Goal: Information Seeking & Learning: Learn about a topic

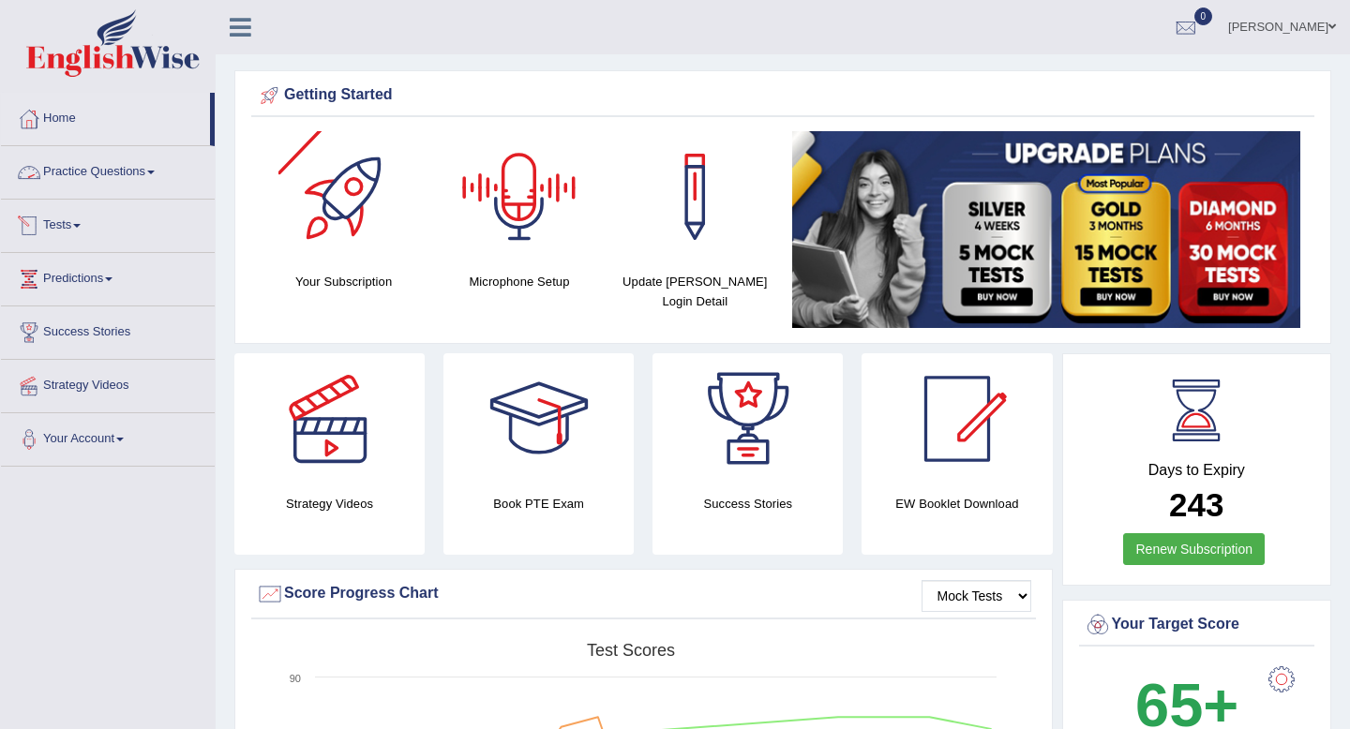
click at [106, 167] on link "Practice Questions" at bounding box center [108, 169] width 214 height 47
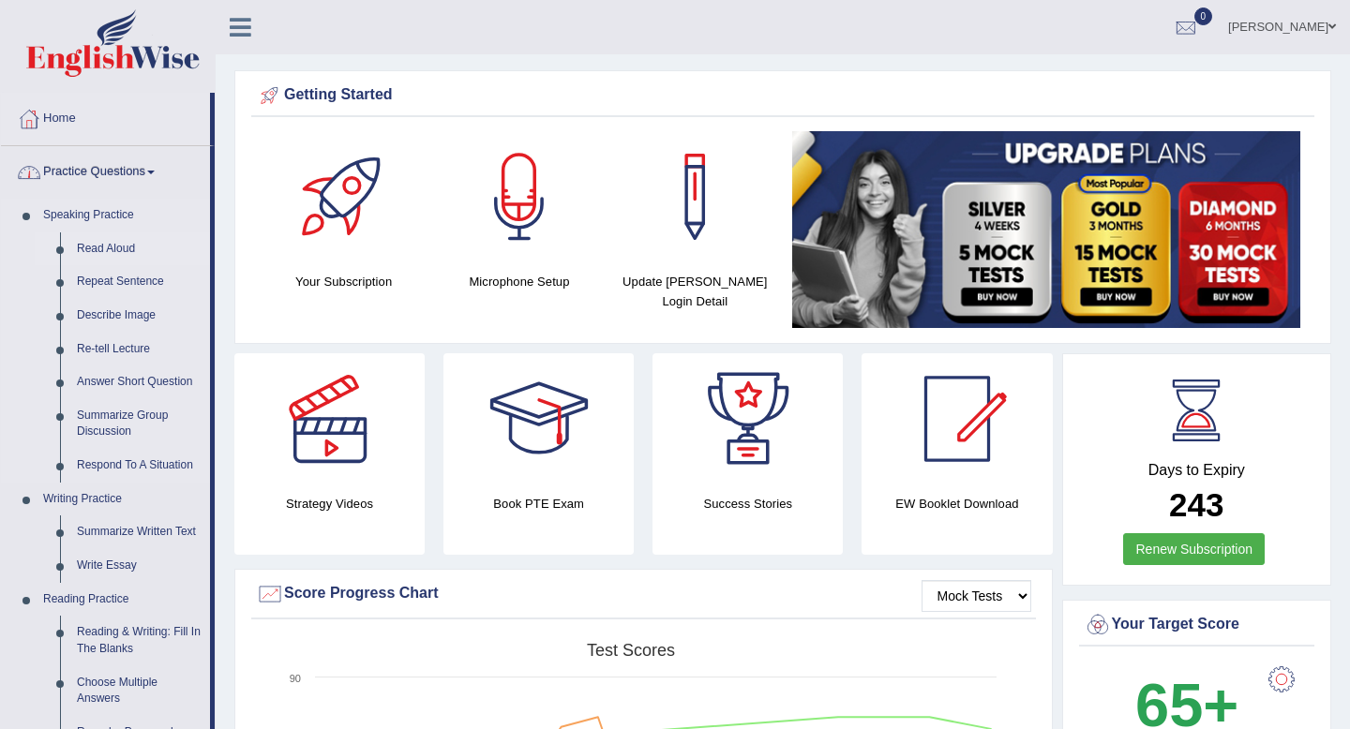
click at [102, 252] on link "Read Aloud" at bounding box center [139, 250] width 142 height 34
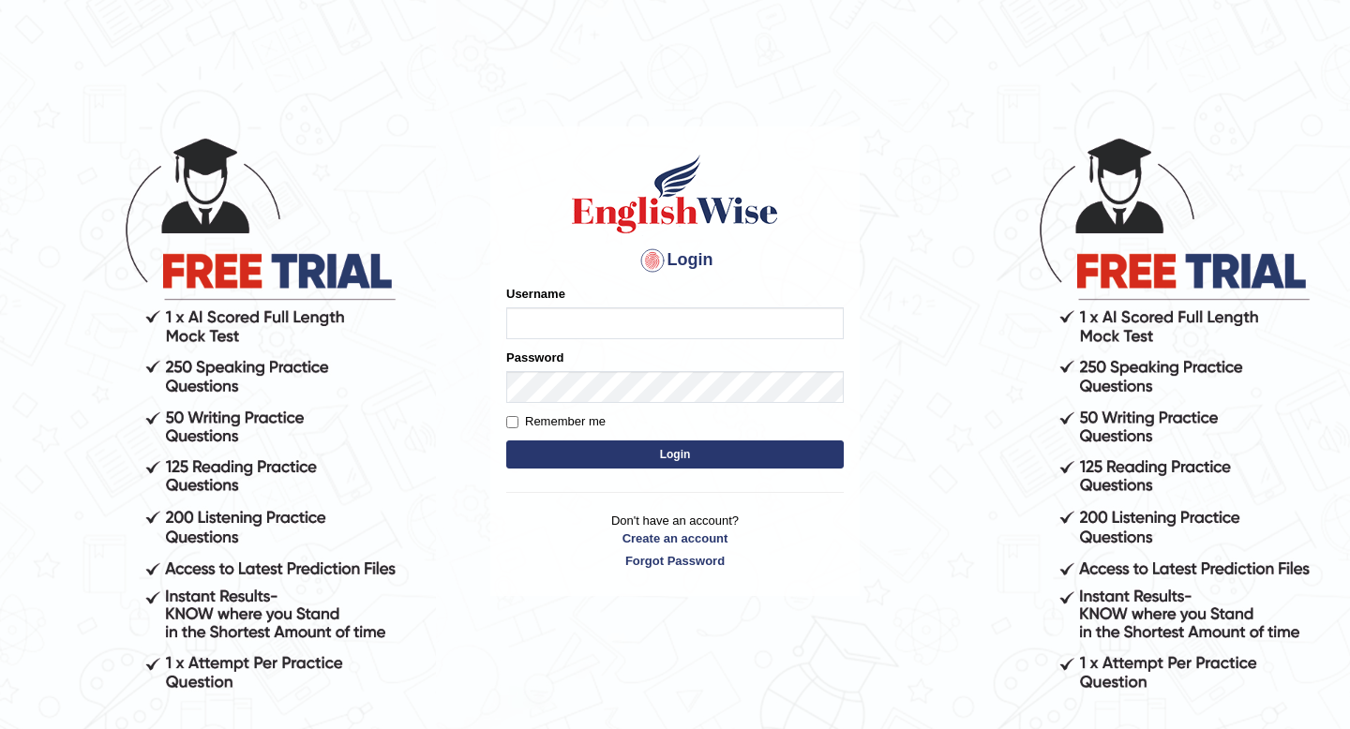
type input "yurina"
click at [519, 414] on label "Remember me" at bounding box center [555, 422] width 99 height 19
click at [519, 416] on input "Remember me" at bounding box center [512, 422] width 12 height 12
checkbox input "true"
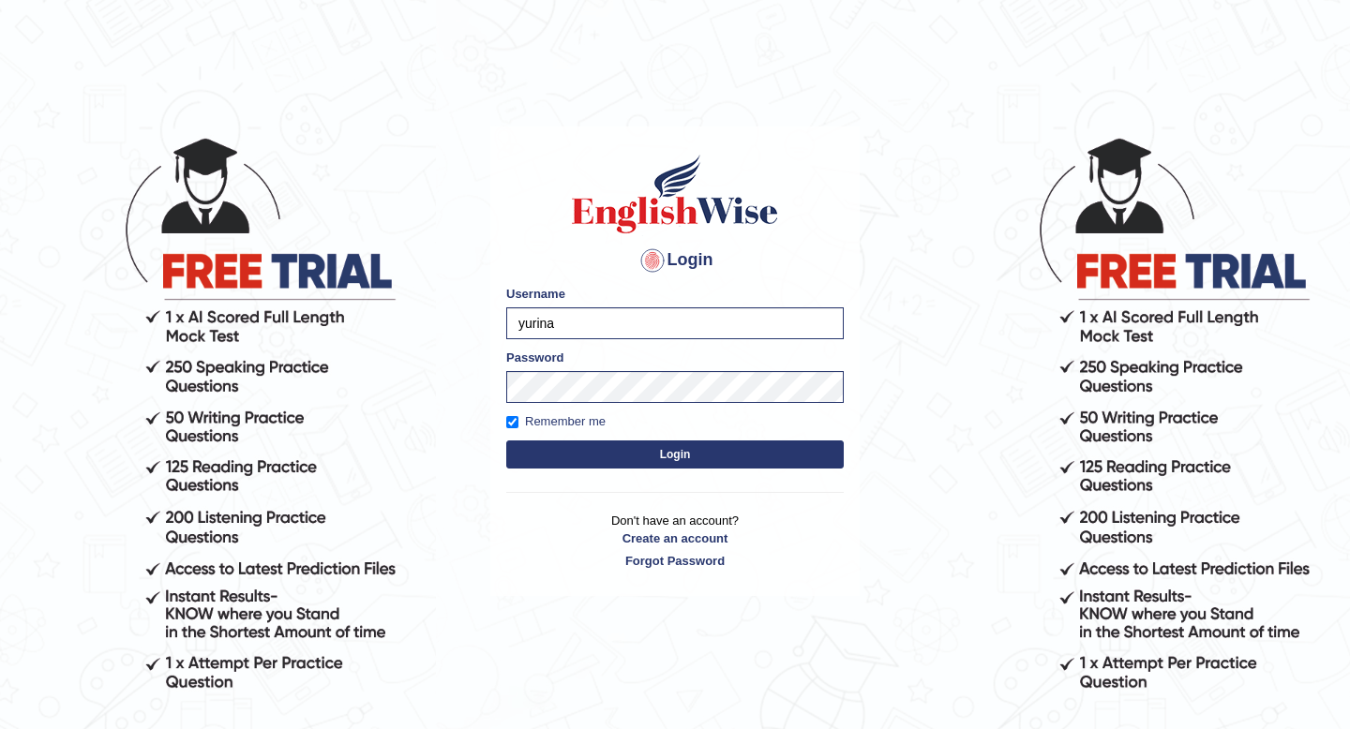
click at [536, 471] on form "Please fix the following errors: Username yurina Password Remember me Login" at bounding box center [675, 379] width 338 height 188
click at [544, 457] on button "Login" at bounding box center [675, 455] width 338 height 28
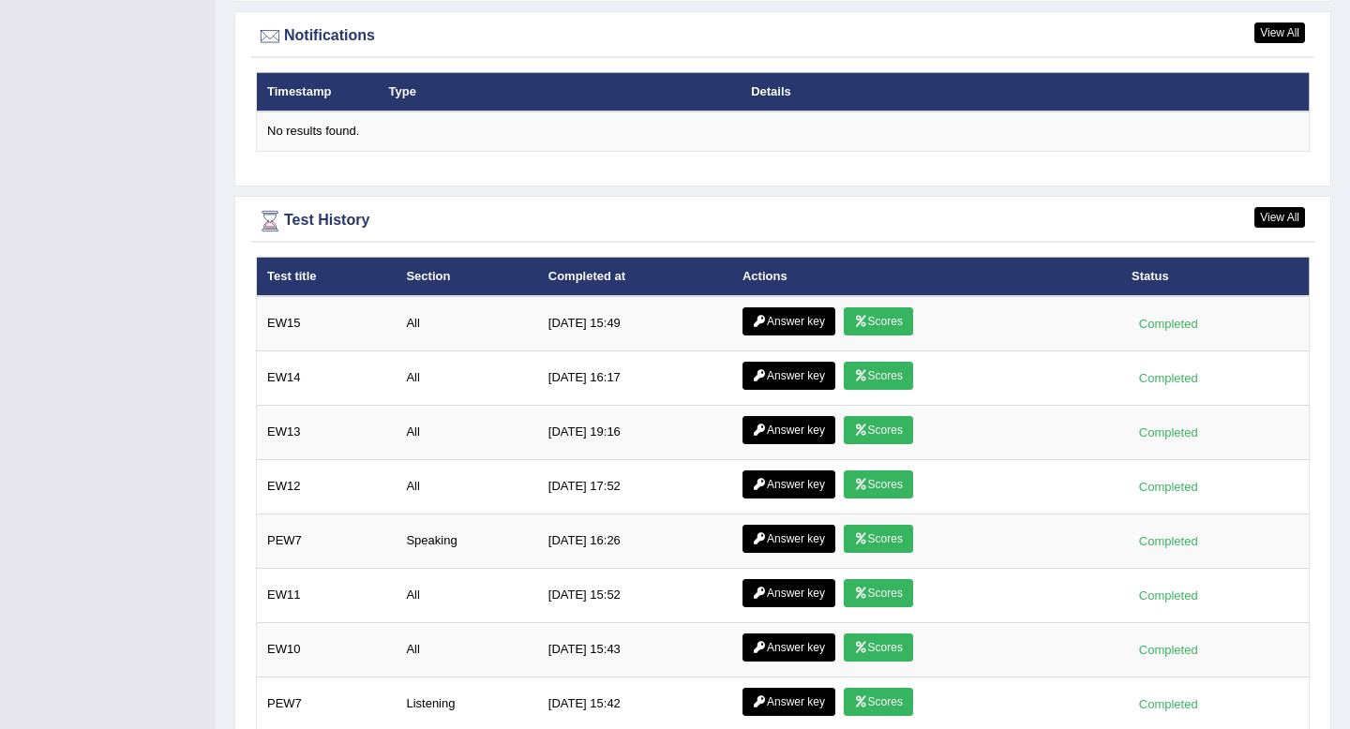
scroll to position [2496, 0]
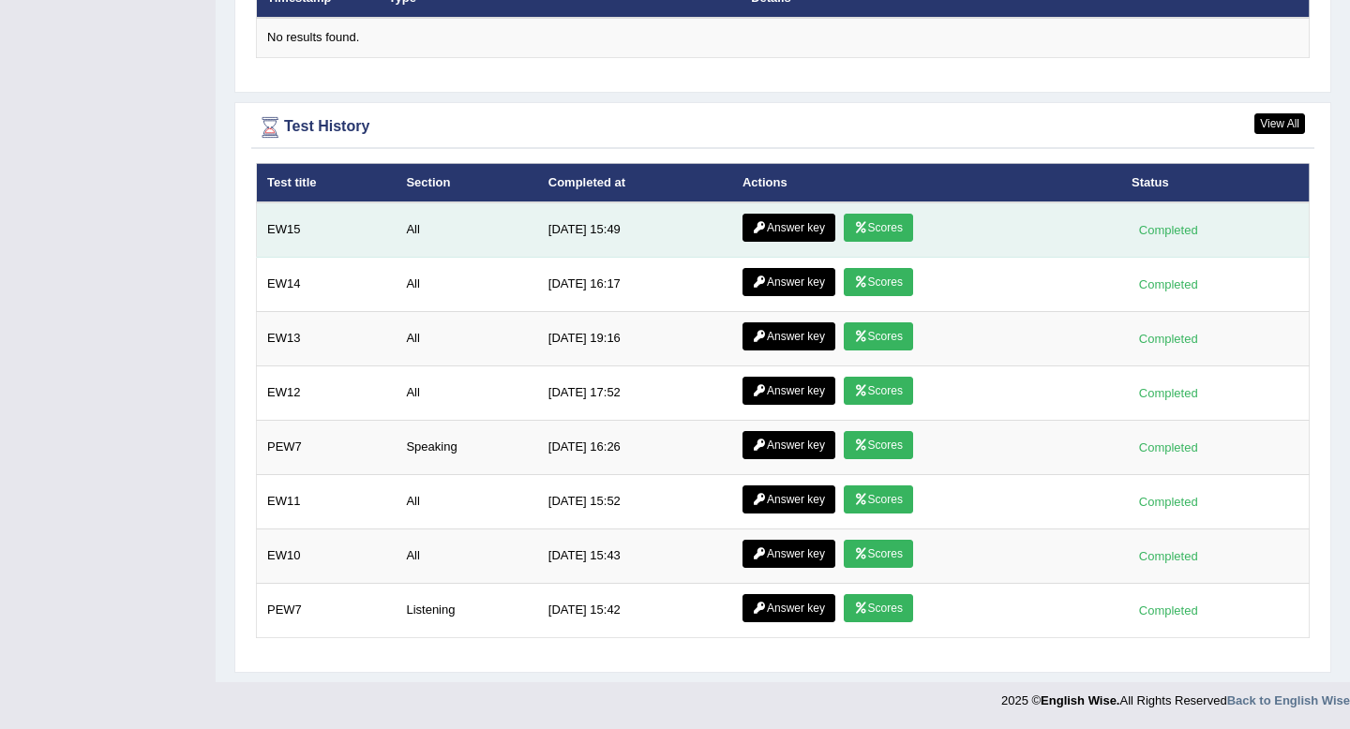
click at [886, 236] on link "Scores" at bounding box center [878, 228] width 69 height 28
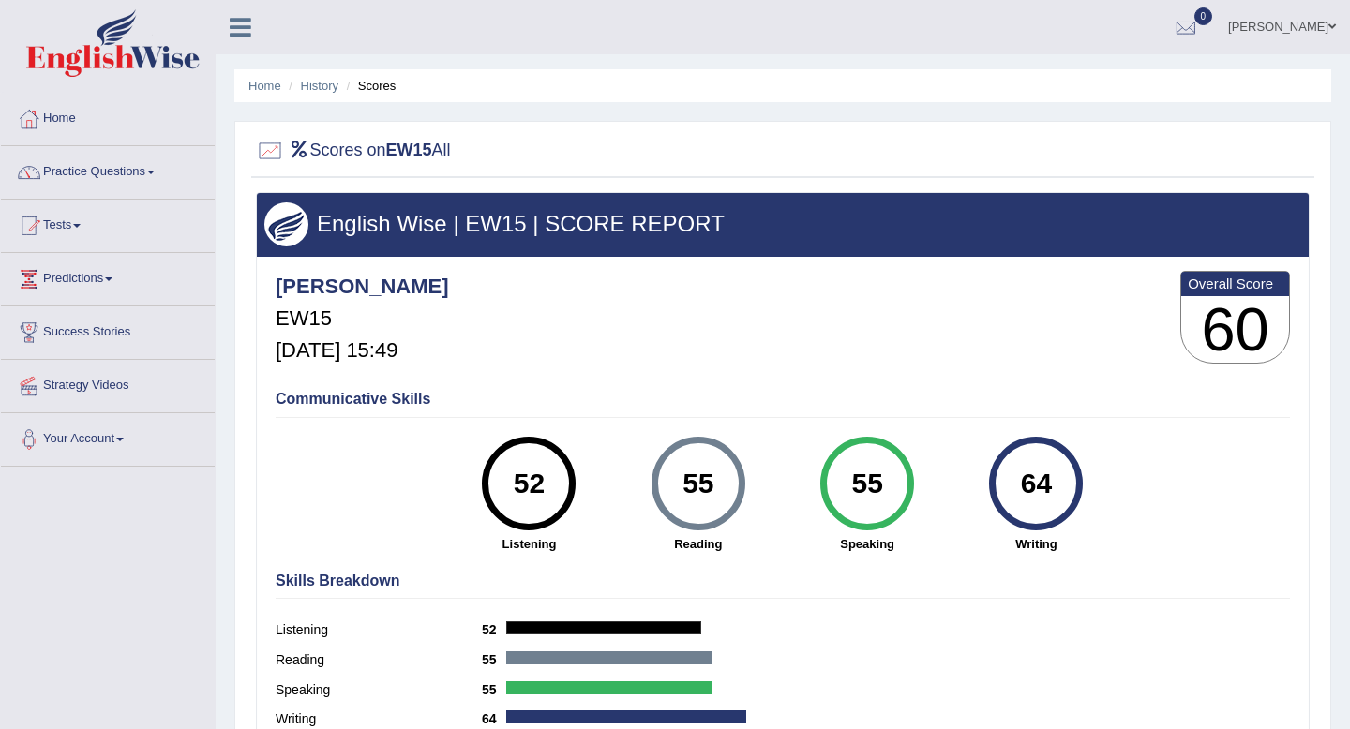
click at [96, 173] on link "Practice Questions" at bounding box center [108, 169] width 214 height 47
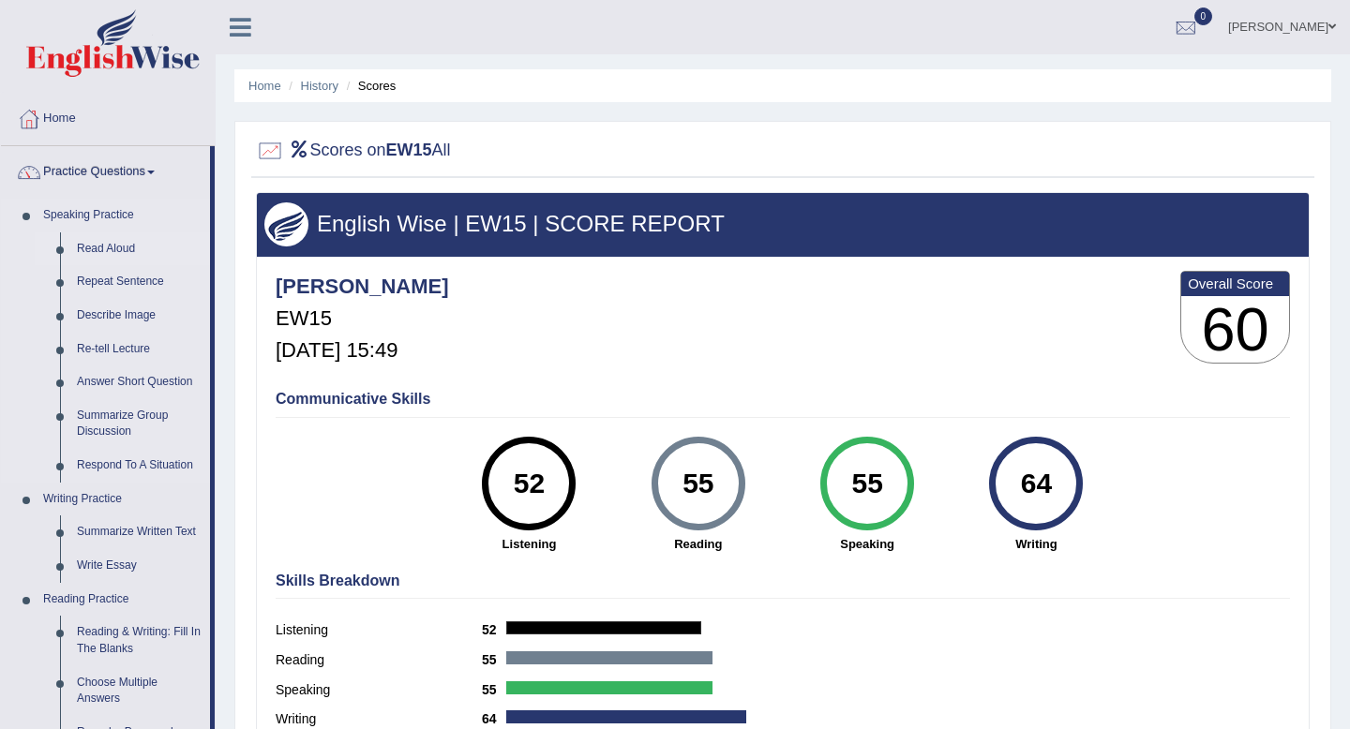
click at [104, 242] on link "Read Aloud" at bounding box center [139, 250] width 142 height 34
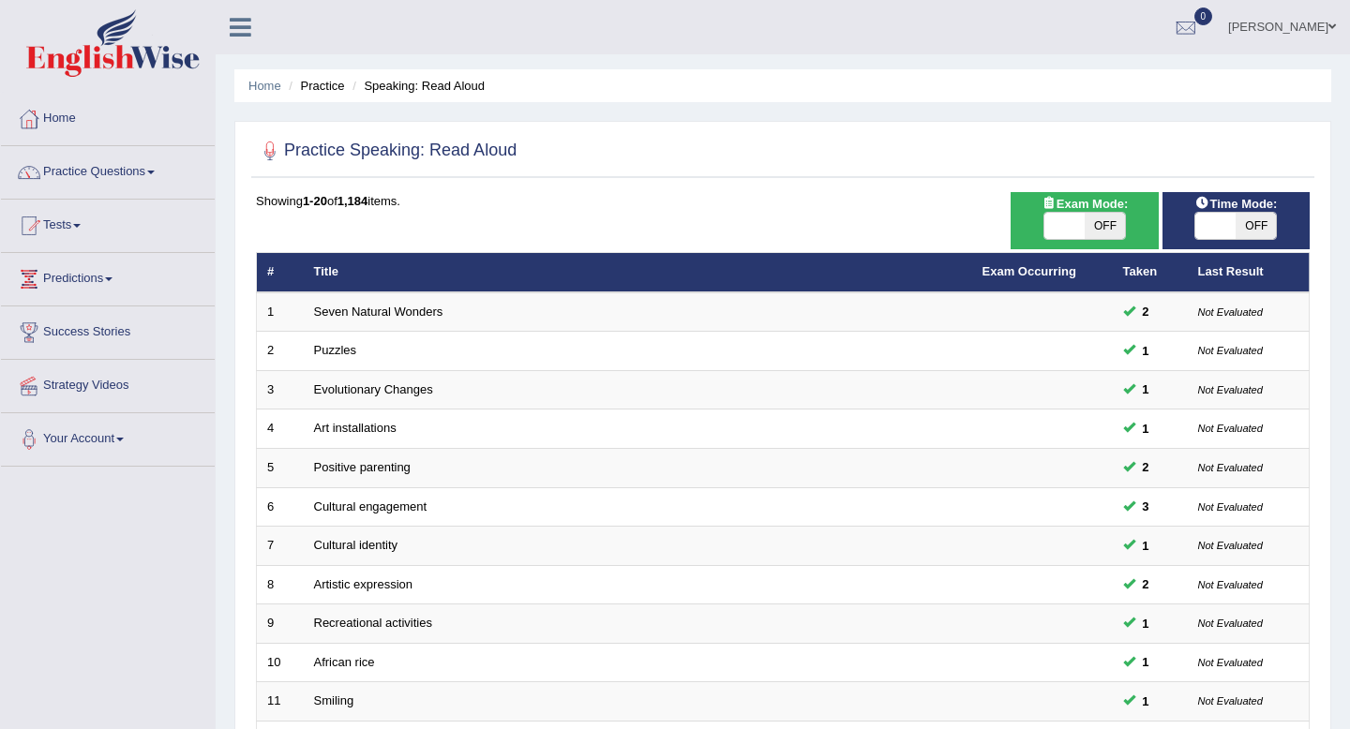
click at [1257, 228] on span "OFF" at bounding box center [1256, 226] width 40 height 26
checkbox input "true"
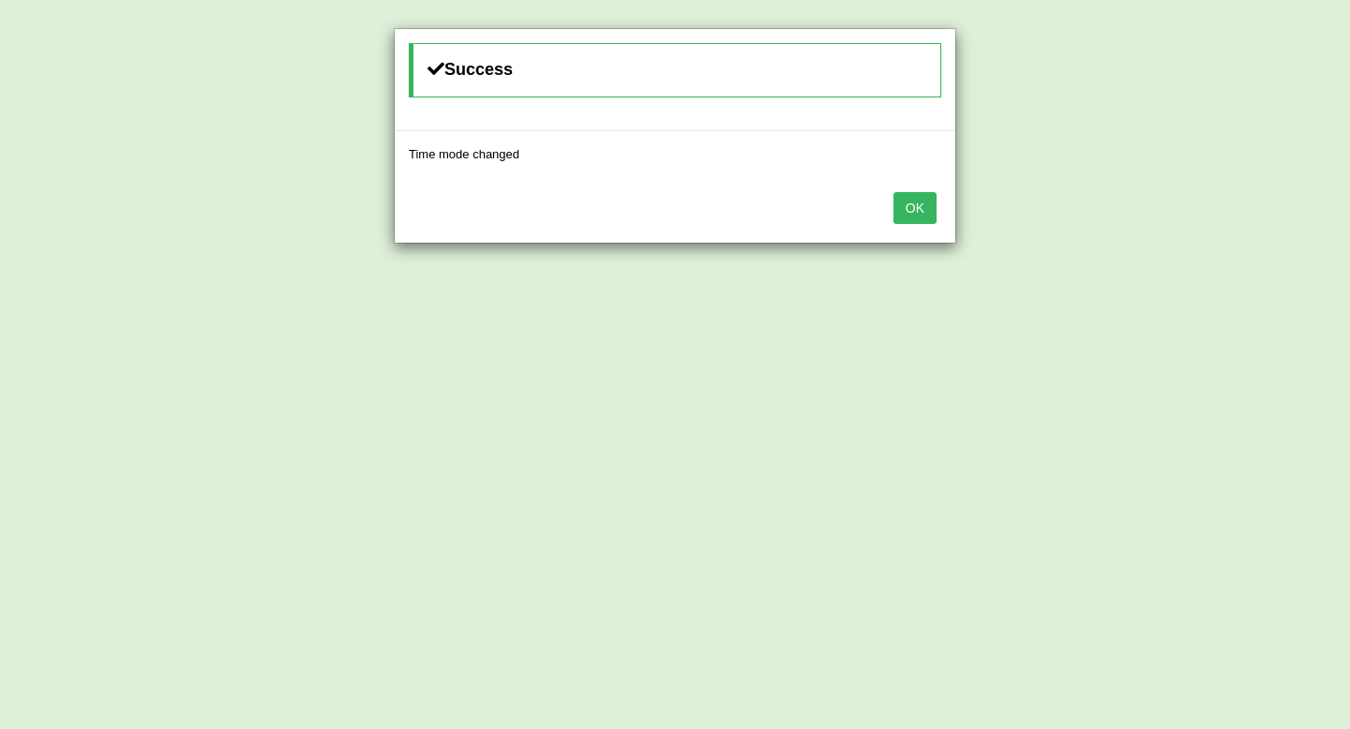
click at [920, 213] on button "OK" at bounding box center [915, 208] width 43 height 32
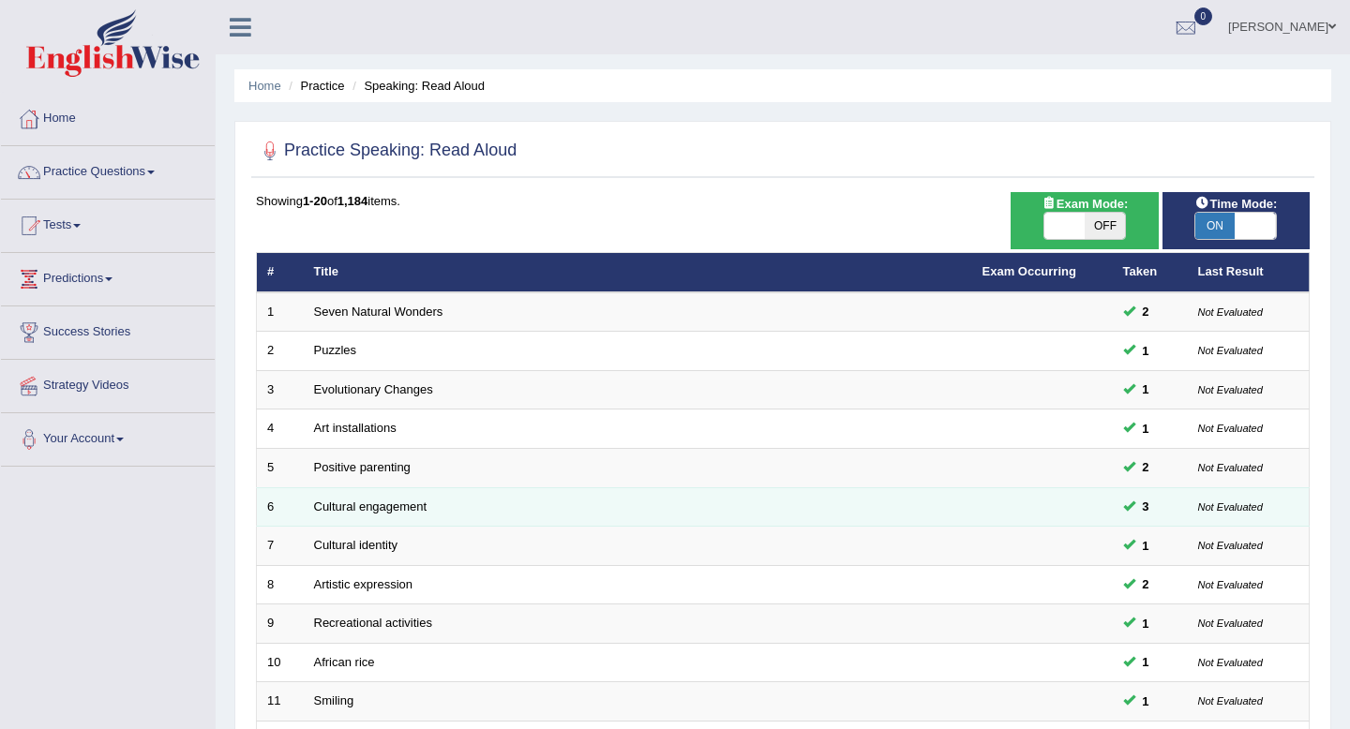
scroll to position [512, 0]
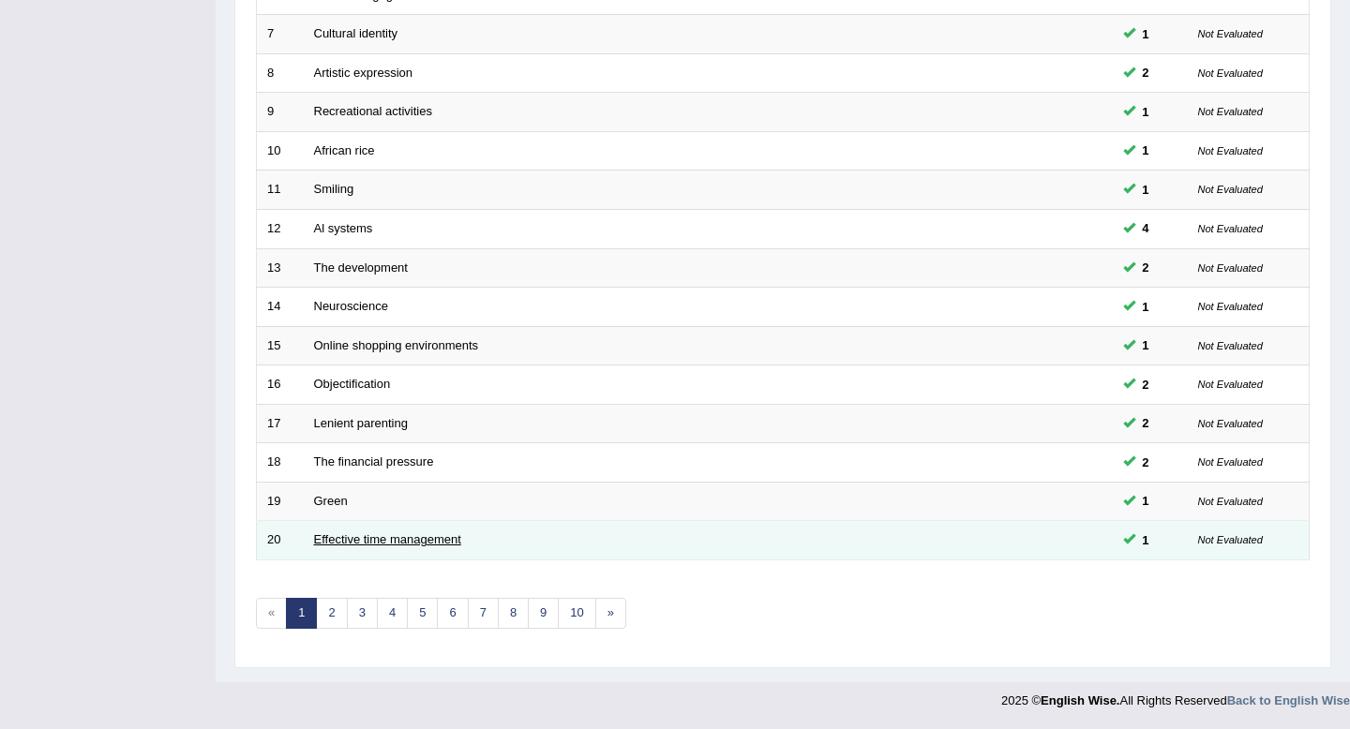
click at [389, 538] on link "Effective time management" at bounding box center [387, 540] width 147 height 14
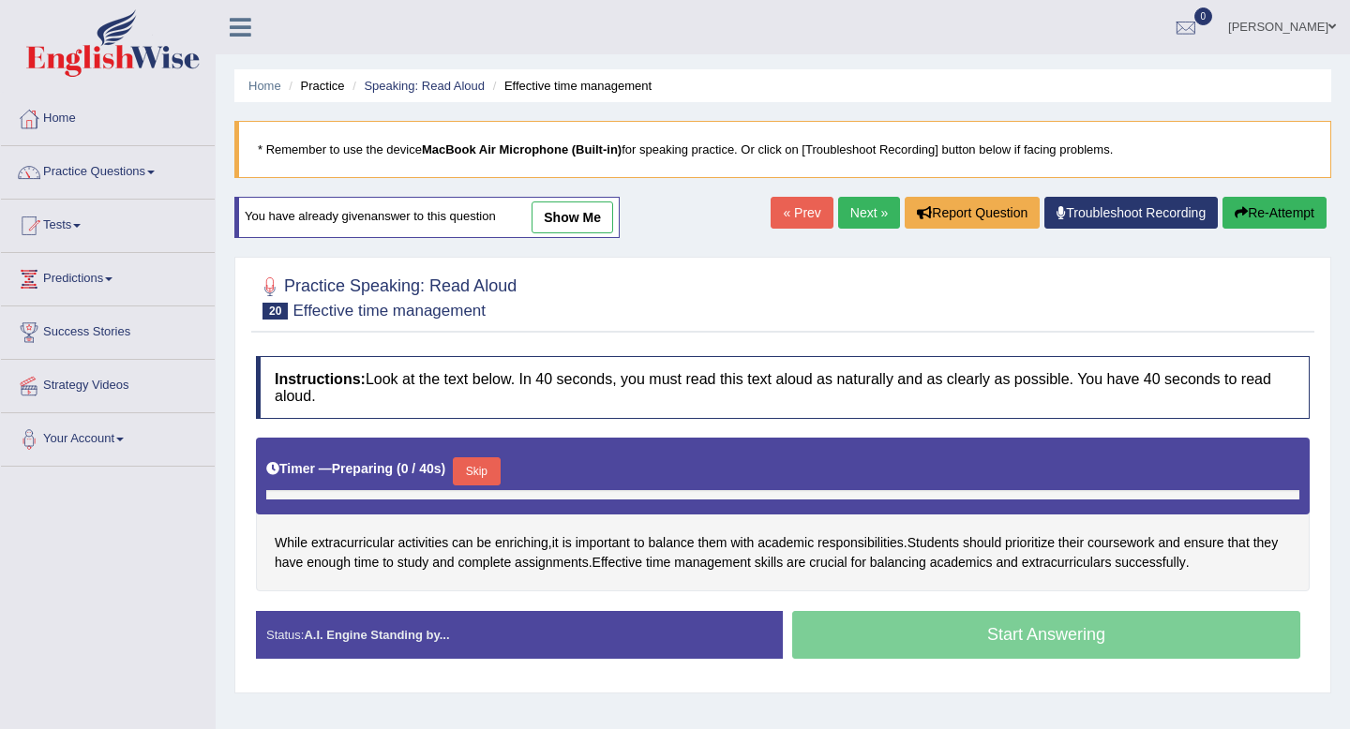
click at [604, 224] on link "show me" at bounding box center [573, 218] width 82 height 32
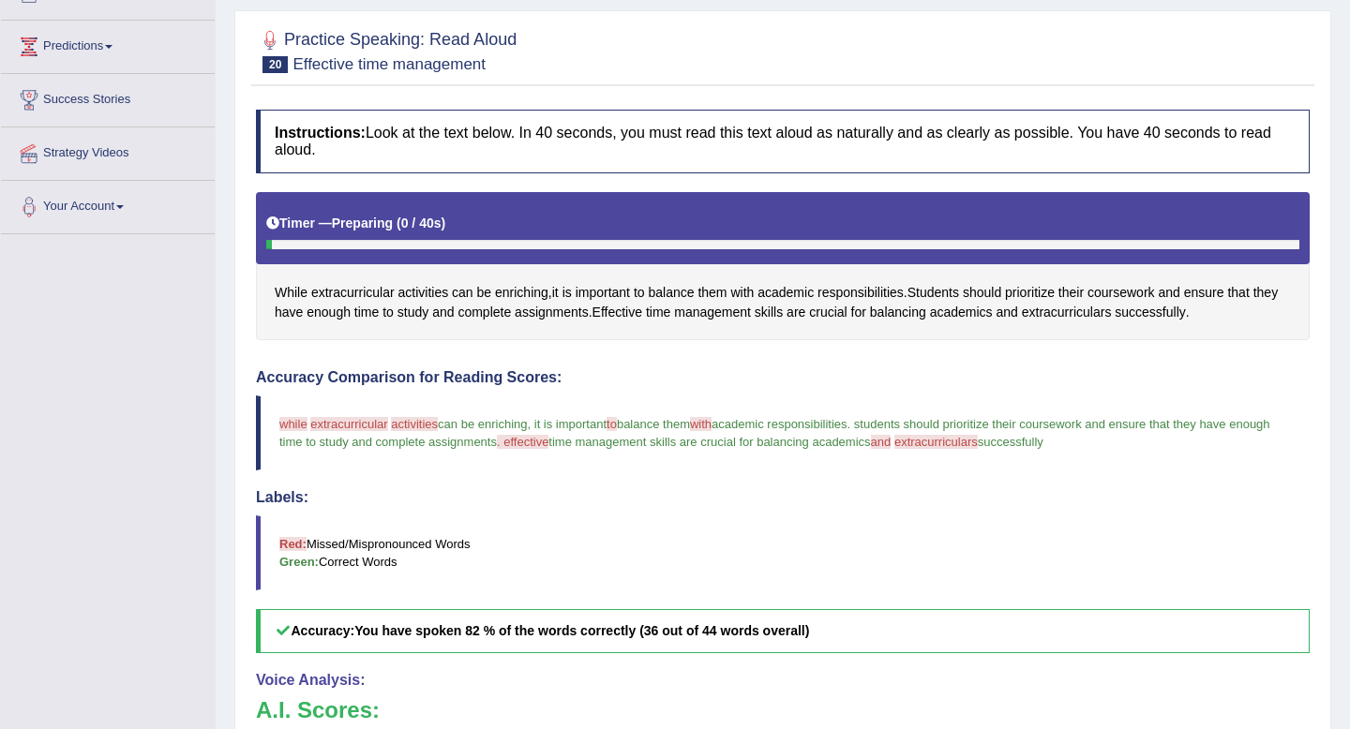
scroll to position [89, 0]
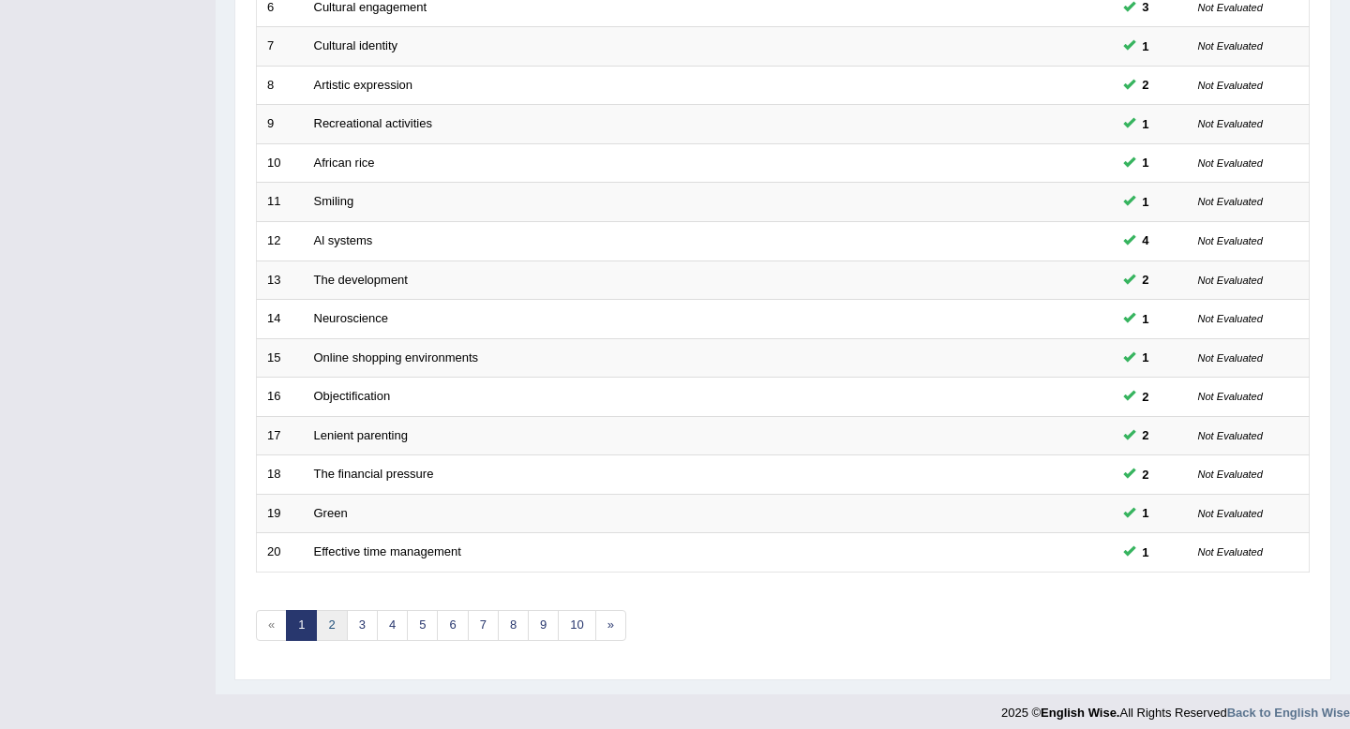
click at [337, 622] on link "2" at bounding box center [331, 625] width 31 height 31
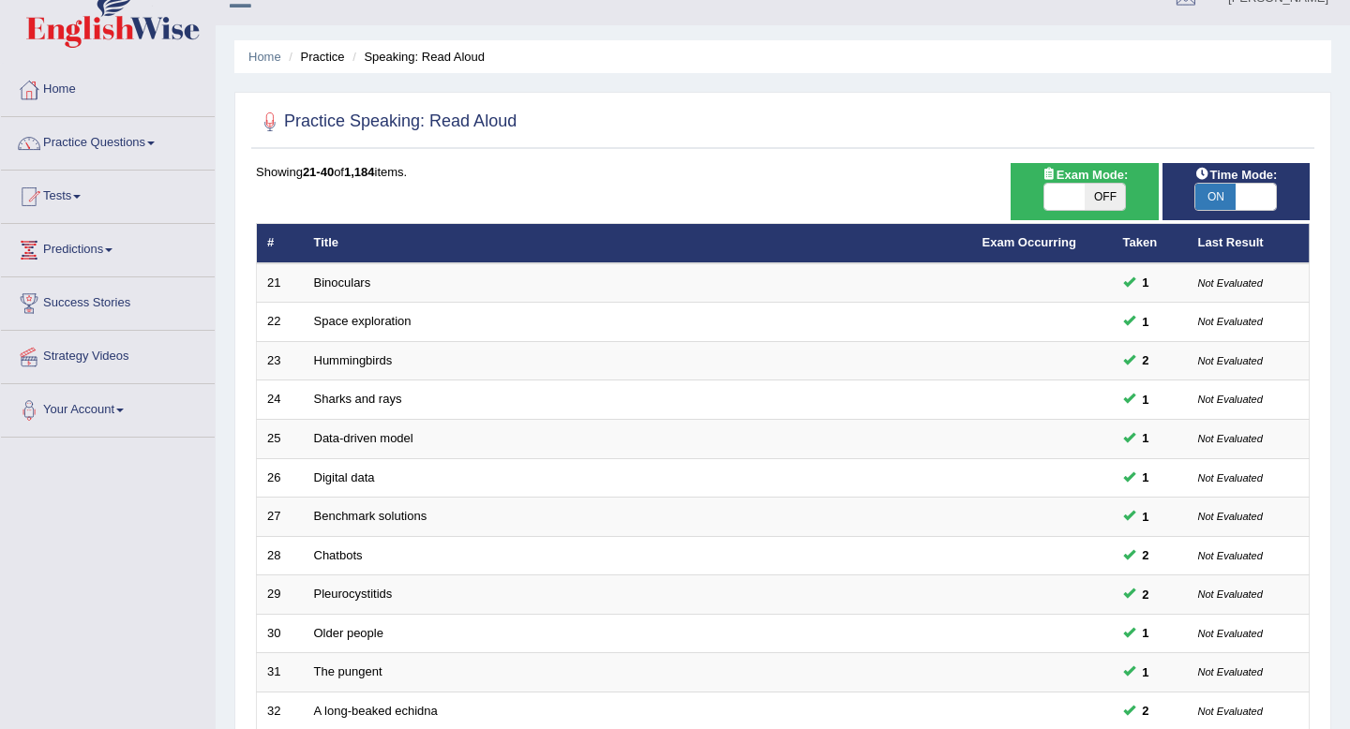
scroll to position [33, 0]
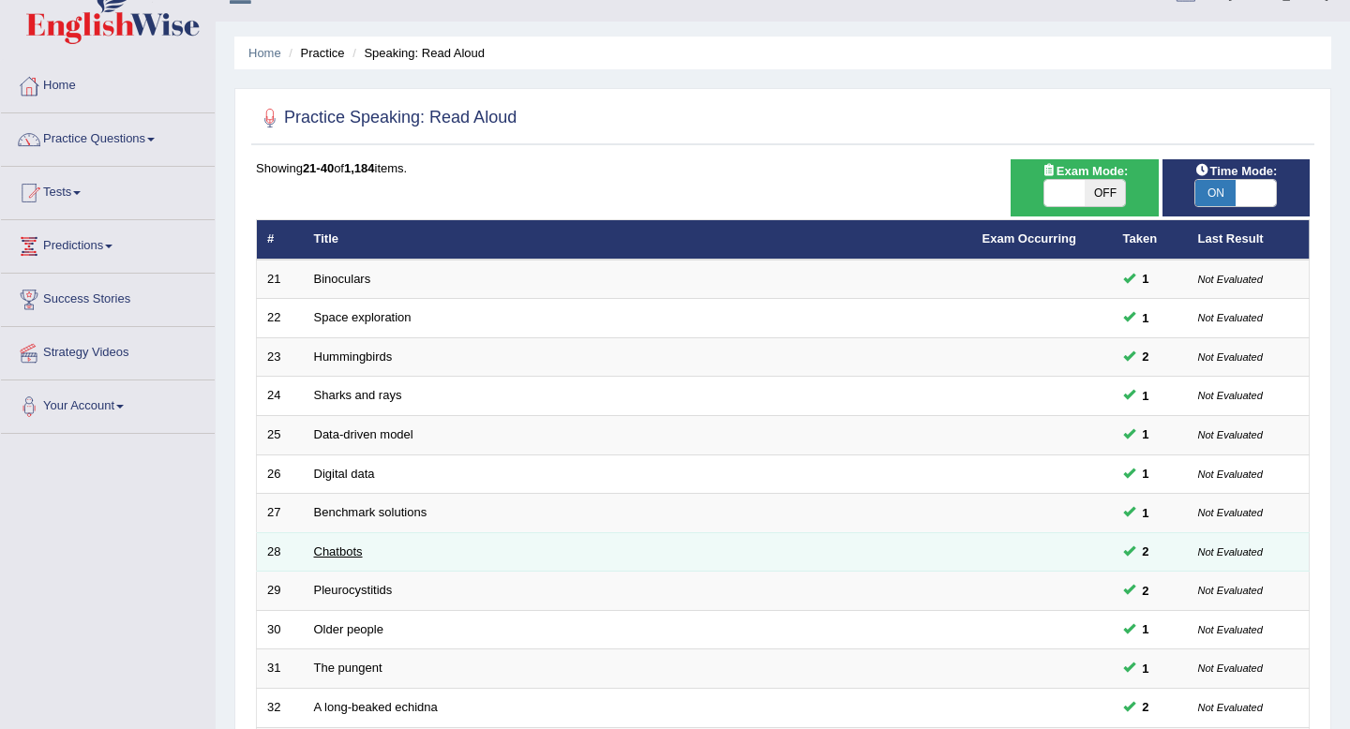
click at [345, 549] on link "Chatbots" at bounding box center [338, 552] width 49 height 14
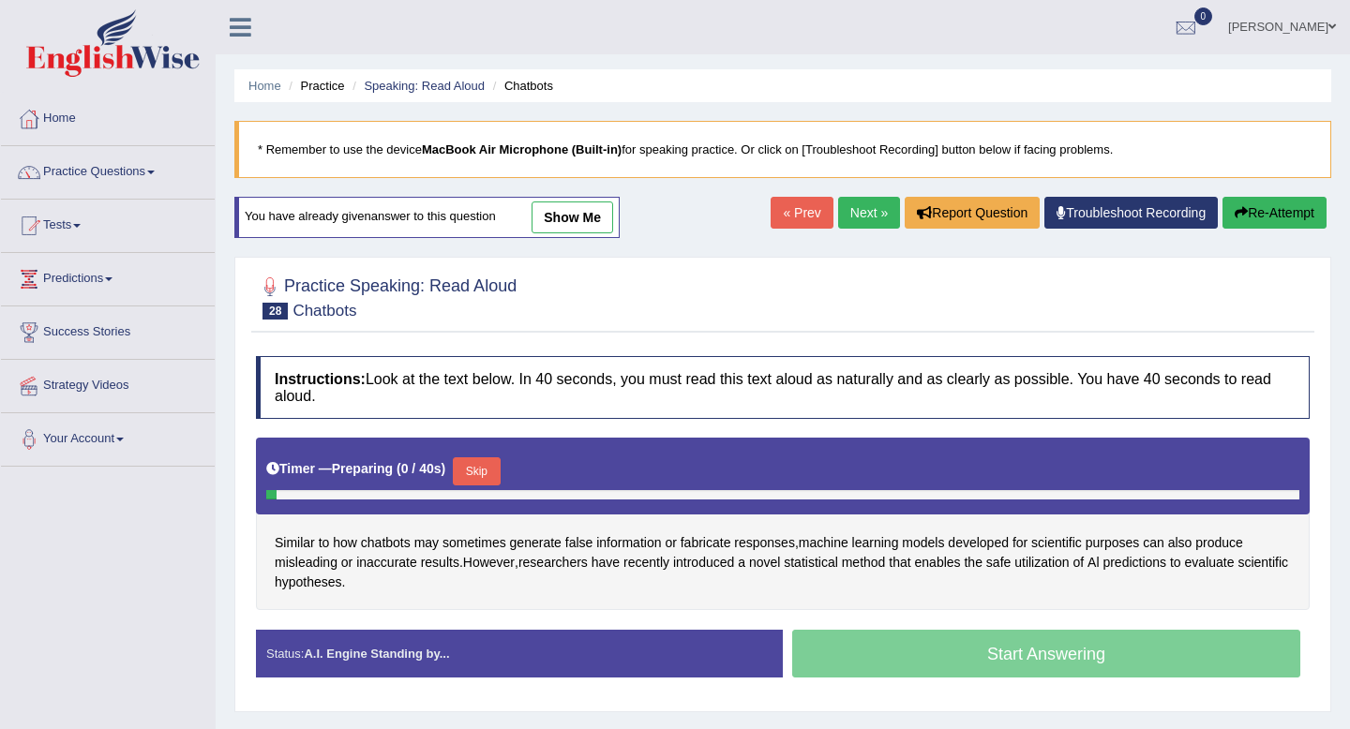
click at [574, 218] on link "show me" at bounding box center [573, 218] width 82 height 32
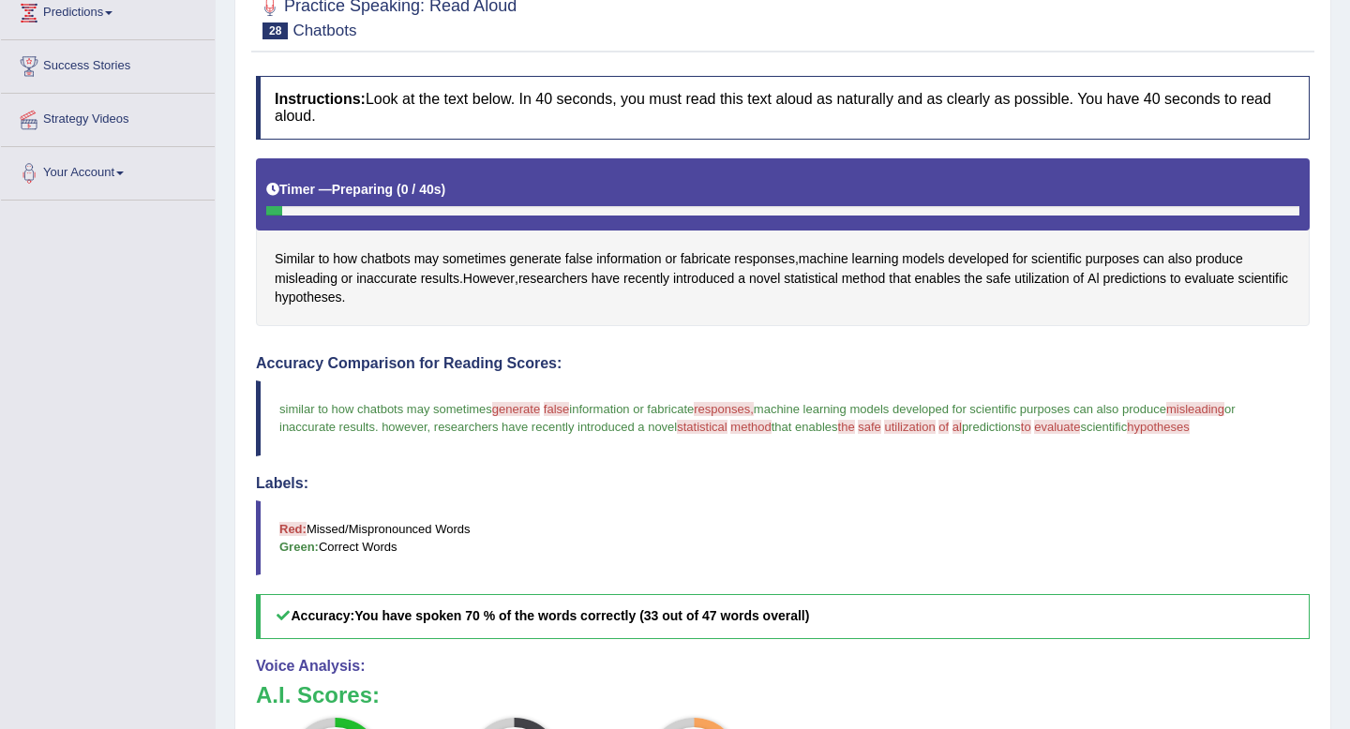
scroll to position [128, 0]
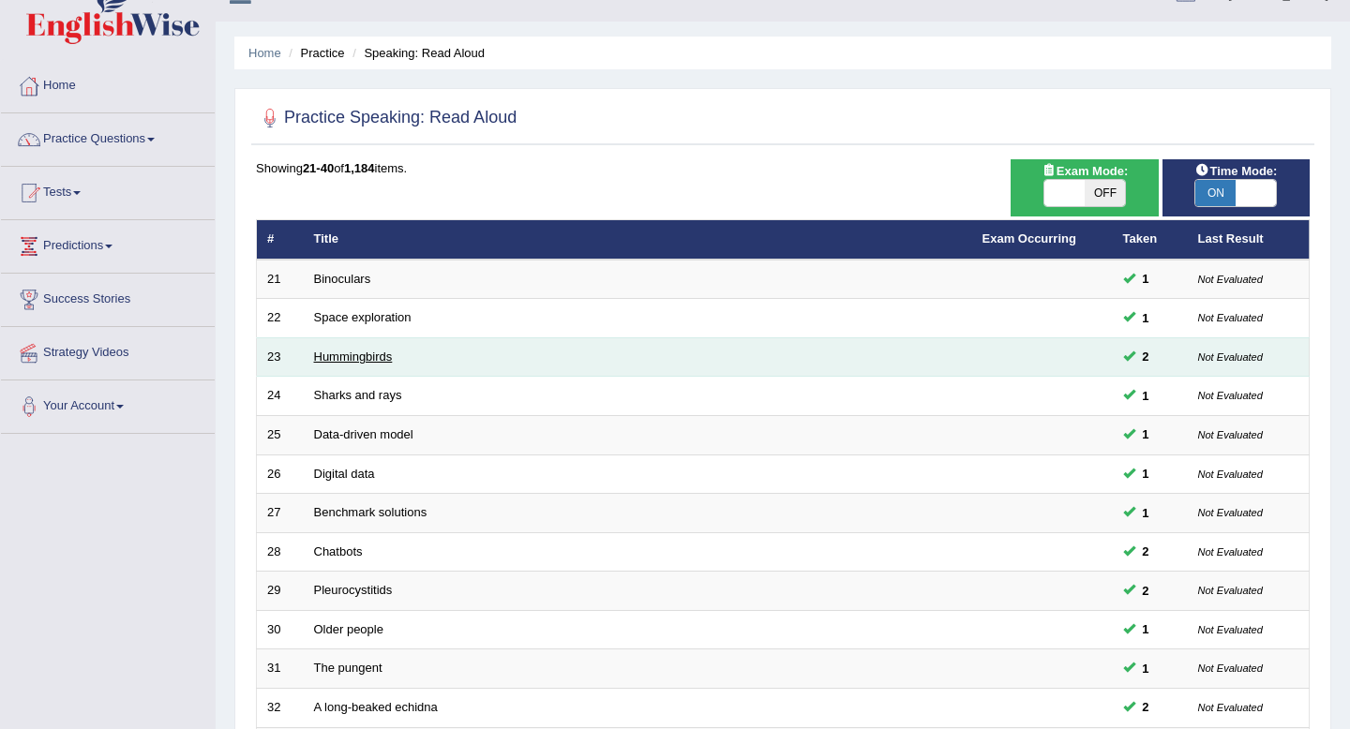
click at [371, 355] on link "Hummingbirds" at bounding box center [353, 357] width 79 height 14
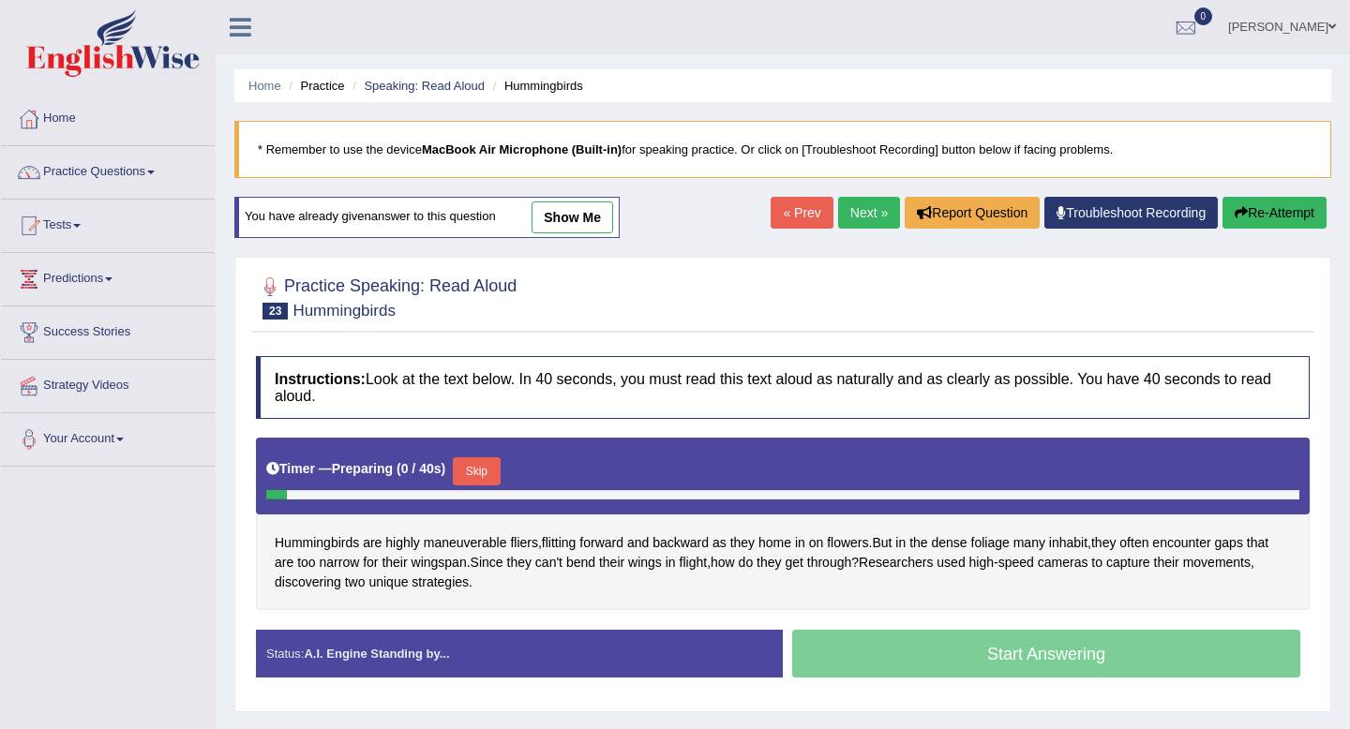
click at [603, 213] on link "show me" at bounding box center [573, 218] width 82 height 32
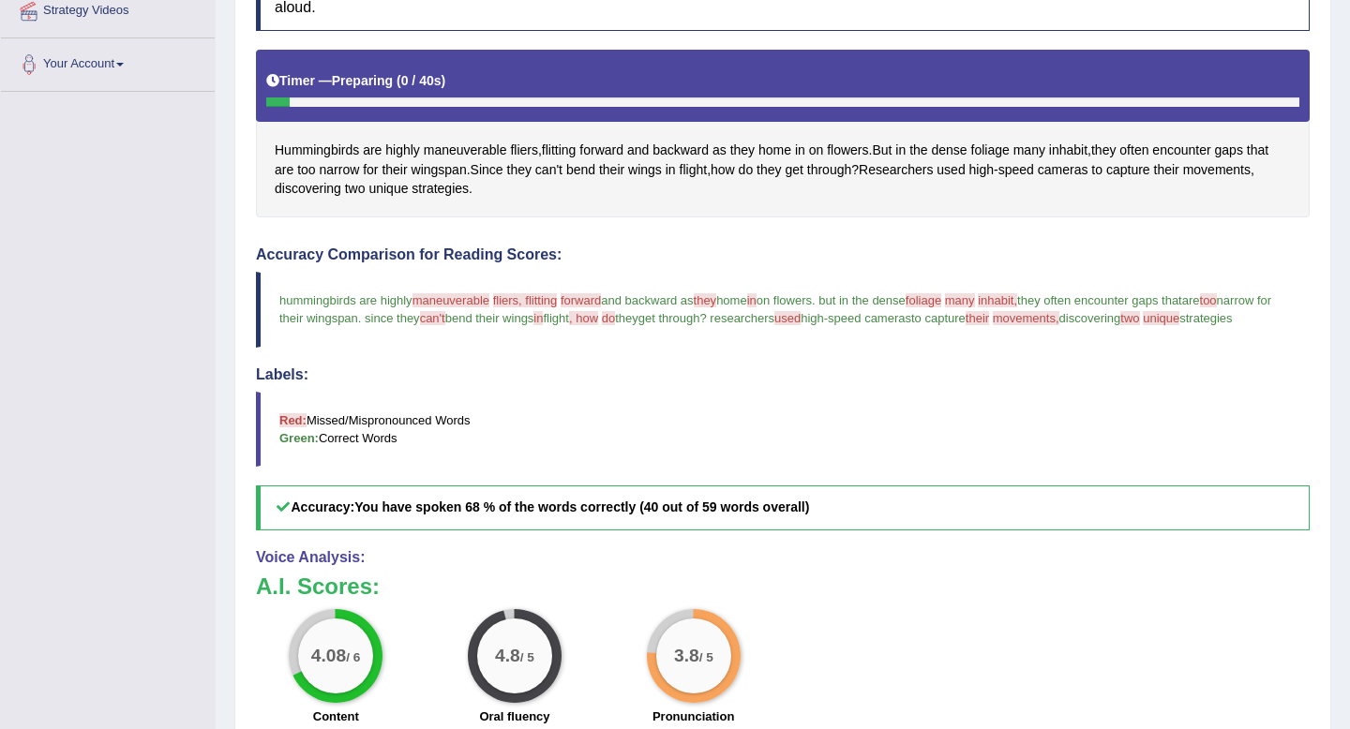
scroll to position [600, 0]
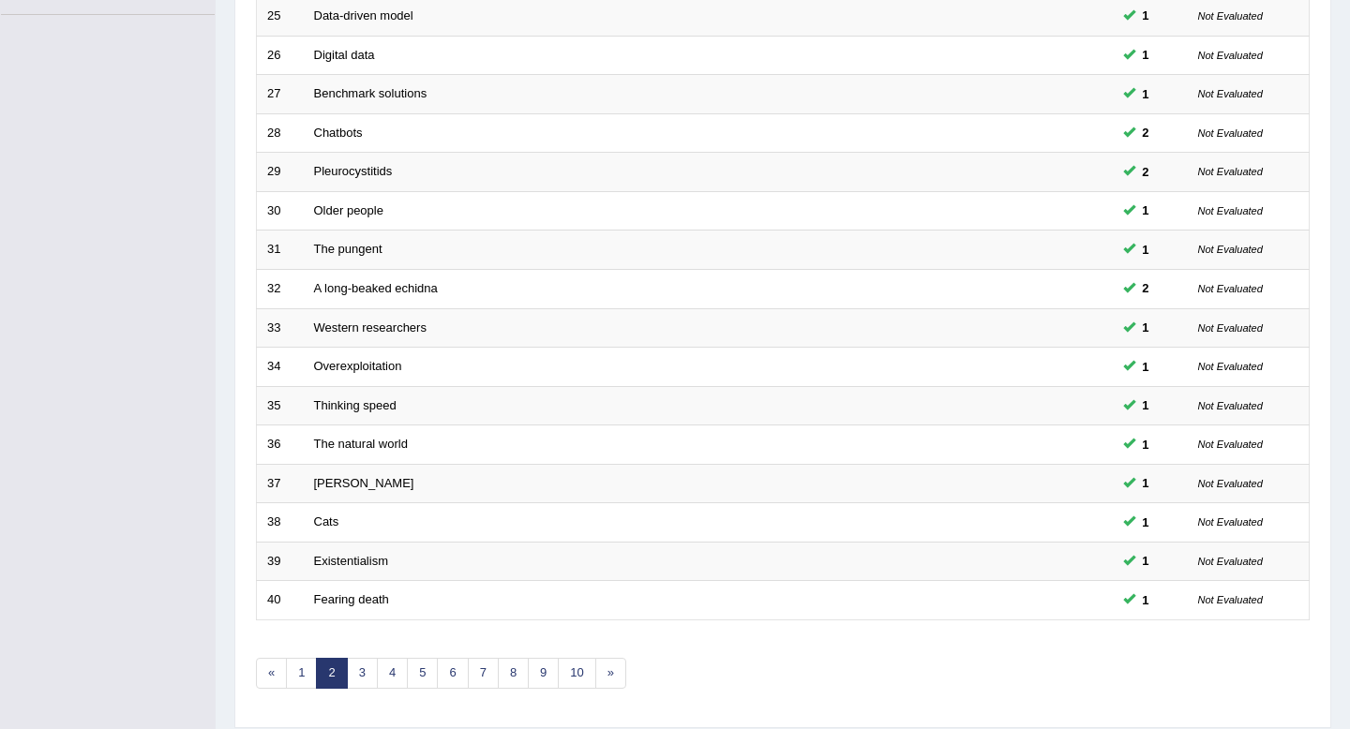
scroll to position [512, 0]
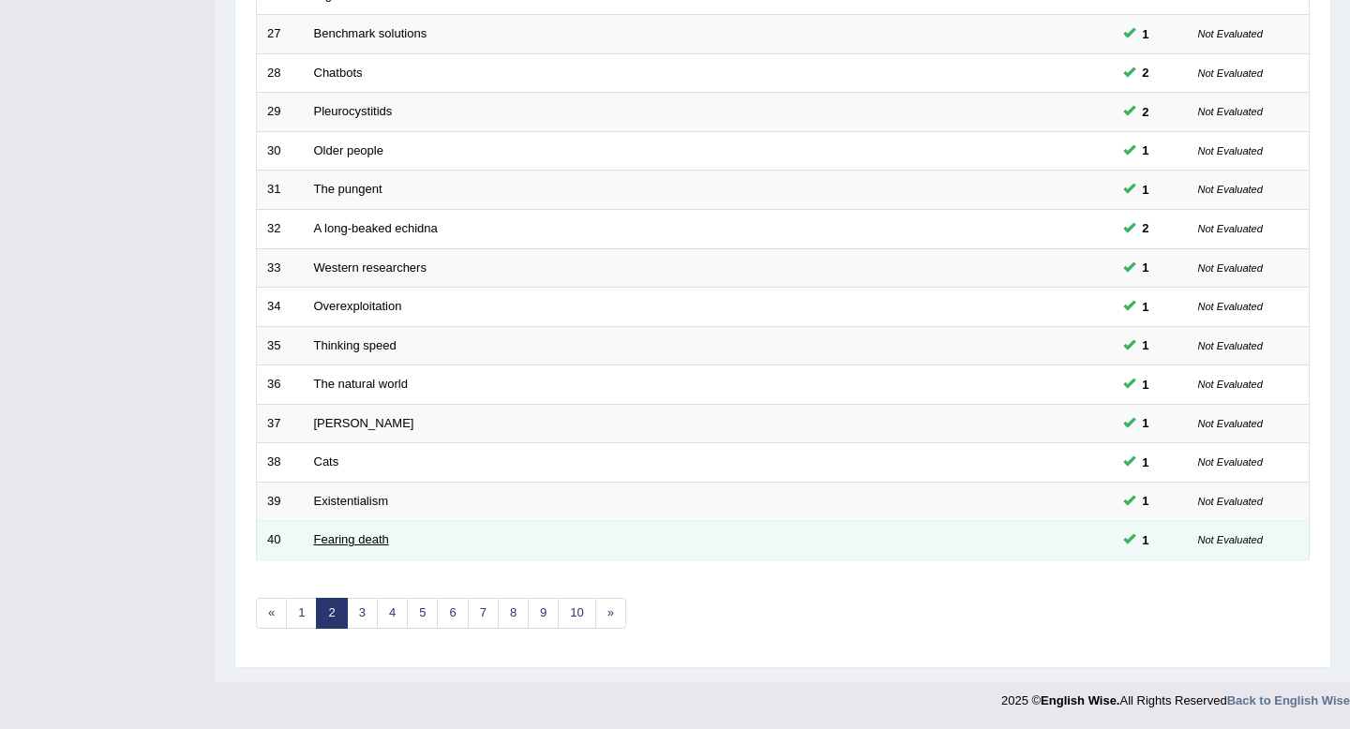
click at [318, 536] on link "Fearing death" at bounding box center [351, 540] width 75 height 14
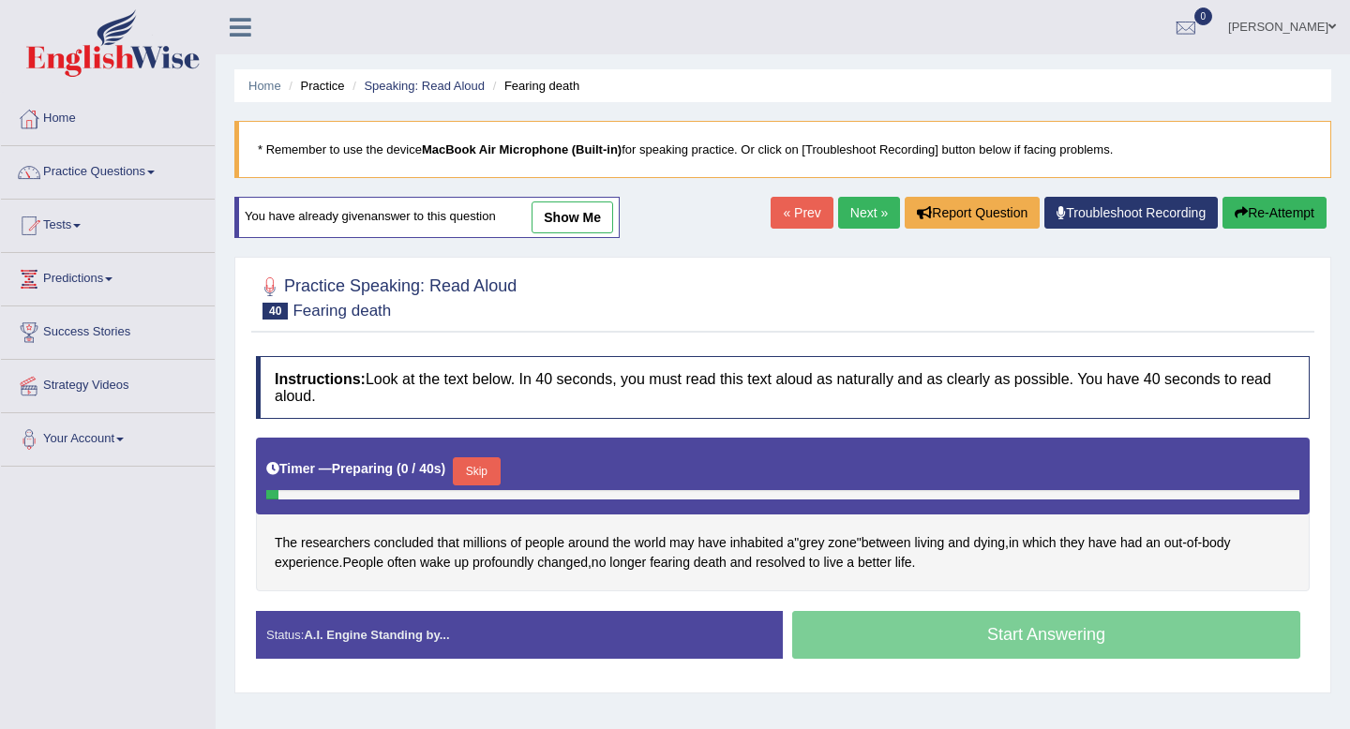
click at [561, 219] on link "show me" at bounding box center [573, 218] width 82 height 32
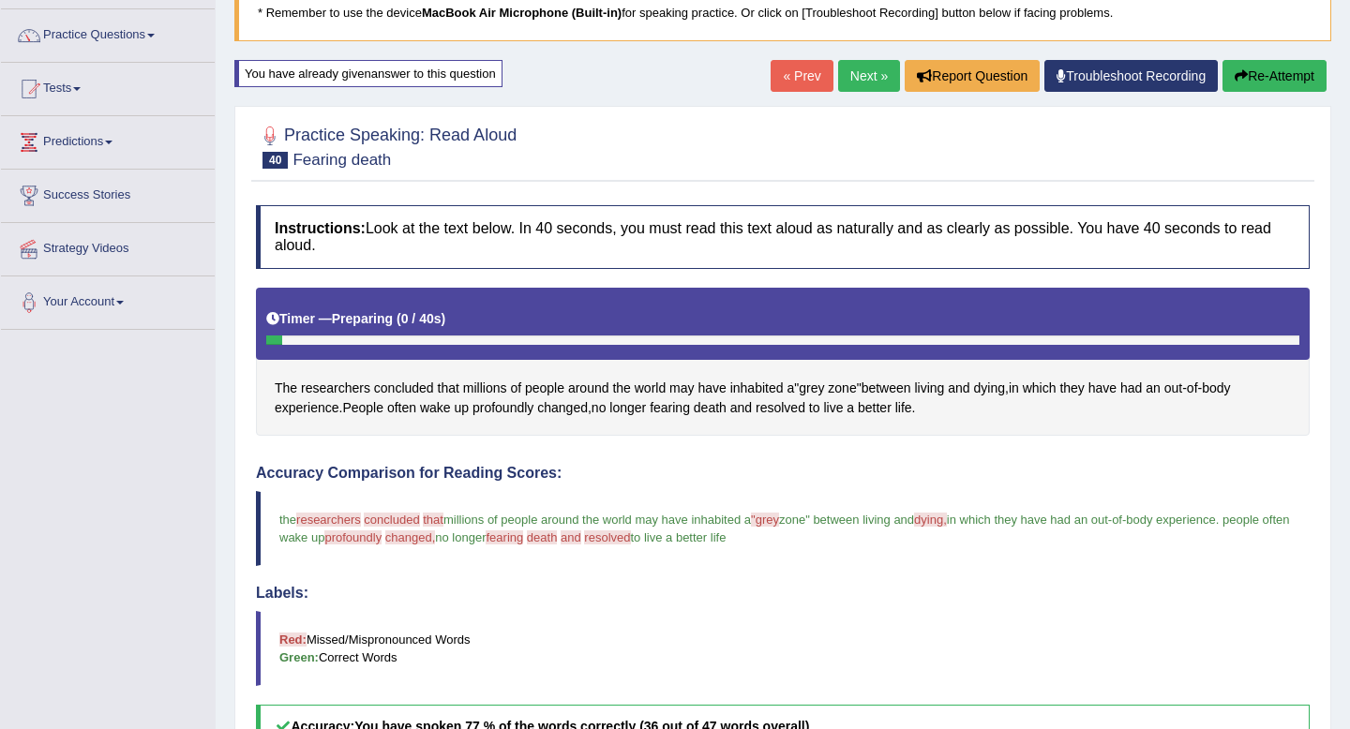
scroll to position [35, 0]
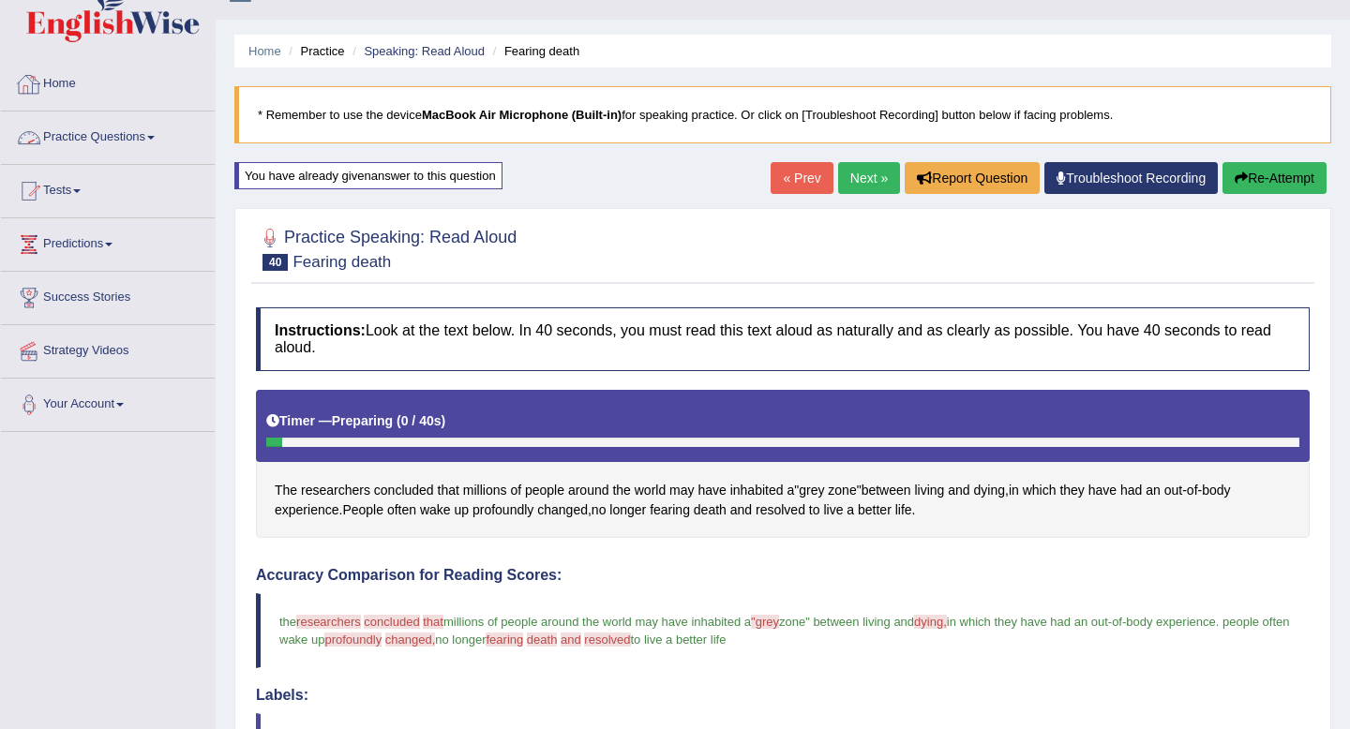
click at [69, 80] on link "Home" at bounding box center [108, 81] width 214 height 47
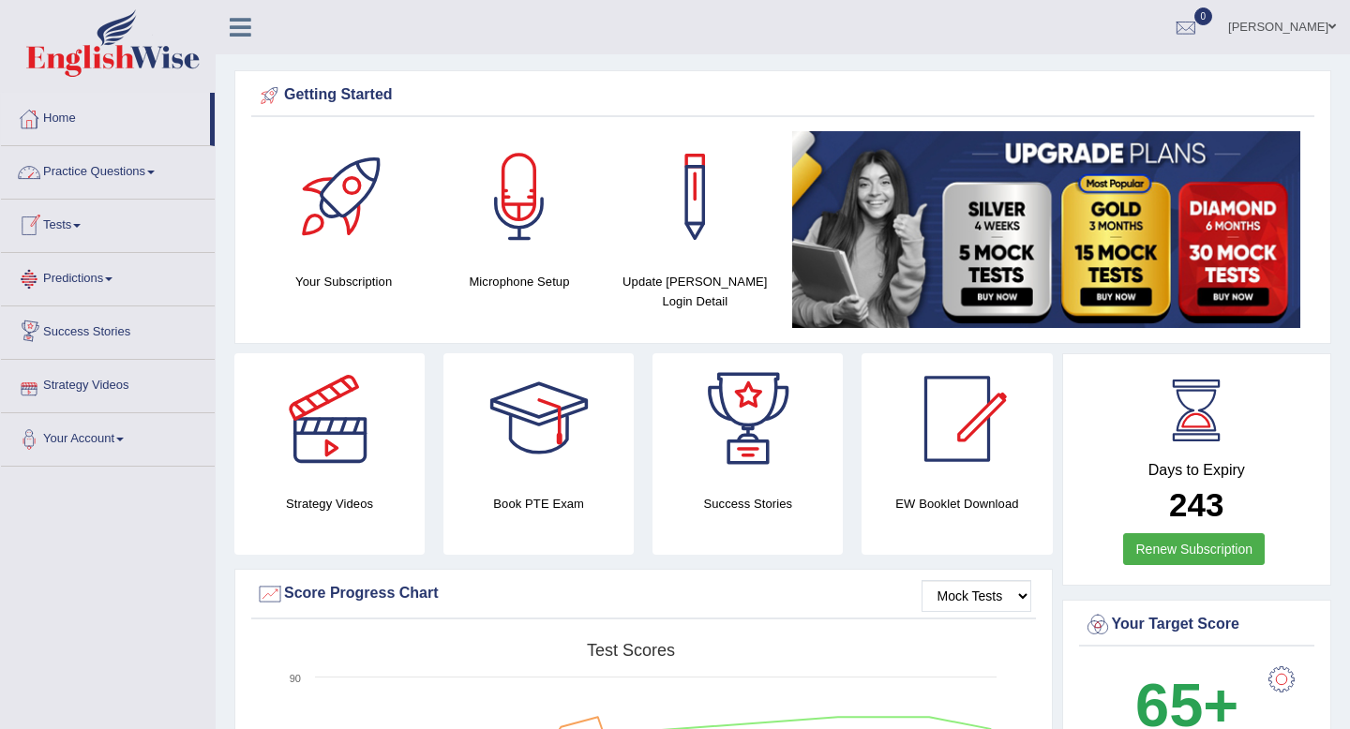
click at [155, 170] on link "Practice Questions" at bounding box center [108, 169] width 214 height 47
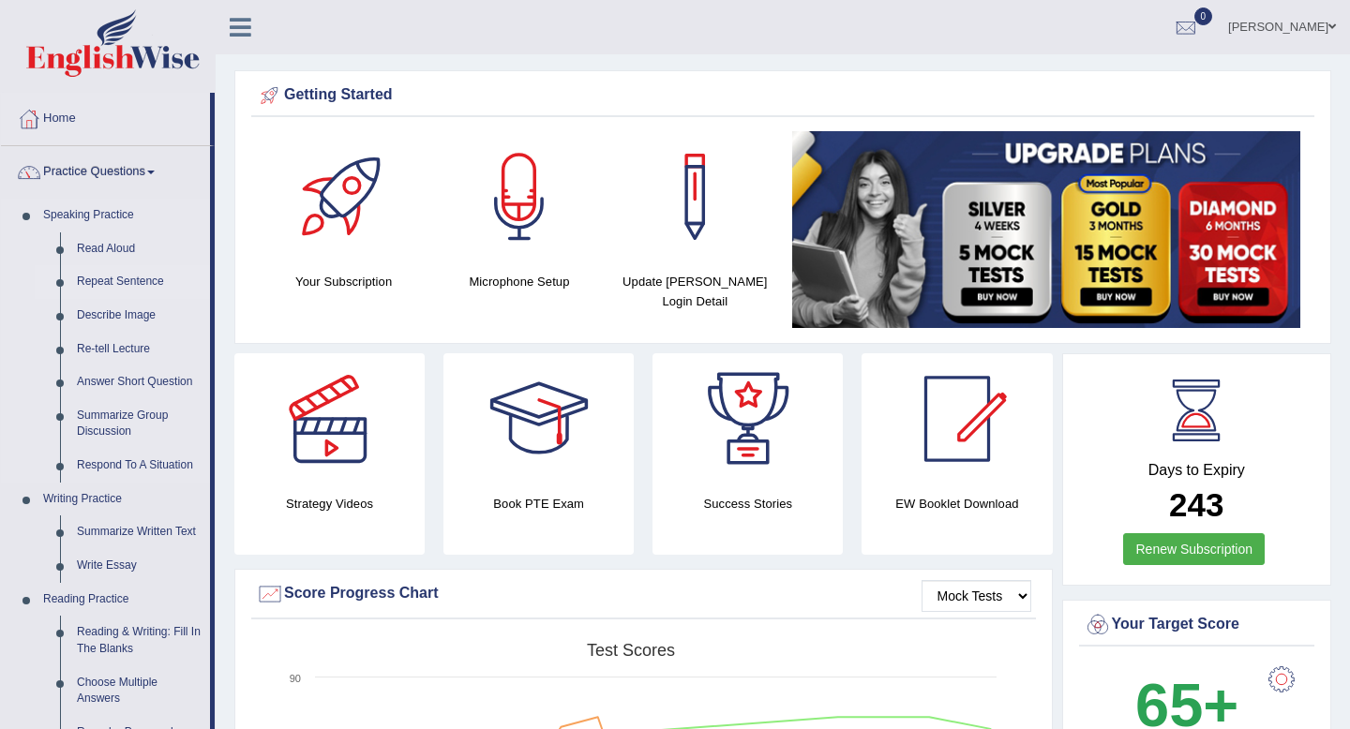
click at [128, 286] on link "Repeat Sentence" at bounding box center [139, 282] width 142 height 34
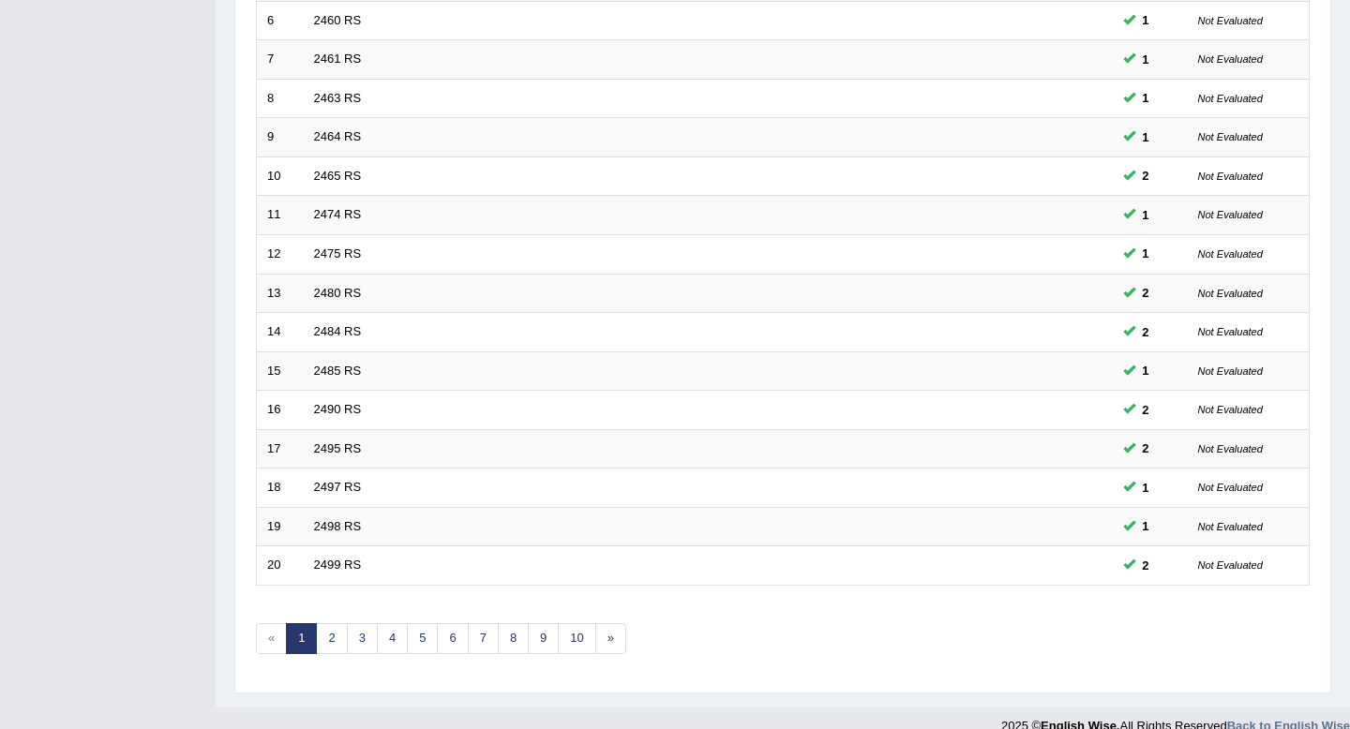
scroll to position [512, 0]
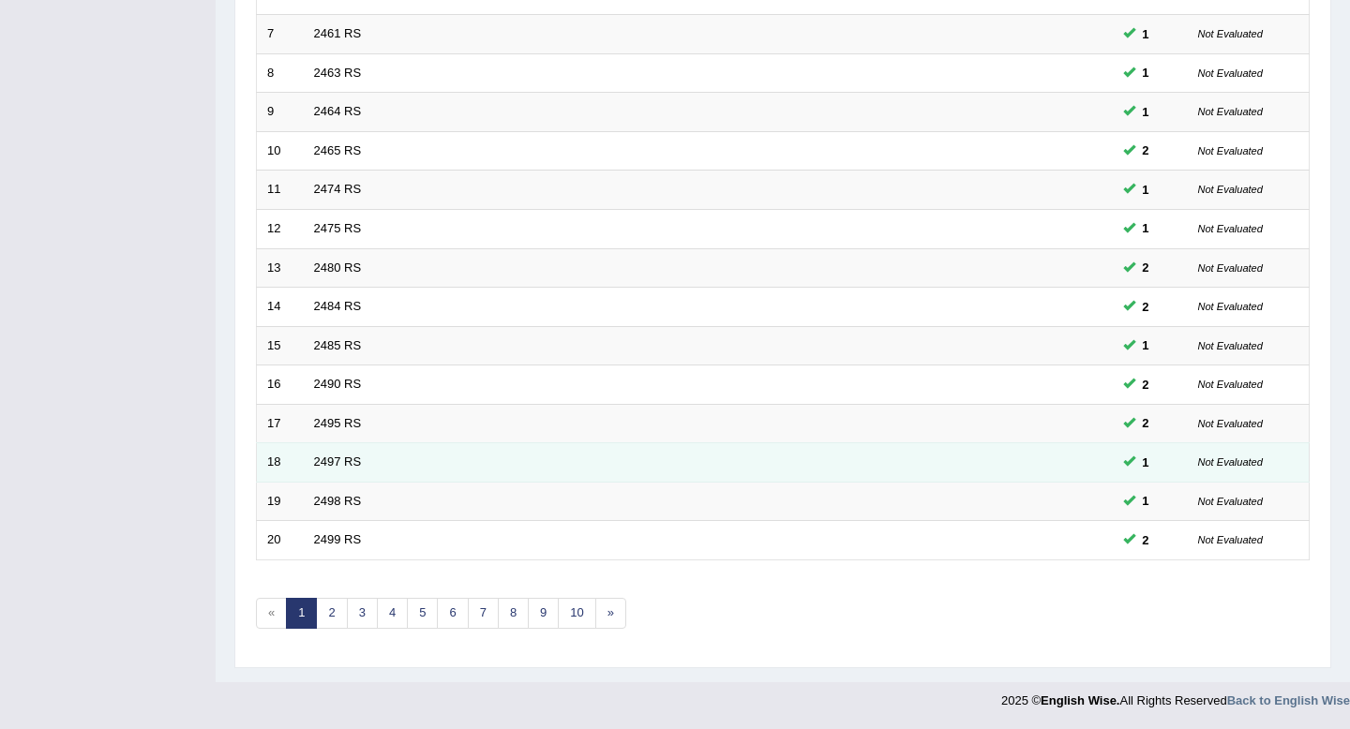
click at [332, 474] on td "2497 RS" at bounding box center [638, 463] width 669 height 39
click at [337, 463] on link "2497 RS" at bounding box center [338, 462] width 48 height 14
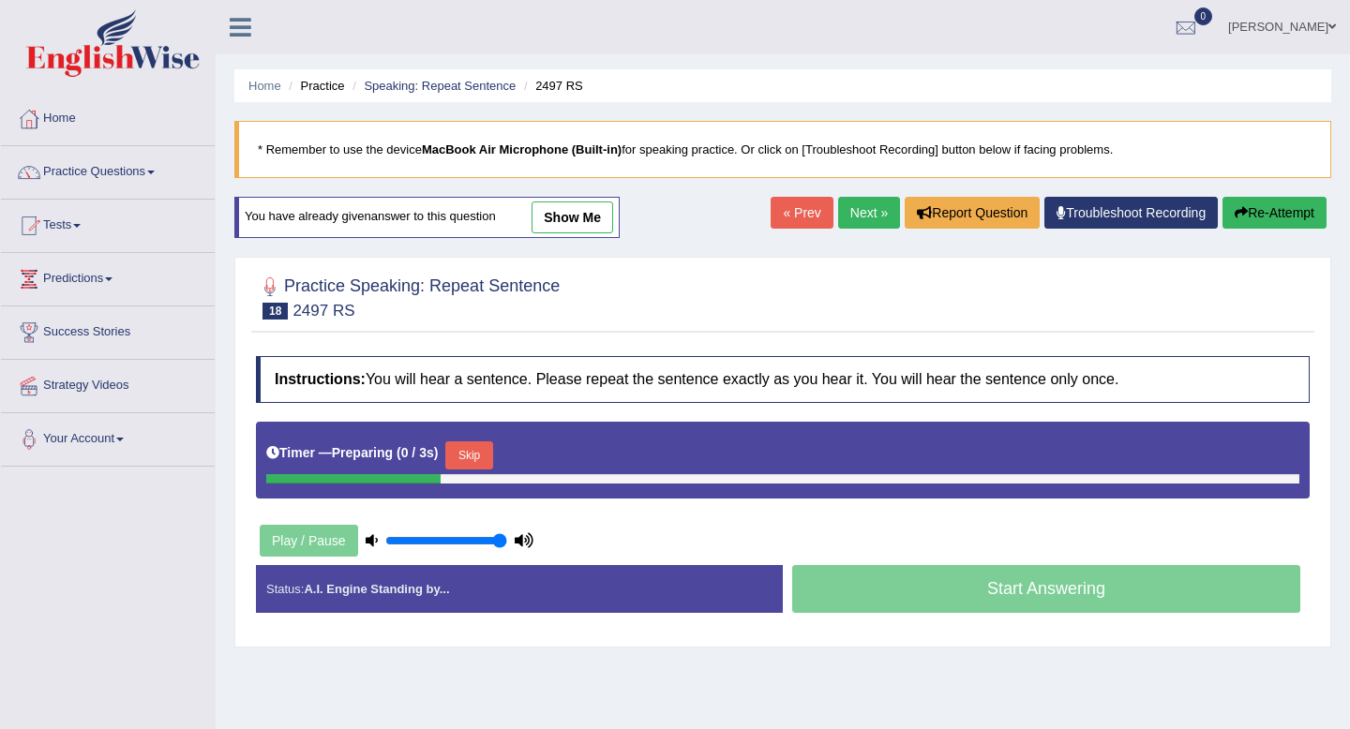
click at [591, 216] on link "show me" at bounding box center [573, 218] width 82 height 32
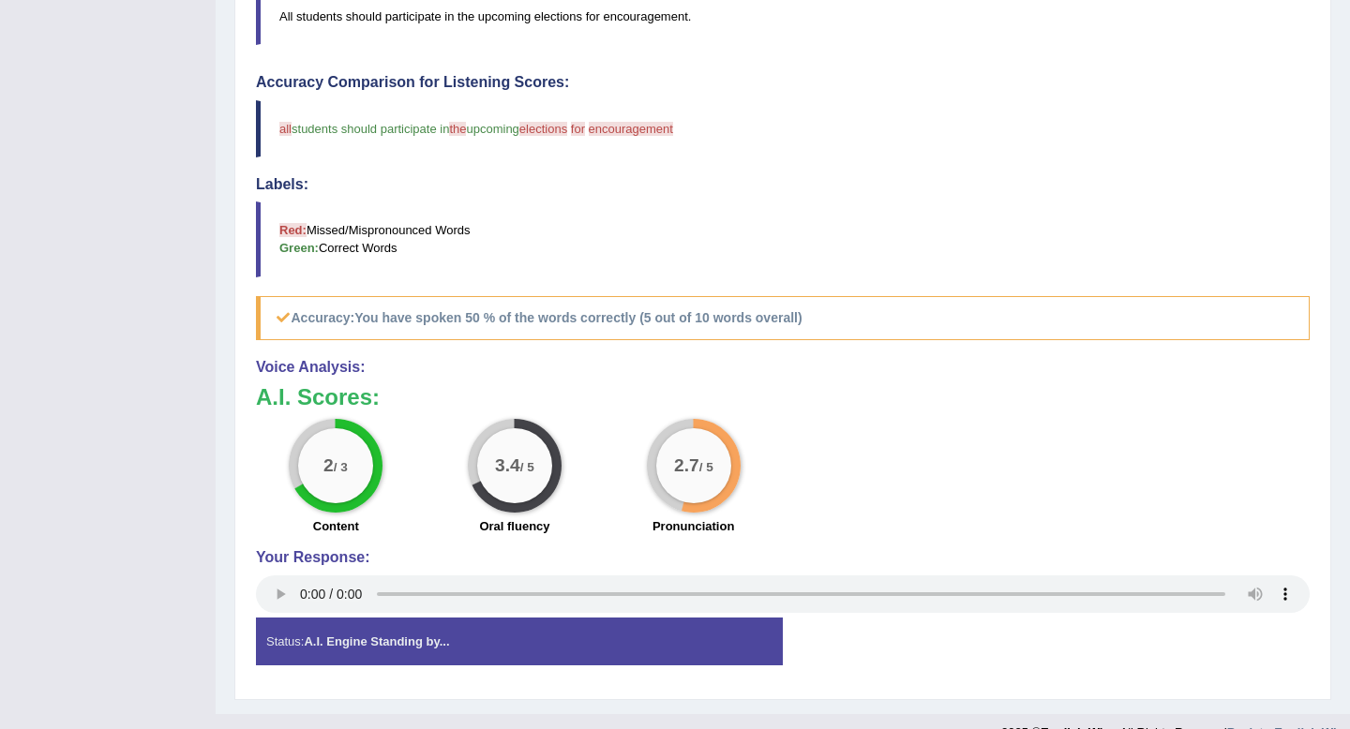
scroll to position [625, 0]
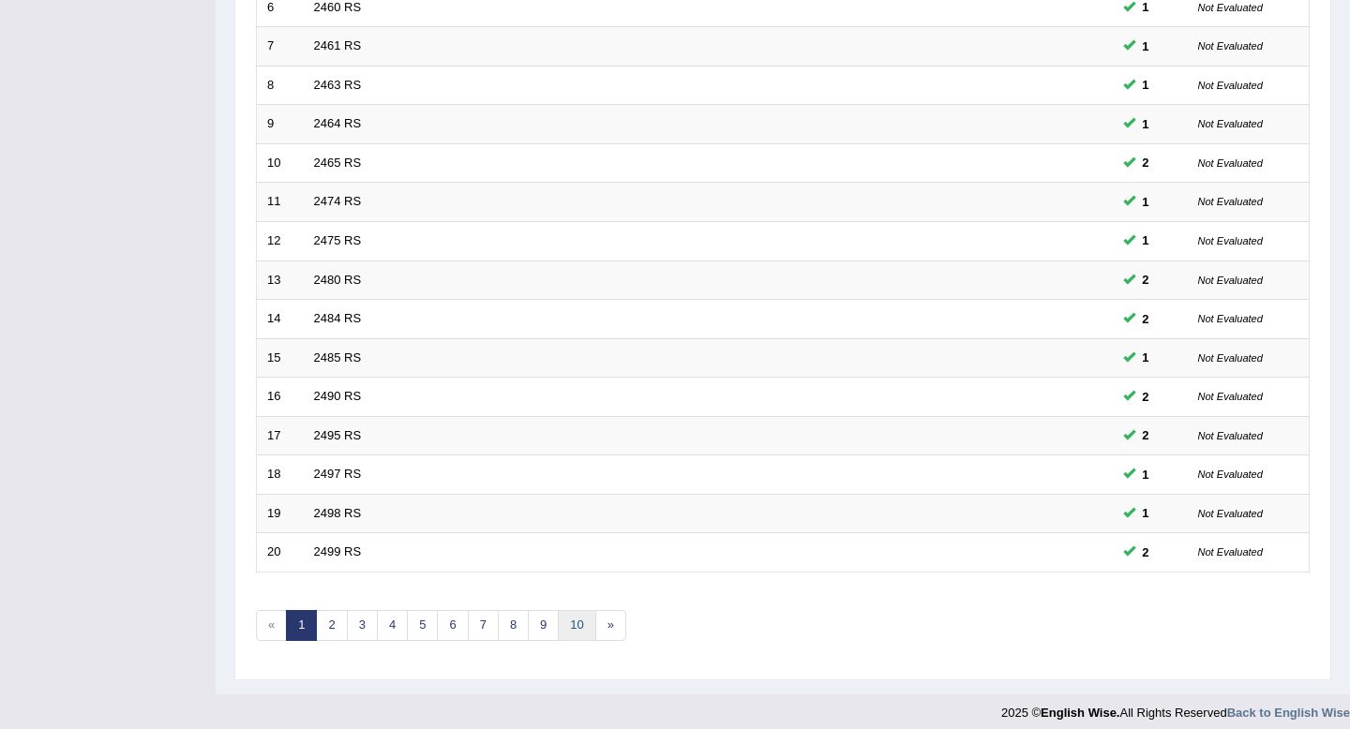
click at [577, 635] on link "10" at bounding box center [577, 625] width 38 height 31
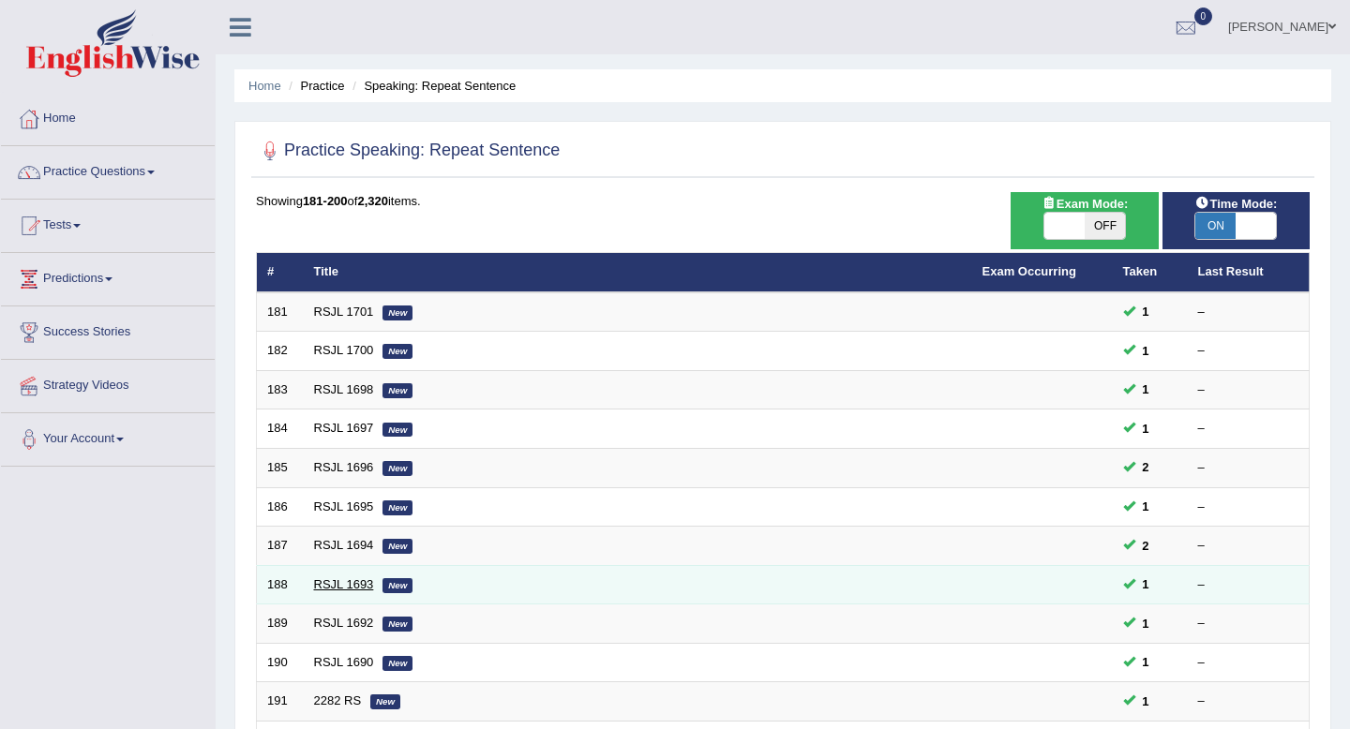
click at [339, 582] on link "RSJL 1693" at bounding box center [344, 585] width 60 height 14
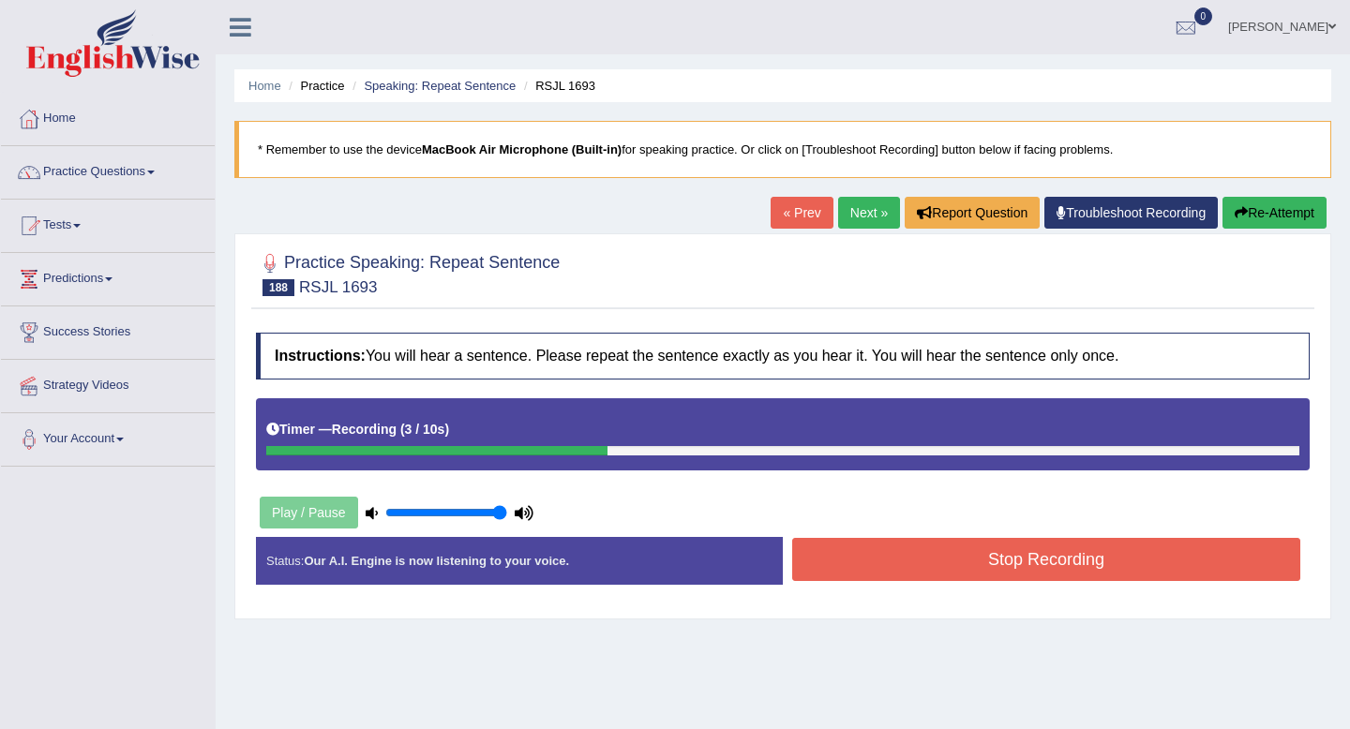
click at [1099, 552] on button "Stop Recording" at bounding box center [1046, 559] width 508 height 43
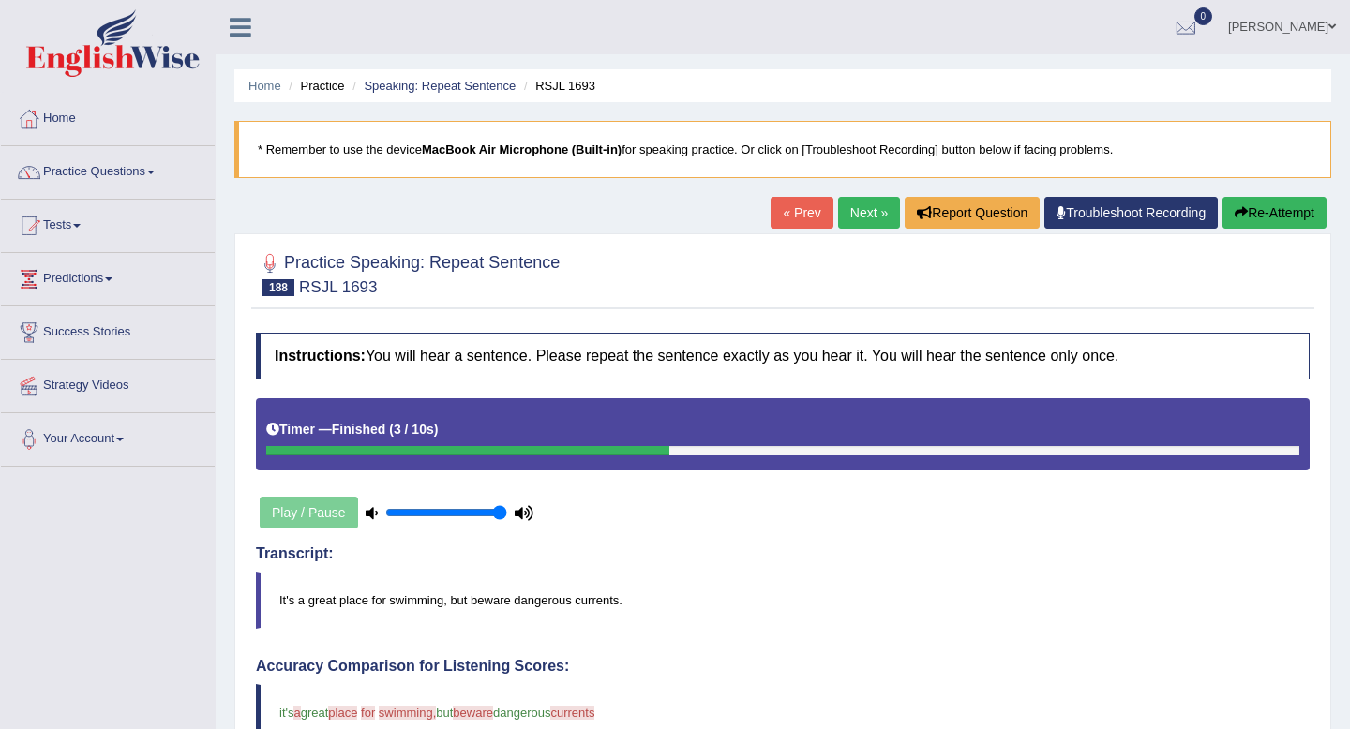
click at [850, 216] on link "Next »" at bounding box center [869, 213] width 62 height 32
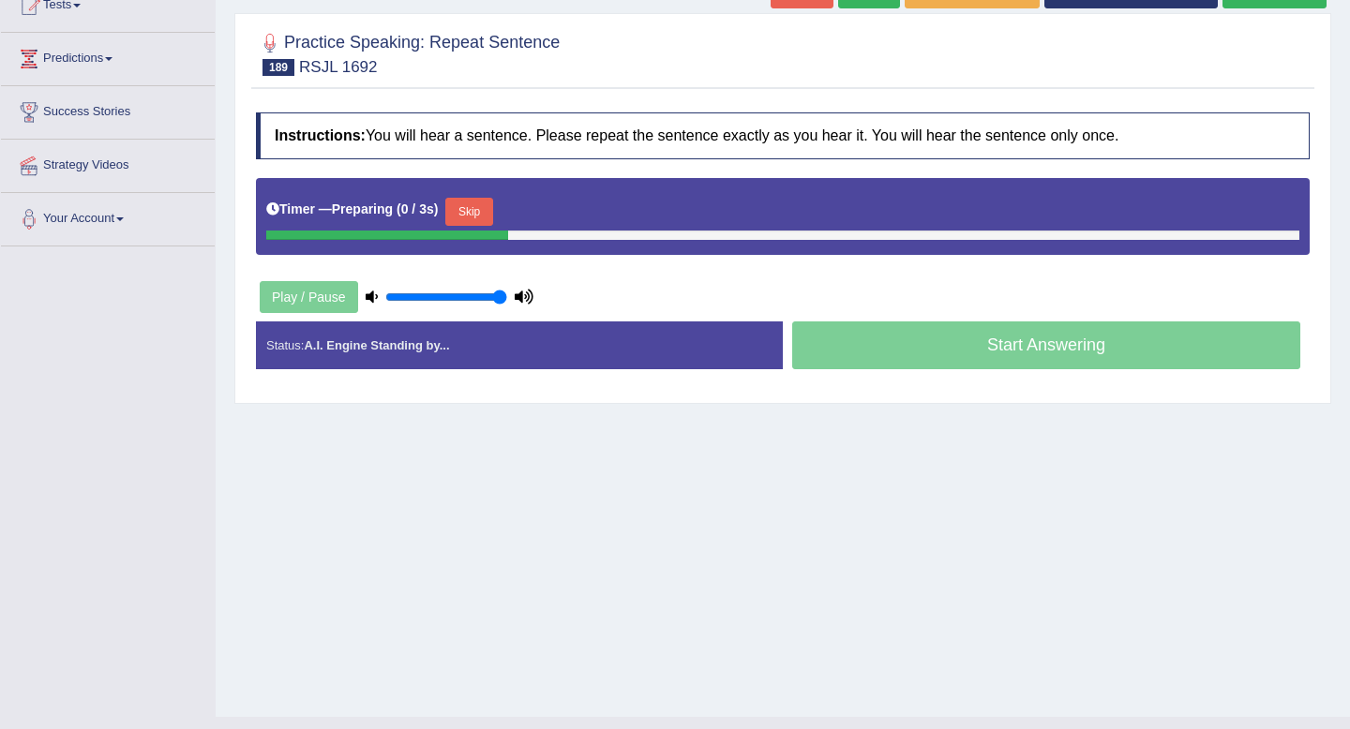
scroll to position [255, 0]
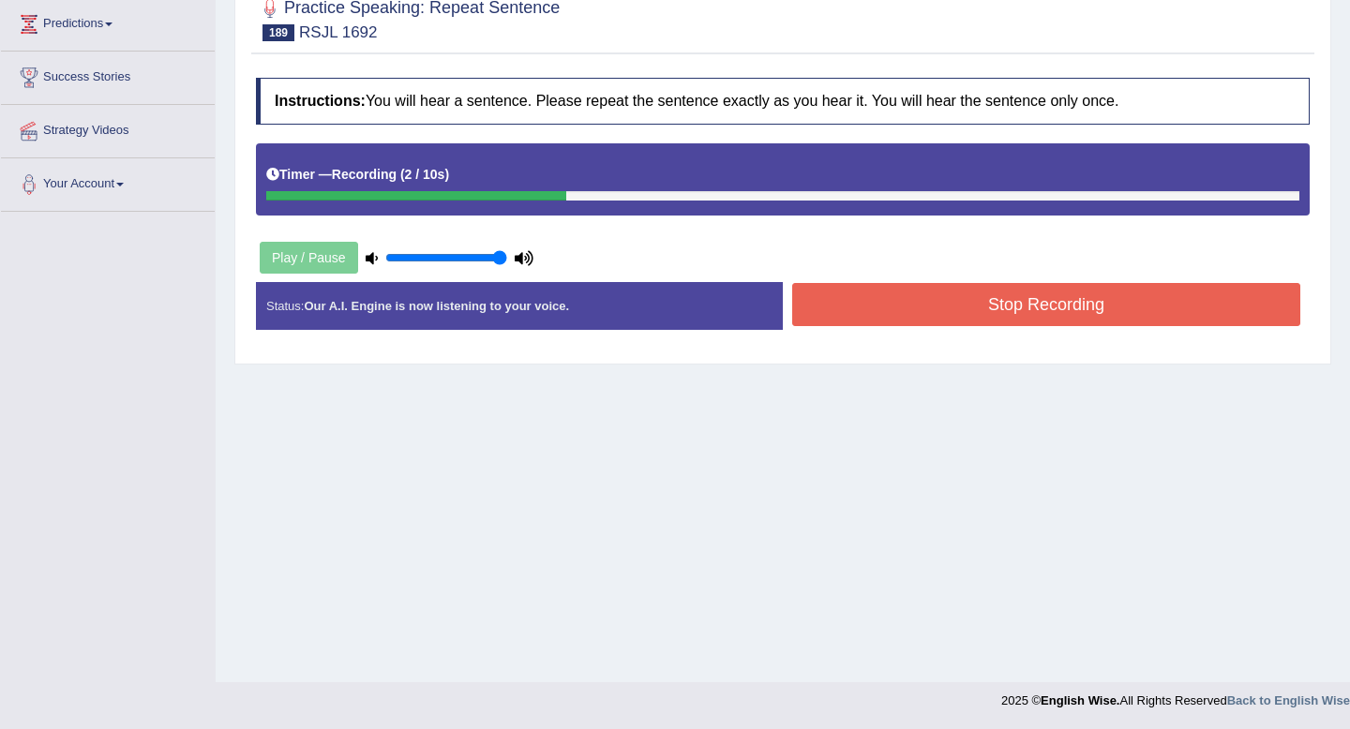
click at [926, 309] on button "Stop Recording" at bounding box center [1046, 304] width 508 height 43
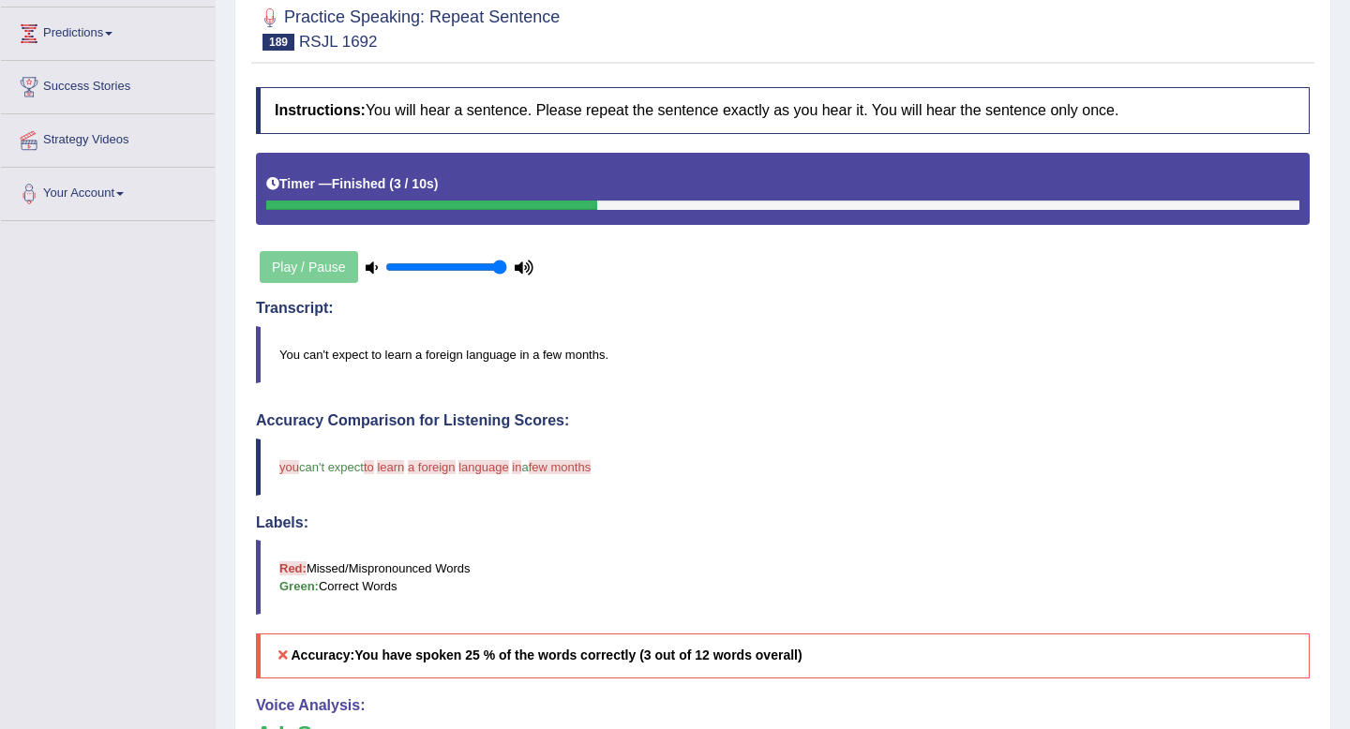
scroll to position [199, 0]
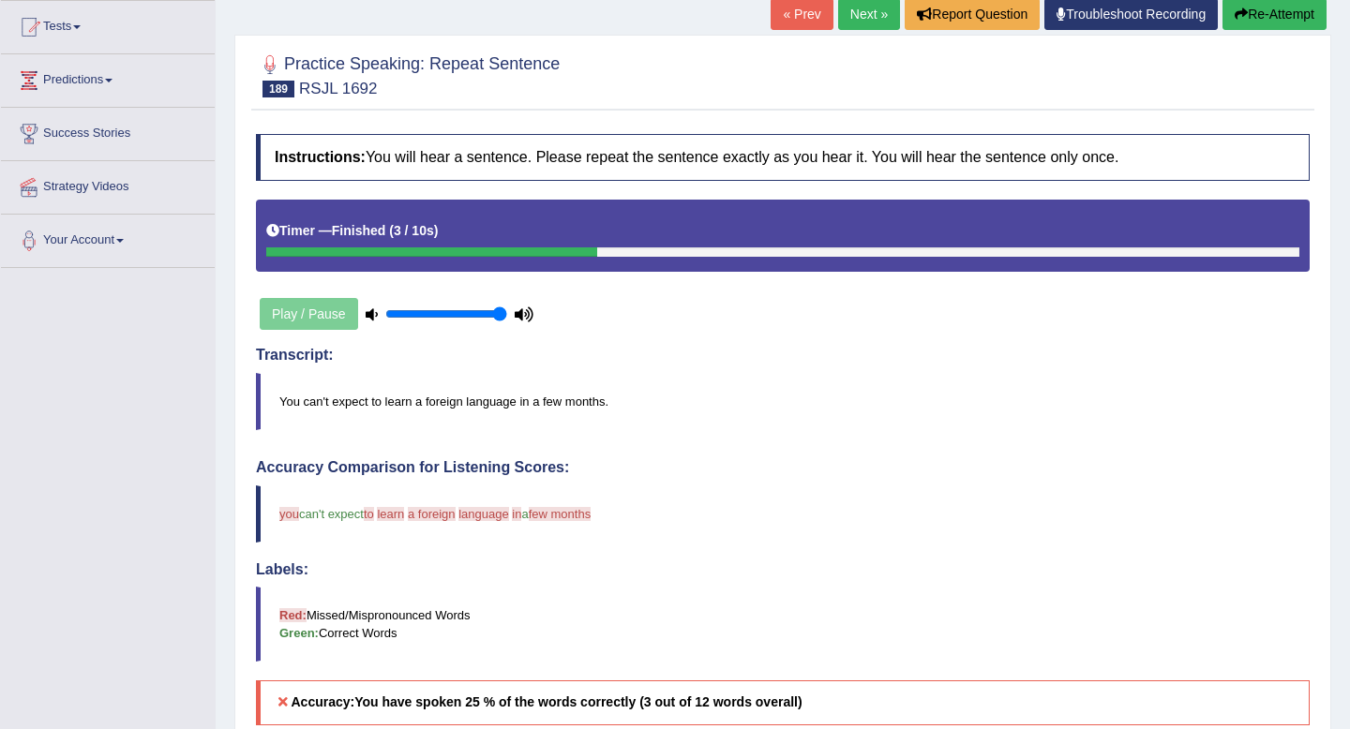
click at [850, 12] on link "Next »" at bounding box center [869, 14] width 62 height 32
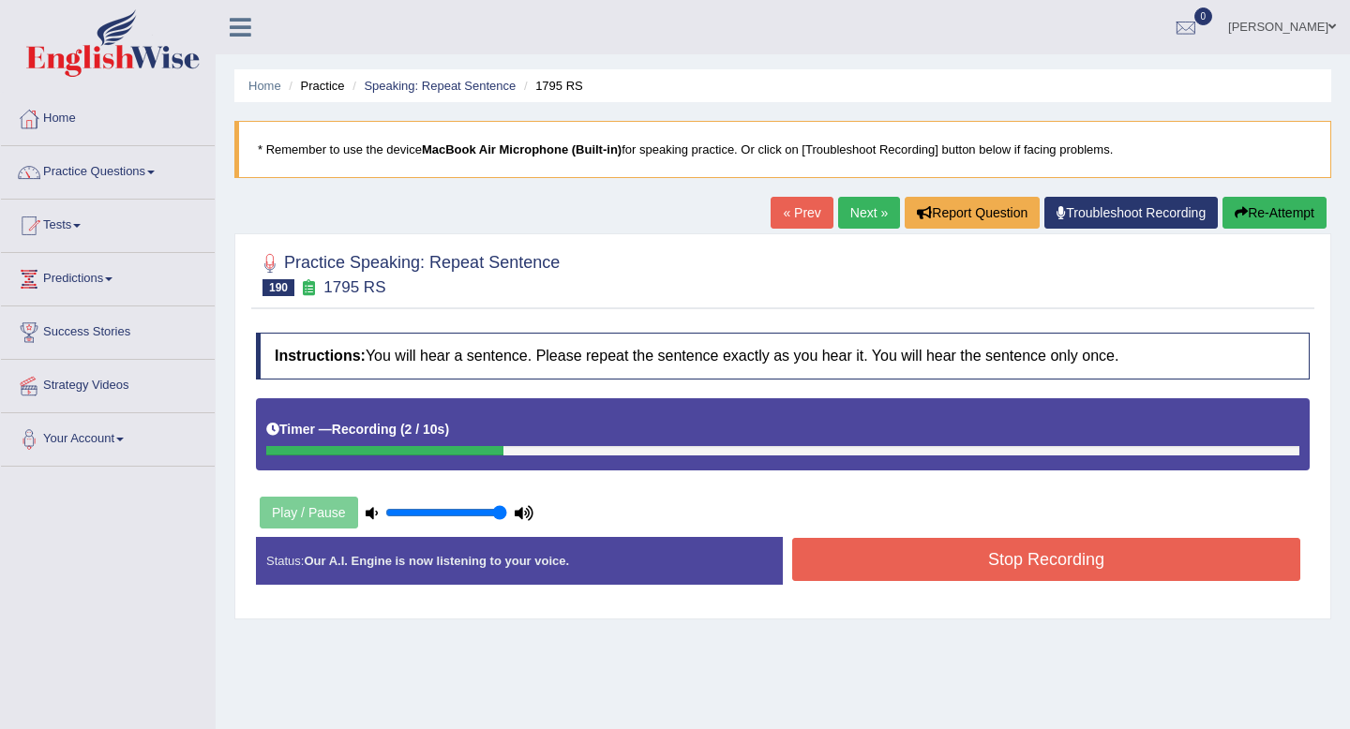
click at [886, 576] on button "Stop Recording" at bounding box center [1046, 559] width 508 height 43
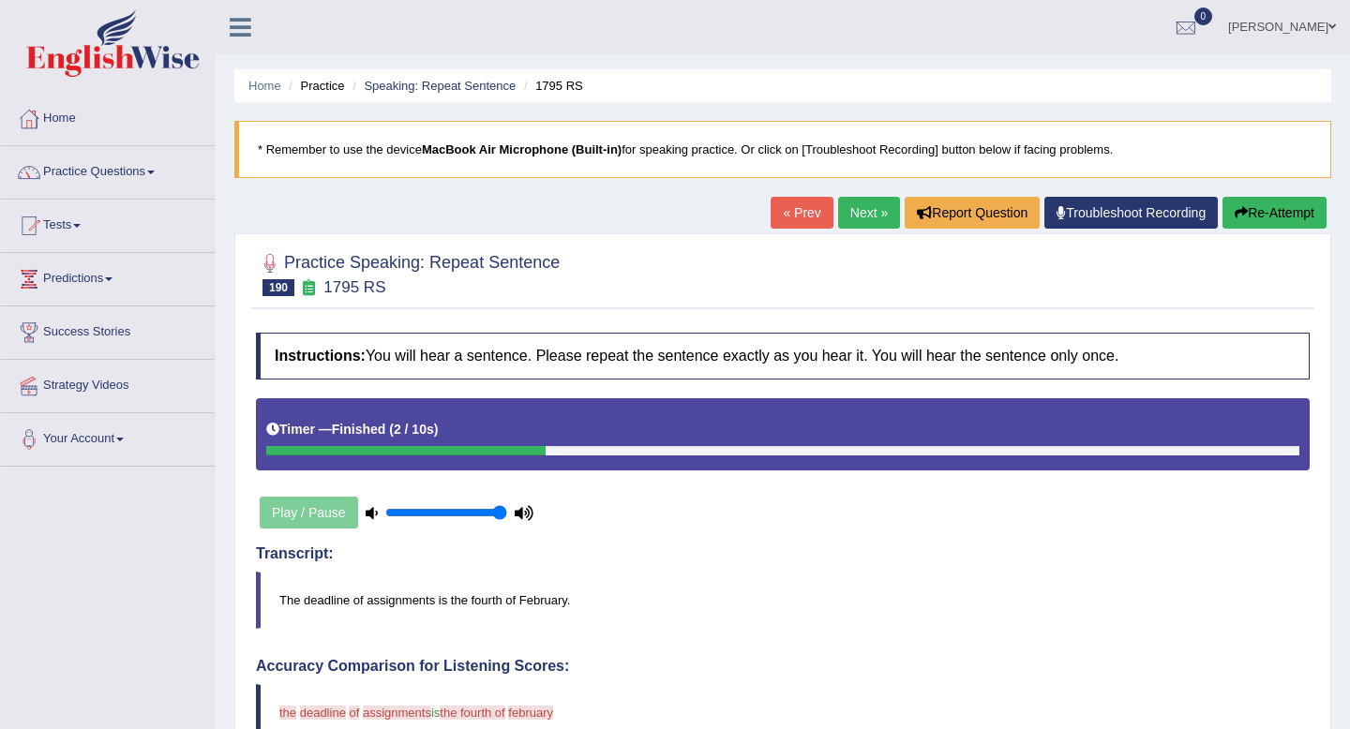
click at [854, 217] on link "Next »" at bounding box center [869, 213] width 62 height 32
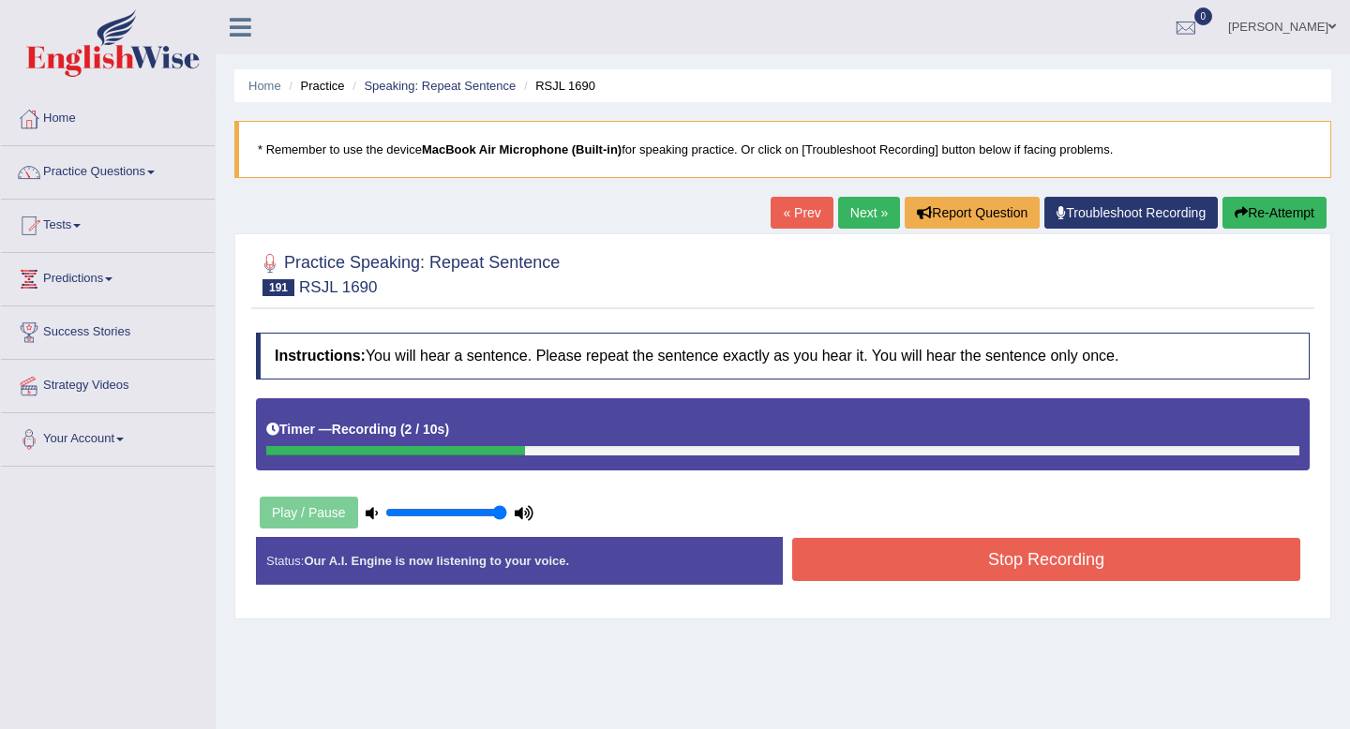
click at [847, 554] on button "Stop Recording" at bounding box center [1046, 559] width 508 height 43
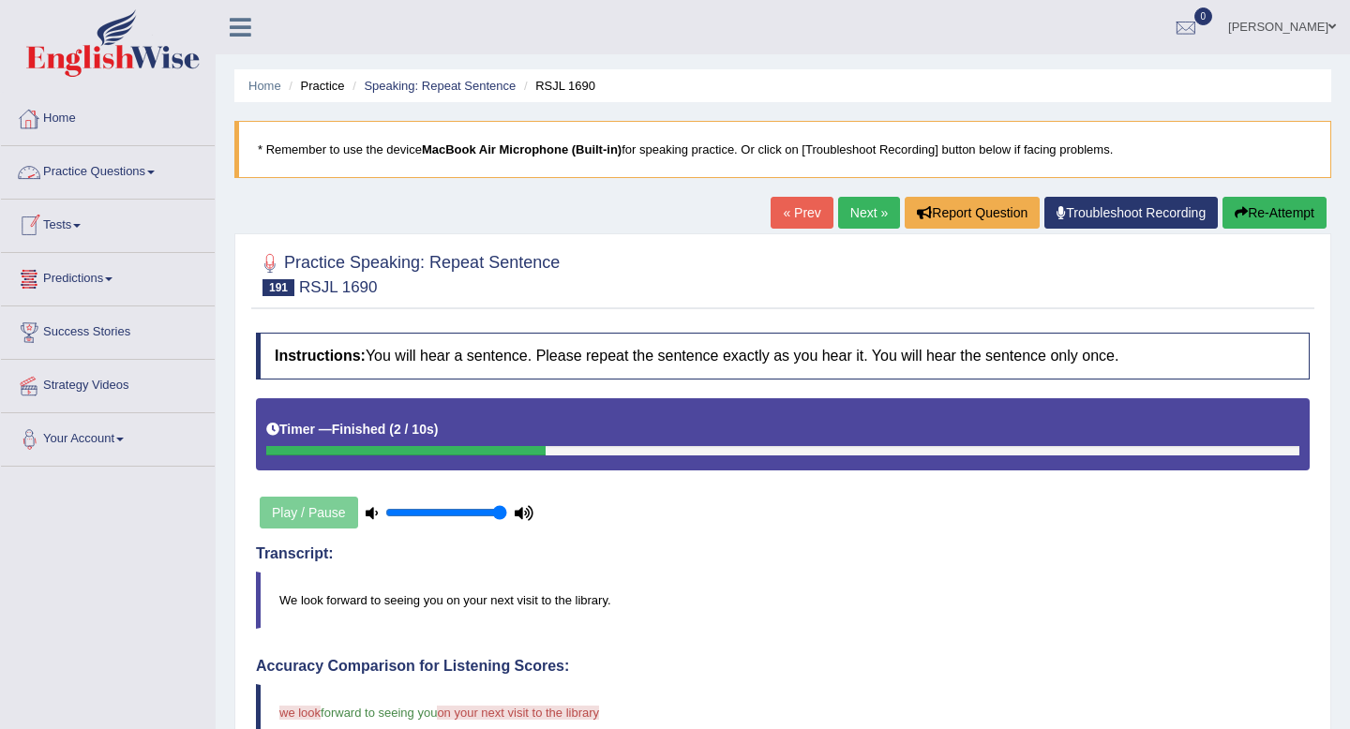
click at [83, 171] on link "Practice Questions" at bounding box center [108, 169] width 214 height 47
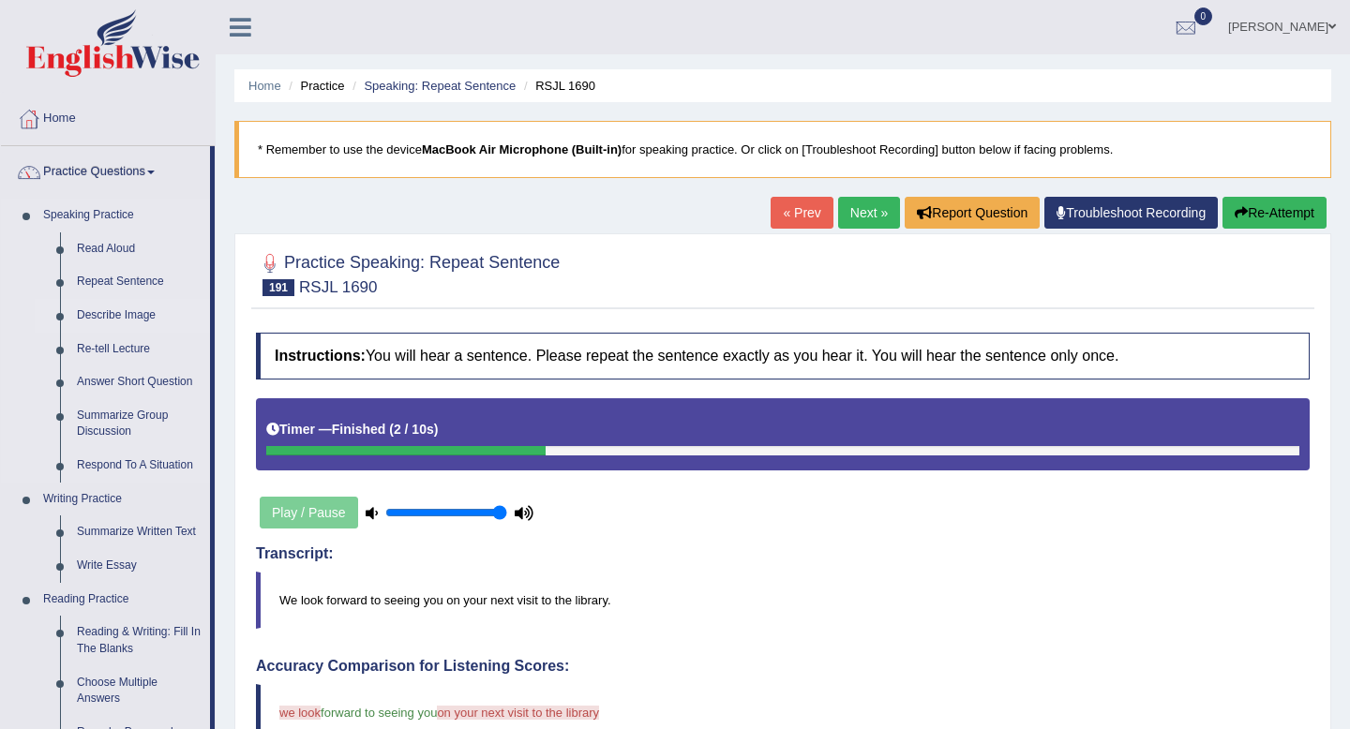
click at [107, 314] on link "Describe Image" at bounding box center [139, 316] width 142 height 34
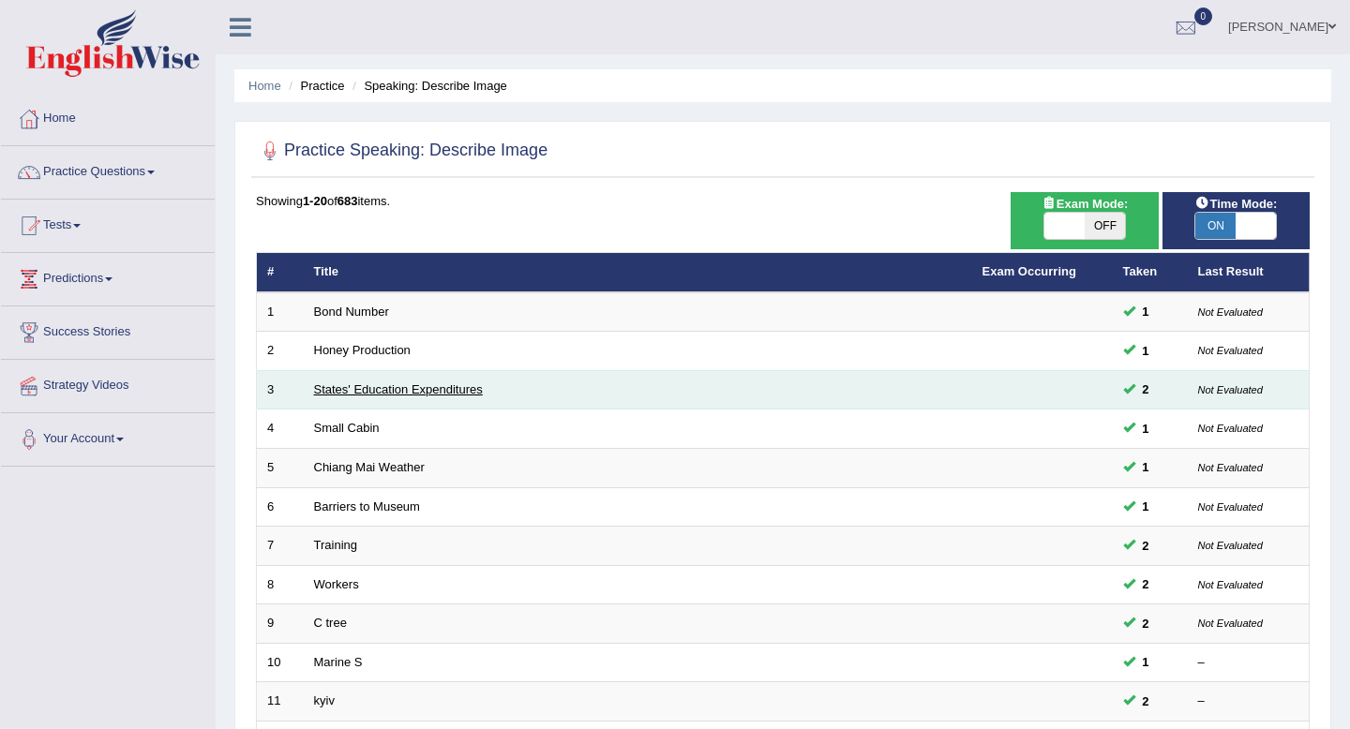
click at [379, 385] on link "States' Education Expenditures" at bounding box center [398, 390] width 169 height 14
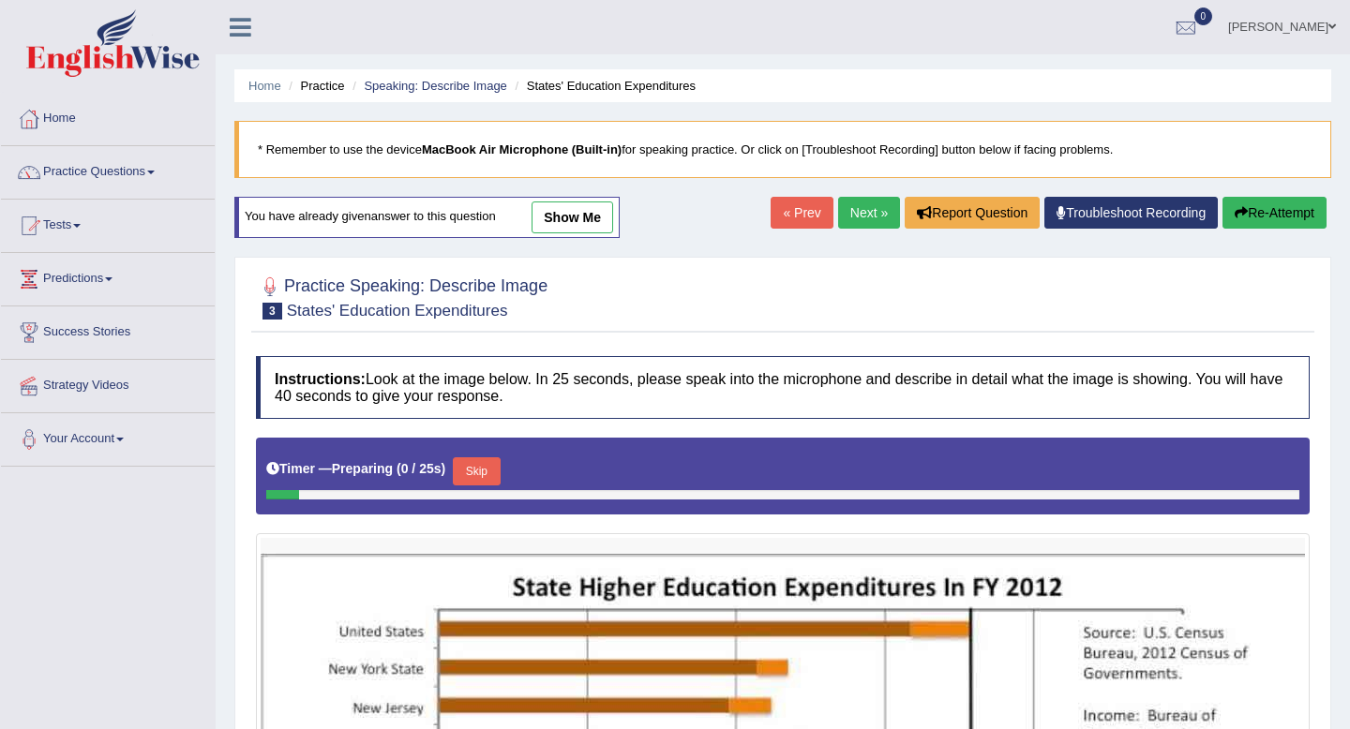
click at [567, 214] on link "show me" at bounding box center [573, 218] width 82 height 32
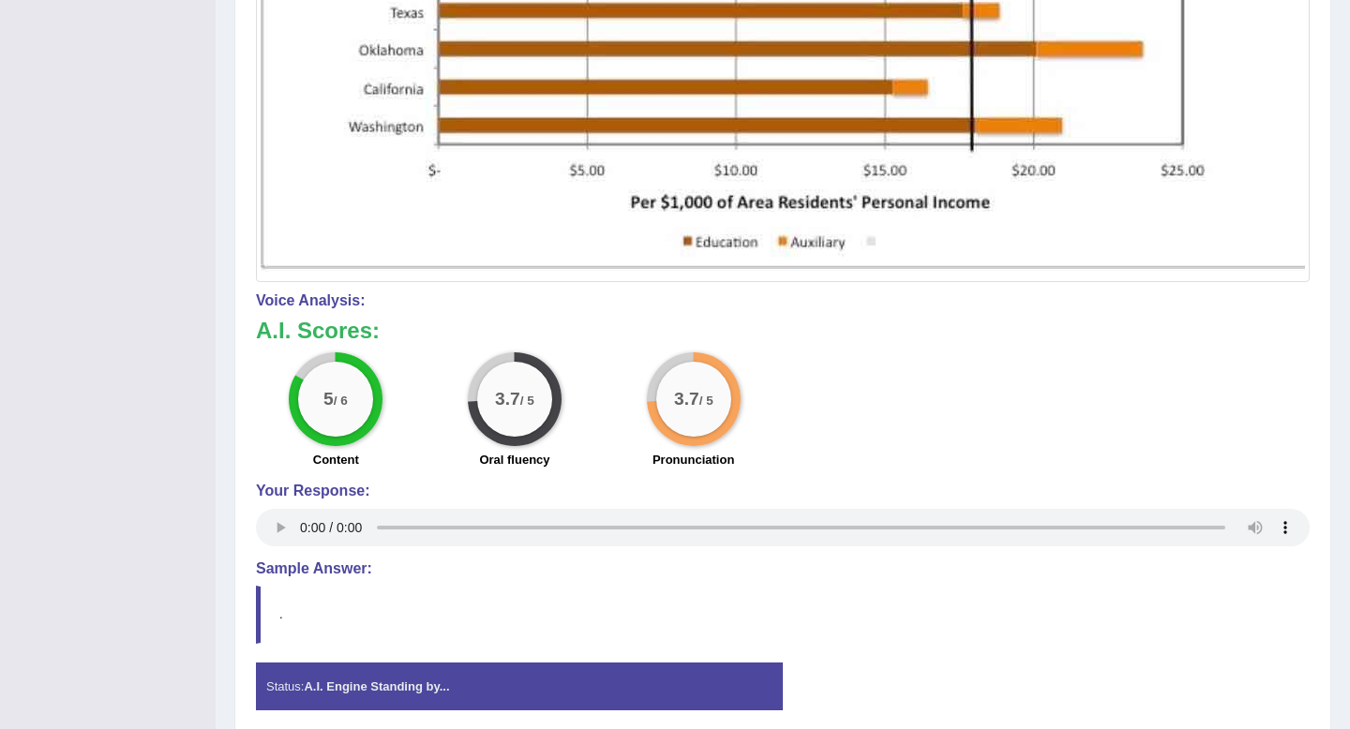
scroll to position [1060, 0]
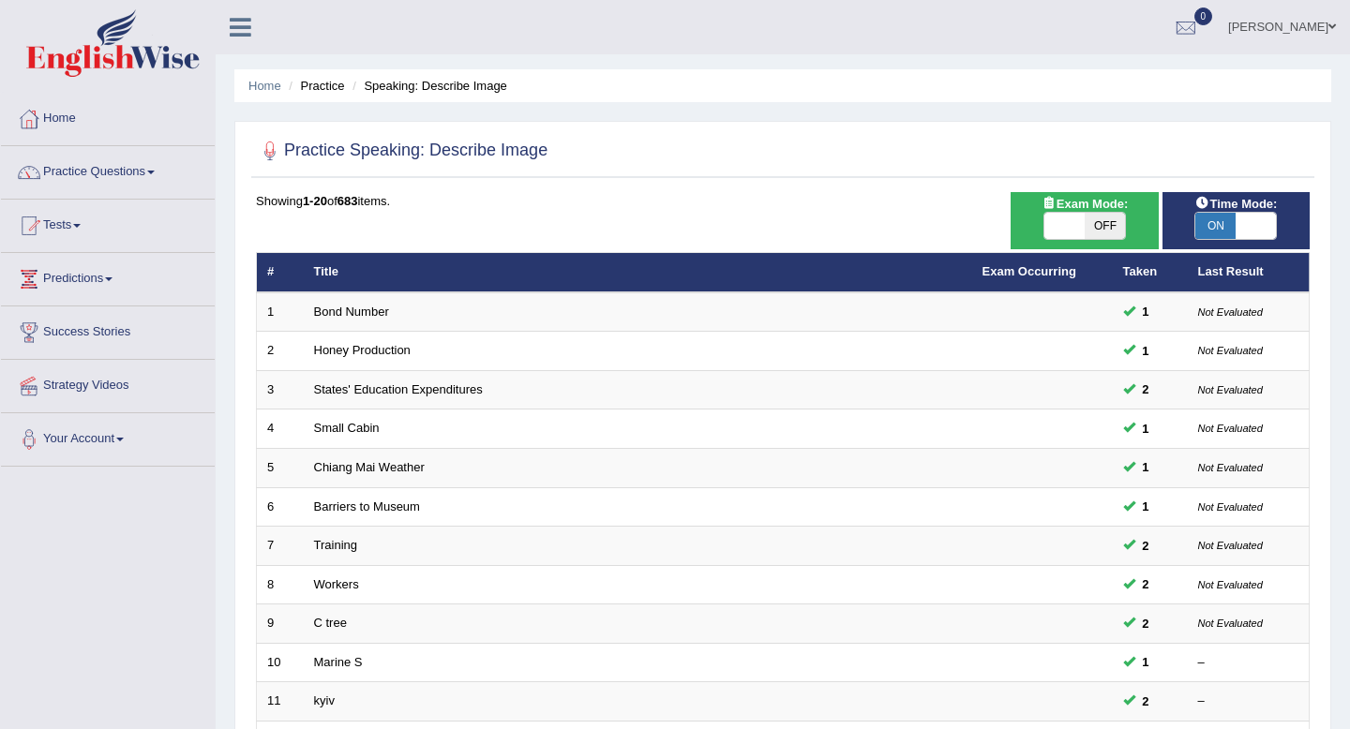
scroll to position [512, 0]
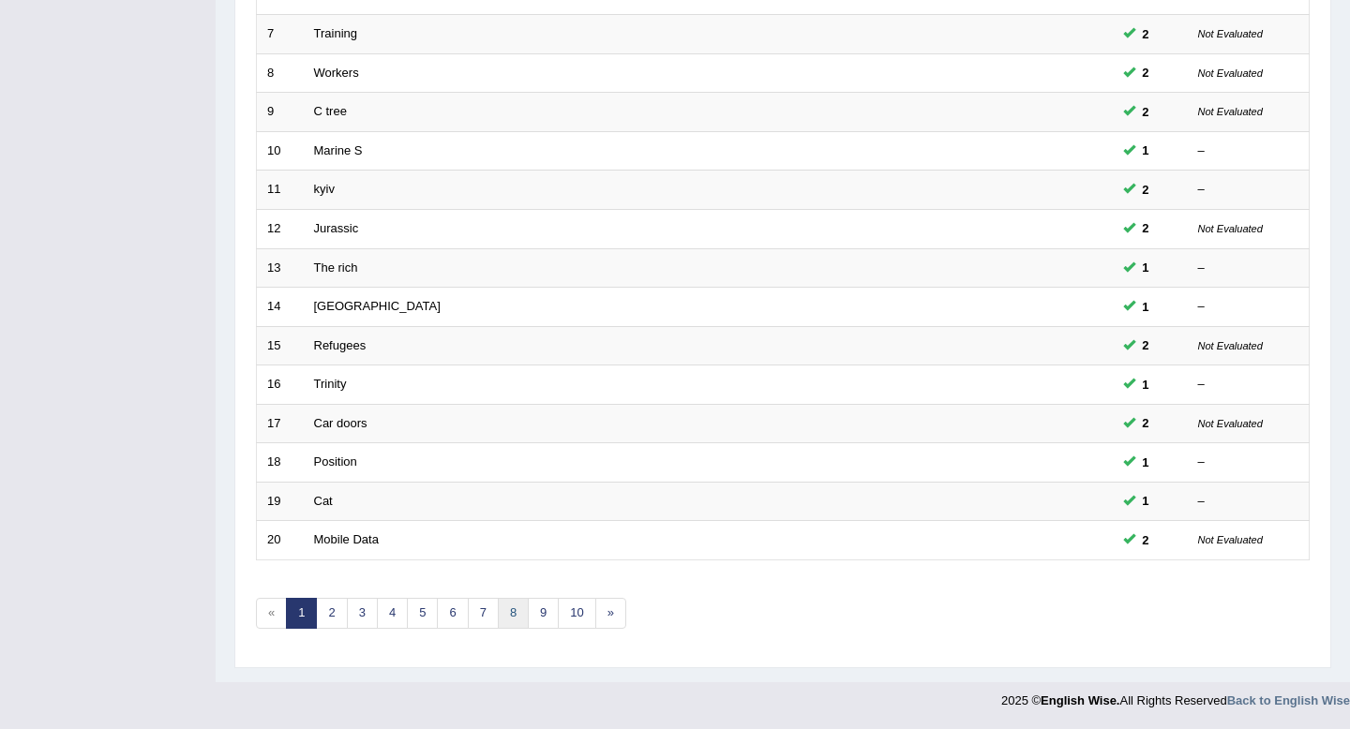
click at [516, 620] on link "8" at bounding box center [513, 613] width 31 height 31
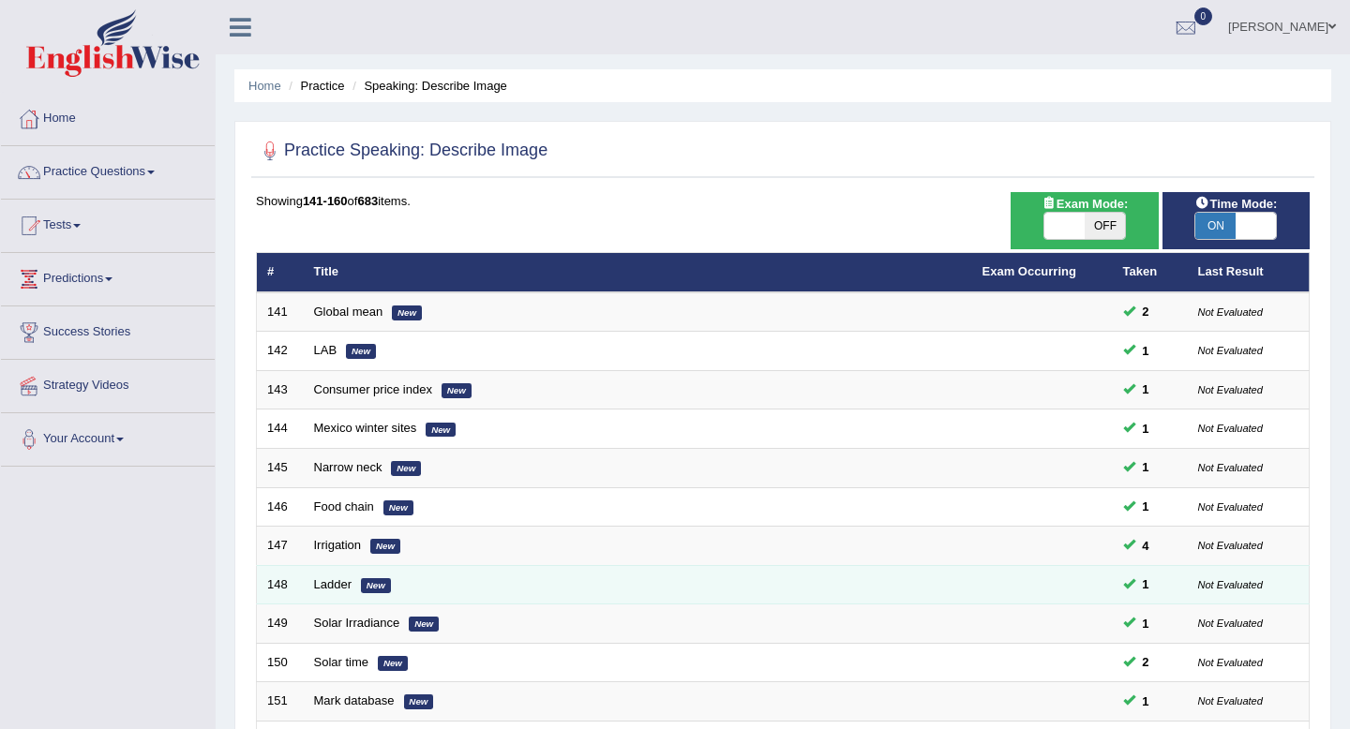
scroll to position [512, 0]
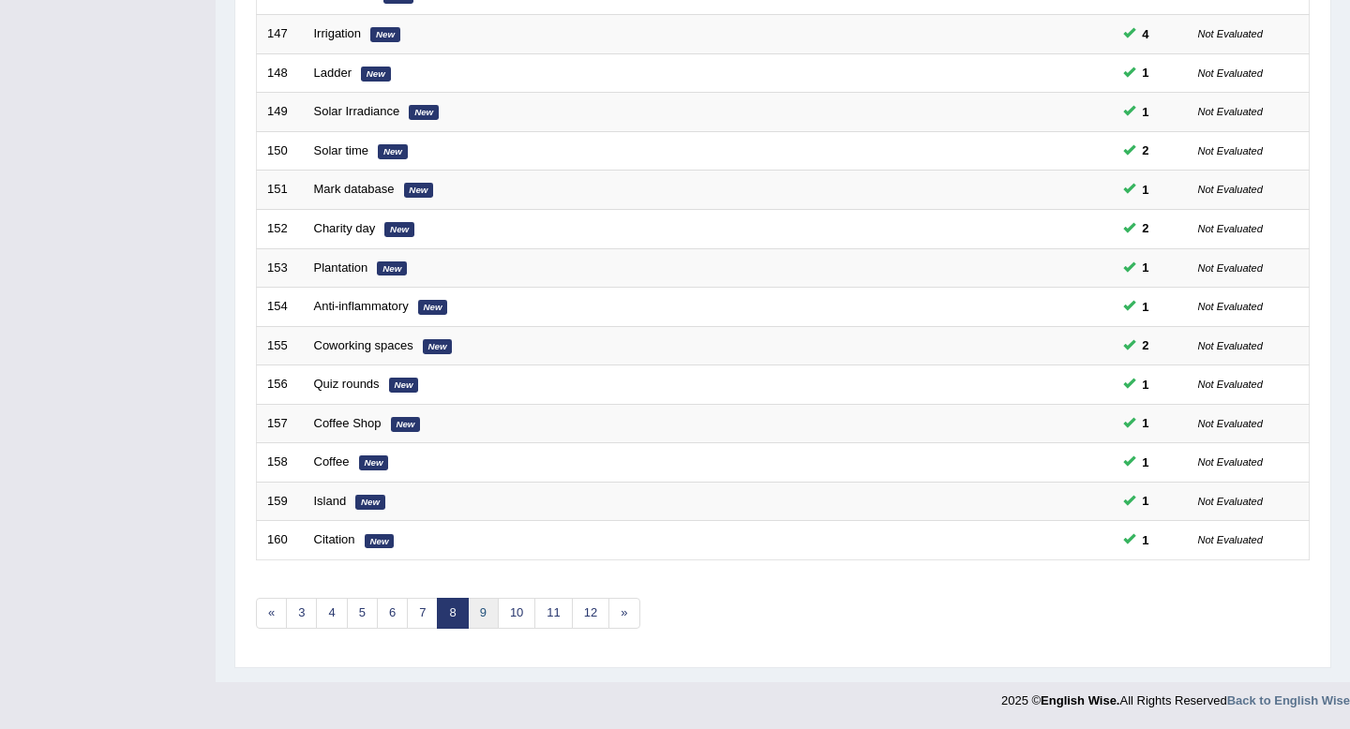
click at [484, 615] on link "9" at bounding box center [483, 613] width 31 height 31
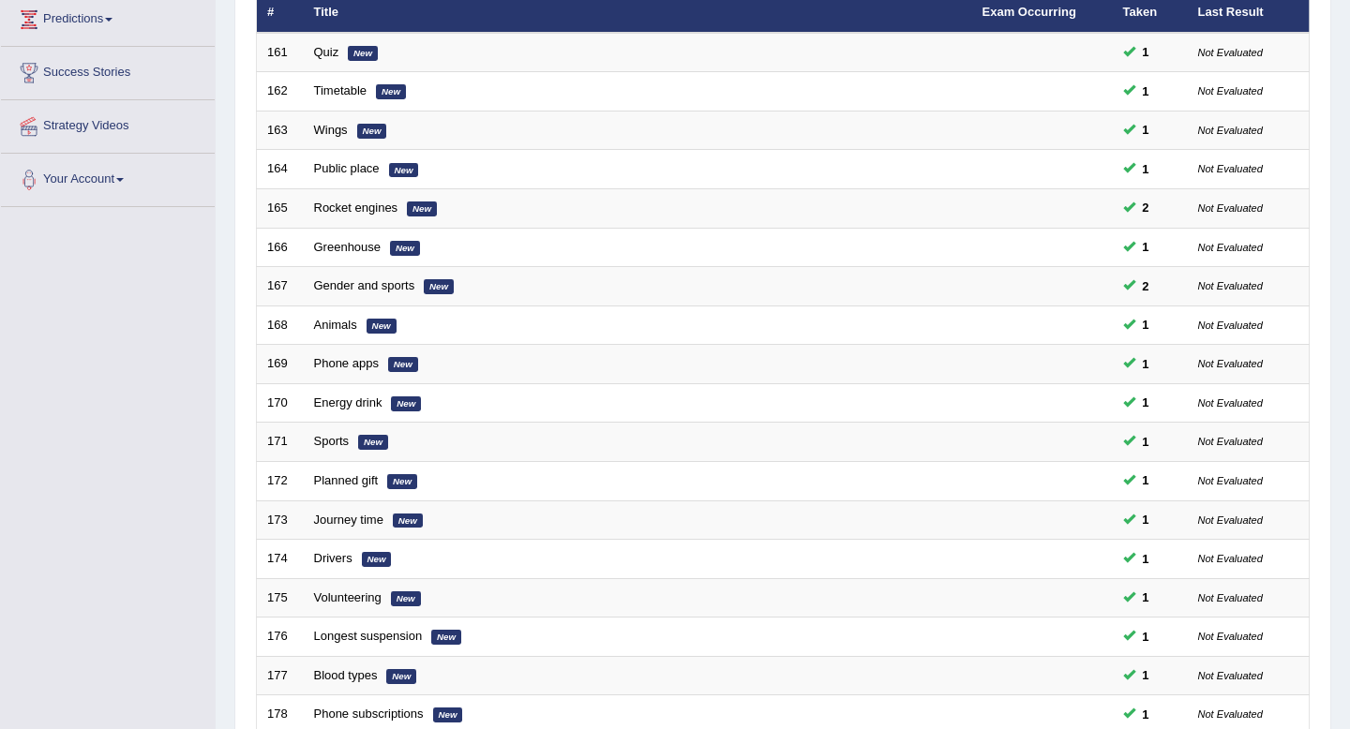
scroll to position [512, 0]
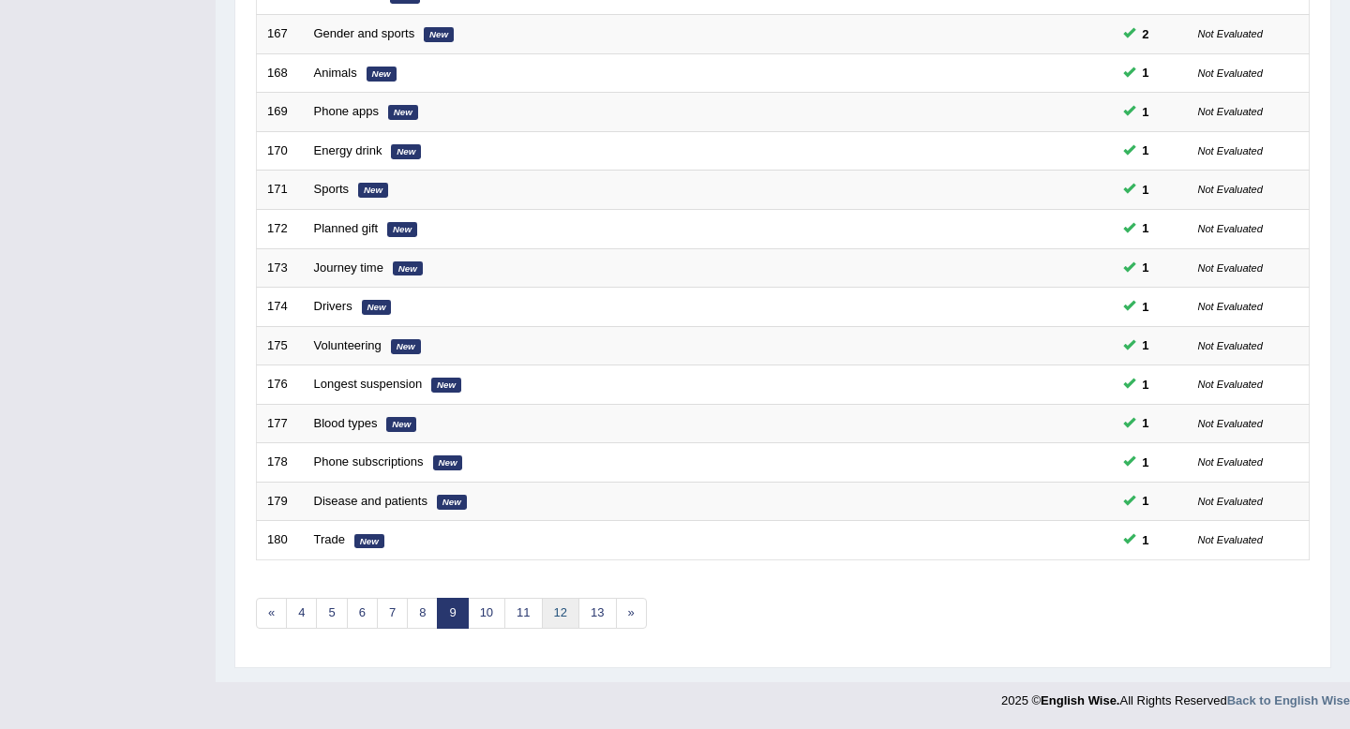
click at [571, 613] on link "12" at bounding box center [561, 613] width 38 height 31
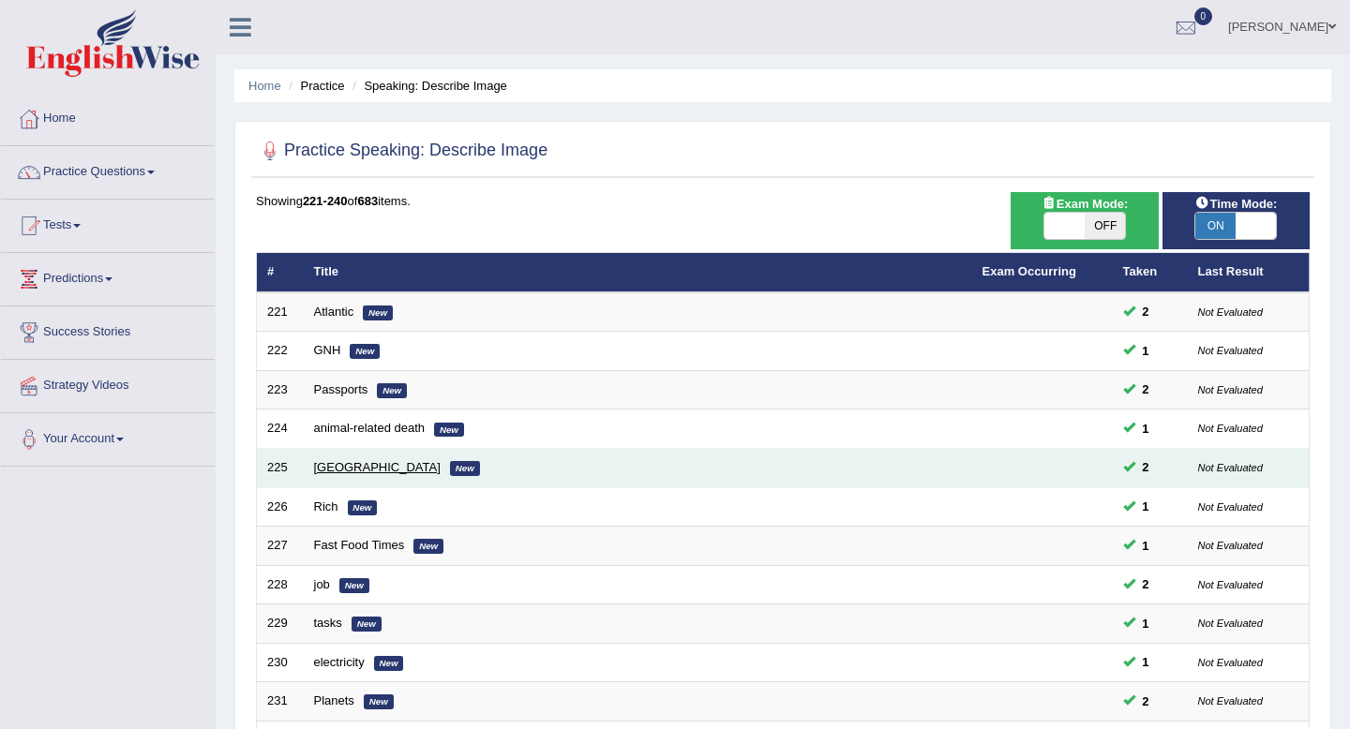
click at [375, 465] on link "[GEOGRAPHIC_DATA]" at bounding box center [377, 467] width 127 height 14
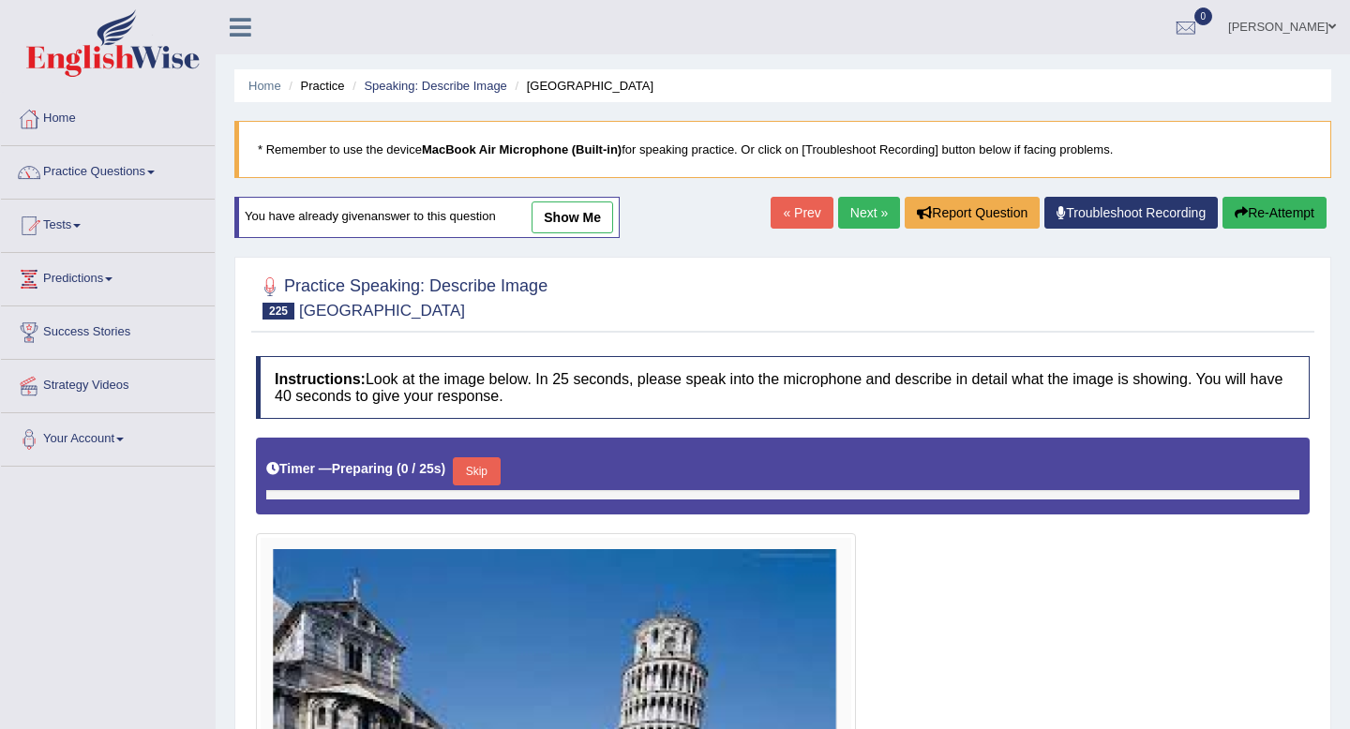
click at [583, 224] on link "show me" at bounding box center [573, 218] width 82 height 32
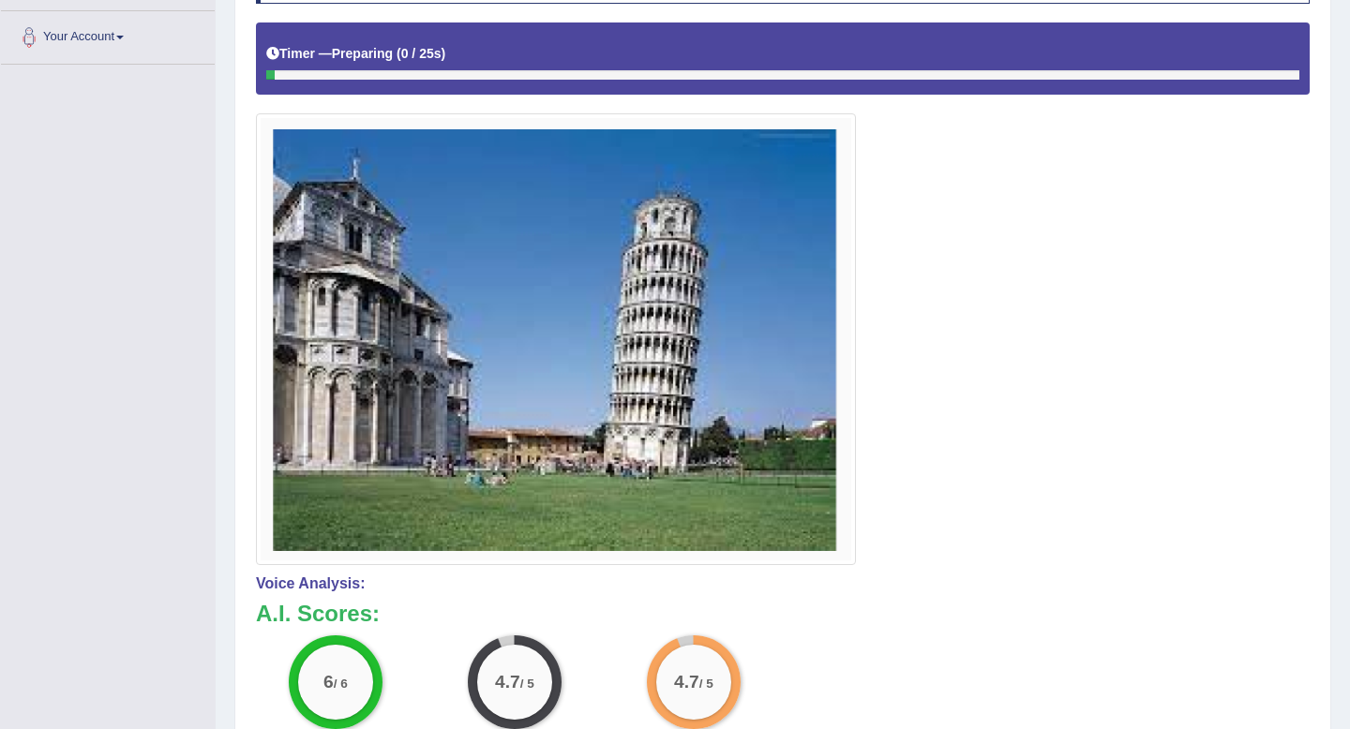
scroll to position [390, 0]
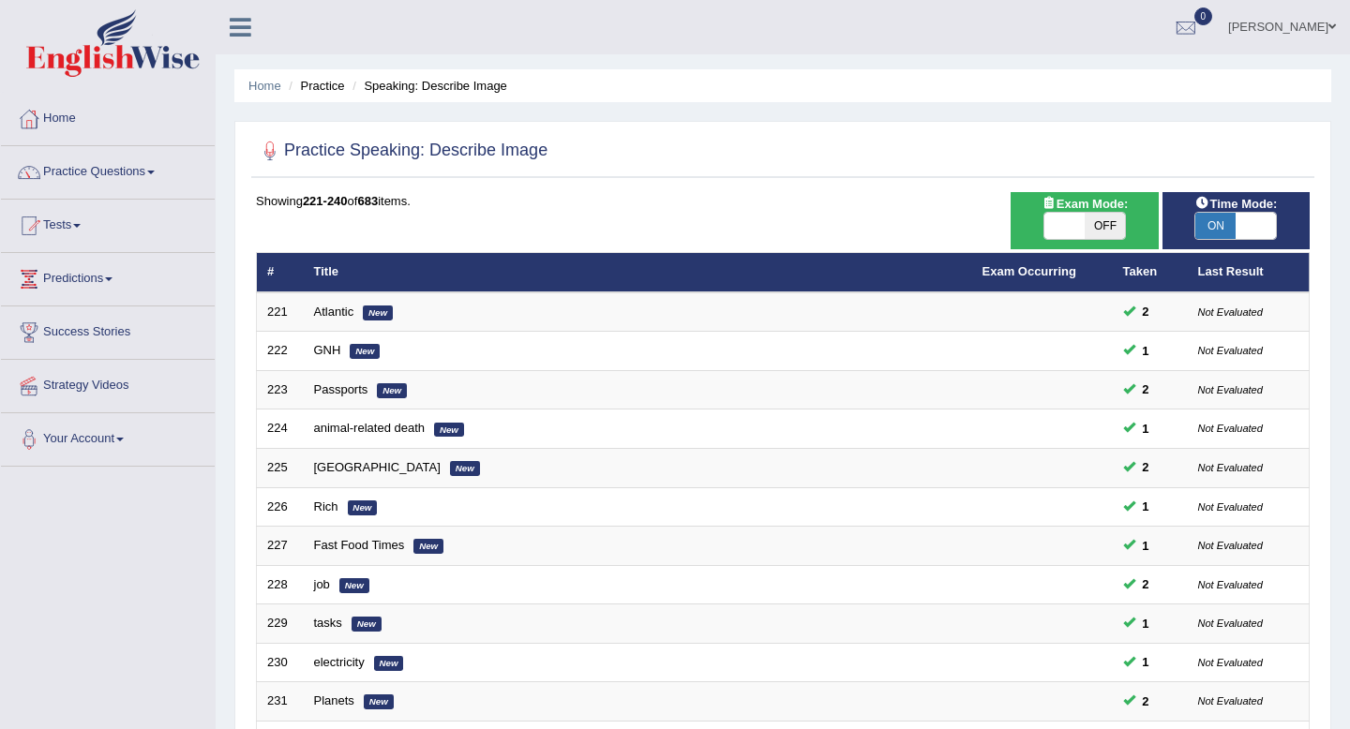
scroll to position [213, 0]
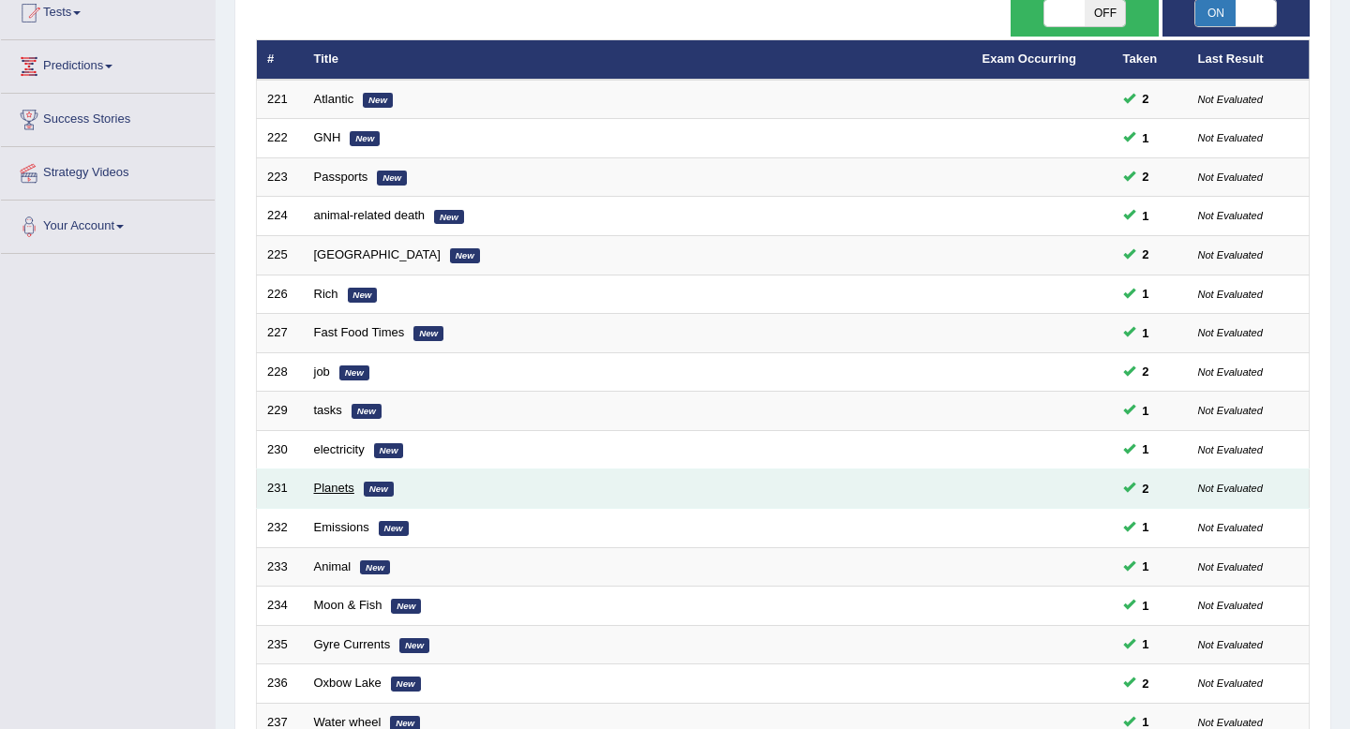
click at [342, 487] on link "Planets" at bounding box center [334, 488] width 40 height 14
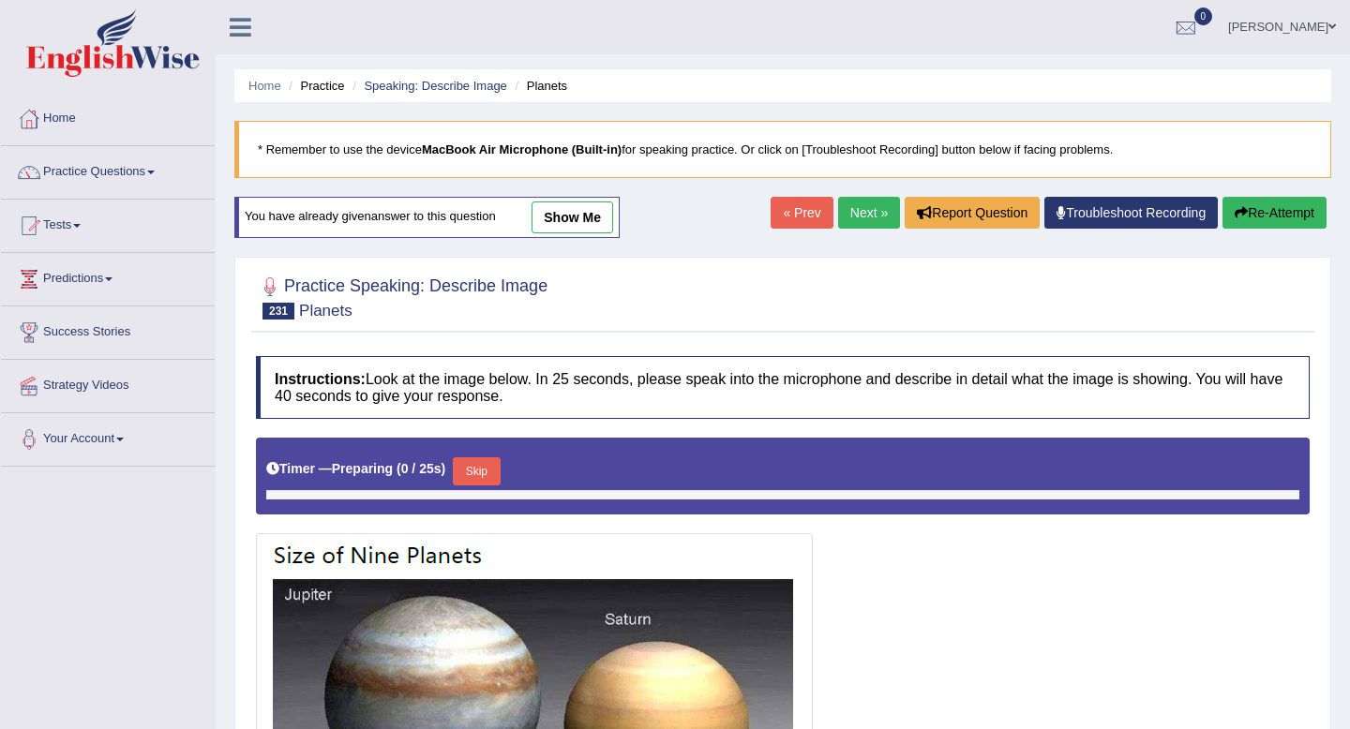
click at [600, 217] on link "show me" at bounding box center [573, 218] width 82 height 32
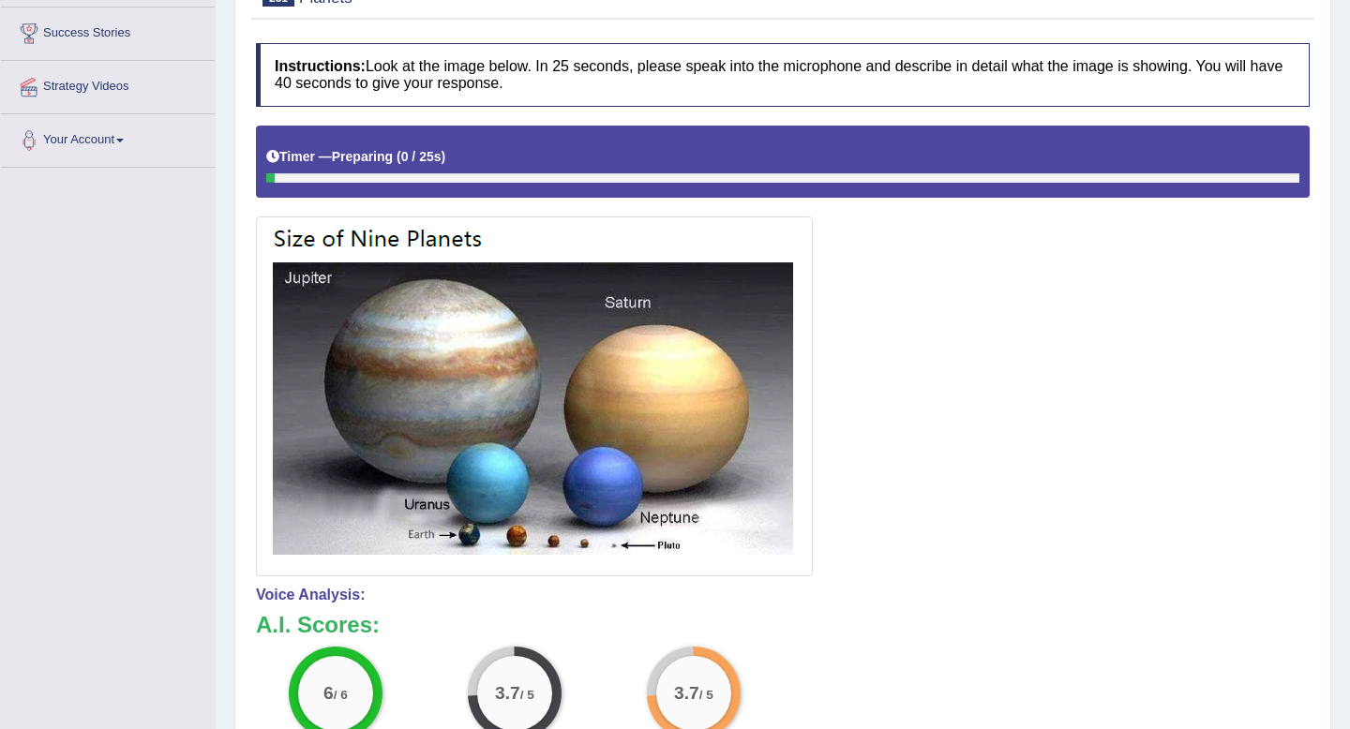
scroll to position [242, 0]
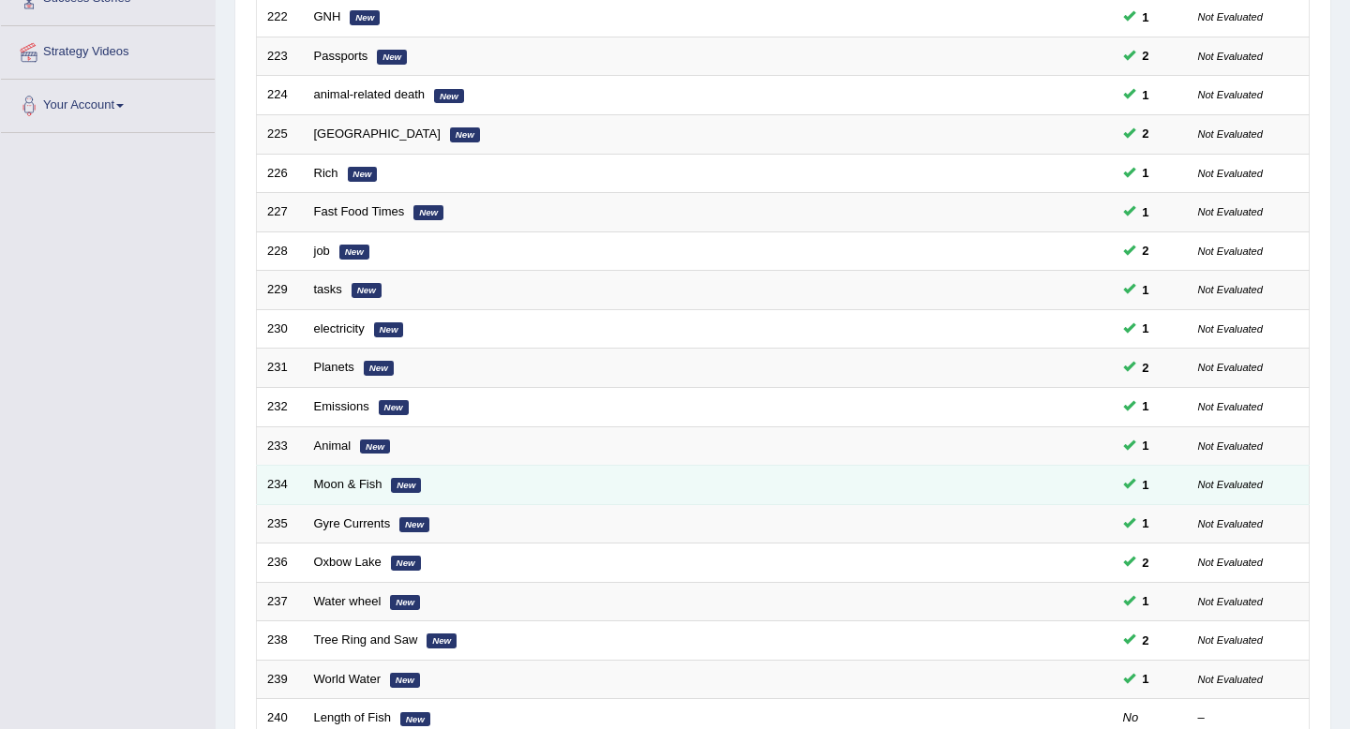
scroll to position [512, 0]
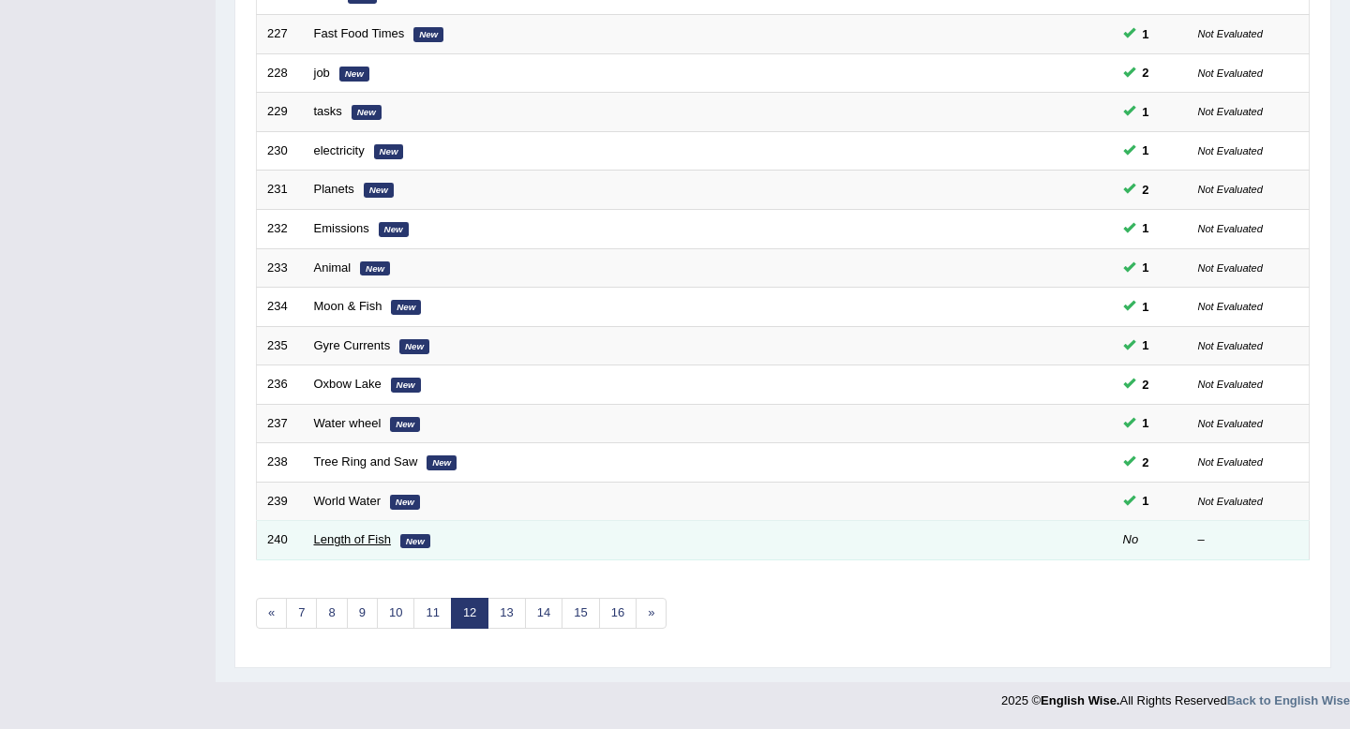
click at [357, 539] on link "Length of Fish" at bounding box center [352, 540] width 77 height 14
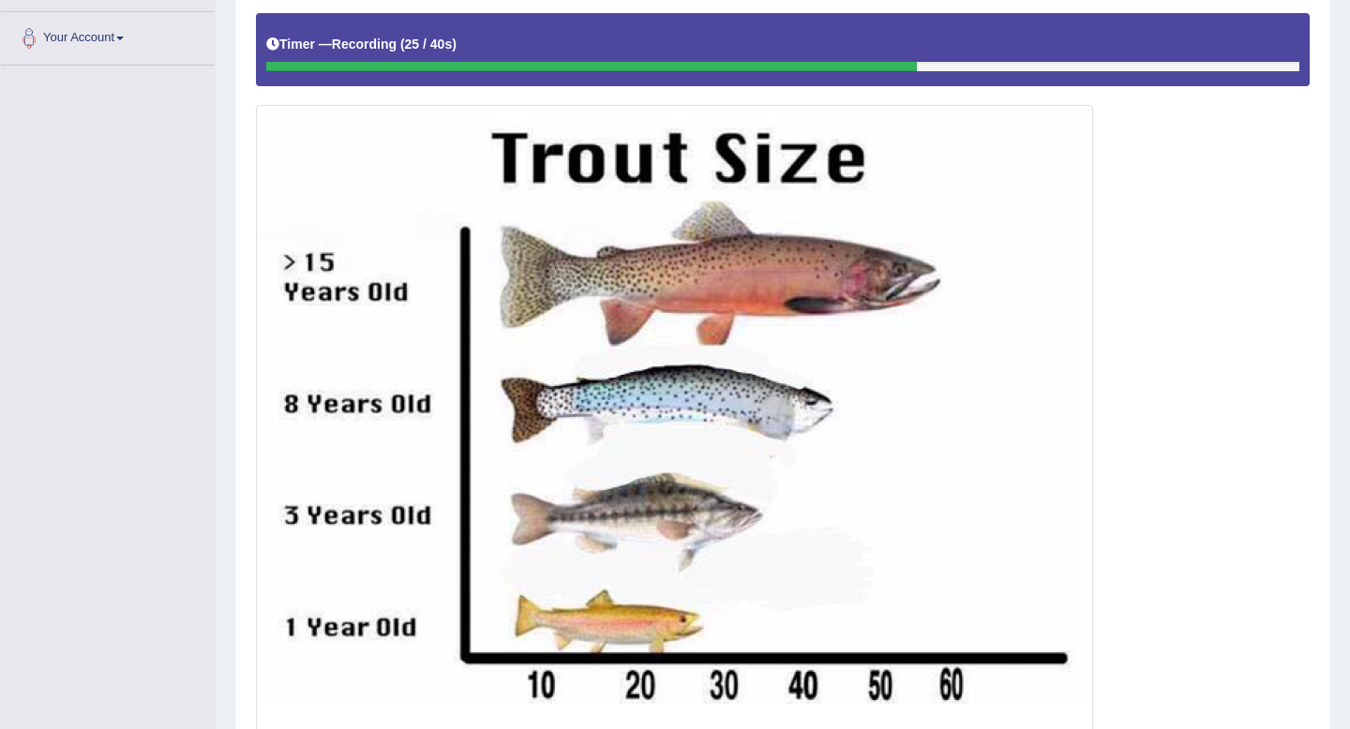
scroll to position [558, 0]
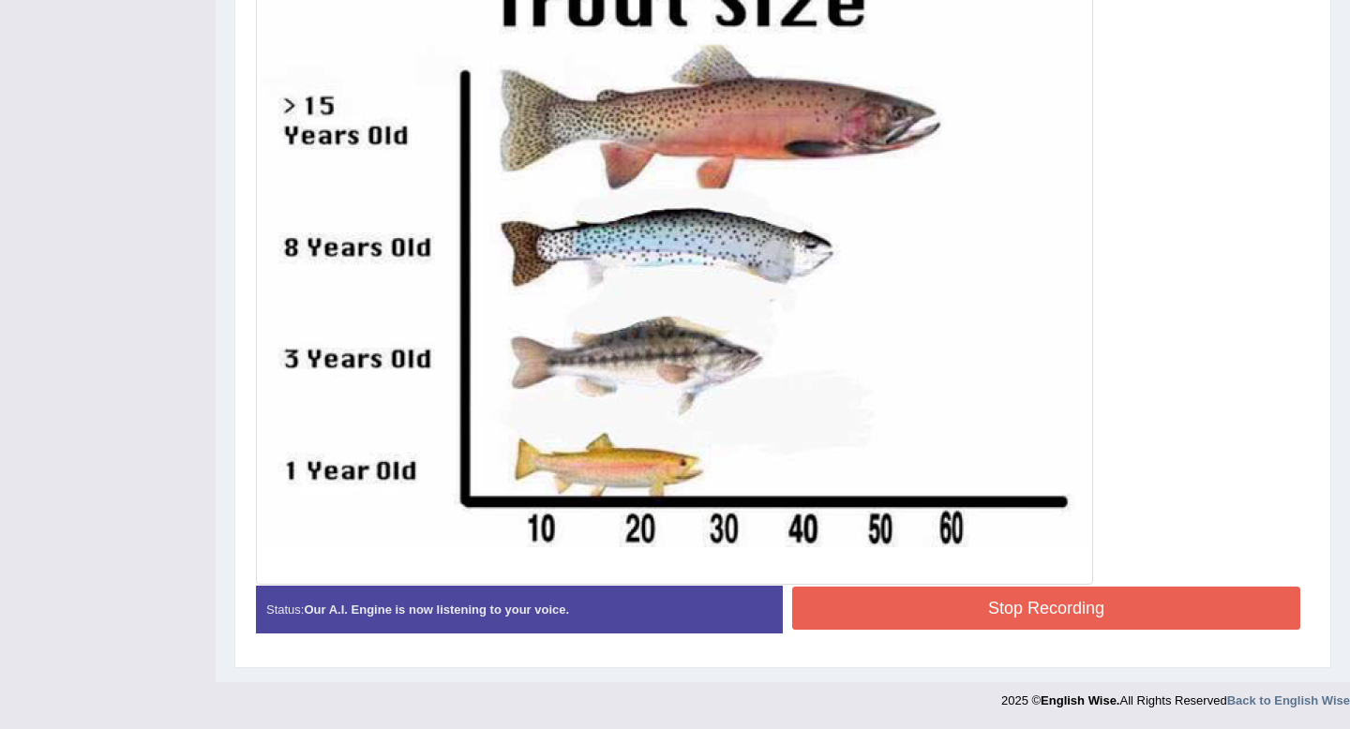
click at [846, 609] on button "Stop Recording" at bounding box center [1046, 608] width 508 height 43
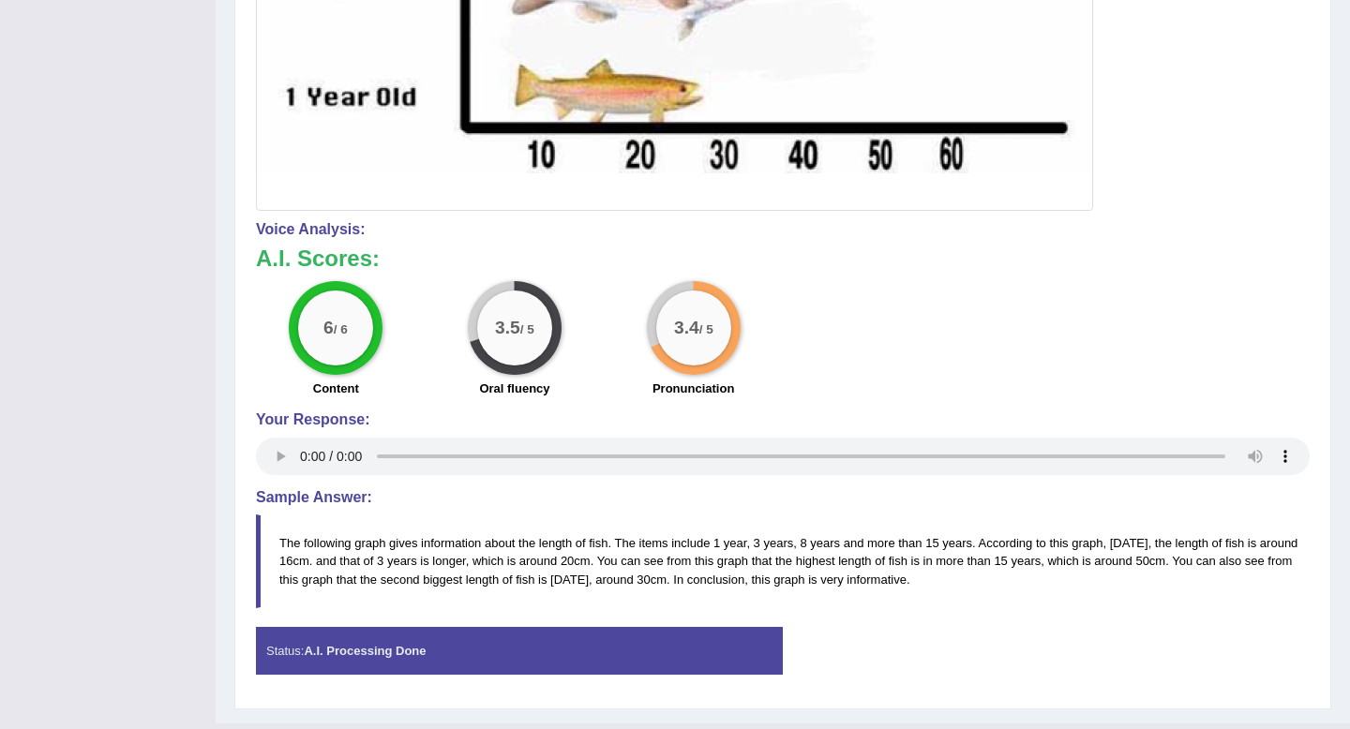
scroll to position [973, 0]
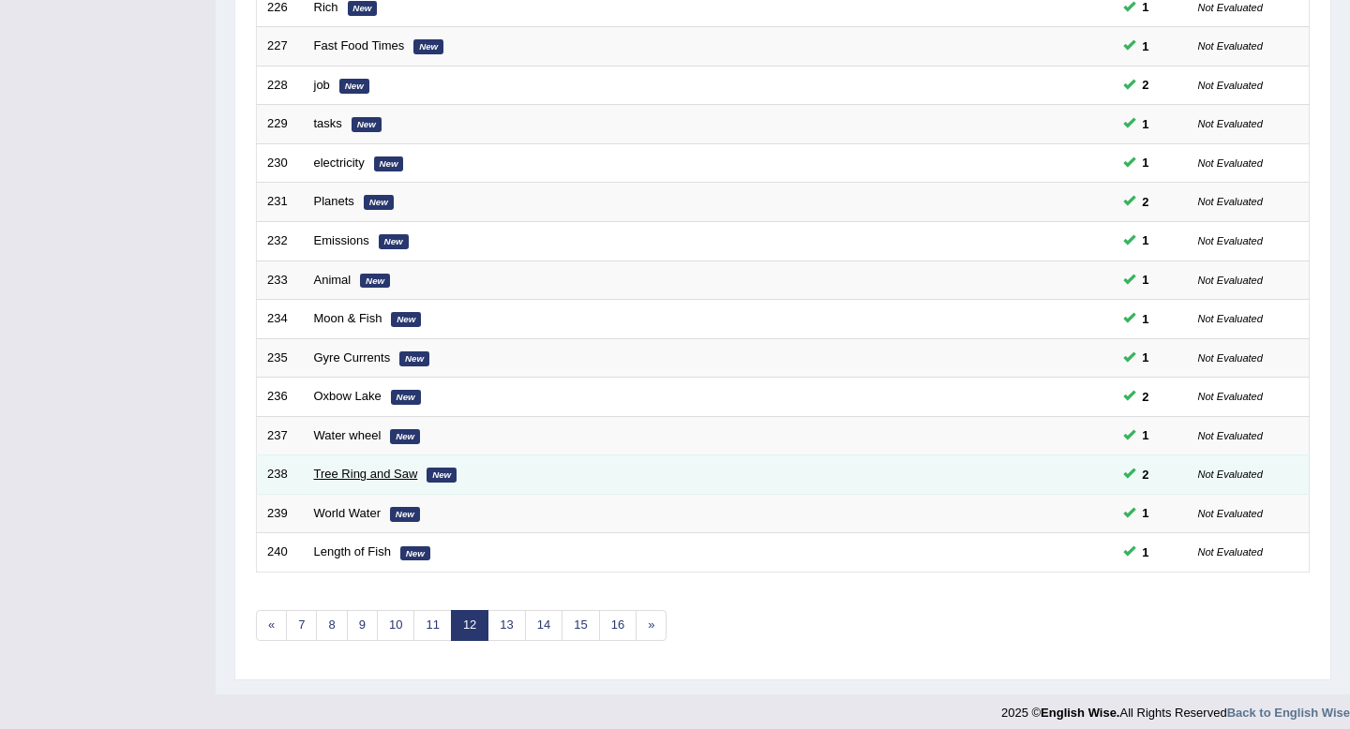
click at [341, 471] on link "Tree Ring and Saw" at bounding box center [366, 474] width 104 height 14
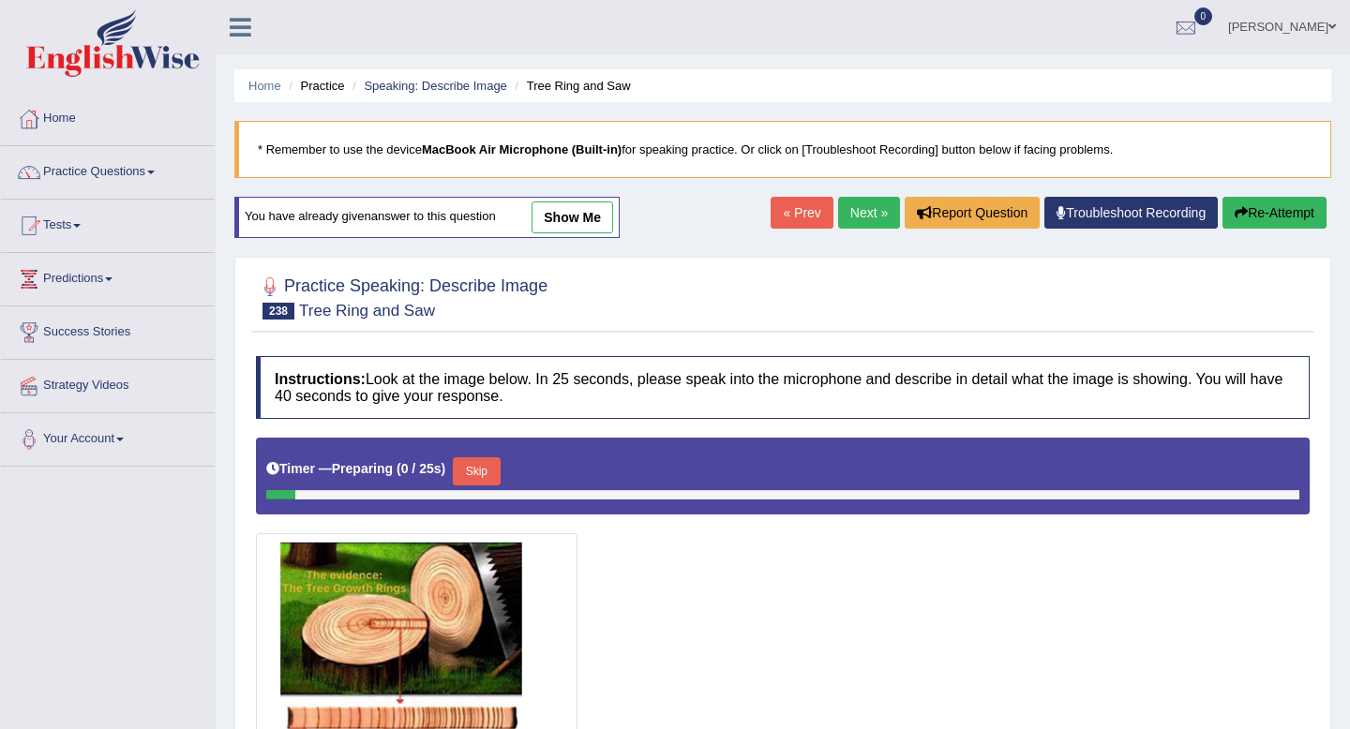
click at [561, 220] on link "show me" at bounding box center [573, 218] width 82 height 32
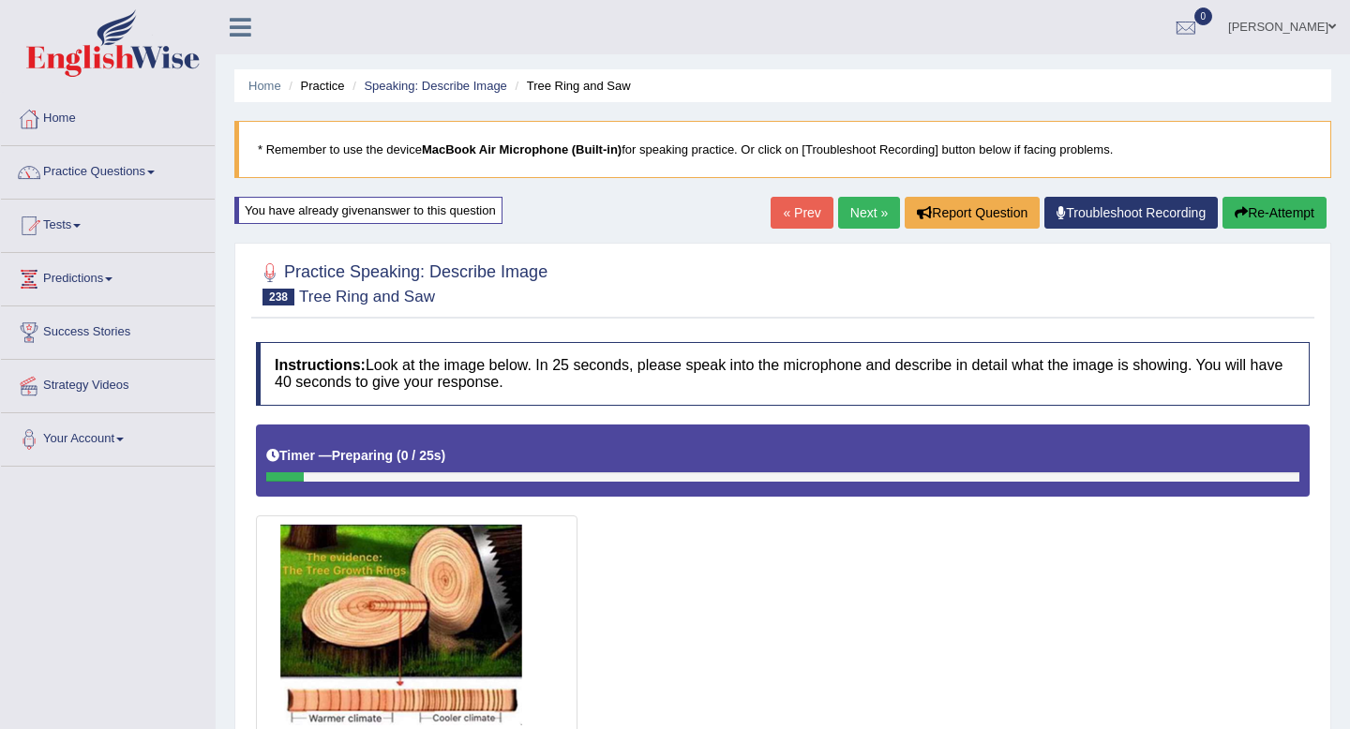
scroll to position [570, 0]
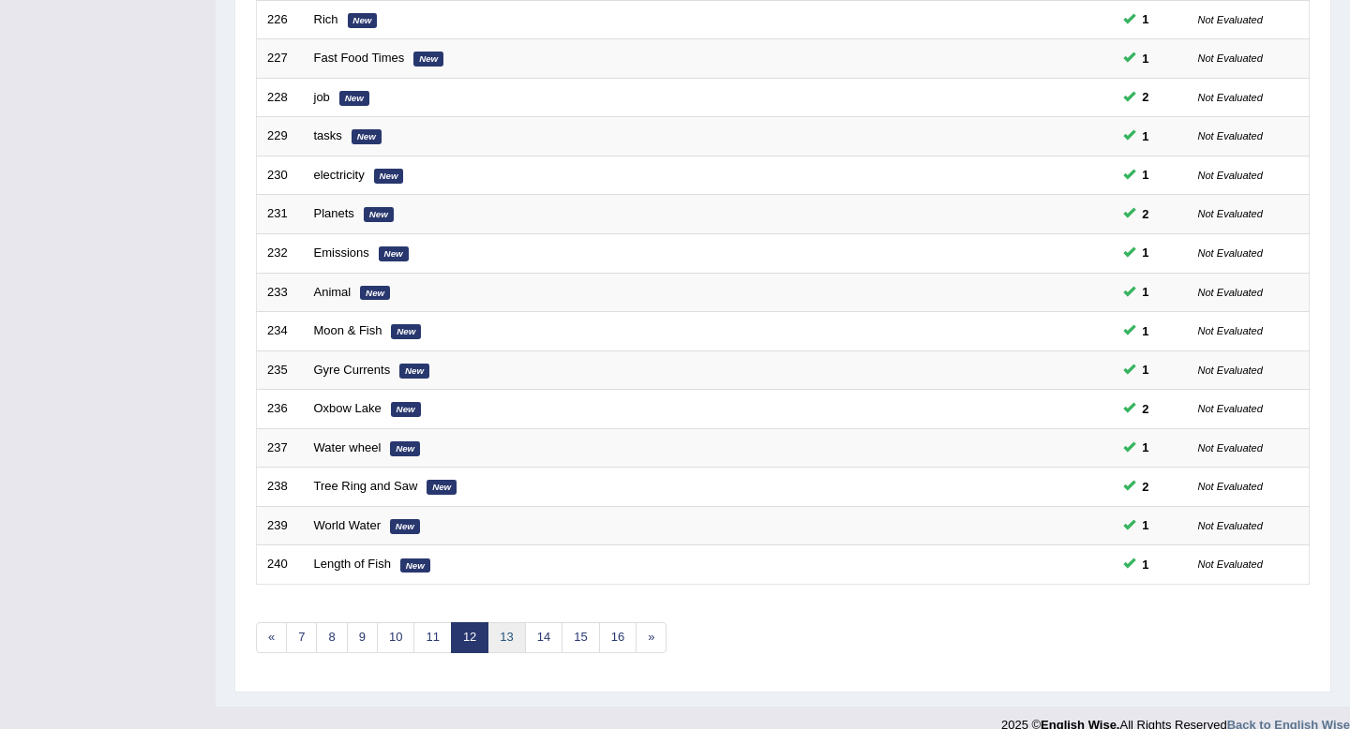
click at [509, 639] on link "13" at bounding box center [507, 638] width 38 height 31
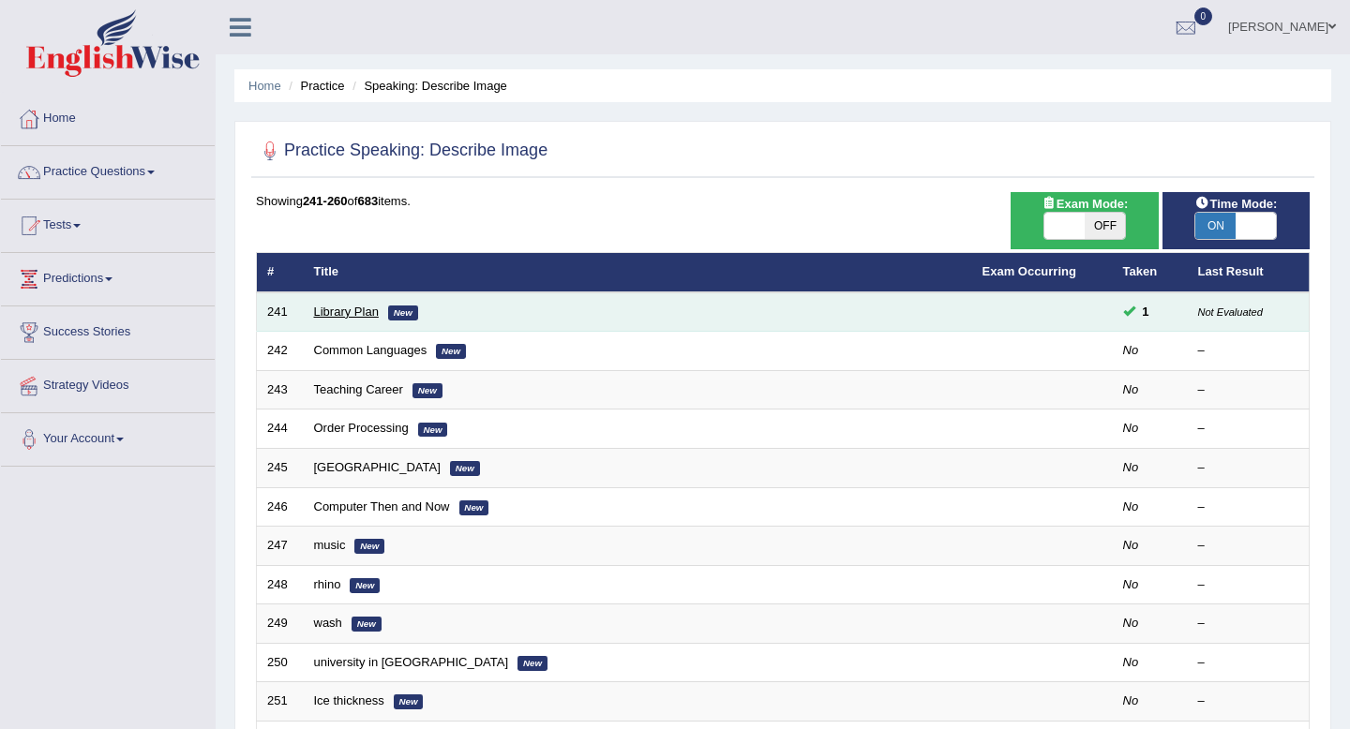
click at [356, 312] on link "Library Plan" at bounding box center [346, 312] width 65 height 14
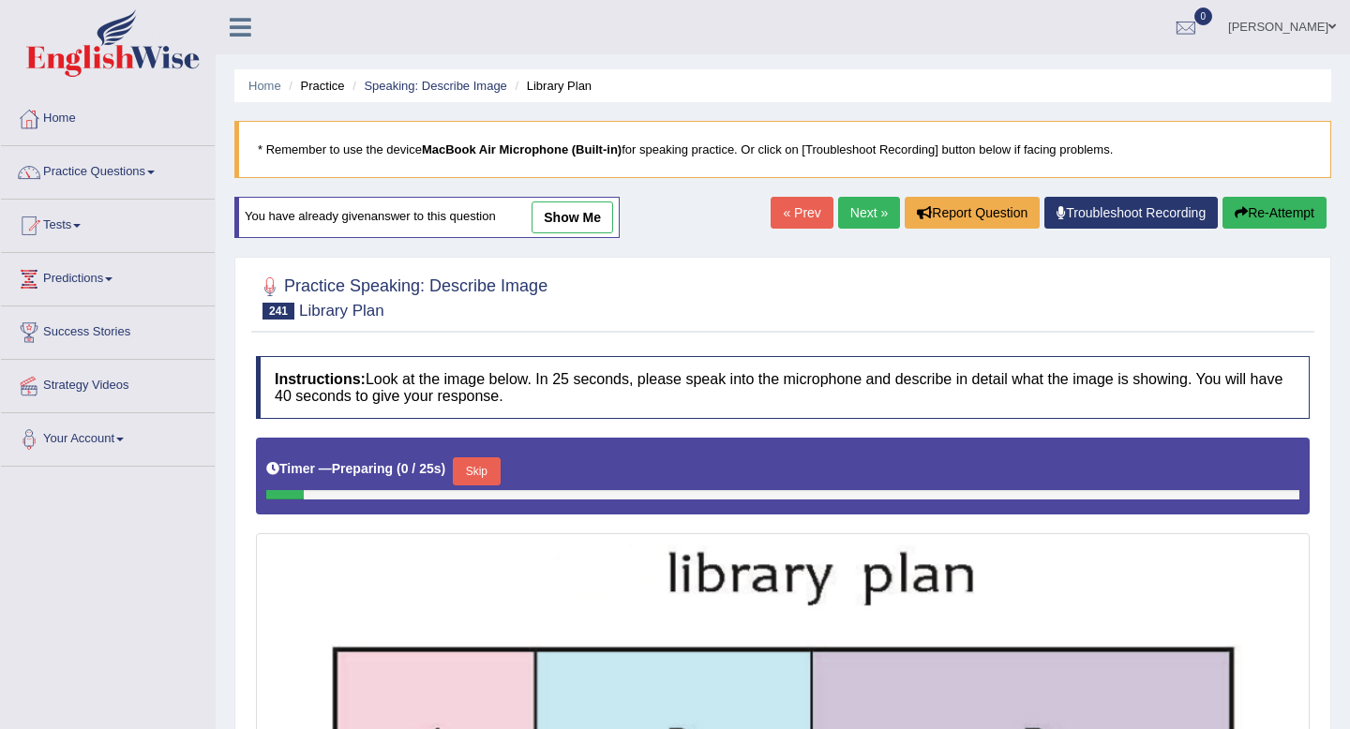
click at [573, 213] on link "show me" at bounding box center [573, 218] width 82 height 32
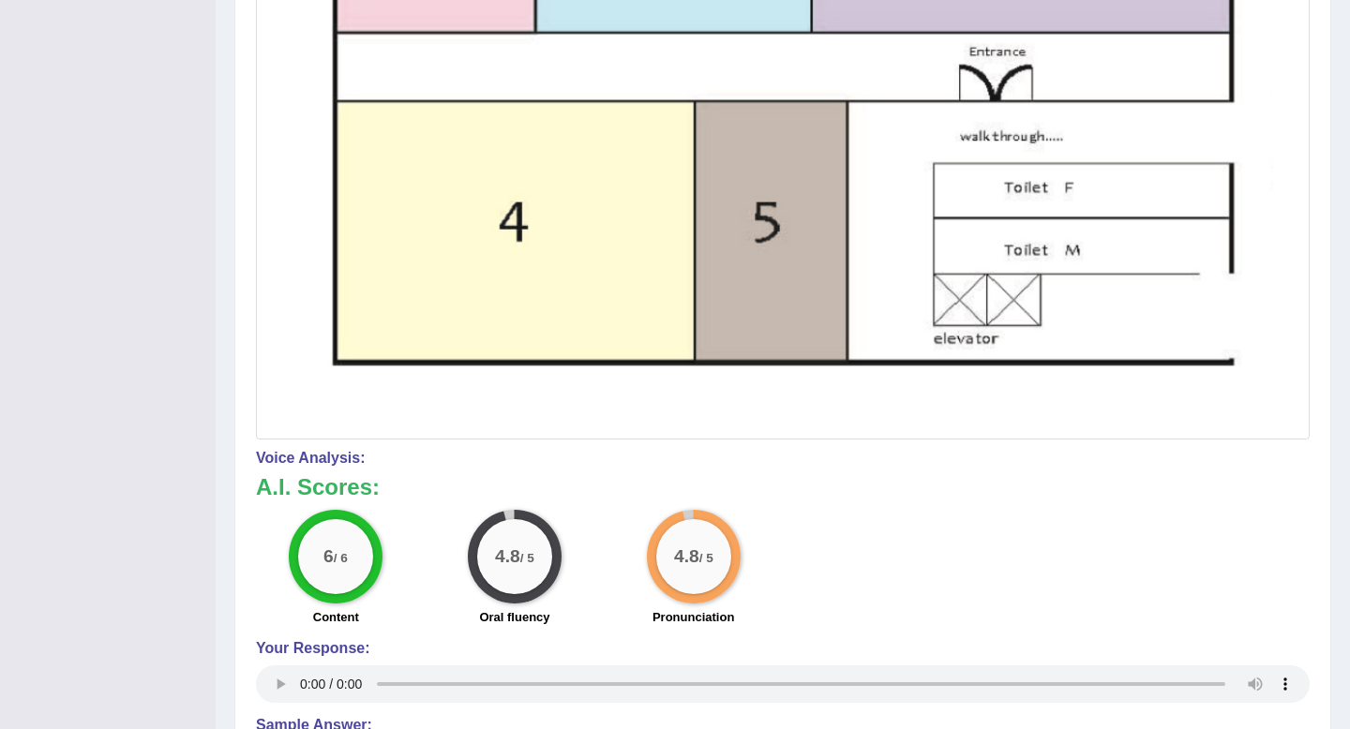
scroll to position [800, 0]
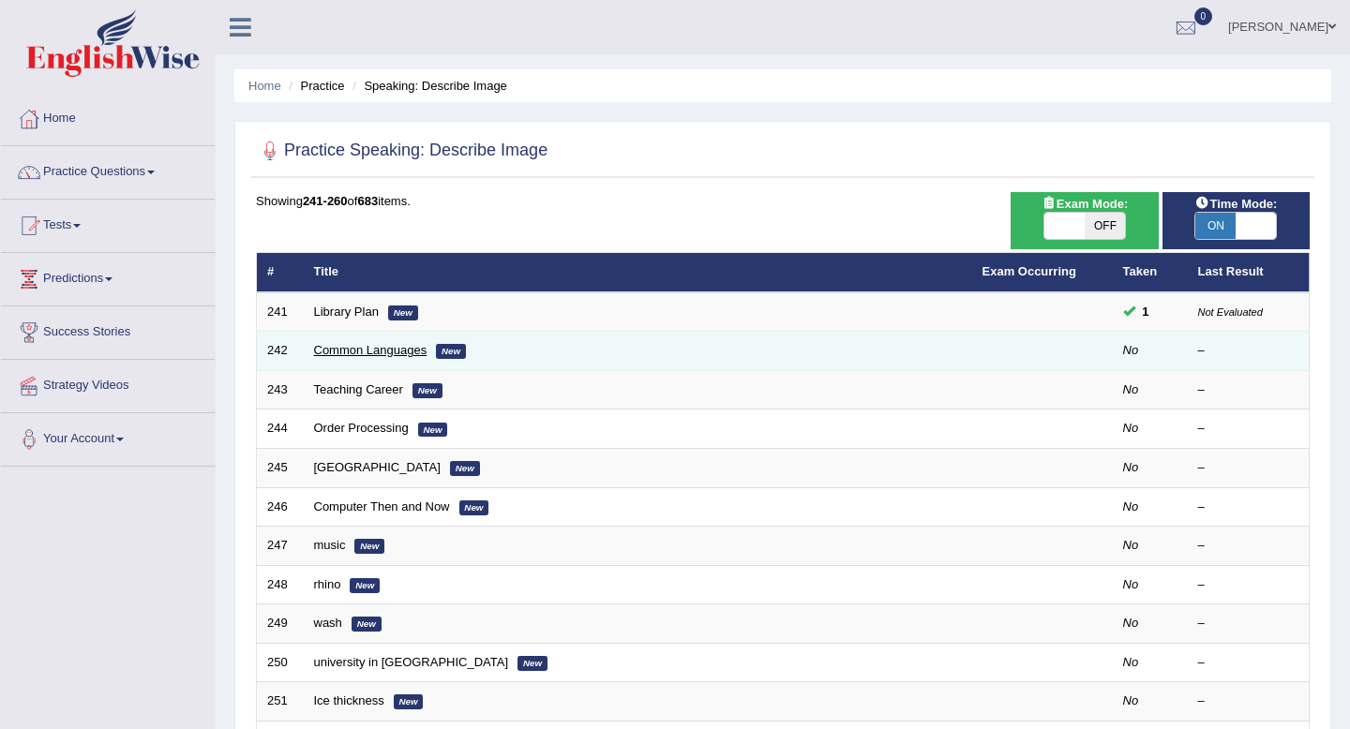
click at [376, 353] on link "Common Languages" at bounding box center [370, 350] width 113 height 14
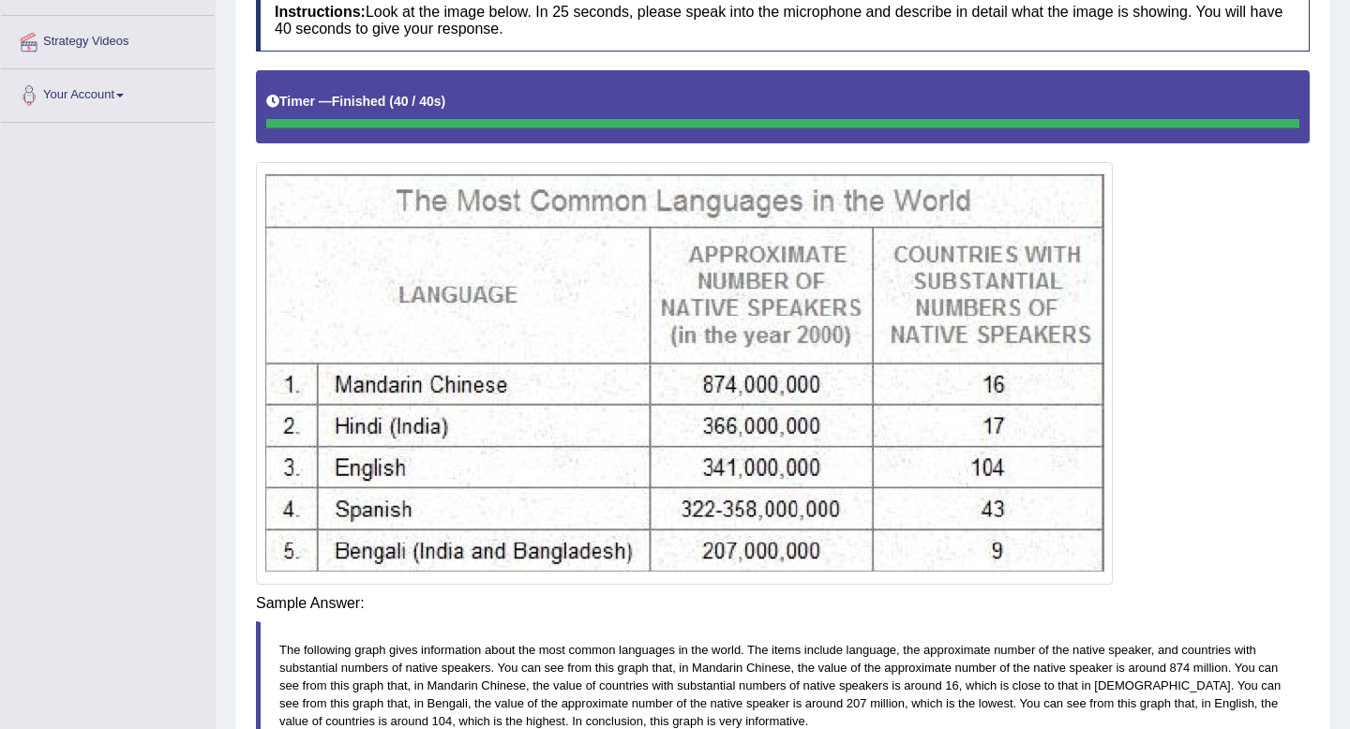
scroll to position [349, 0]
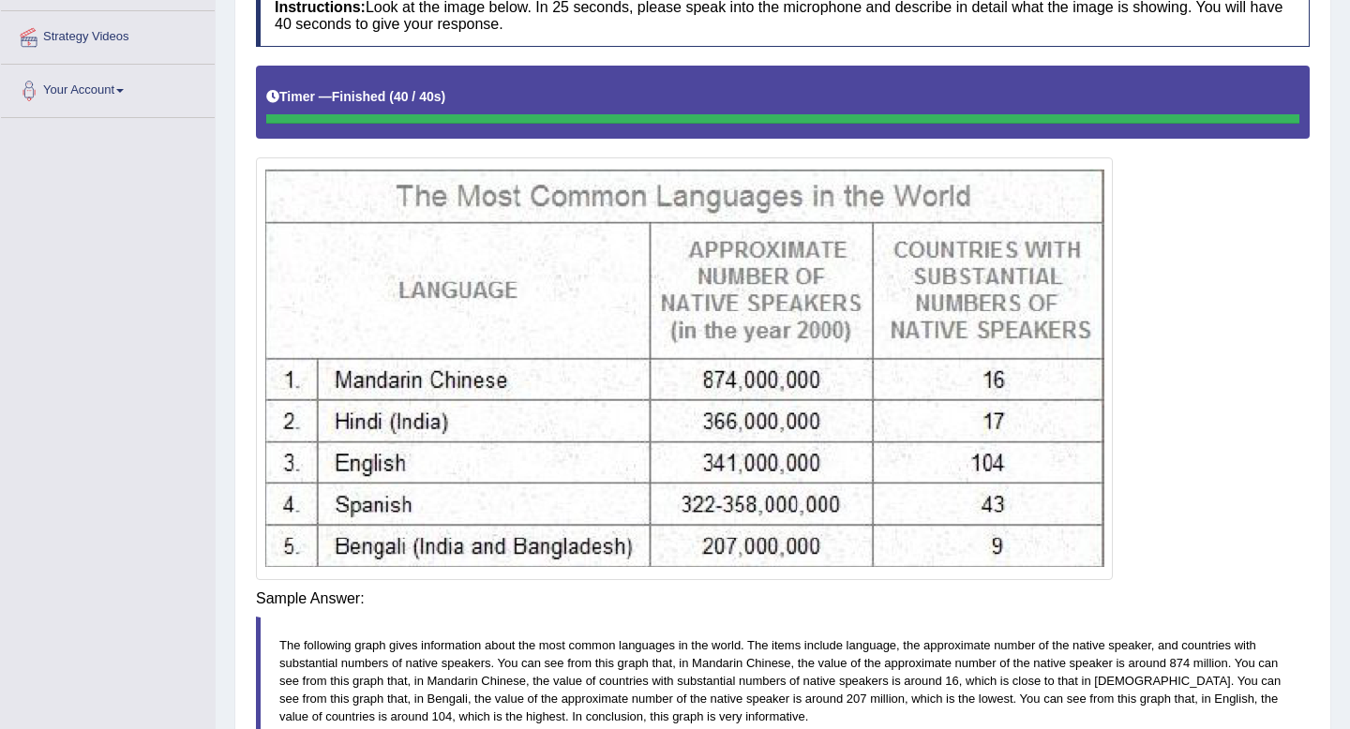
click at [863, 602] on div "Instructions: Look at the image below. In 25 seconds, please speak into the mic…" at bounding box center [782, 425] width 1063 height 900
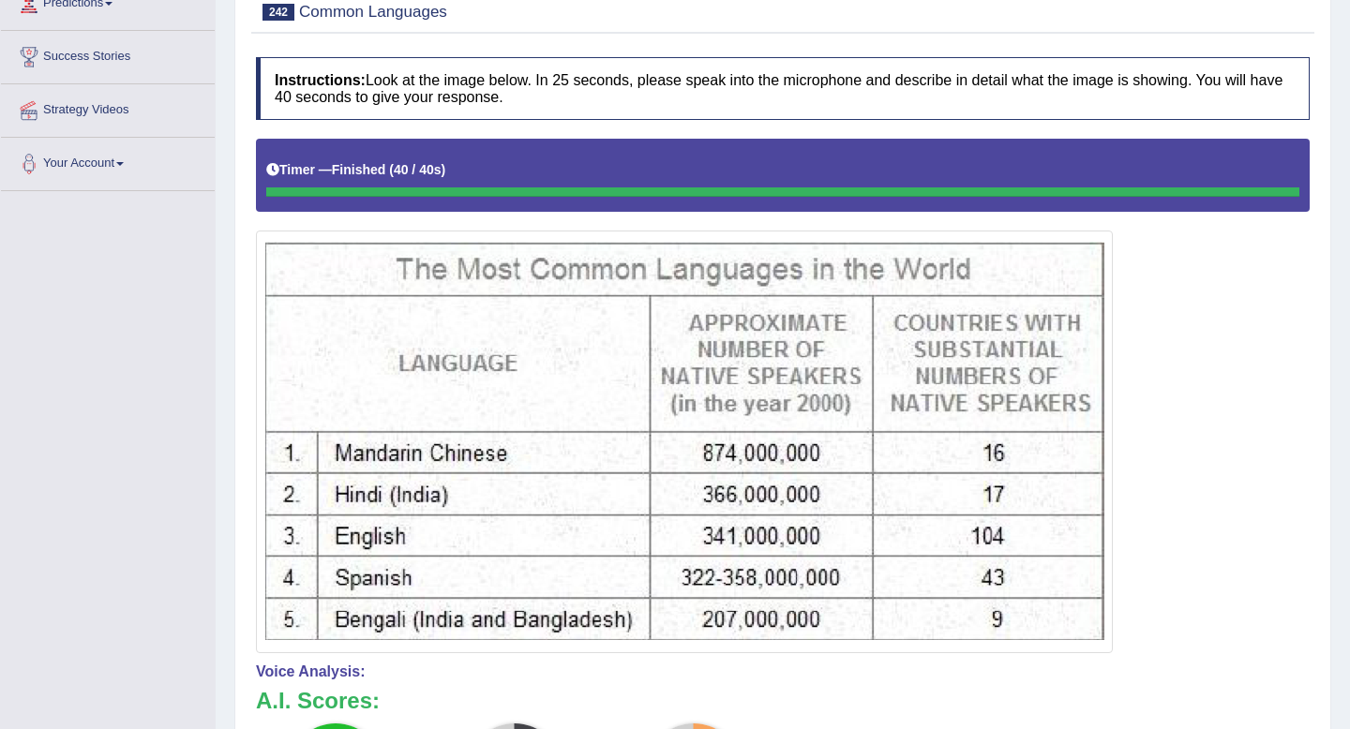
scroll to position [0, 0]
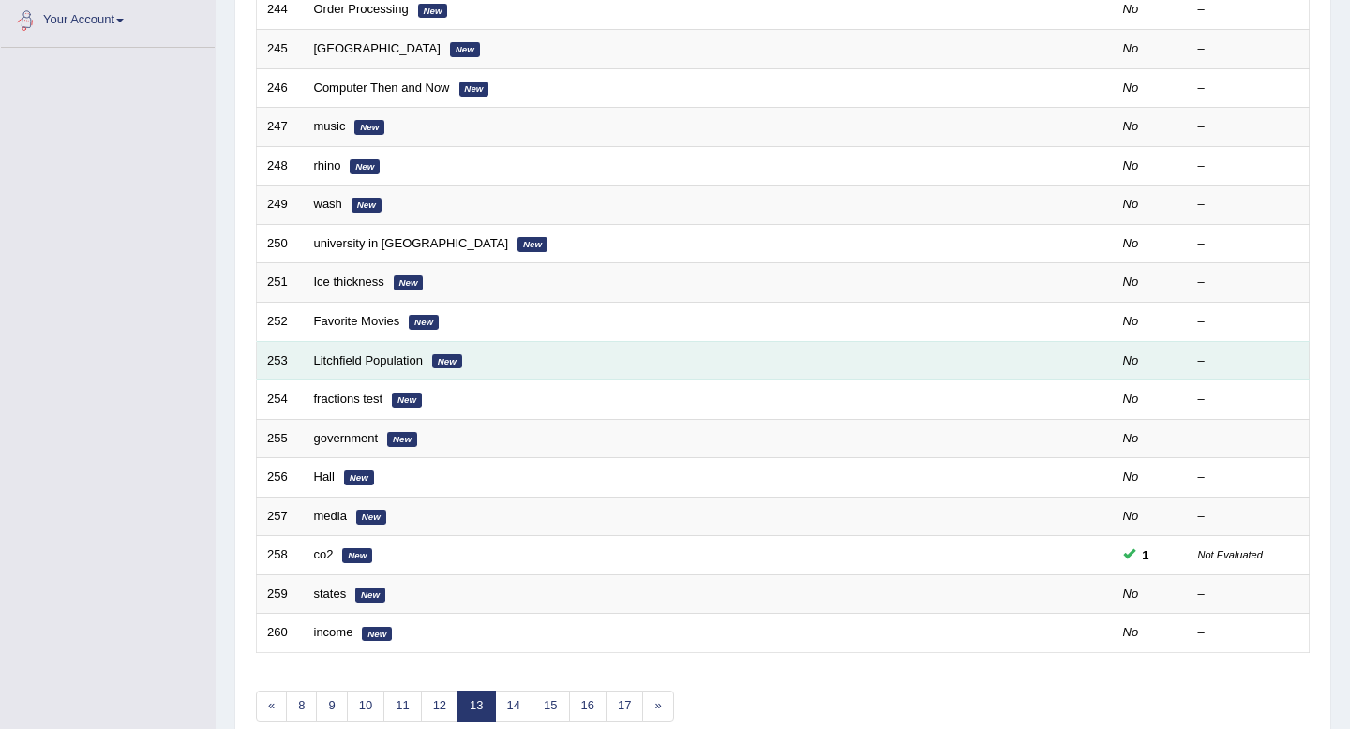
scroll to position [512, 0]
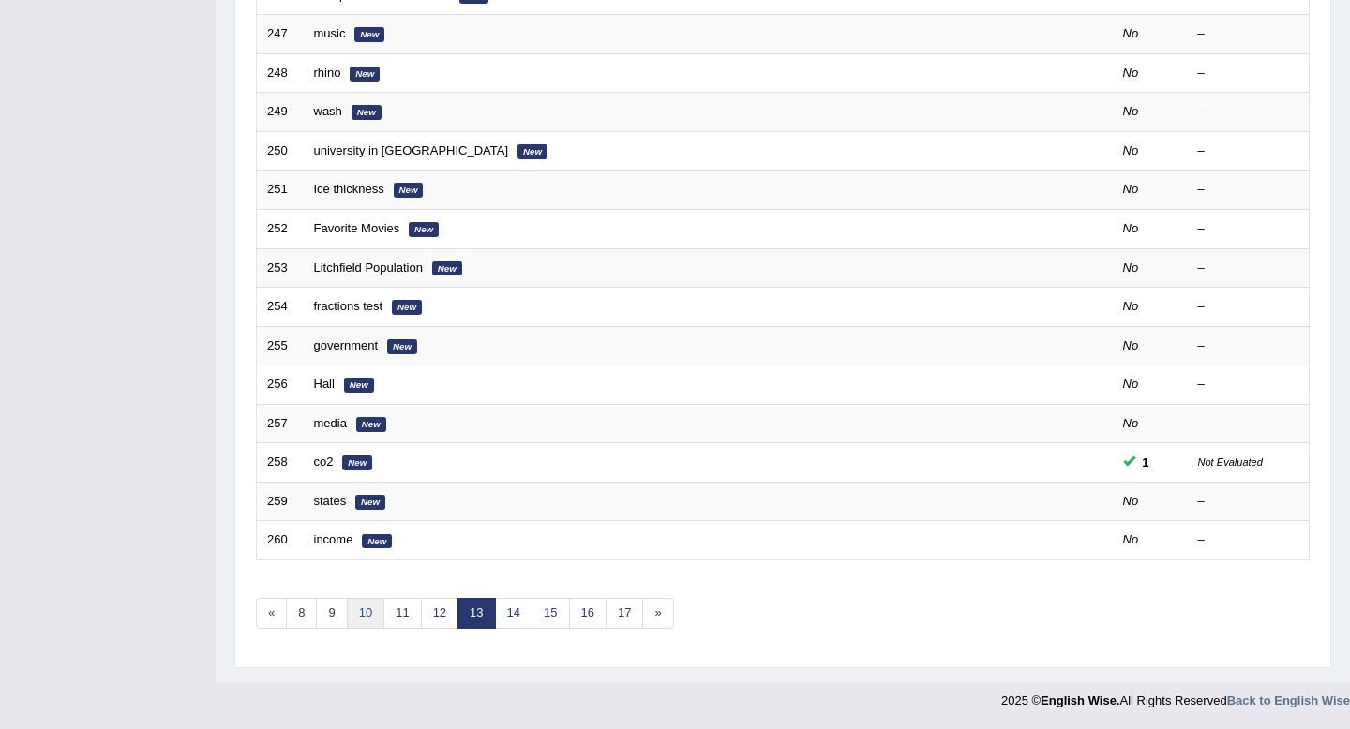
click at [362, 616] on link "10" at bounding box center [366, 613] width 38 height 31
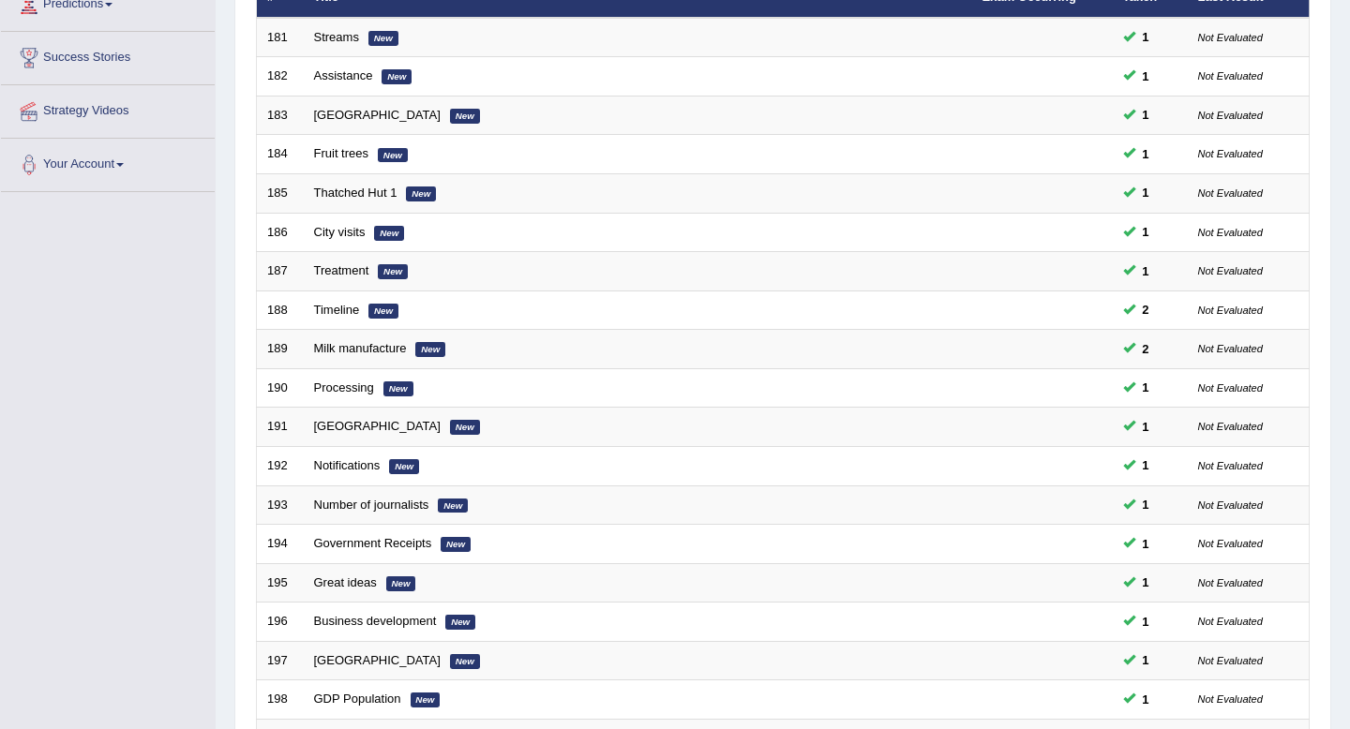
scroll to position [293, 0]
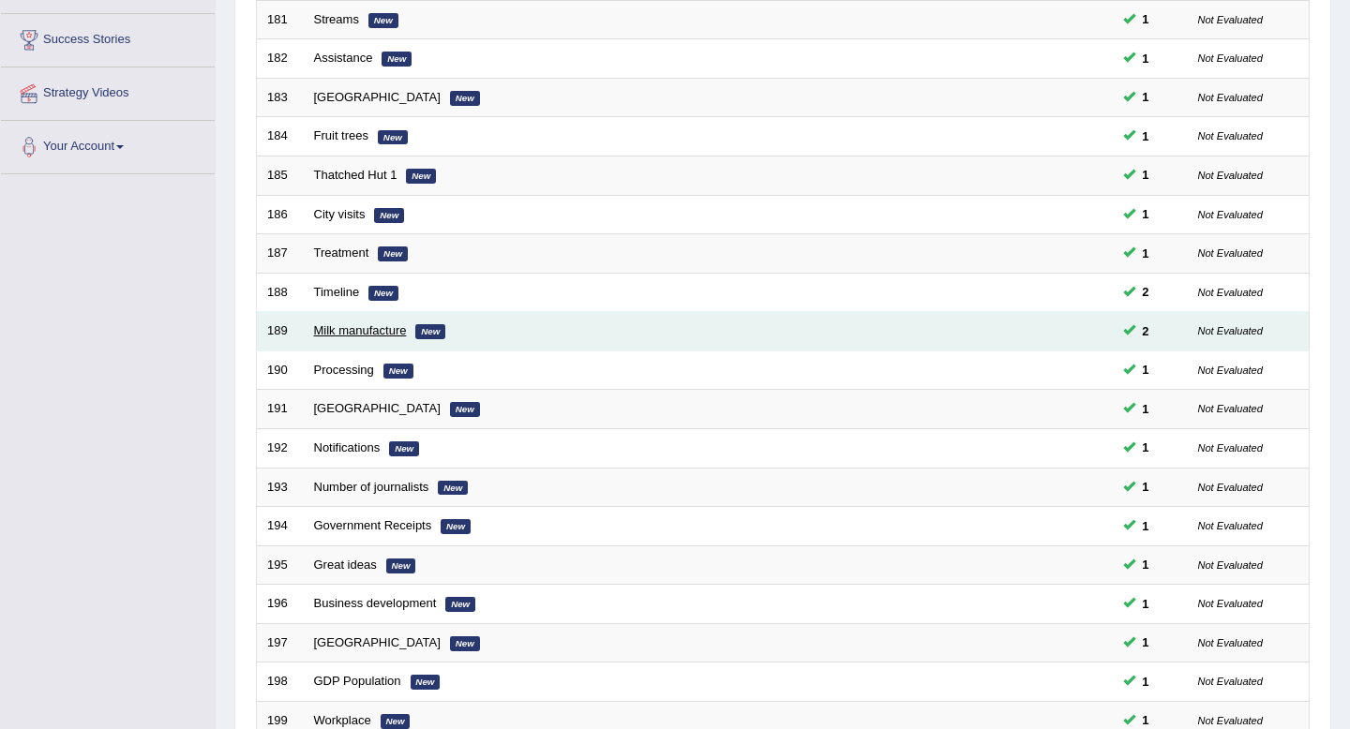
click at [346, 338] on link "Milk manufacture" at bounding box center [360, 330] width 93 height 14
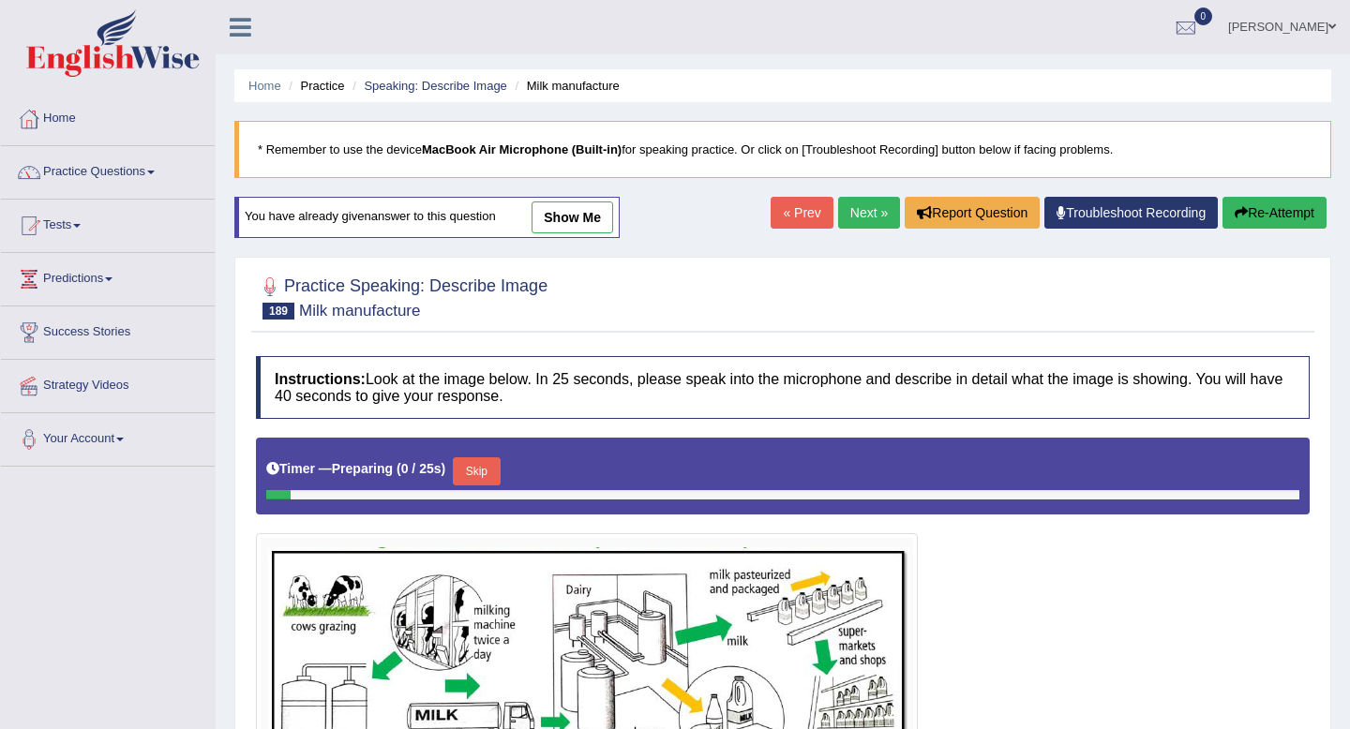
click at [563, 223] on link "show me" at bounding box center [573, 218] width 82 height 32
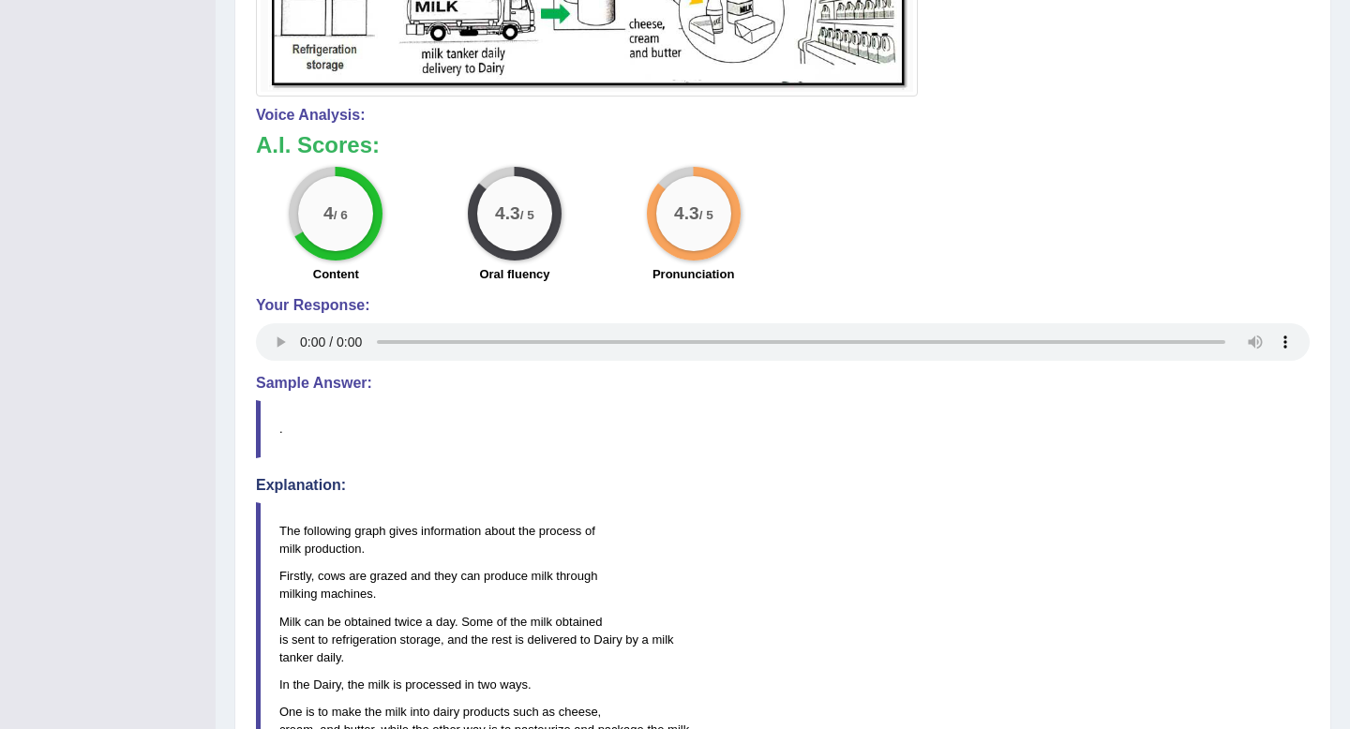
scroll to position [573, 0]
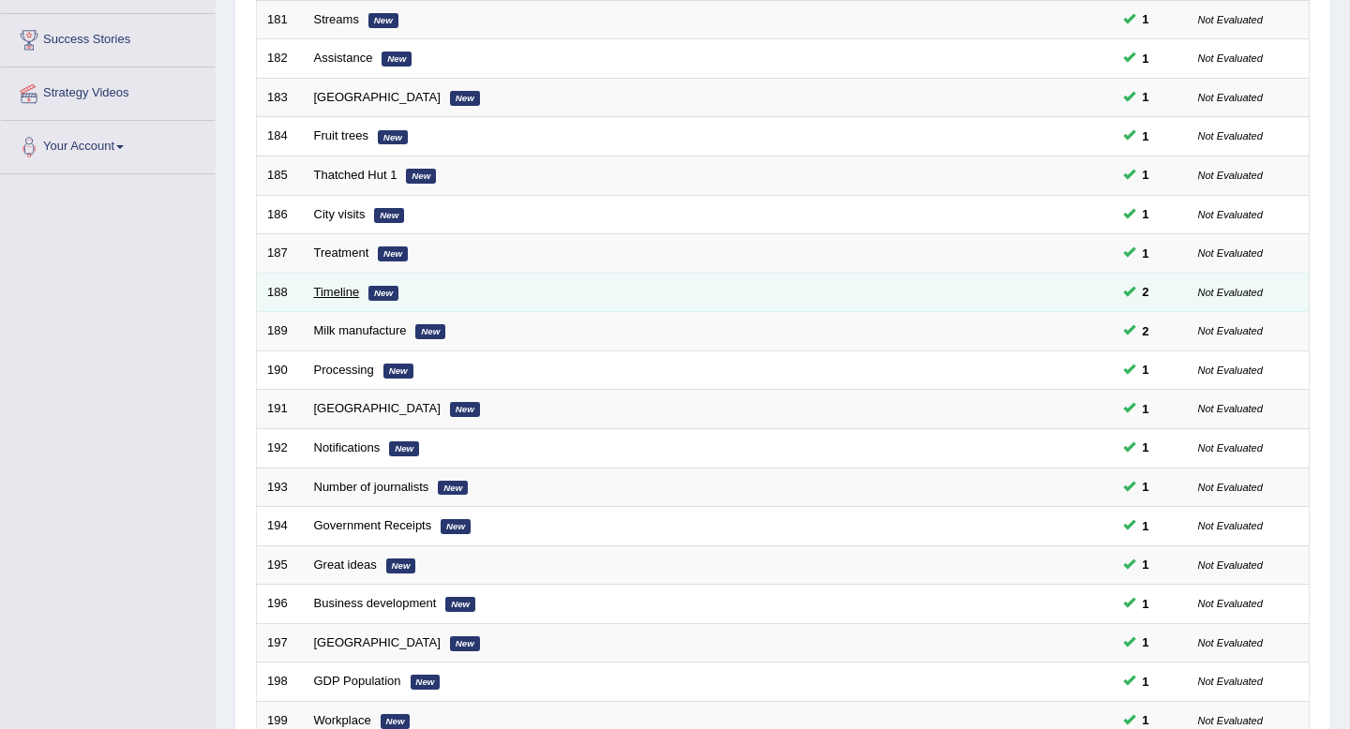
click at [328, 293] on link "Timeline" at bounding box center [337, 292] width 46 height 14
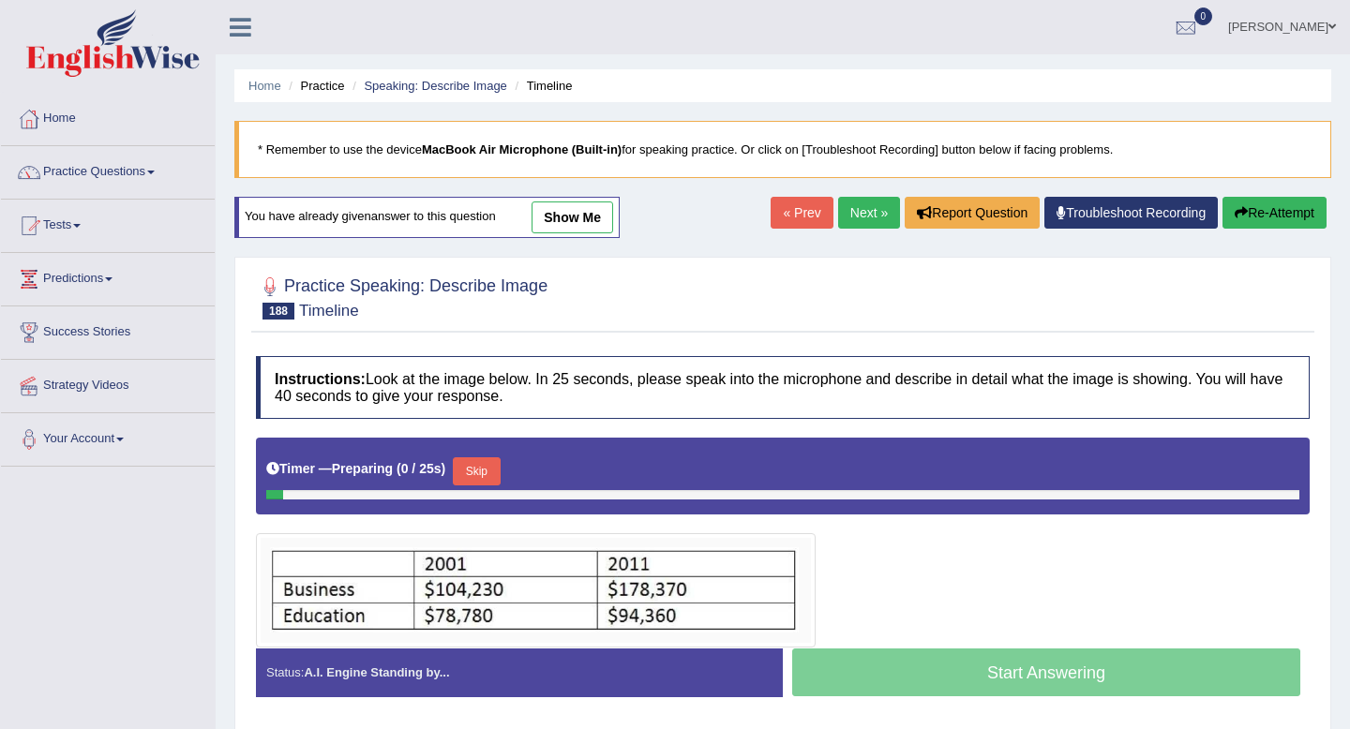
click at [568, 218] on link "show me" at bounding box center [573, 218] width 82 height 32
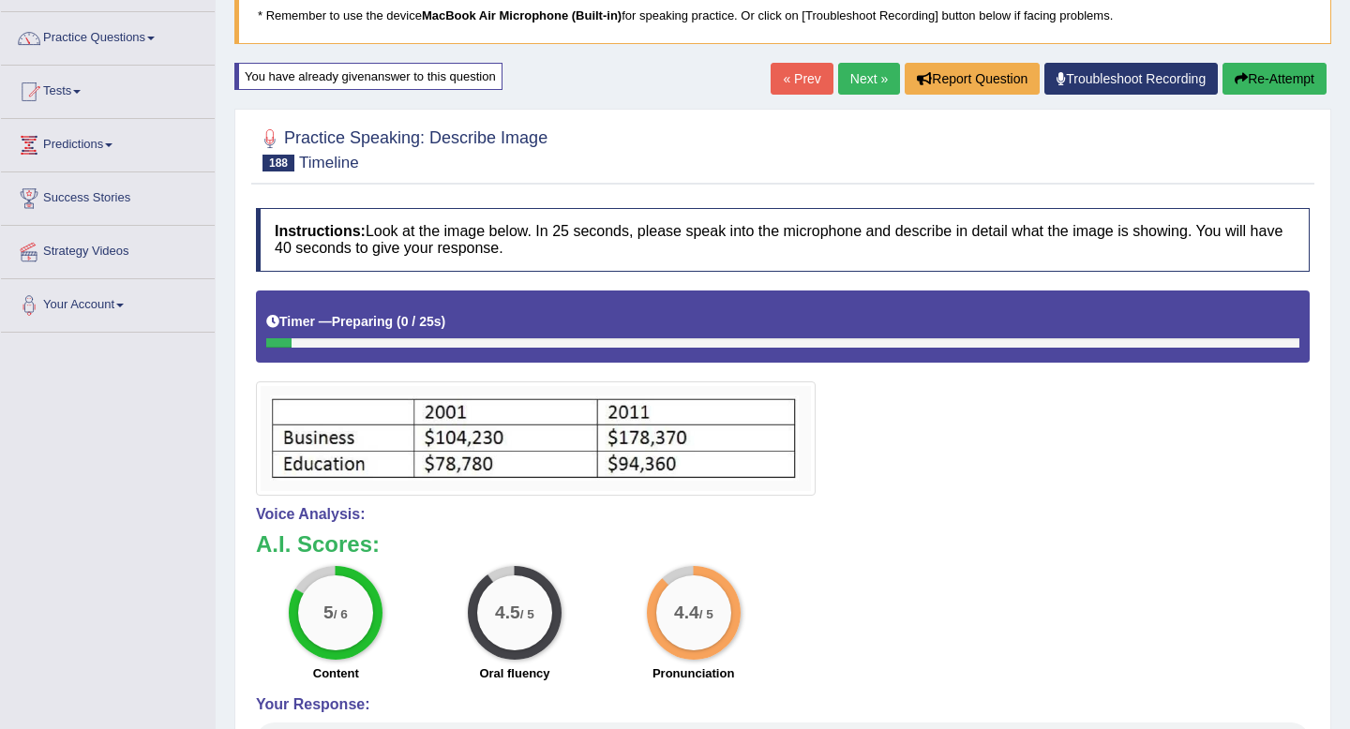
scroll to position [133, 0]
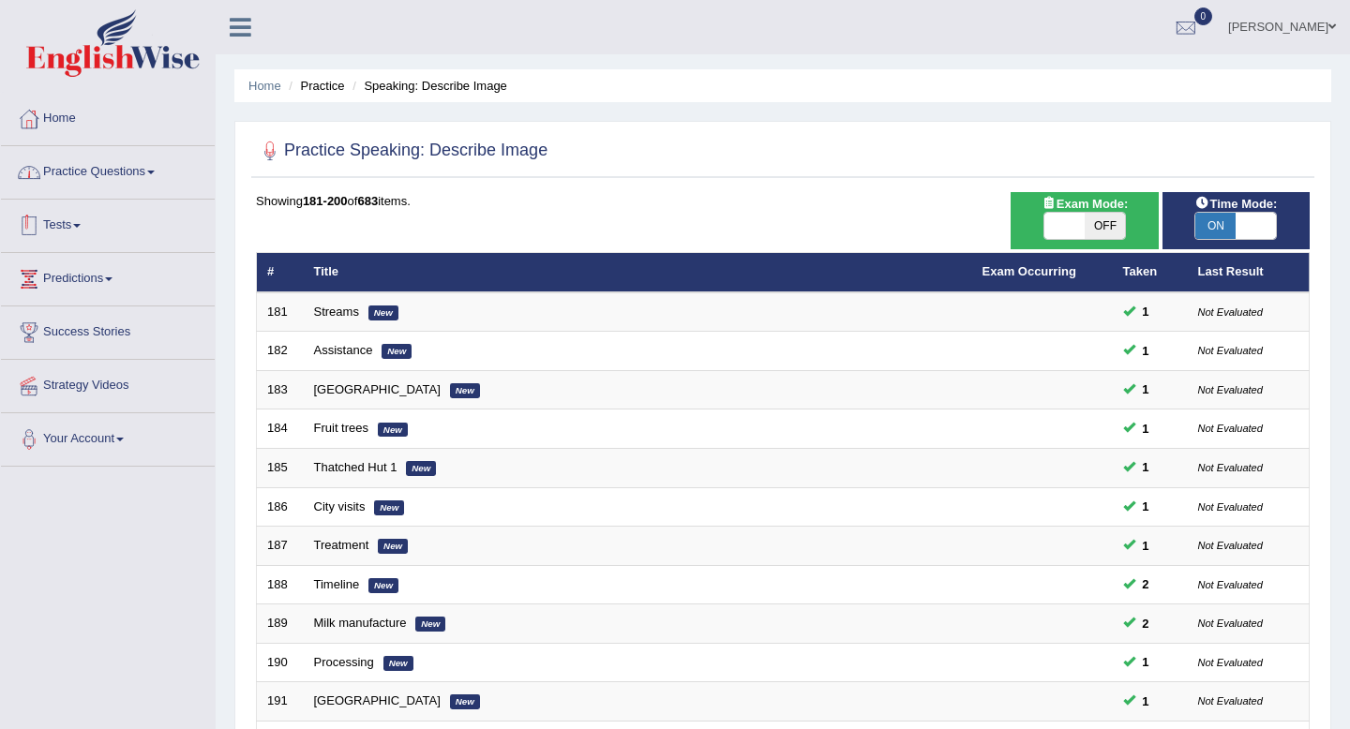
click at [134, 180] on link "Practice Questions" at bounding box center [108, 169] width 214 height 47
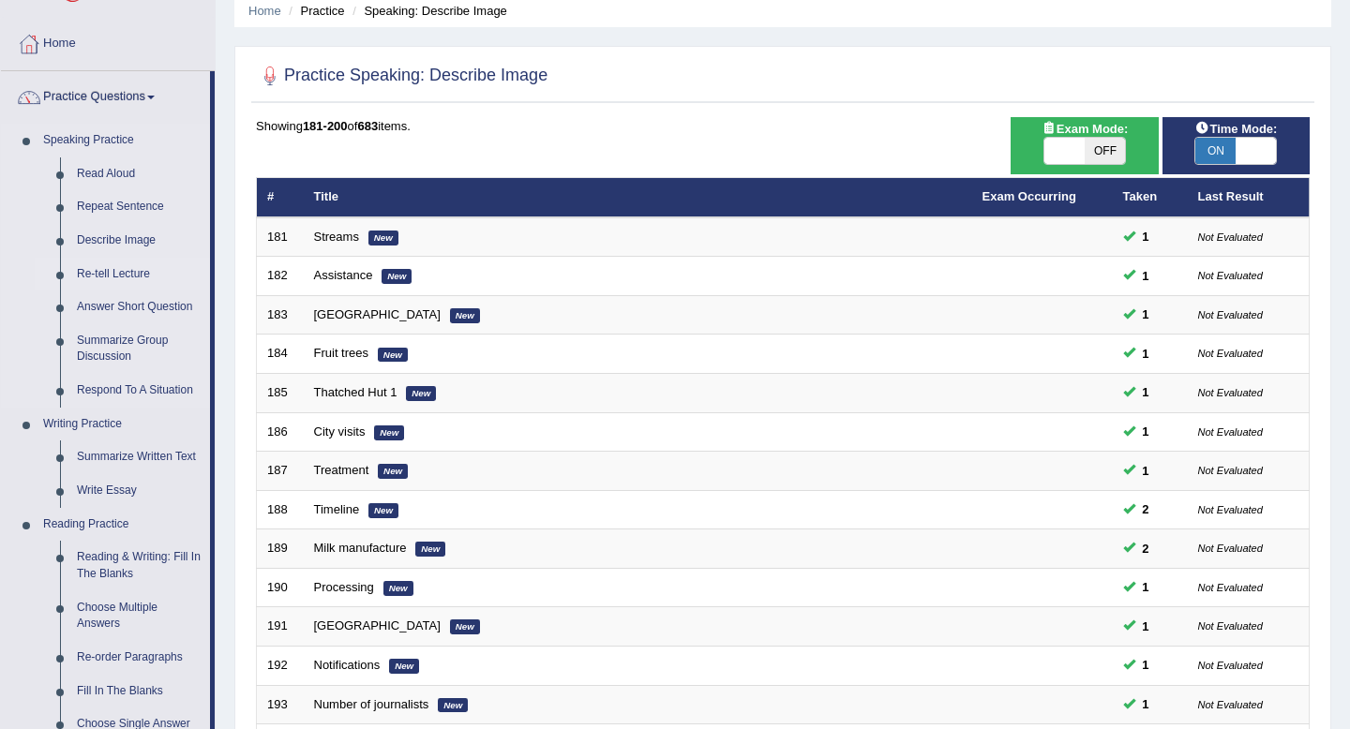
scroll to position [145, 0]
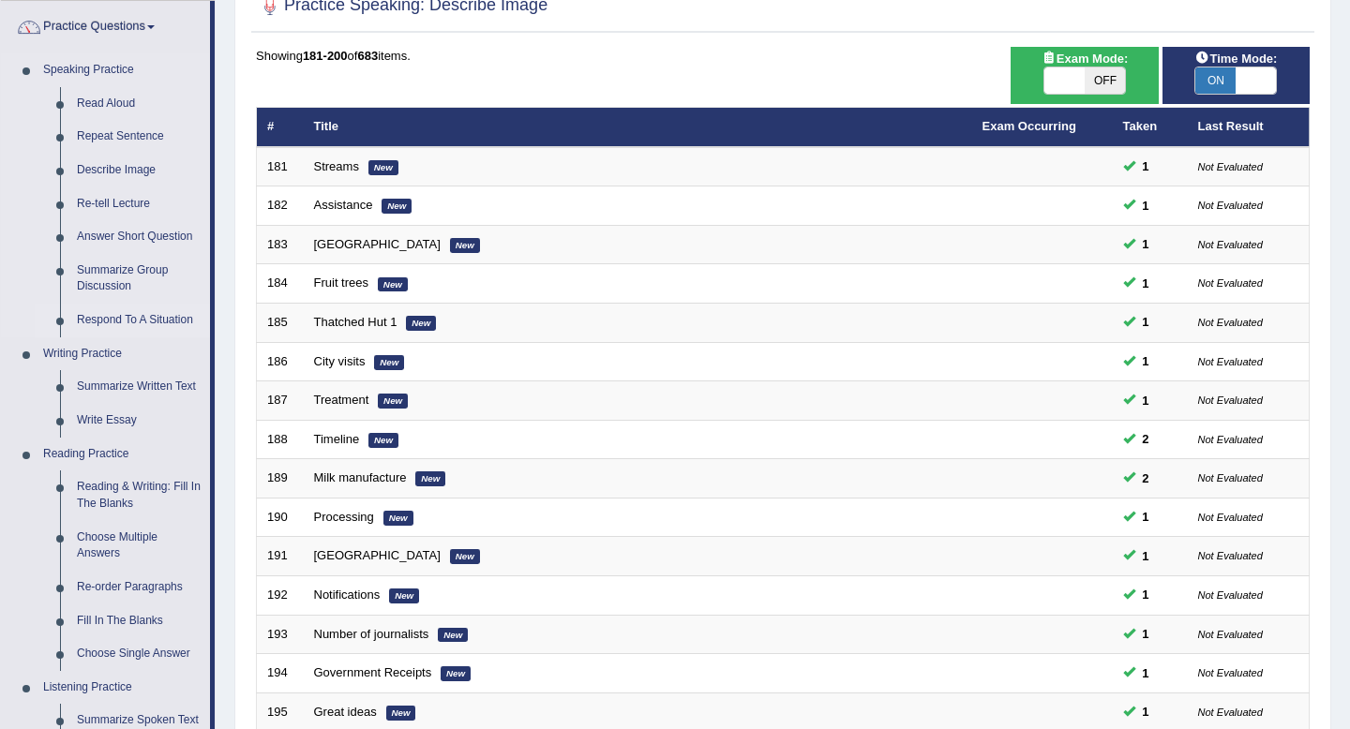
click at [117, 326] on link "Respond To A Situation" at bounding box center [139, 321] width 142 height 34
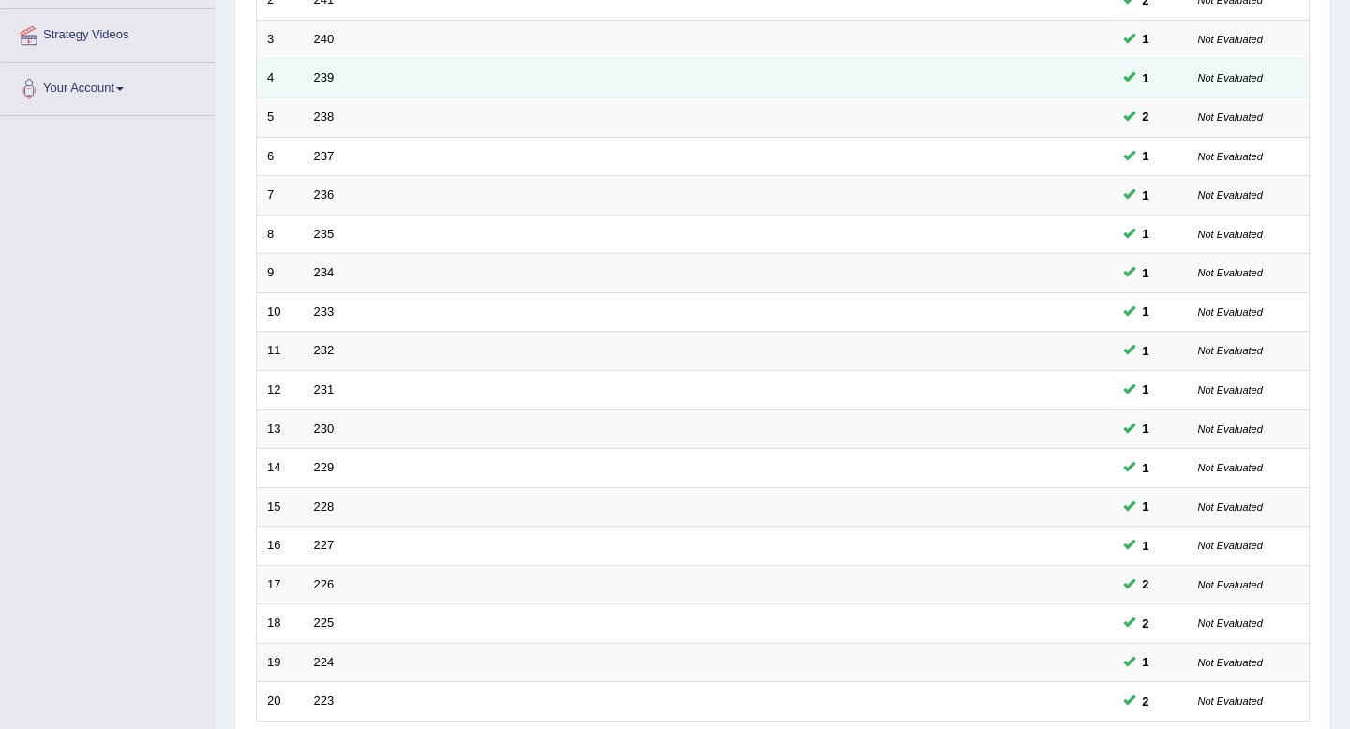
scroll to position [483, 0]
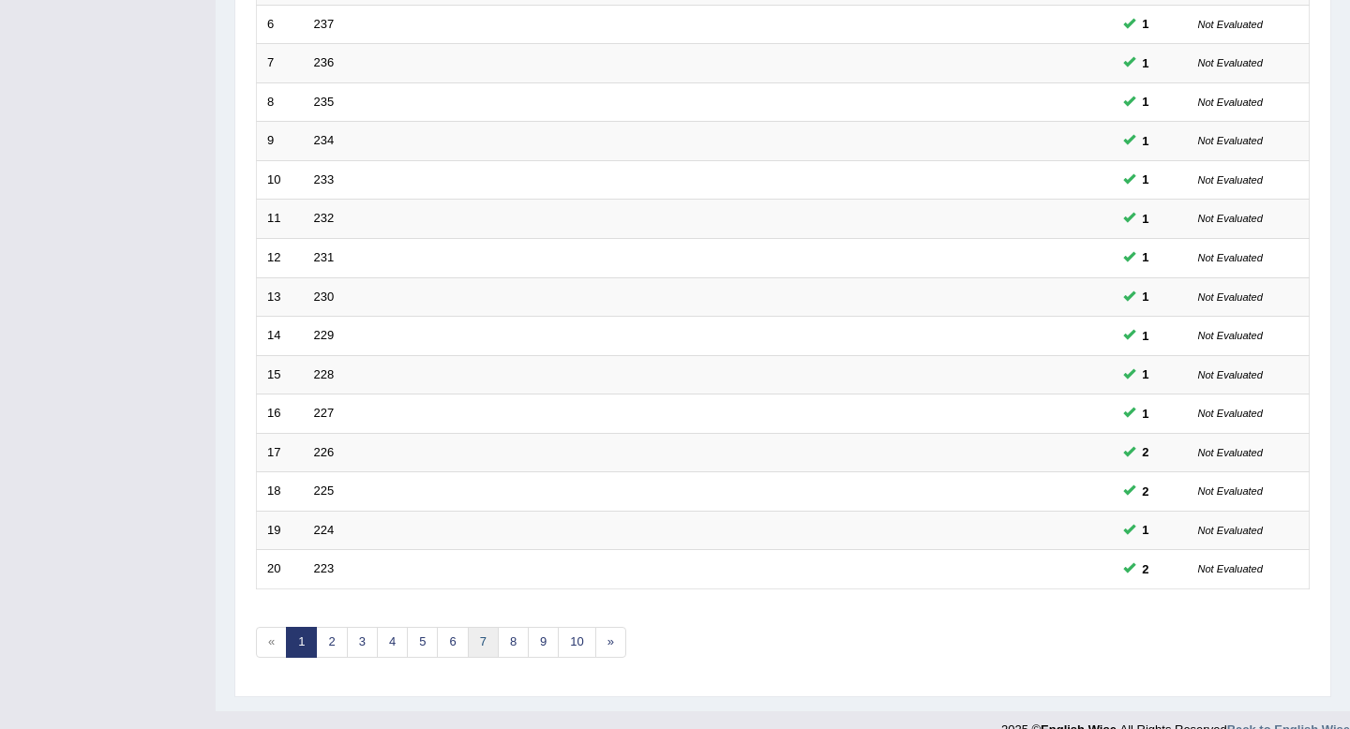
click at [488, 629] on link "7" at bounding box center [483, 642] width 31 height 31
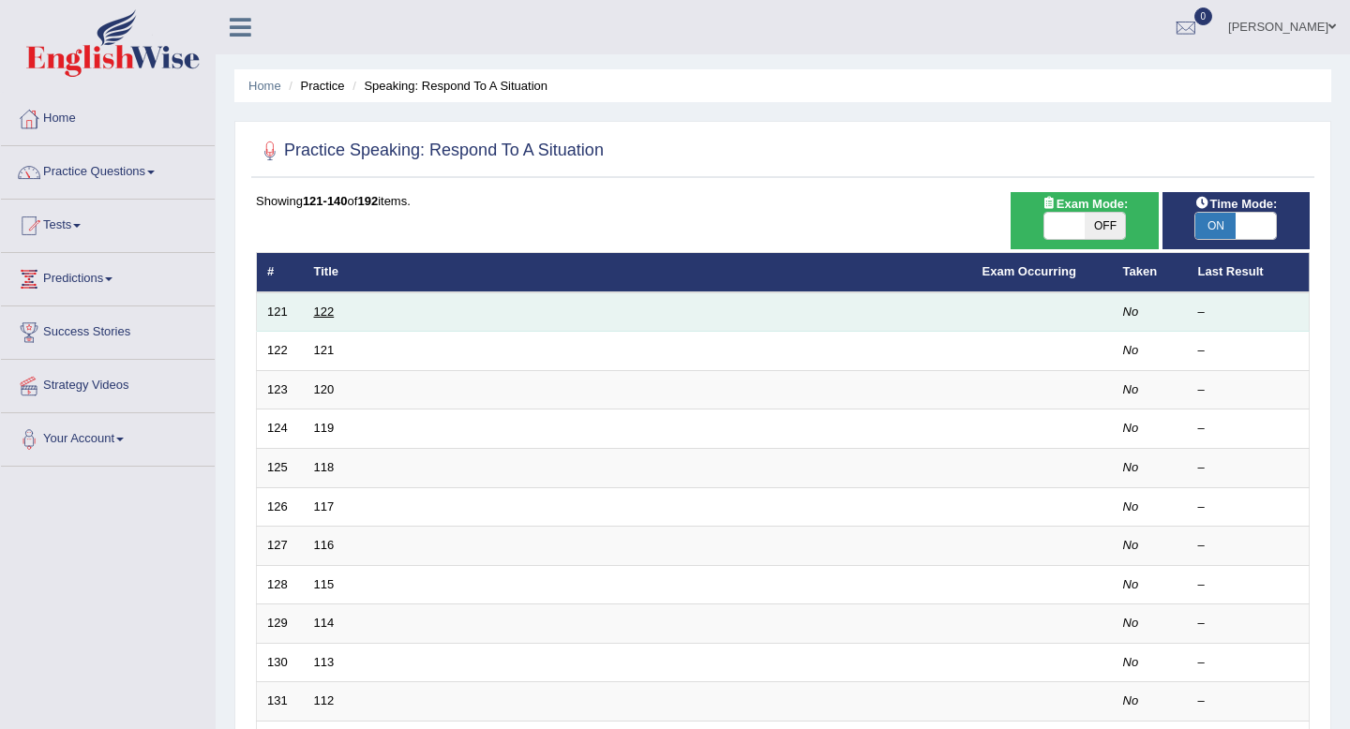
click at [324, 312] on link "122" at bounding box center [324, 312] width 21 height 14
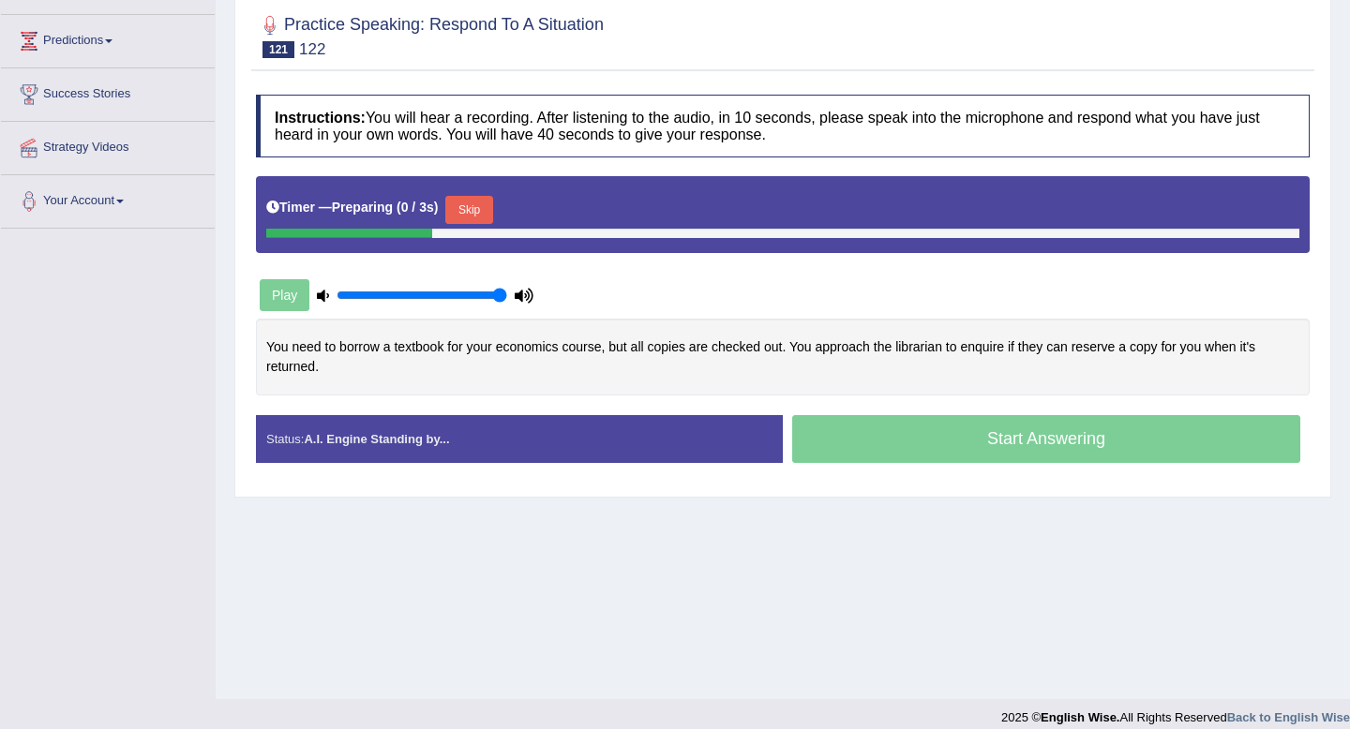
scroll to position [255, 0]
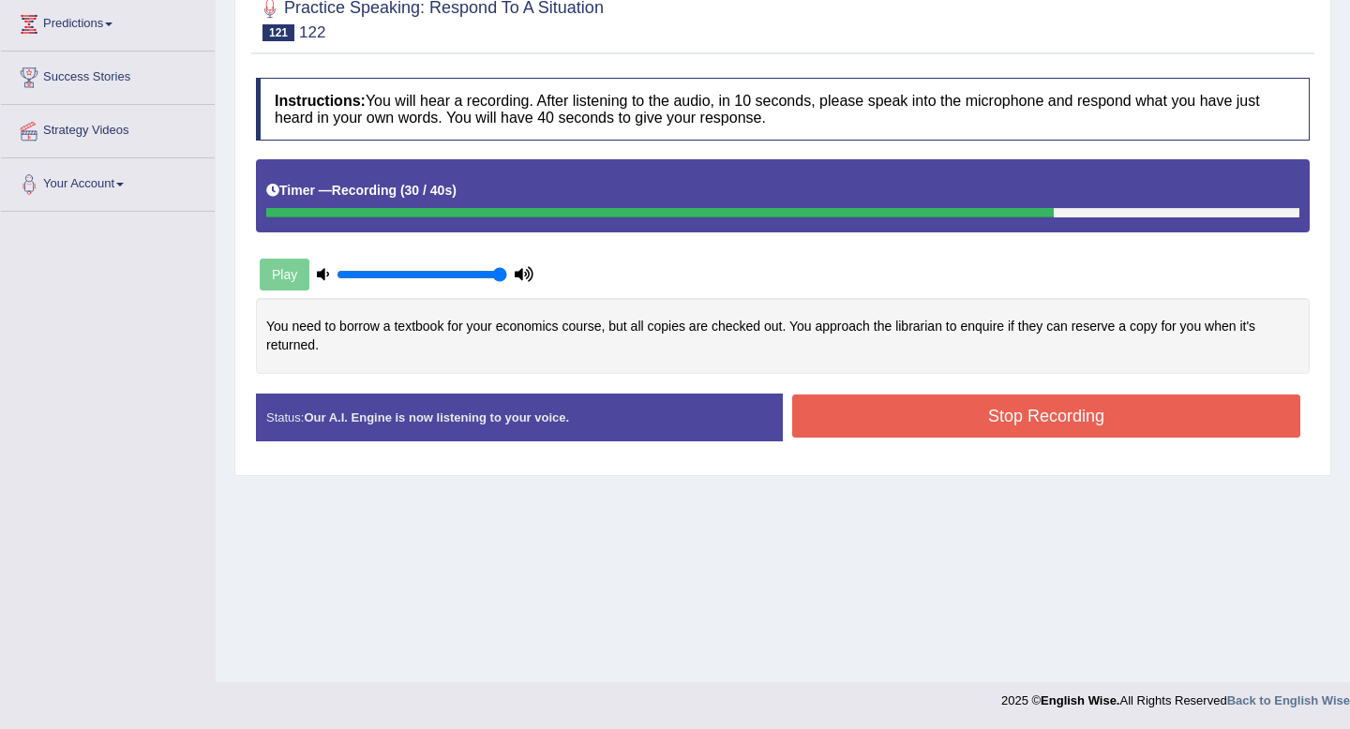
click at [895, 414] on button "Stop Recording" at bounding box center [1046, 416] width 508 height 43
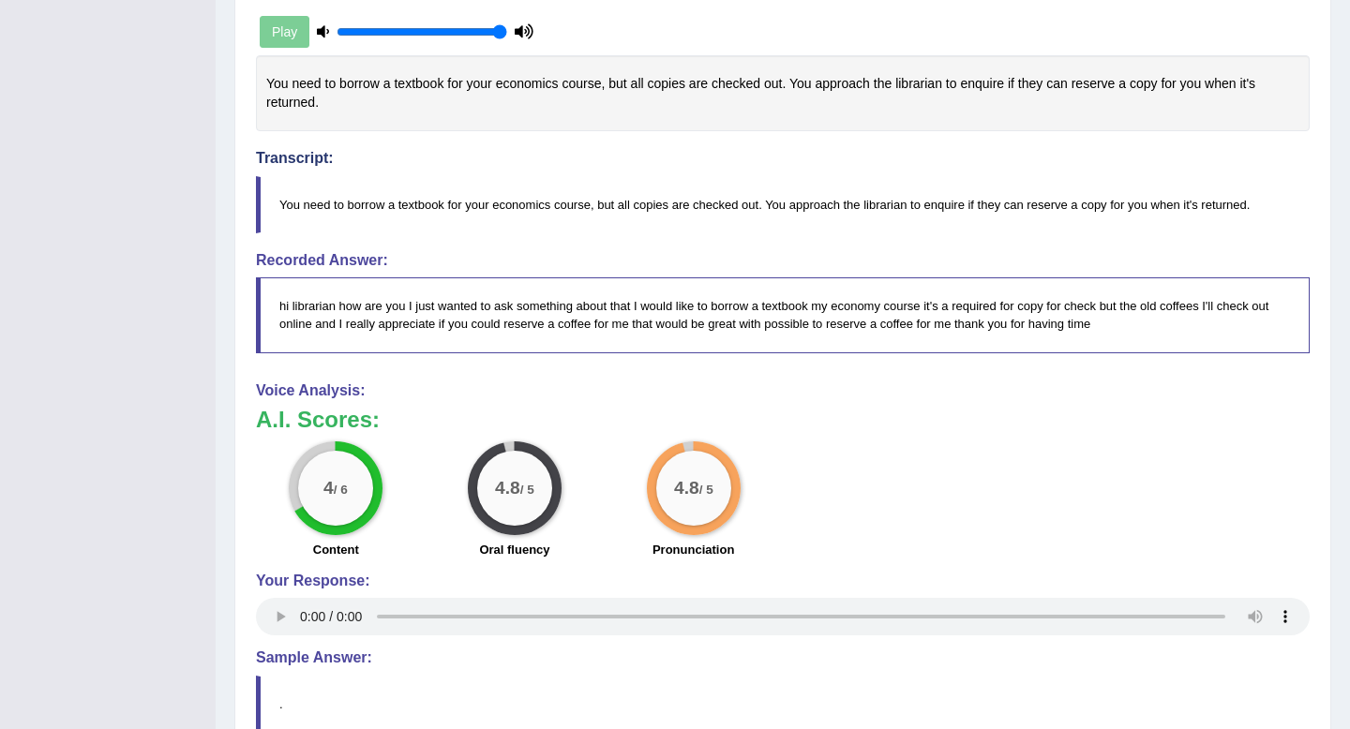
scroll to position [504, 0]
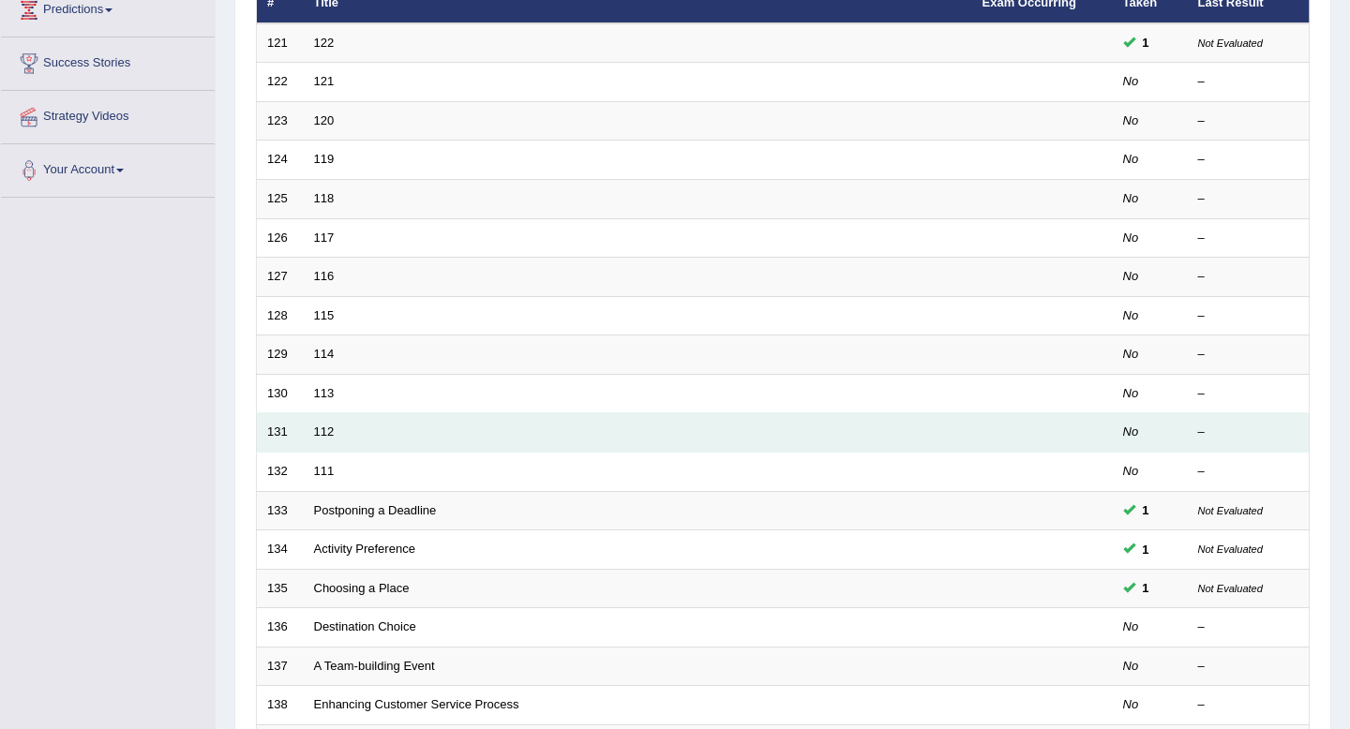
scroll to position [446, 0]
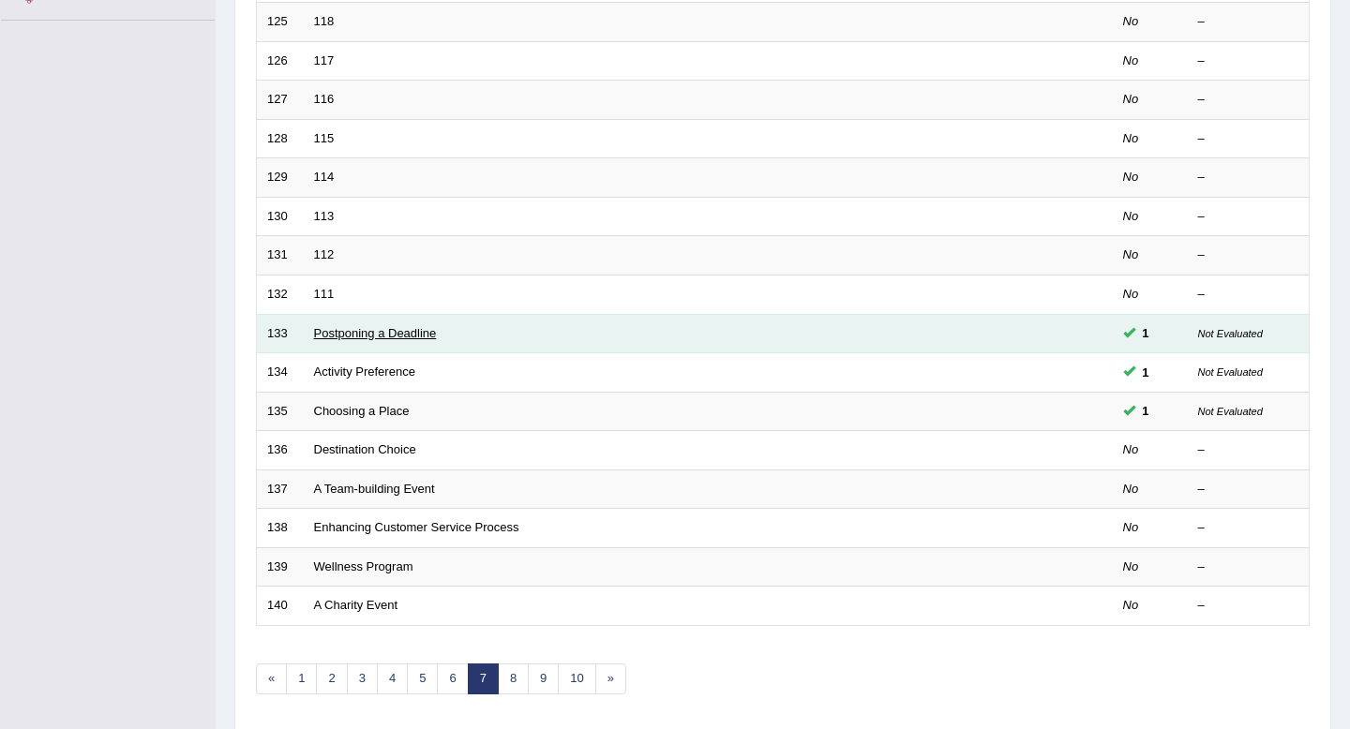
click at [382, 338] on link "Postponing a Deadline" at bounding box center [375, 333] width 123 height 14
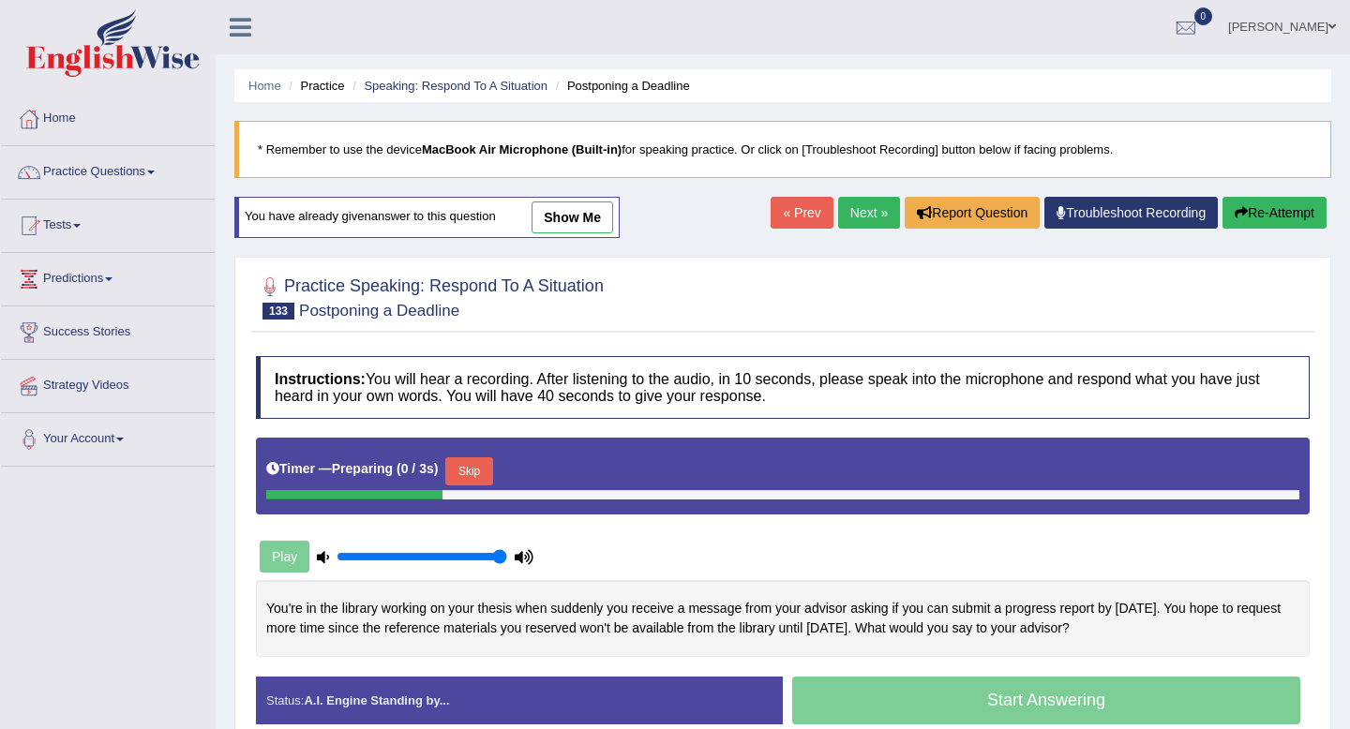
click at [586, 217] on link "show me" at bounding box center [573, 218] width 82 height 32
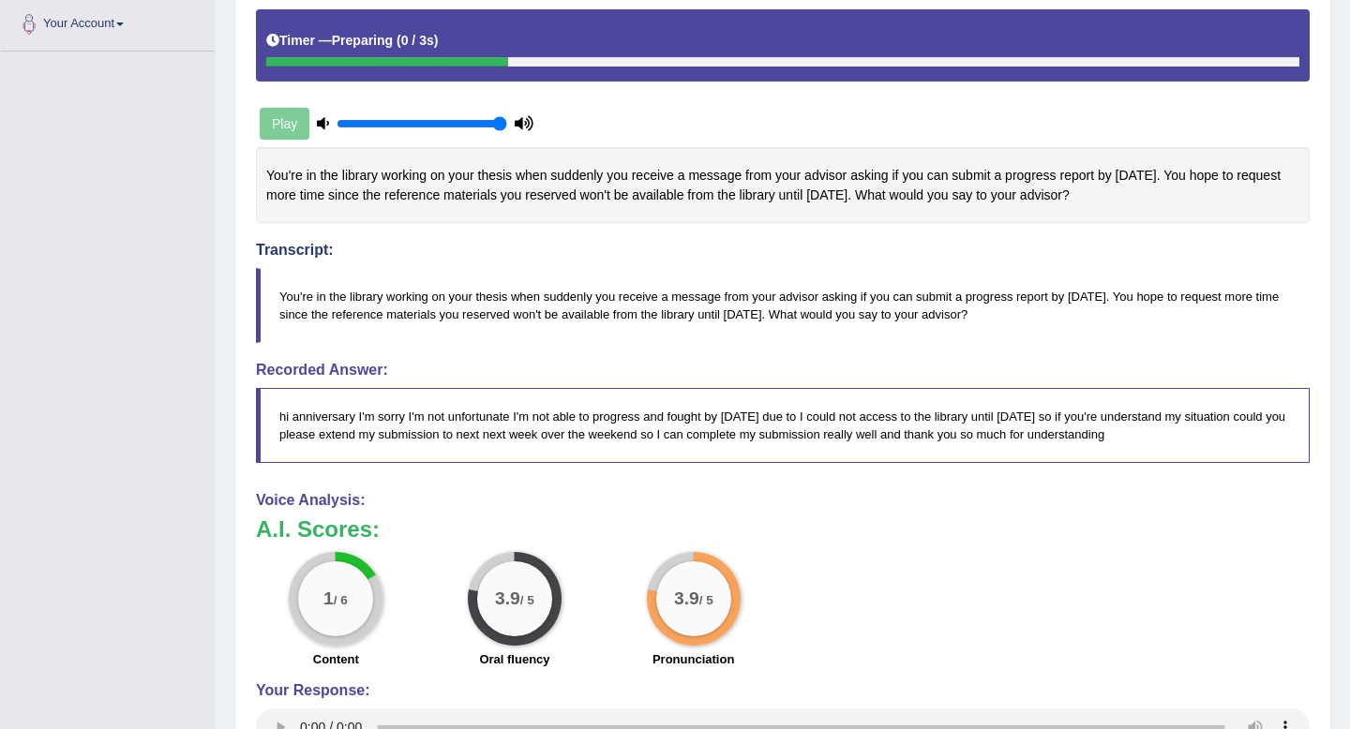
scroll to position [654, 0]
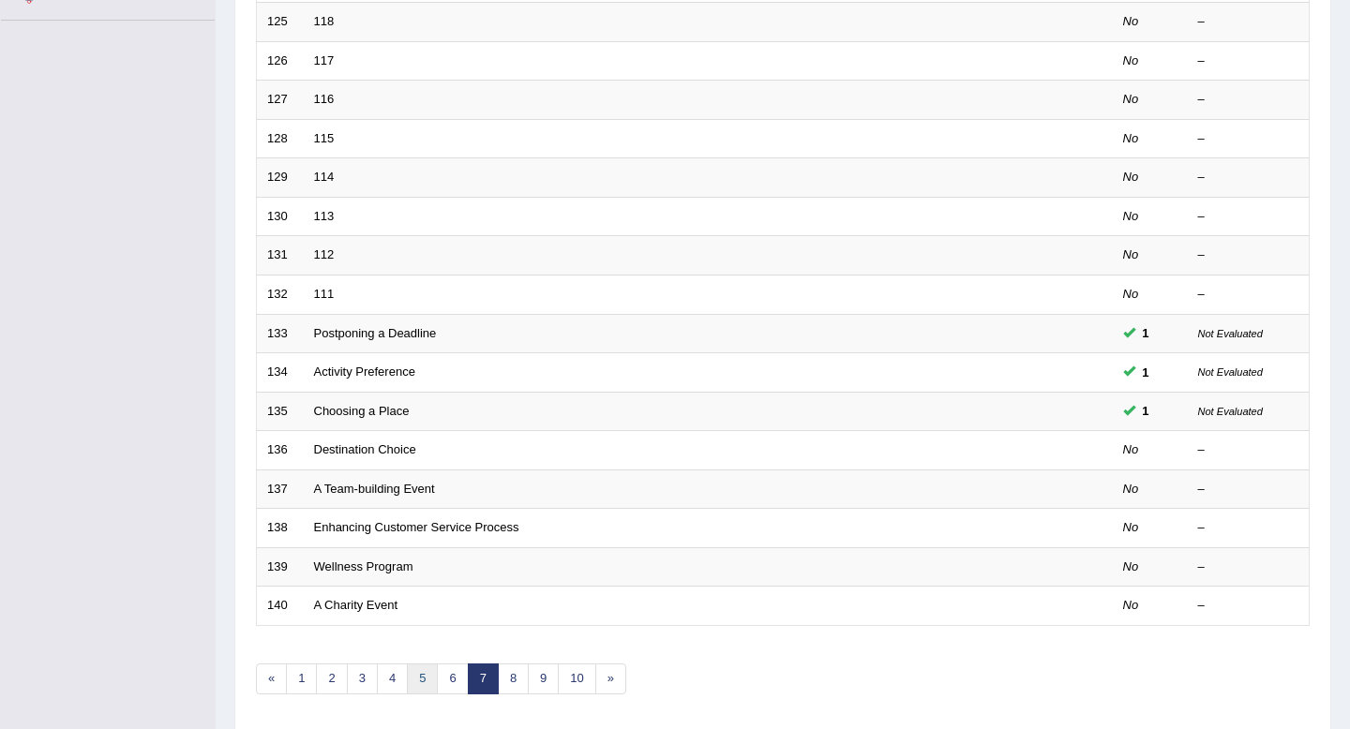
click at [426, 669] on link "5" at bounding box center [422, 679] width 31 height 31
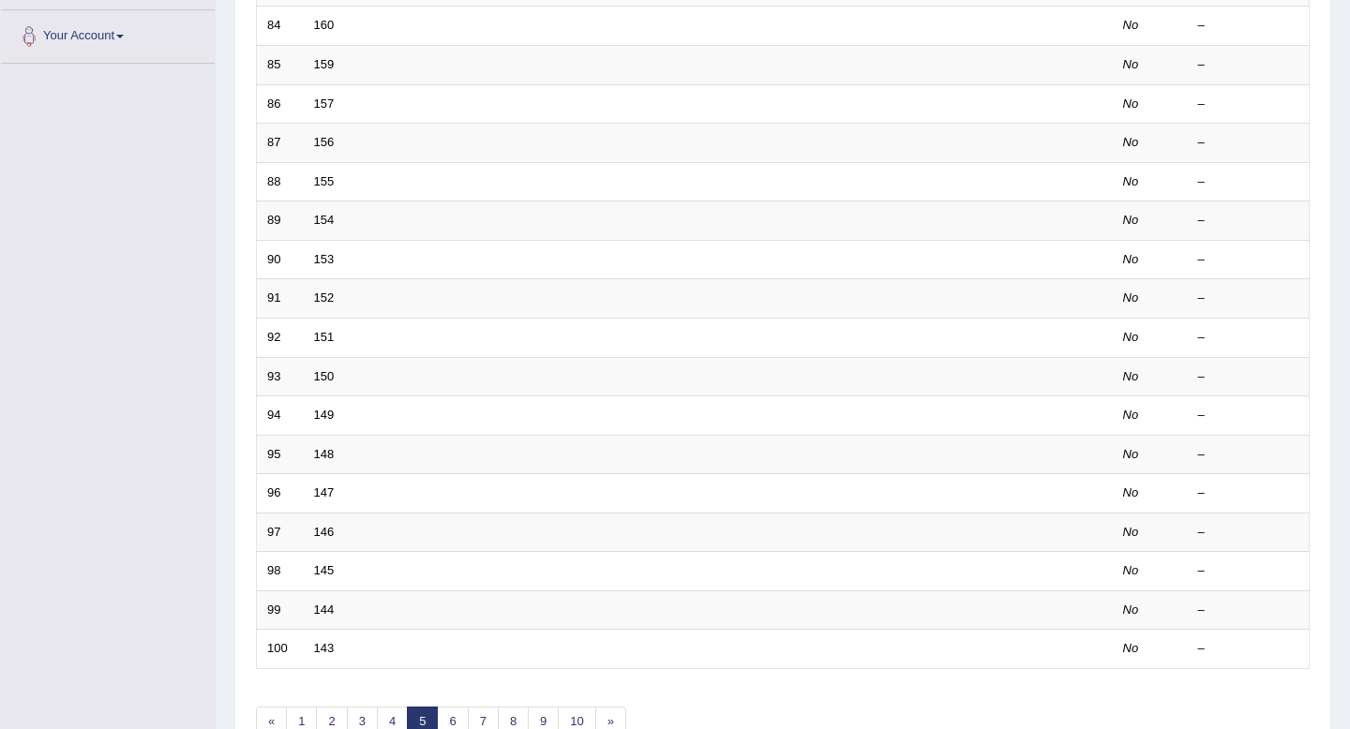
scroll to position [512, 0]
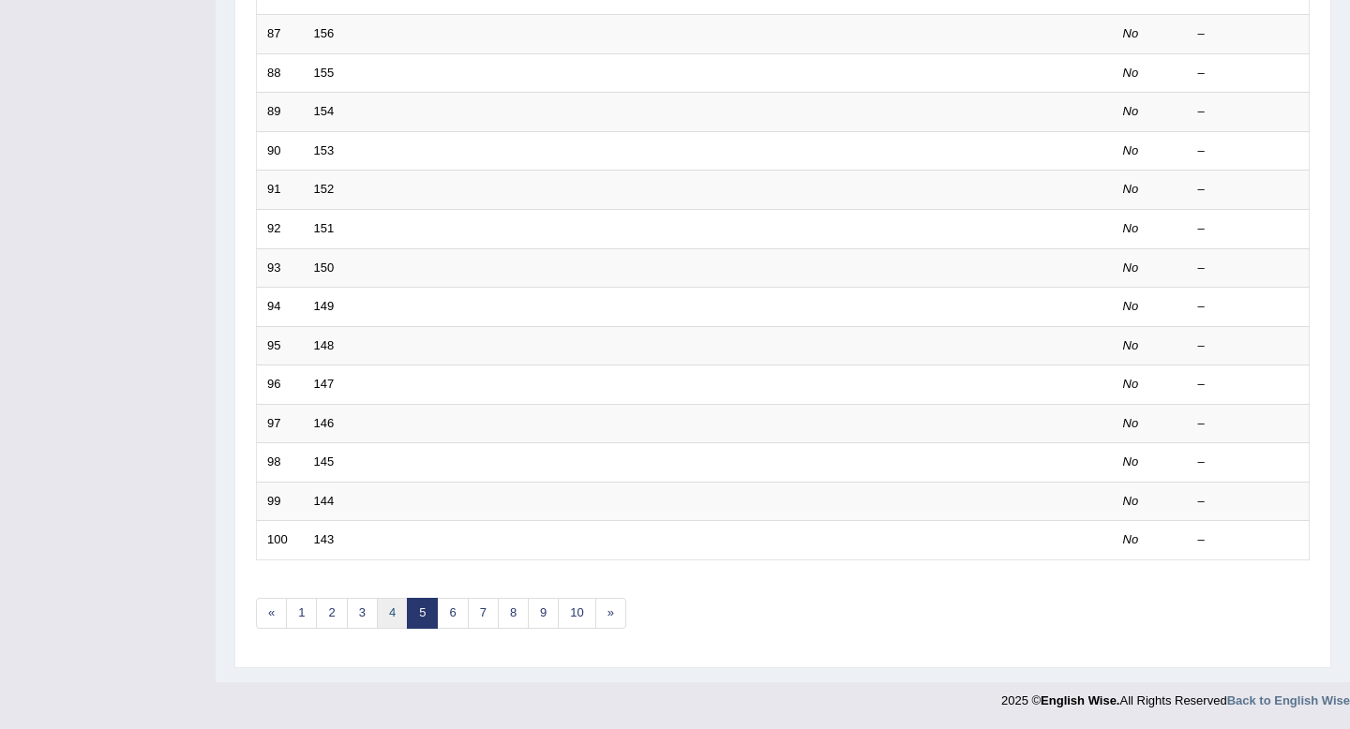
click at [393, 614] on link "4" at bounding box center [392, 613] width 31 height 31
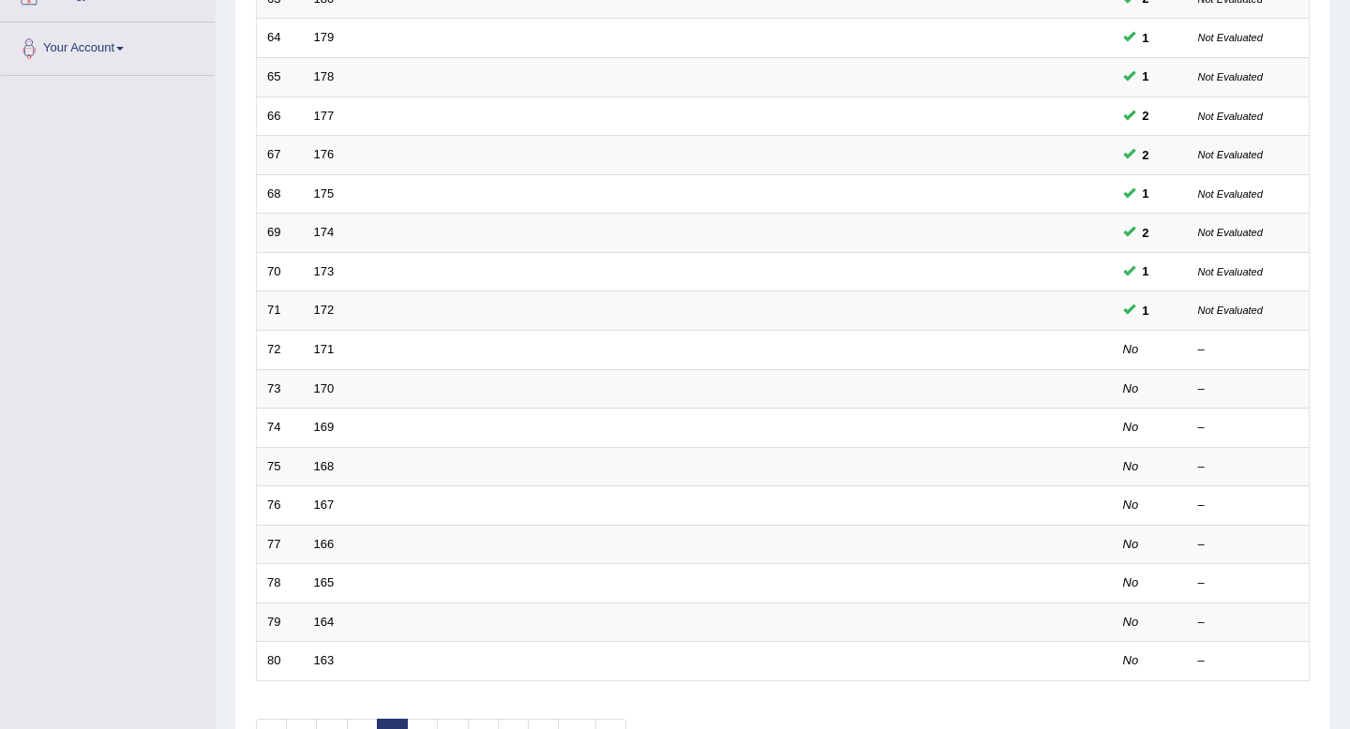
scroll to position [512, 0]
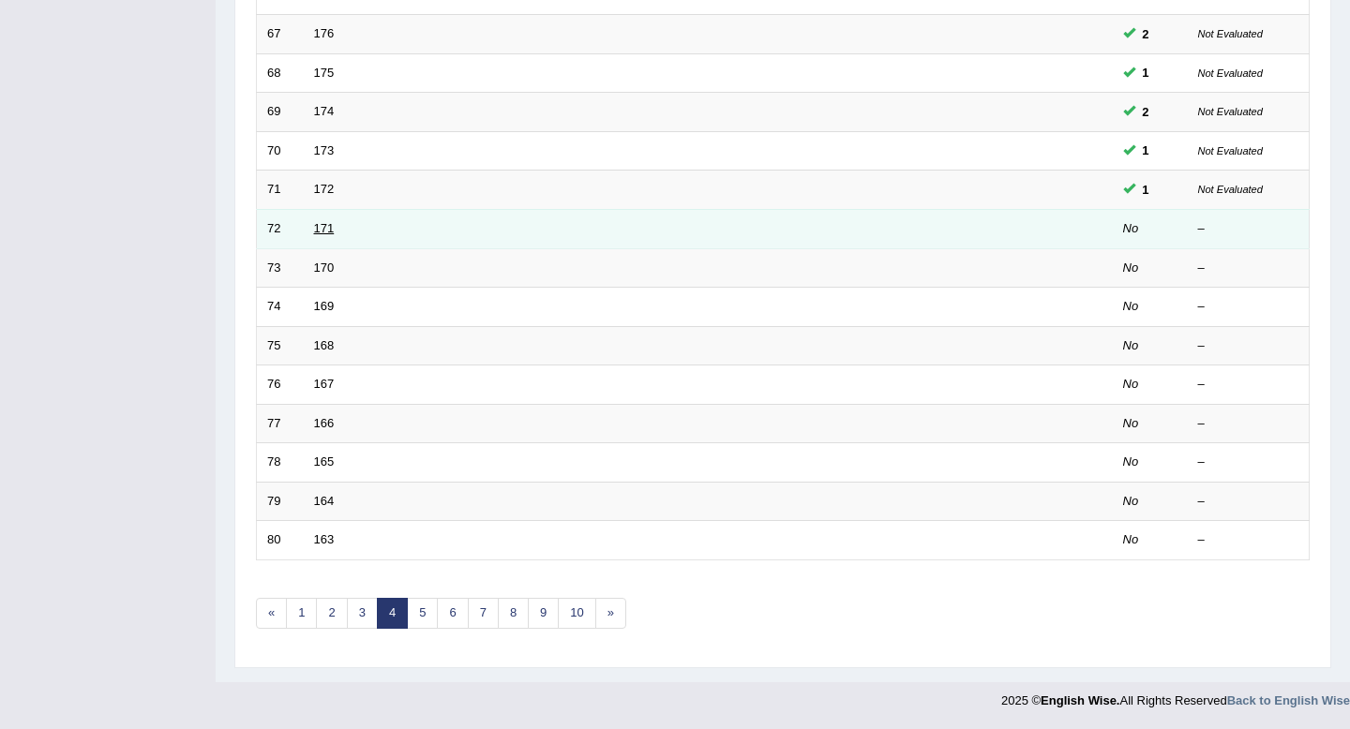
click at [323, 227] on link "171" at bounding box center [324, 228] width 21 height 14
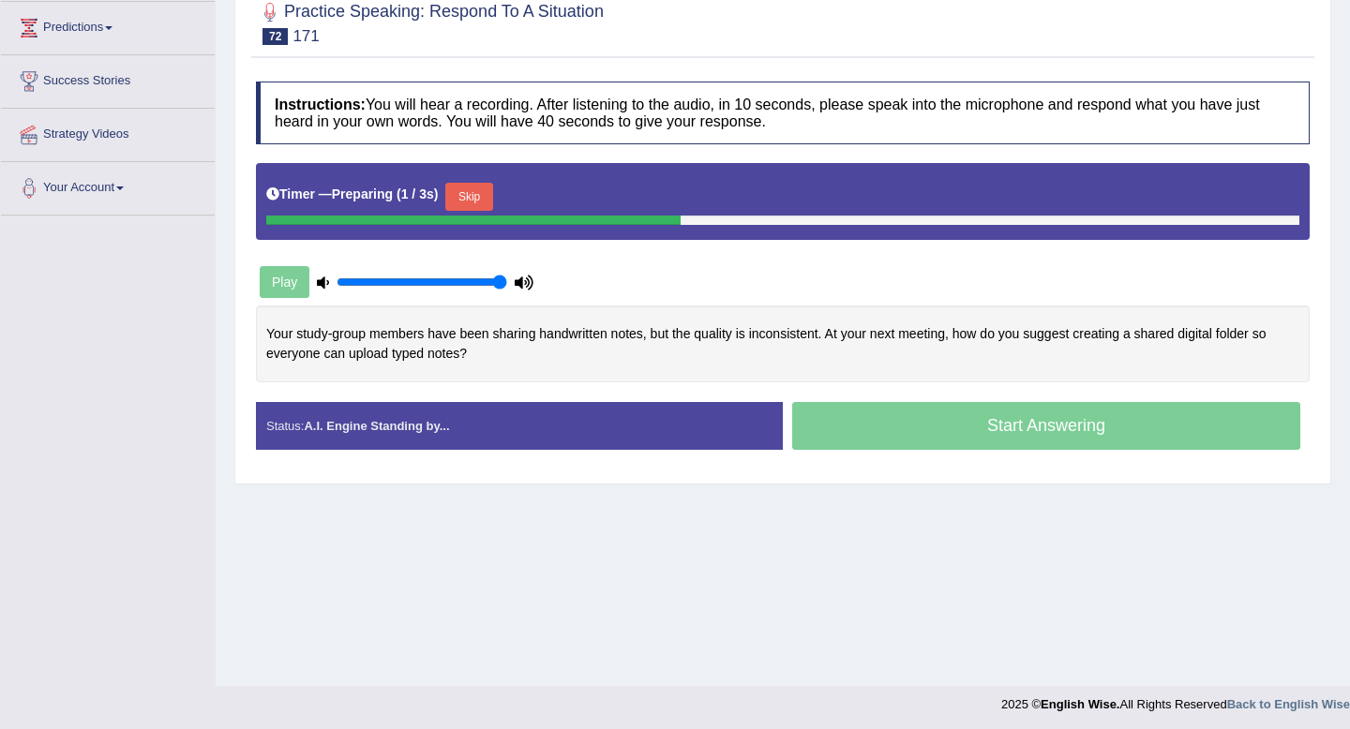
scroll to position [255, 0]
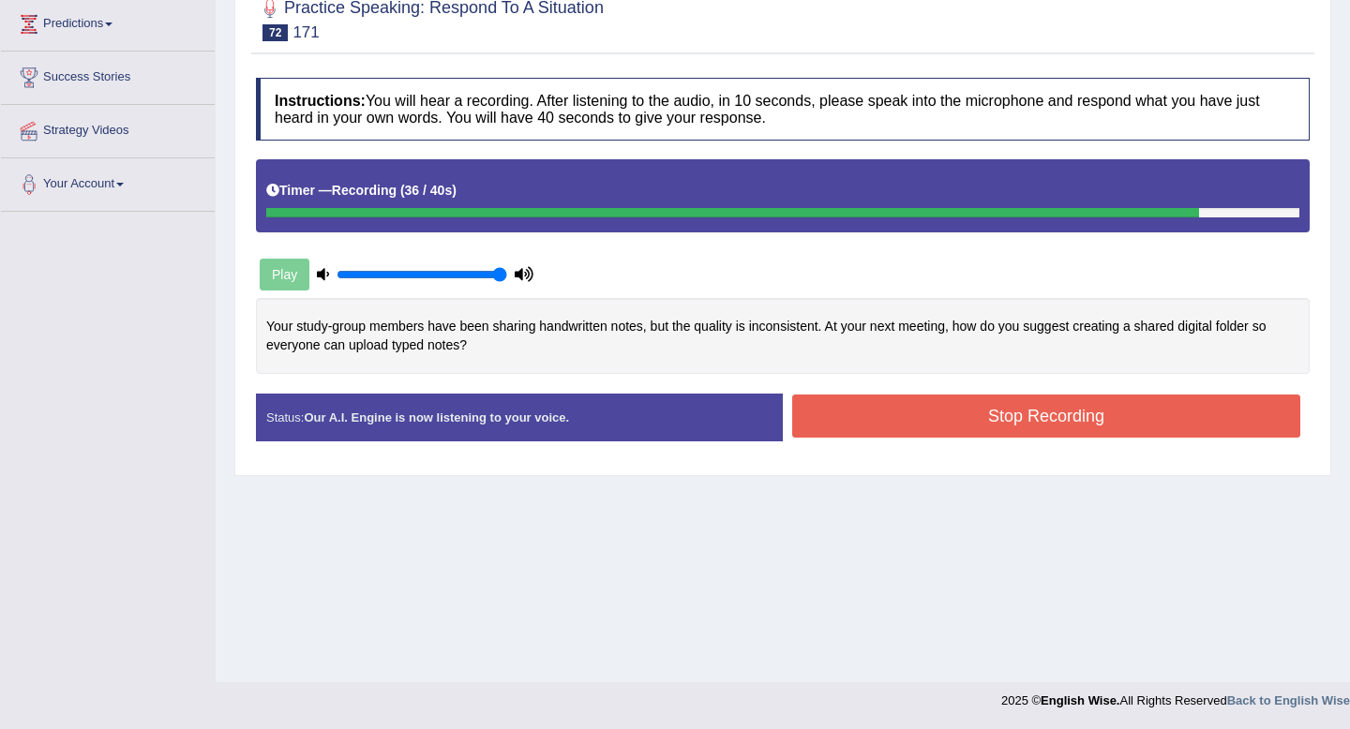
click at [955, 421] on button "Stop Recording" at bounding box center [1046, 416] width 508 height 43
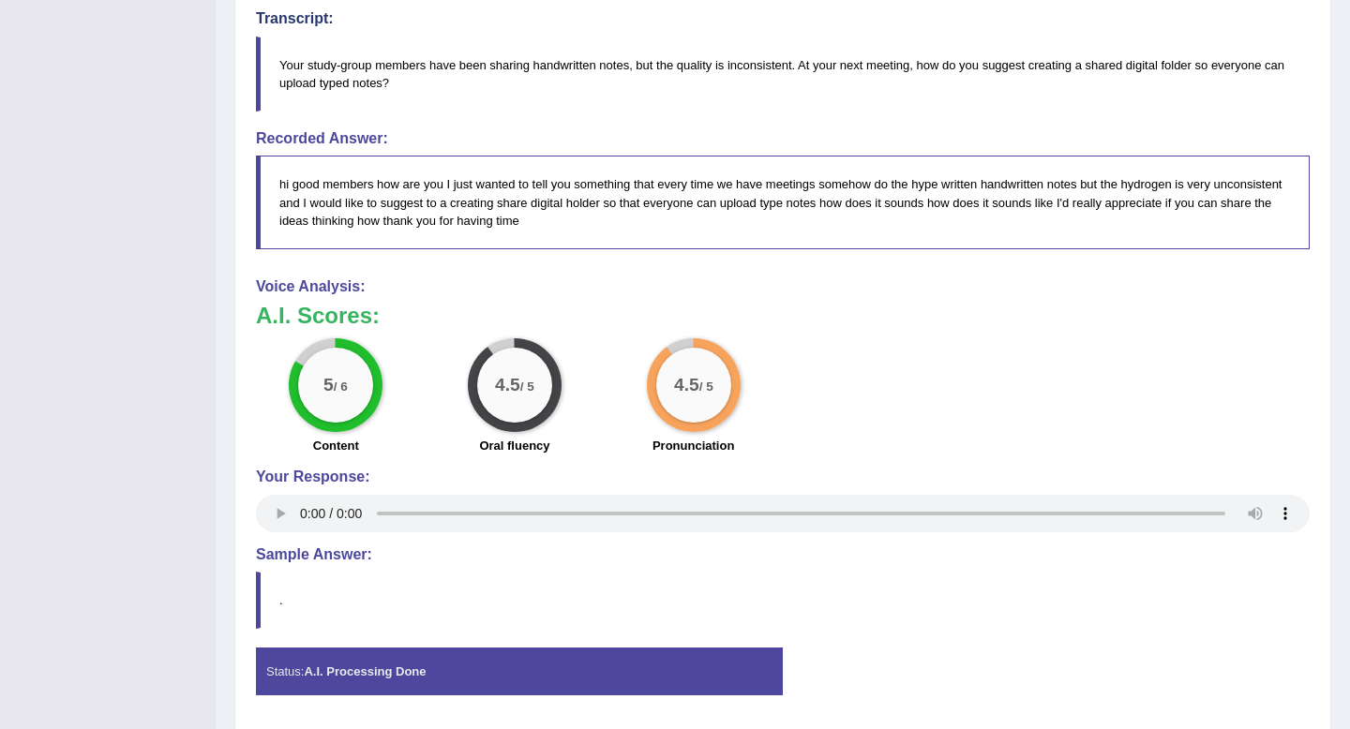
scroll to position [700, 0]
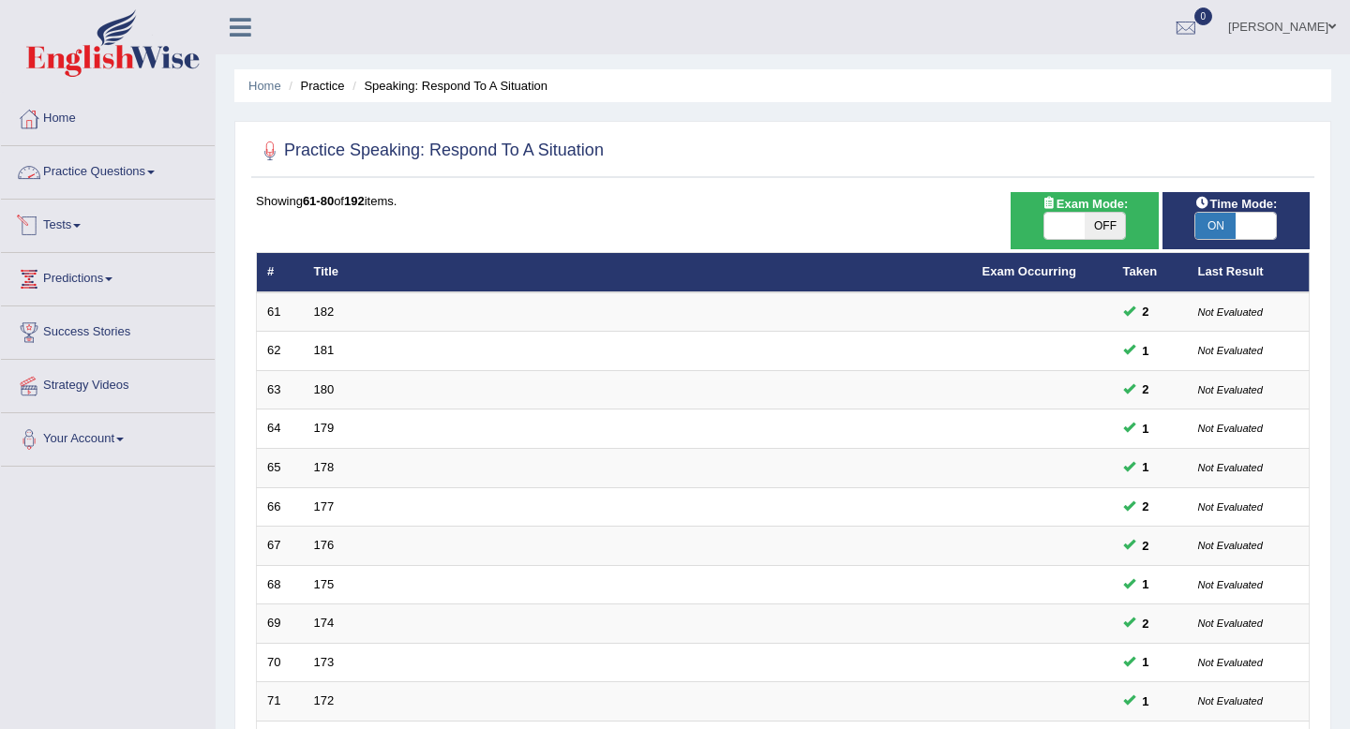
click at [123, 172] on link "Practice Questions" at bounding box center [108, 169] width 214 height 47
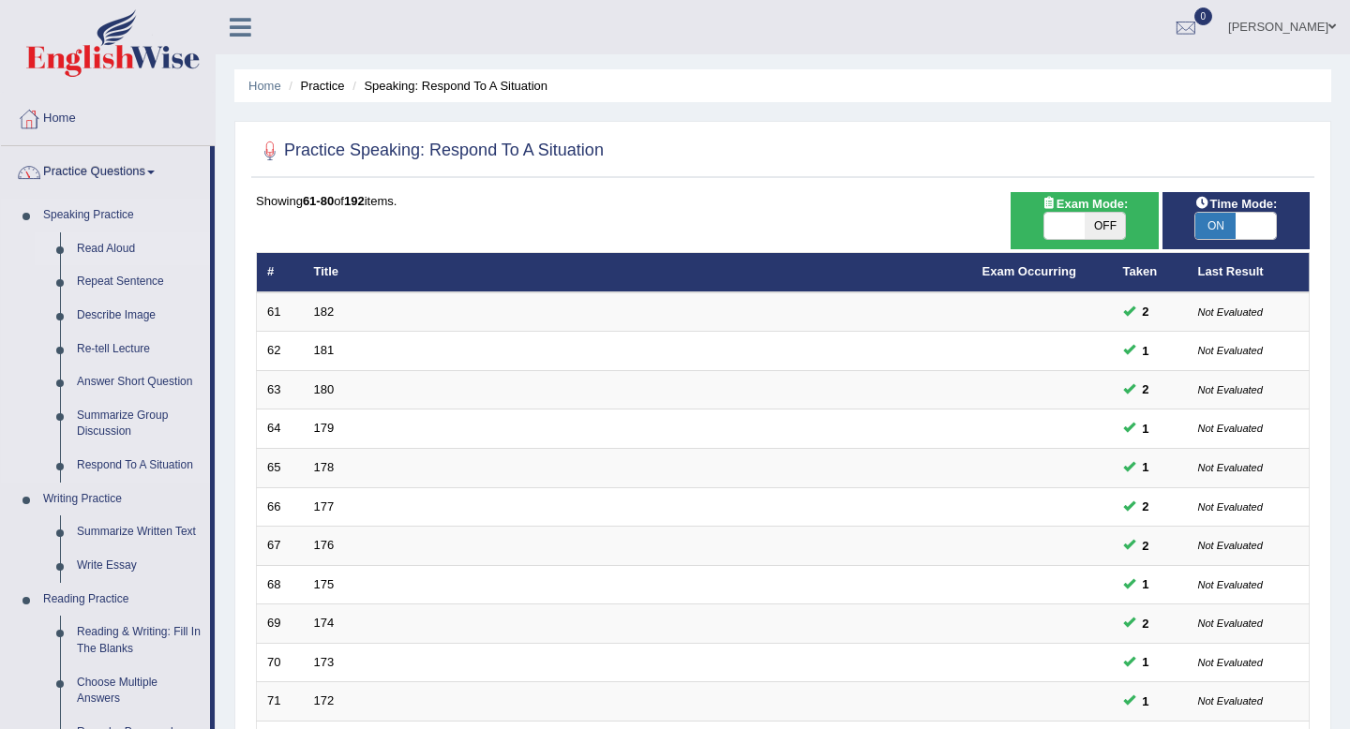
click at [114, 244] on link "Read Aloud" at bounding box center [139, 250] width 142 height 34
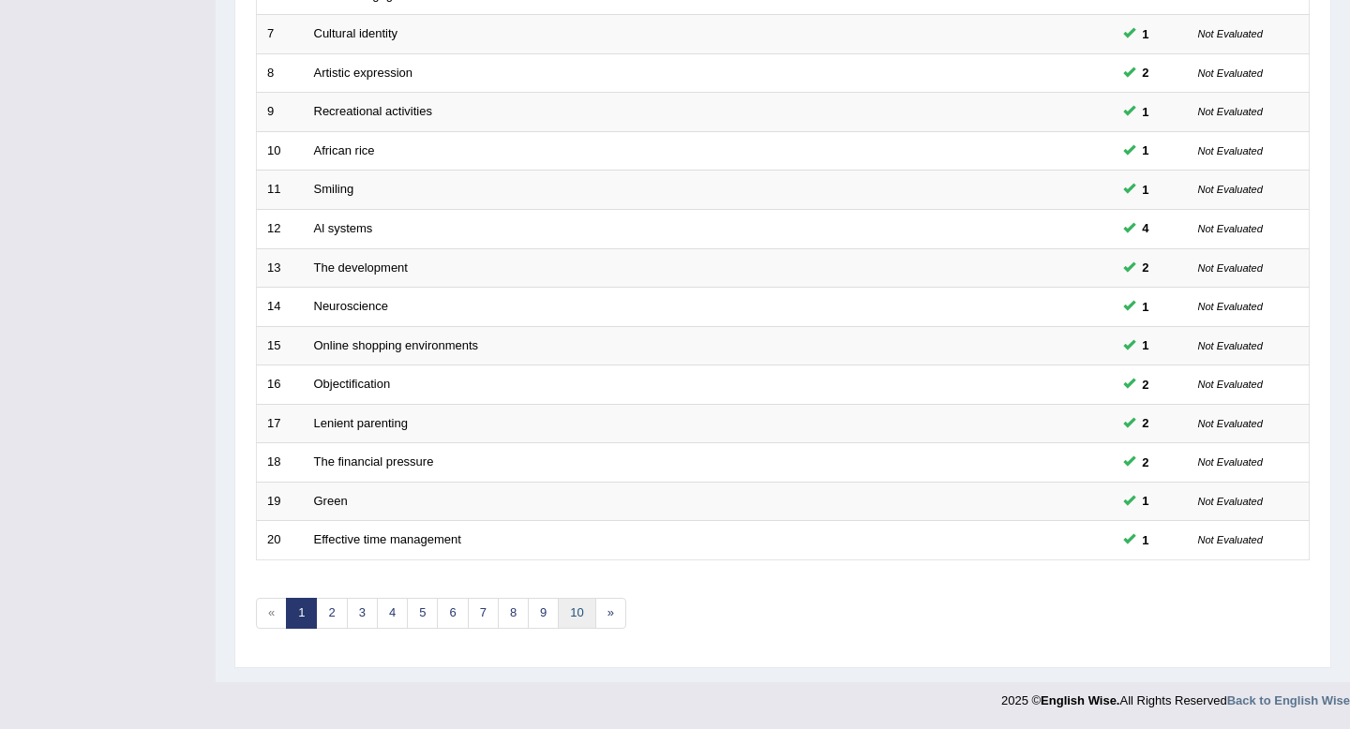
click at [577, 613] on link "10" at bounding box center [577, 613] width 38 height 31
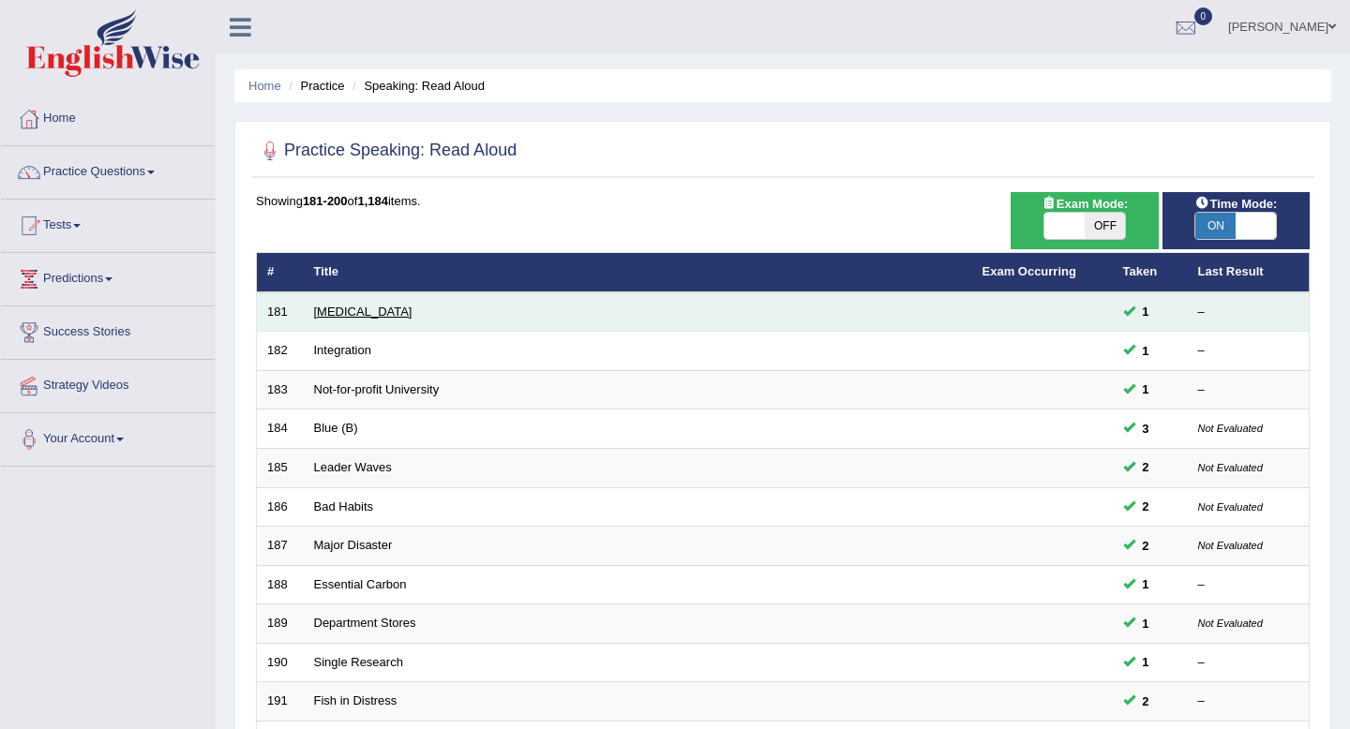
click at [360, 314] on link "Medical Test" at bounding box center [363, 312] width 98 height 14
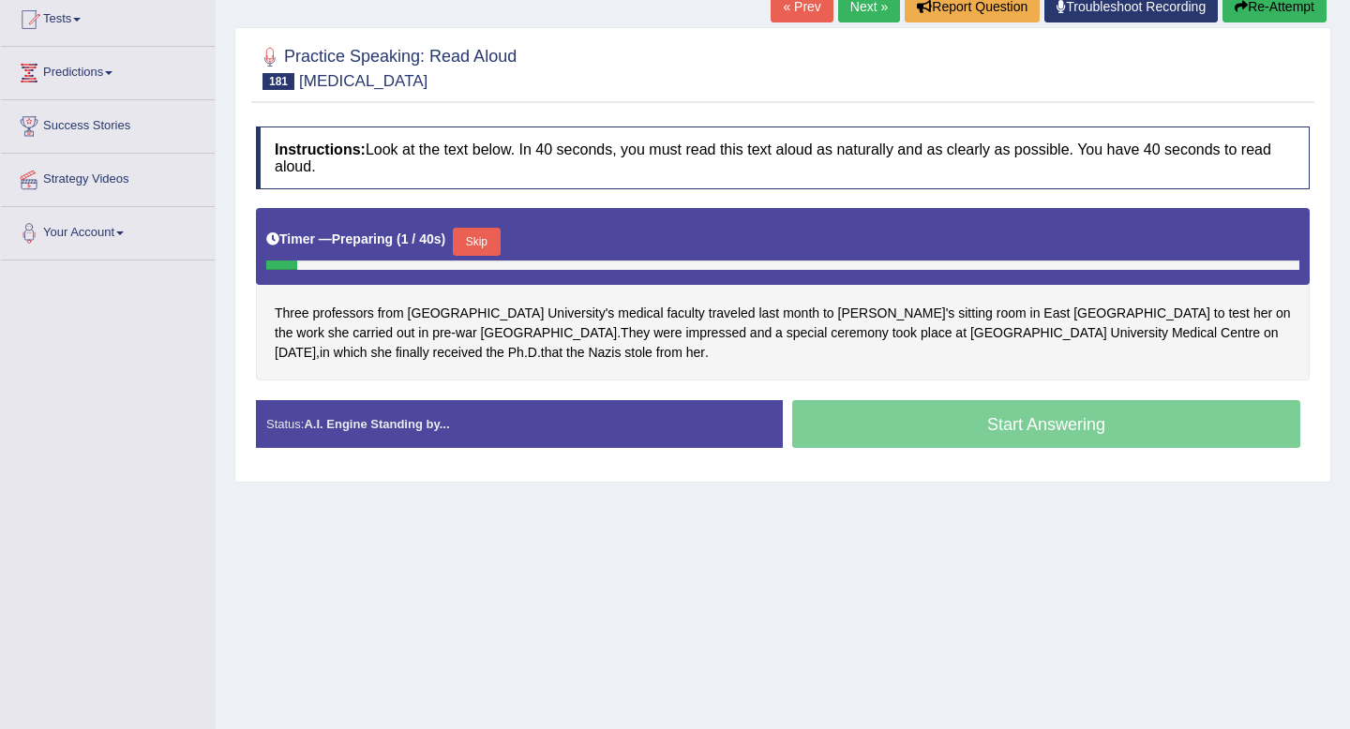
scroll to position [207, 0]
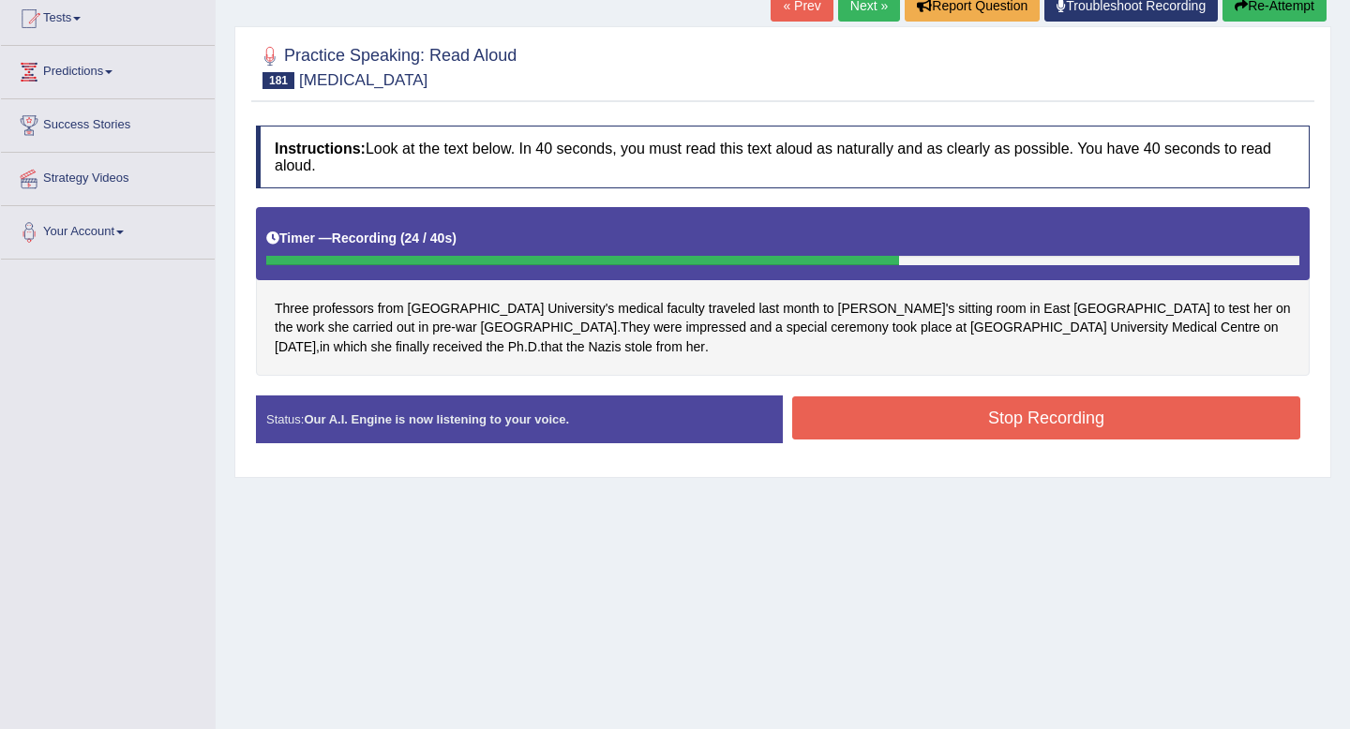
click at [838, 424] on button "Stop Recording" at bounding box center [1046, 418] width 508 height 43
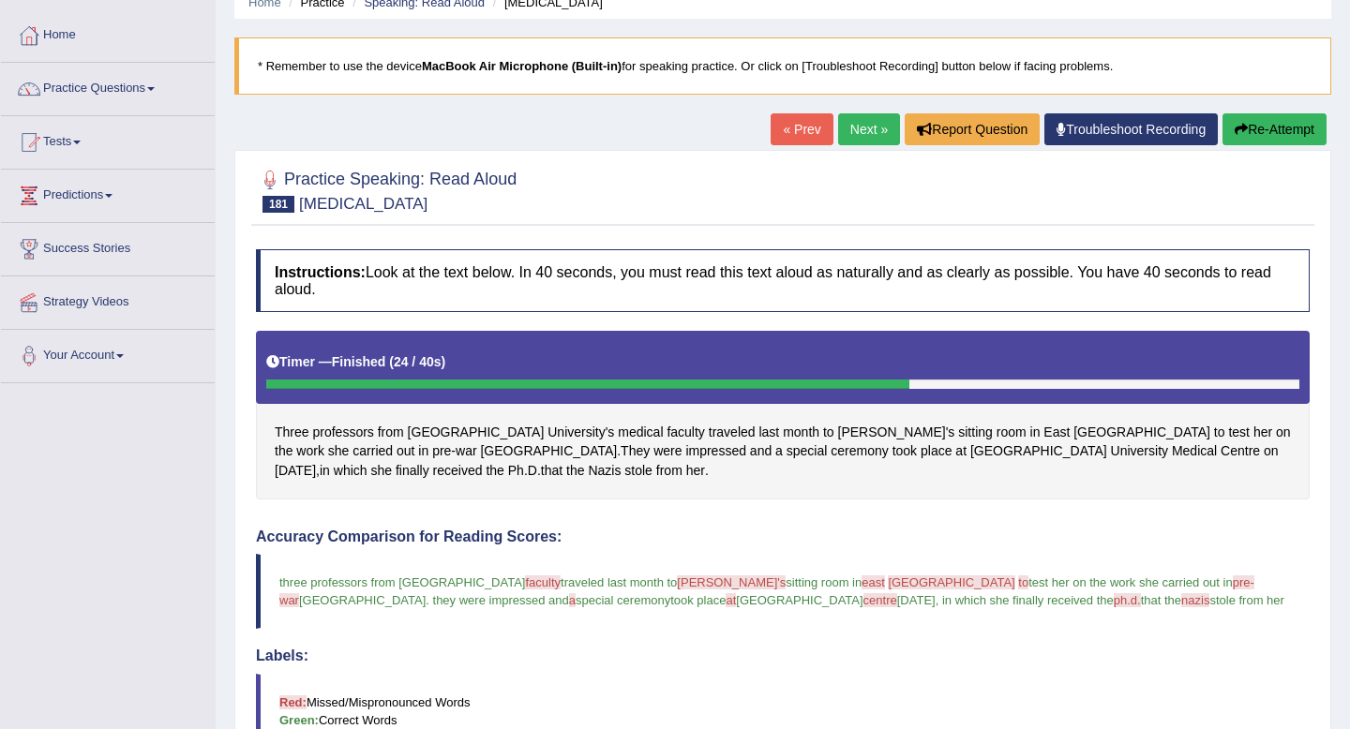
scroll to position [79, 0]
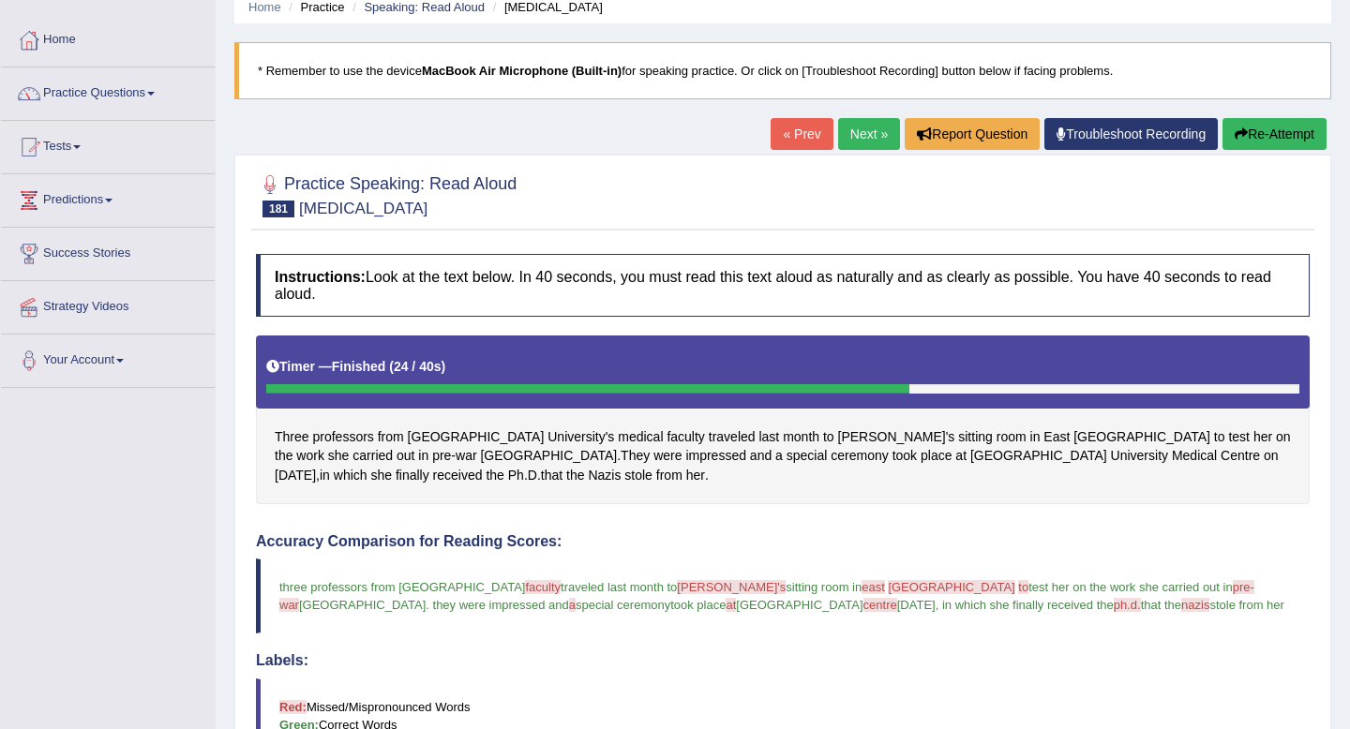
click at [855, 130] on link "Next »" at bounding box center [869, 134] width 62 height 32
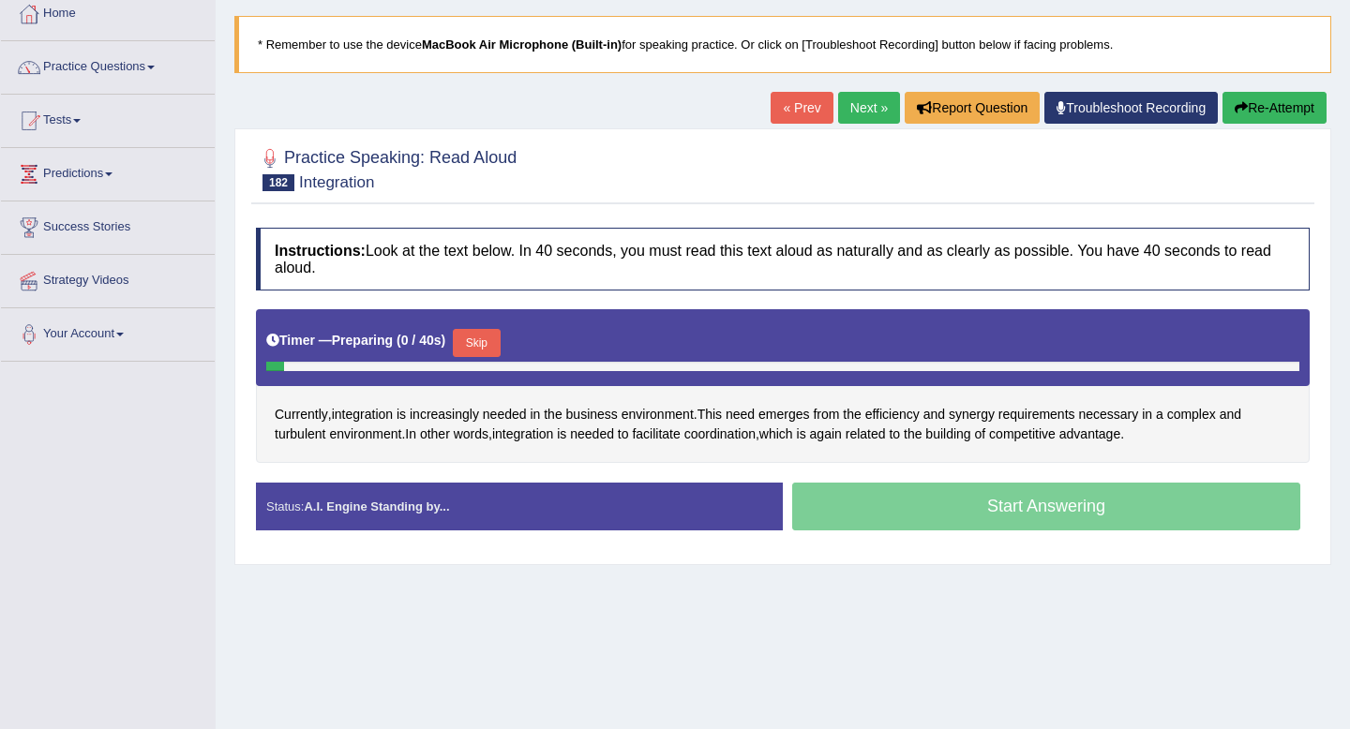
scroll to position [109, 0]
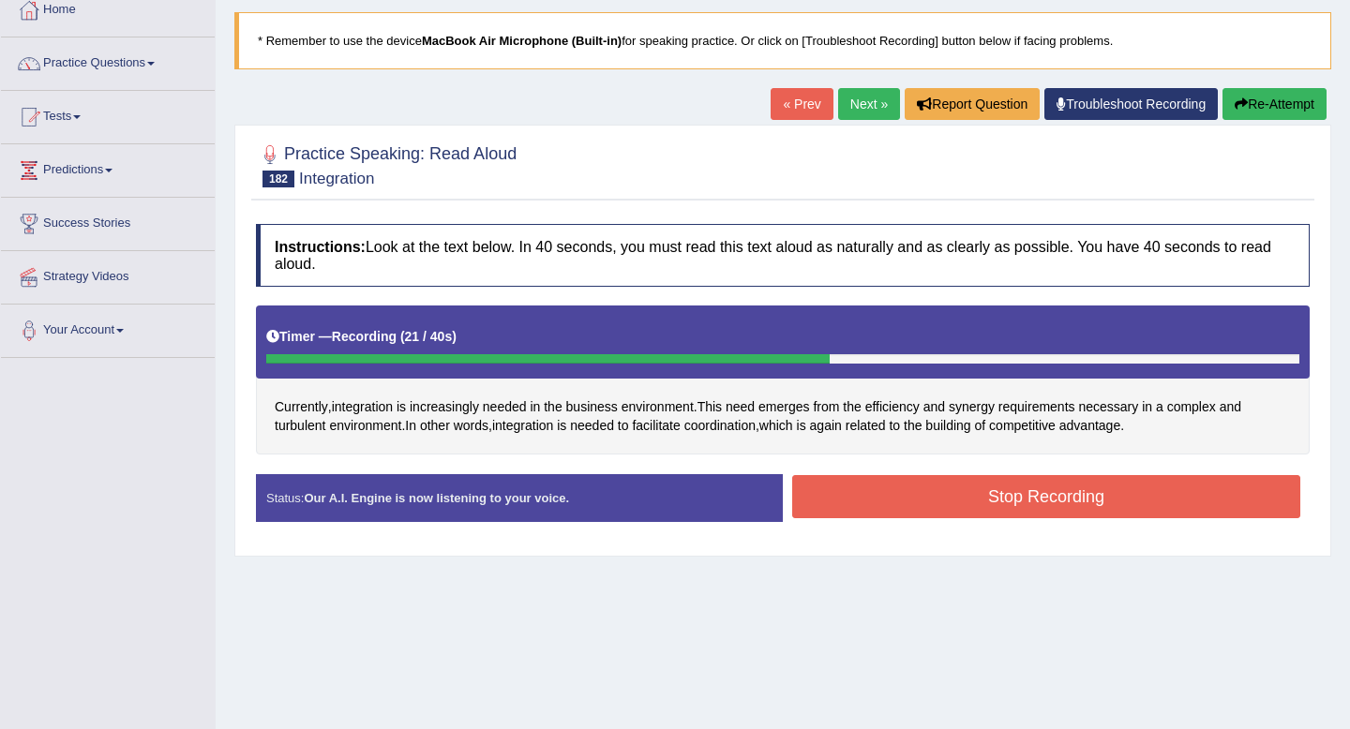
click at [900, 489] on button "Stop Recording" at bounding box center [1046, 496] width 508 height 43
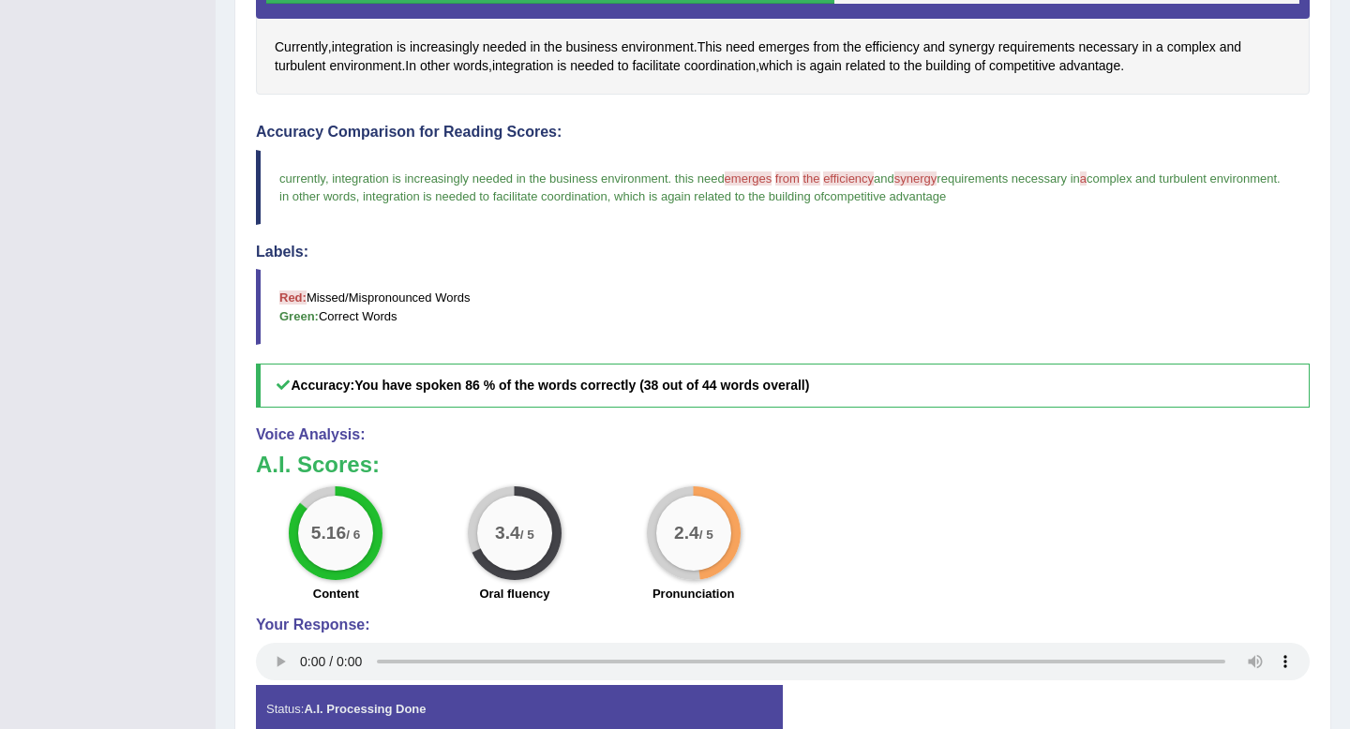
scroll to position [414, 0]
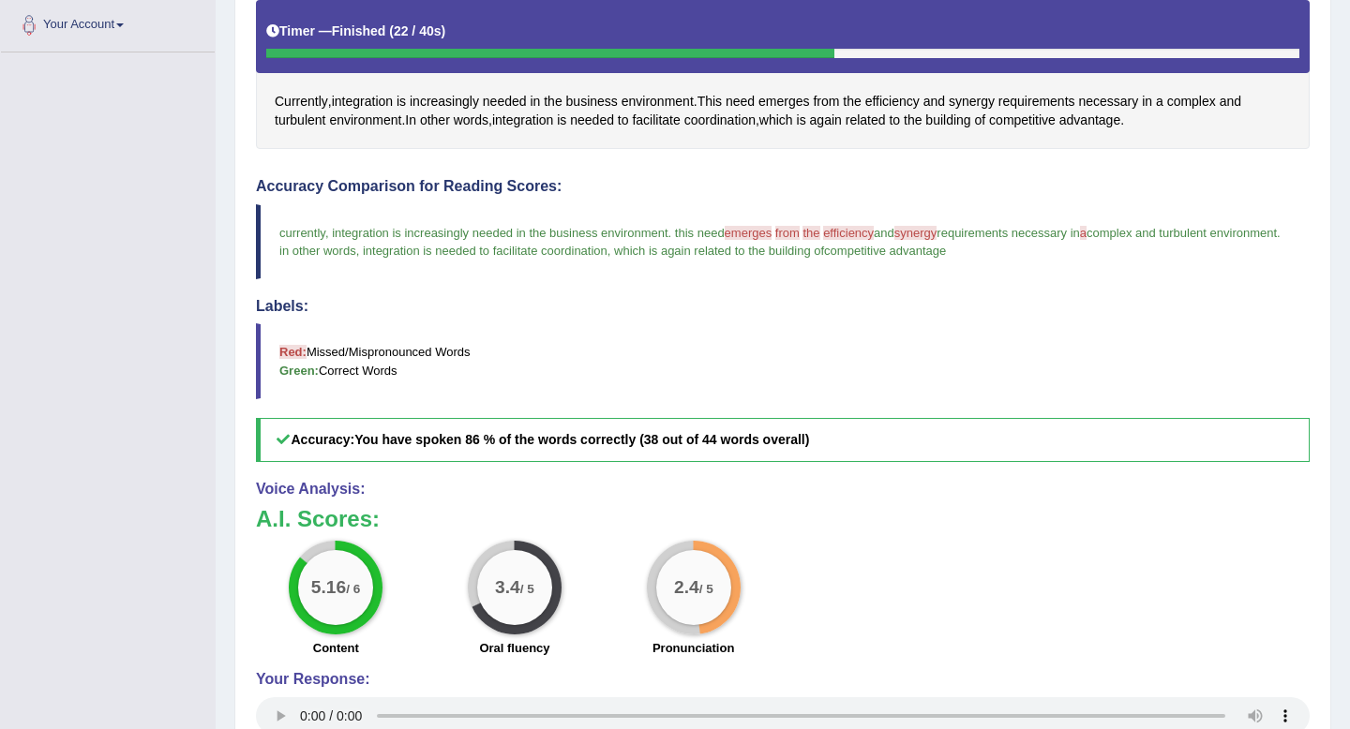
drag, startPoint x: 271, startPoint y: 223, endPoint x: 300, endPoint y: 247, distance: 37.3
click at [300, 247] on blockquote "currently , integration is increasingly needed in the business environment . th…" at bounding box center [783, 241] width 1054 height 75
click at [1087, 240] on span "complex and turbulent environment" at bounding box center [1182, 233] width 190 height 14
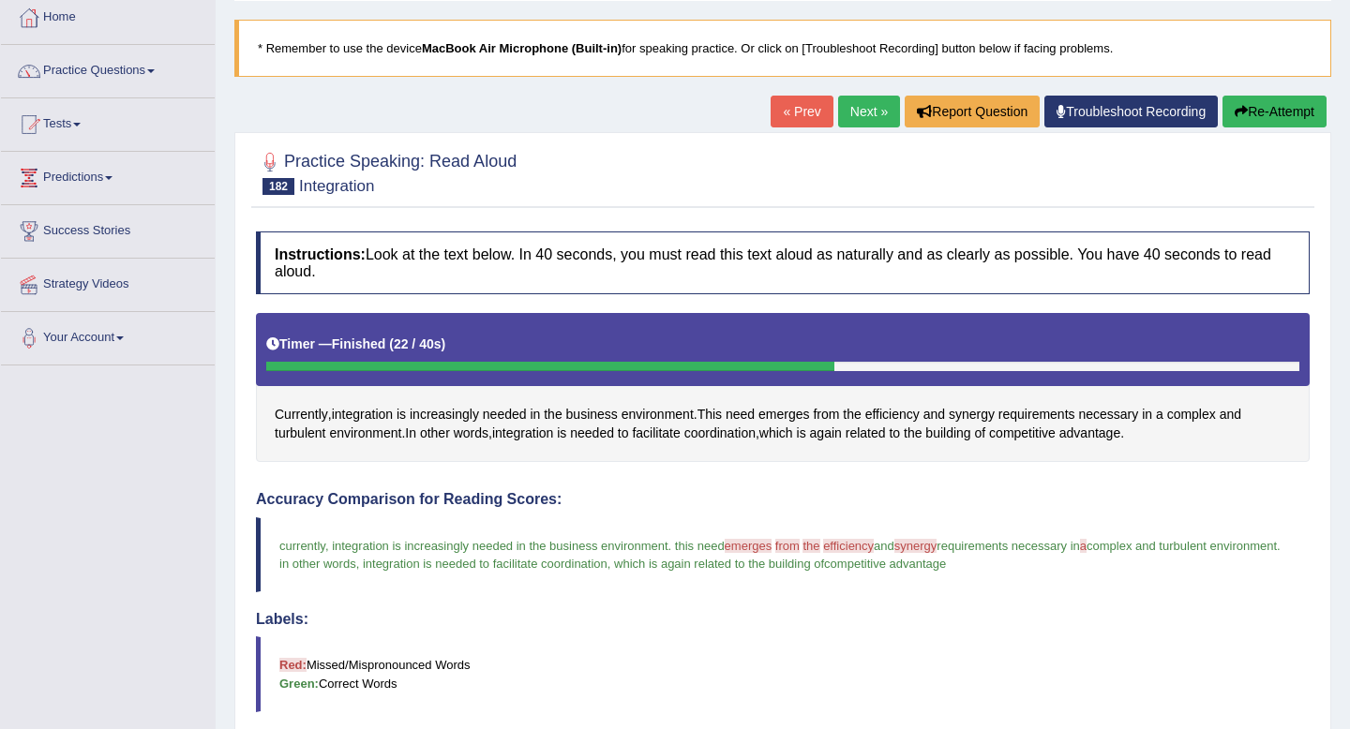
scroll to position [0, 0]
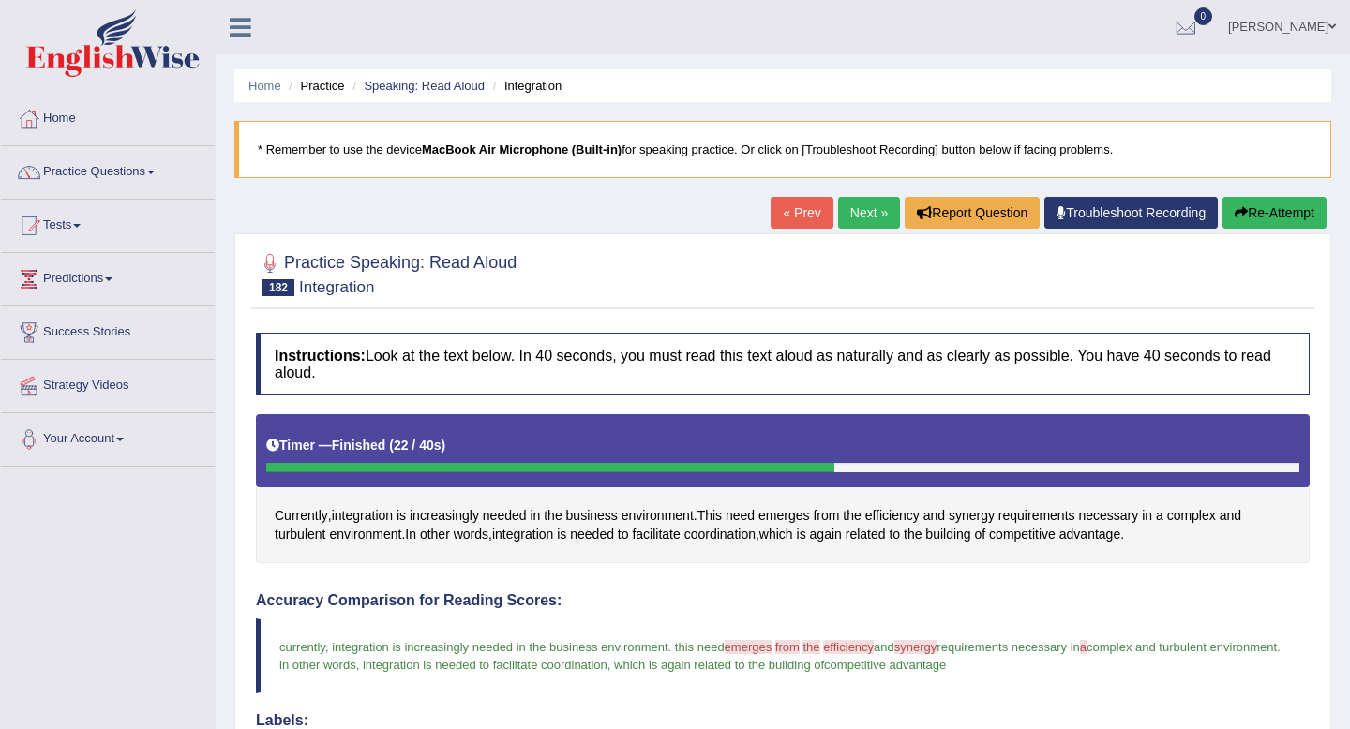
click at [864, 209] on link "Next »" at bounding box center [869, 213] width 62 height 32
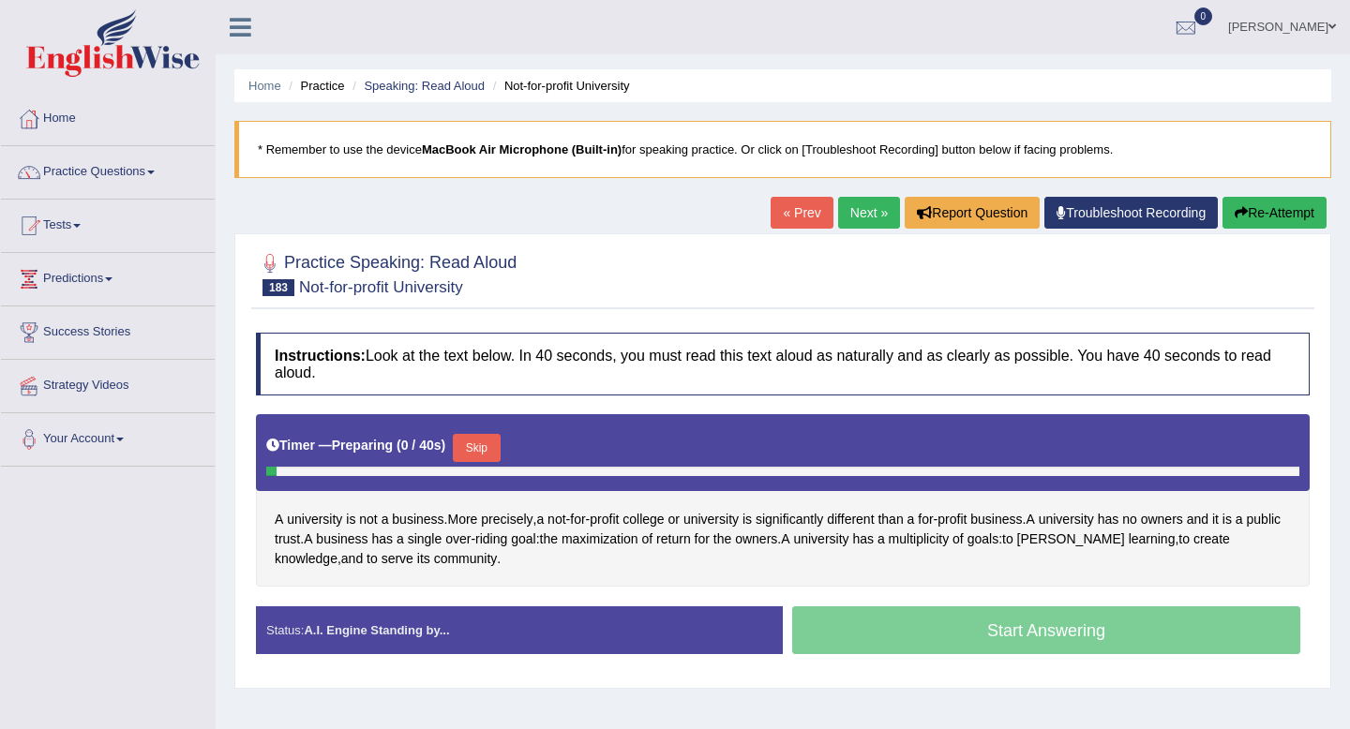
scroll to position [255, 0]
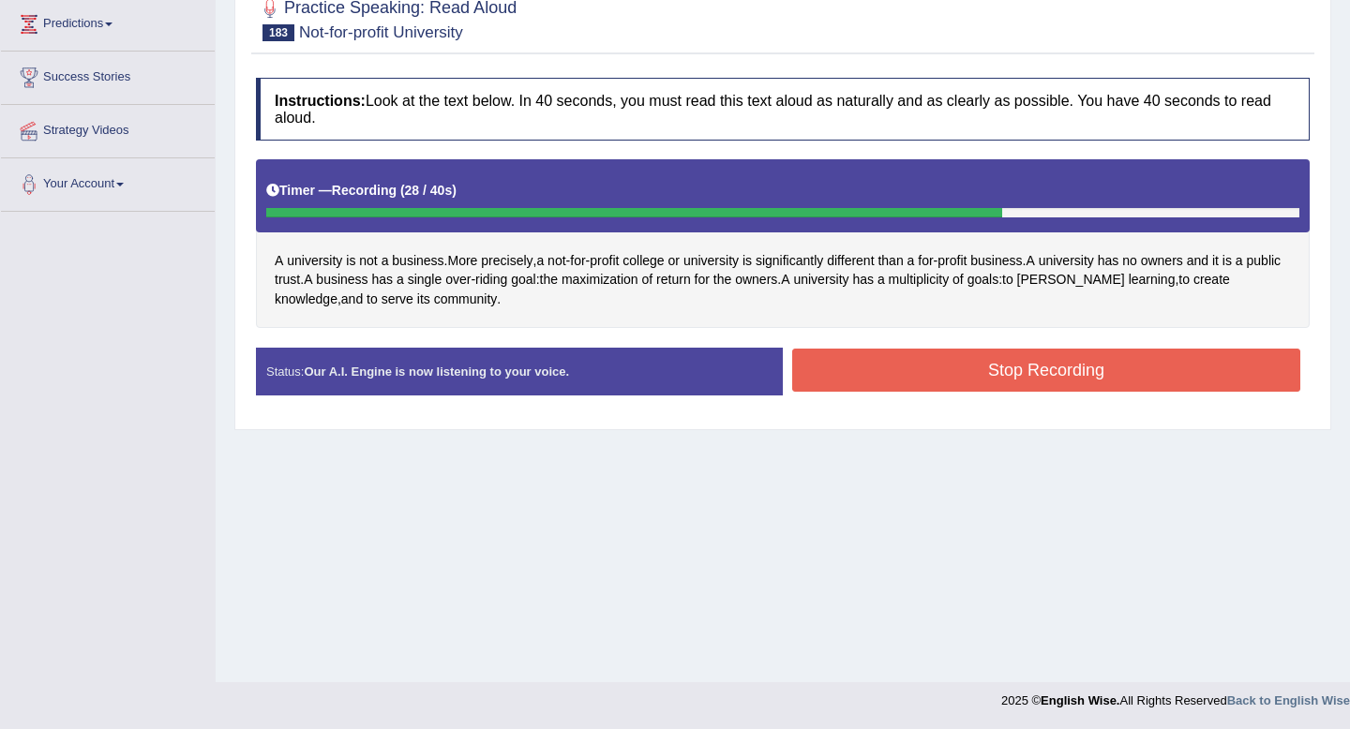
click at [885, 393] on div "Stop Recording" at bounding box center [1046, 373] width 527 height 48
click at [890, 383] on button "Stop Recording" at bounding box center [1046, 370] width 508 height 43
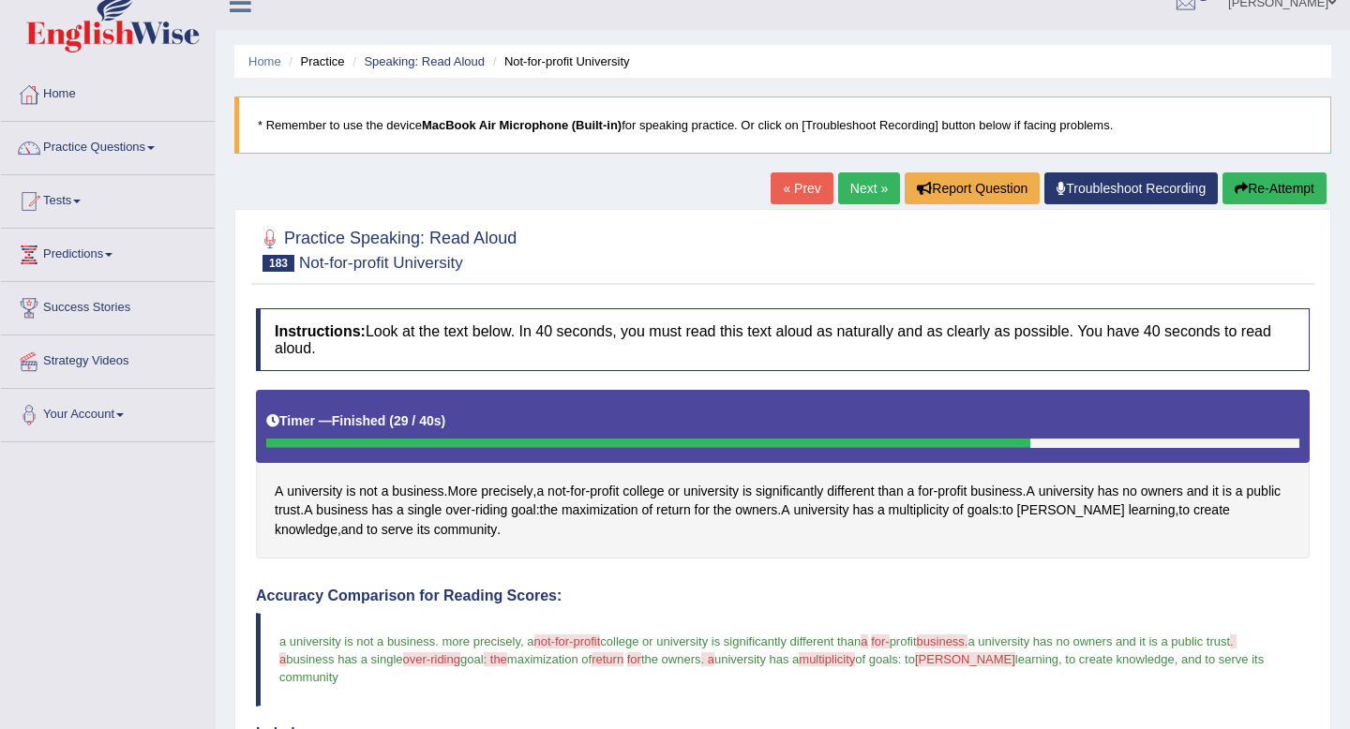
scroll to position [0, 0]
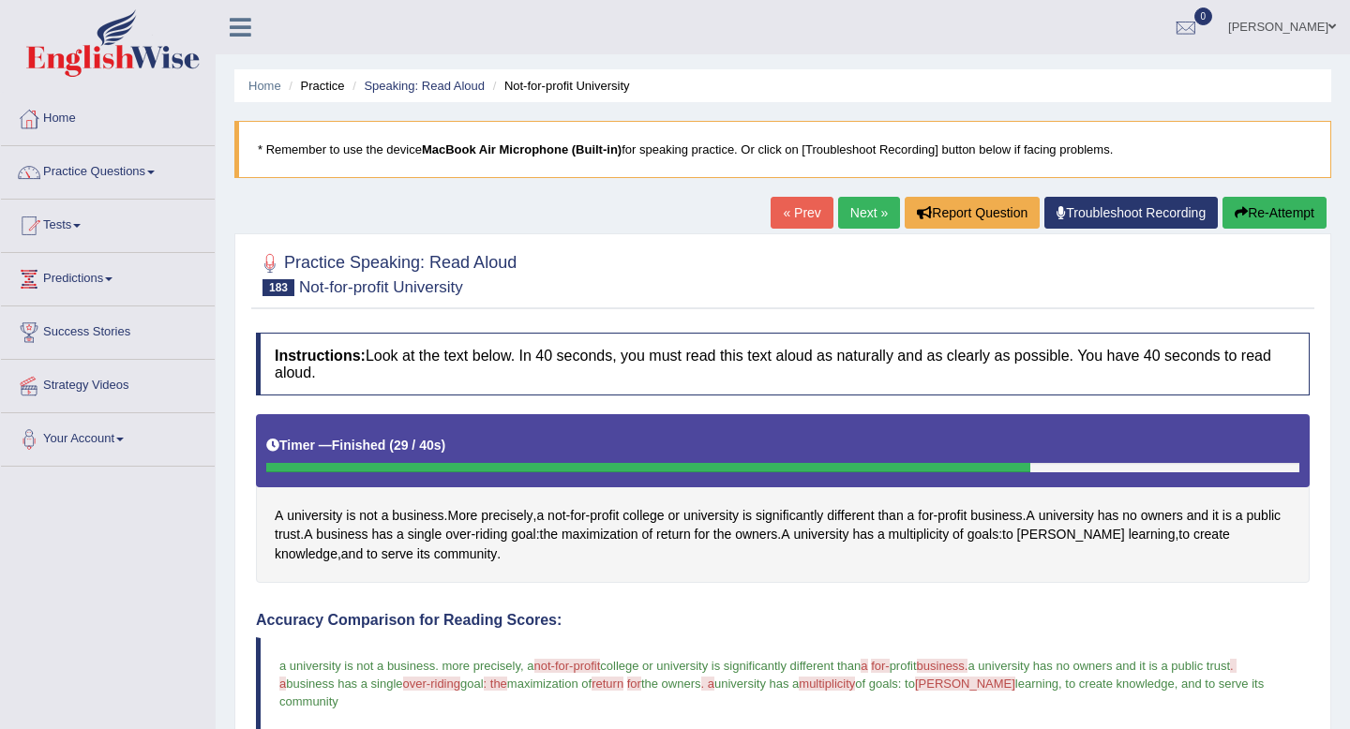
click at [842, 224] on link "Next »" at bounding box center [869, 213] width 62 height 32
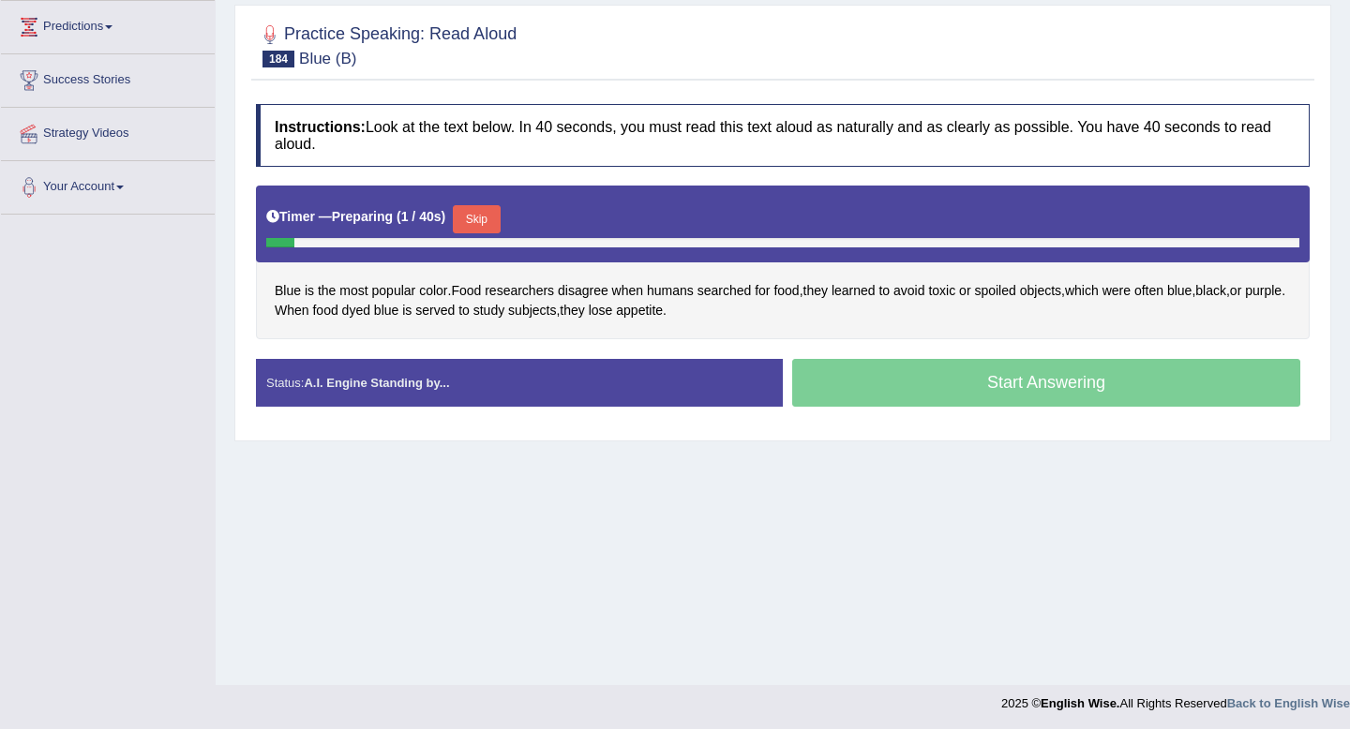
scroll to position [255, 0]
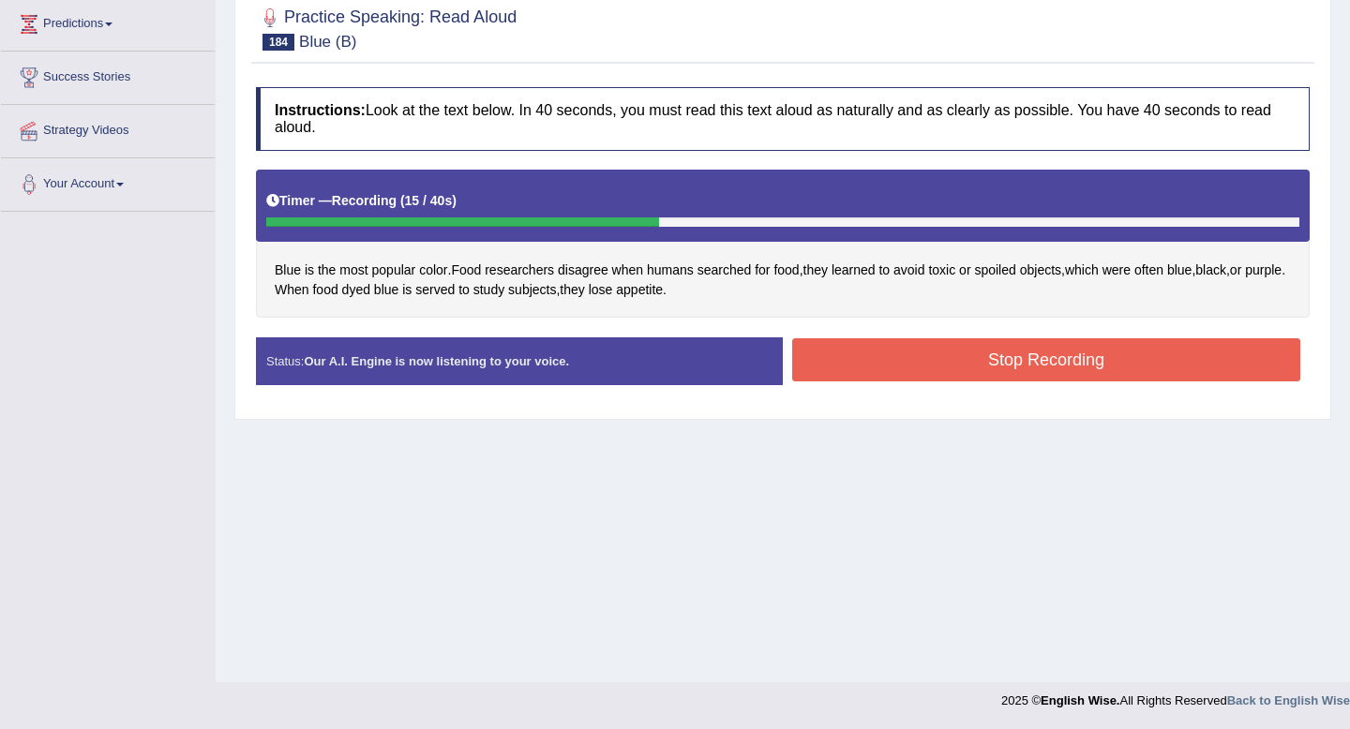
click at [868, 360] on button "Stop Recording" at bounding box center [1046, 359] width 508 height 43
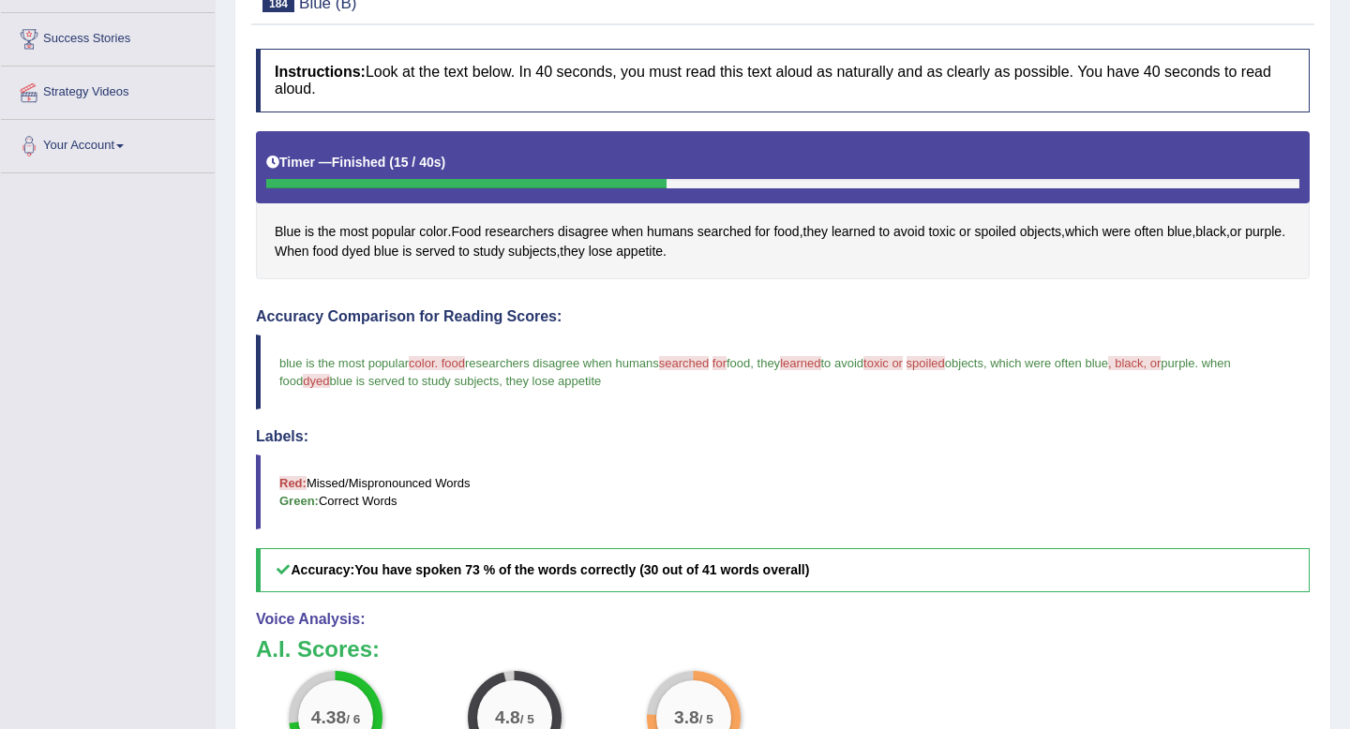
scroll to position [28, 0]
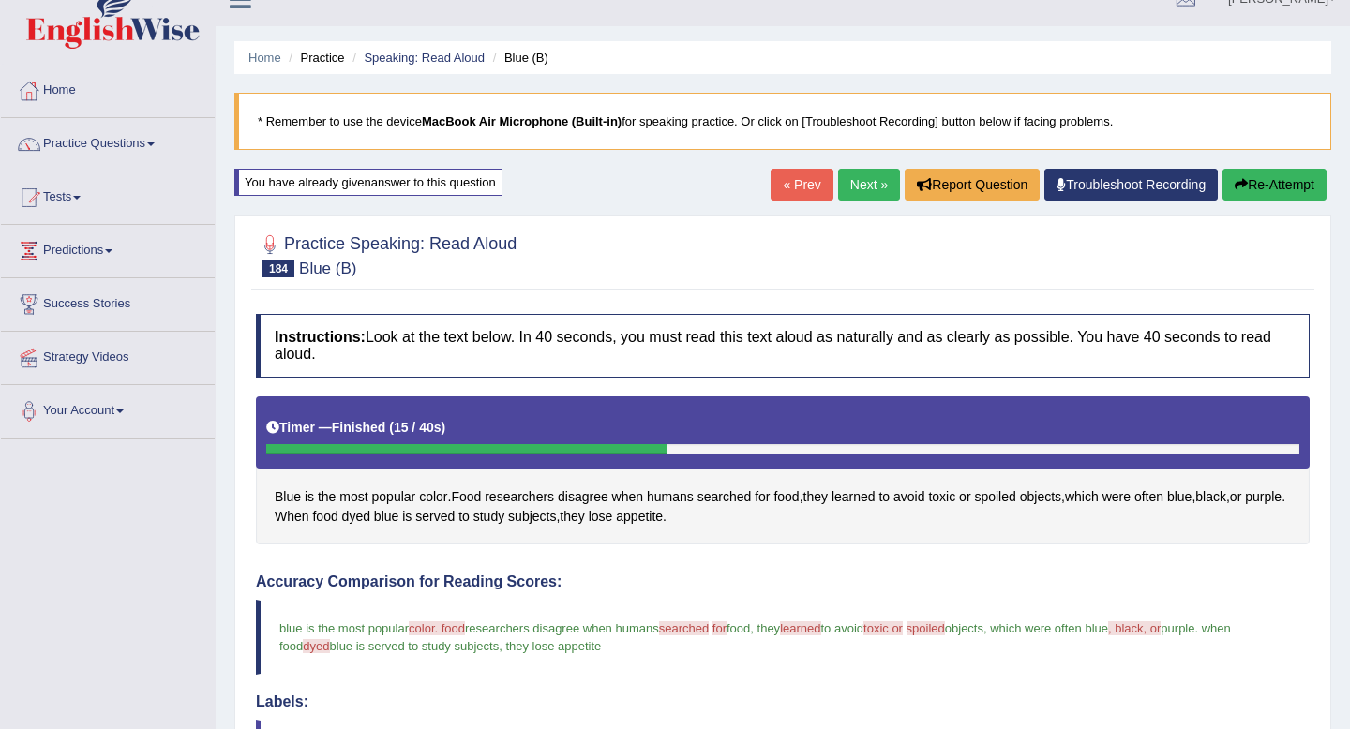
click at [858, 170] on link "Next »" at bounding box center [869, 185] width 62 height 32
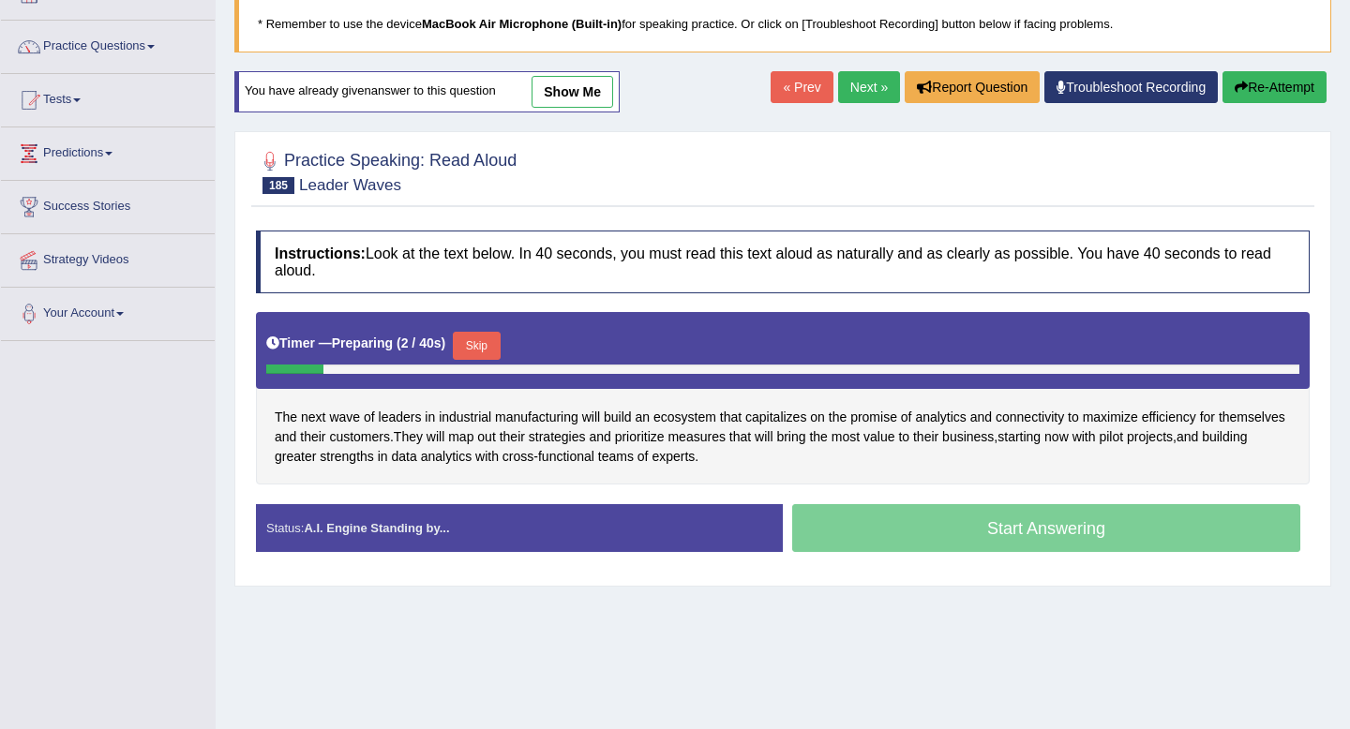
scroll to position [93, 0]
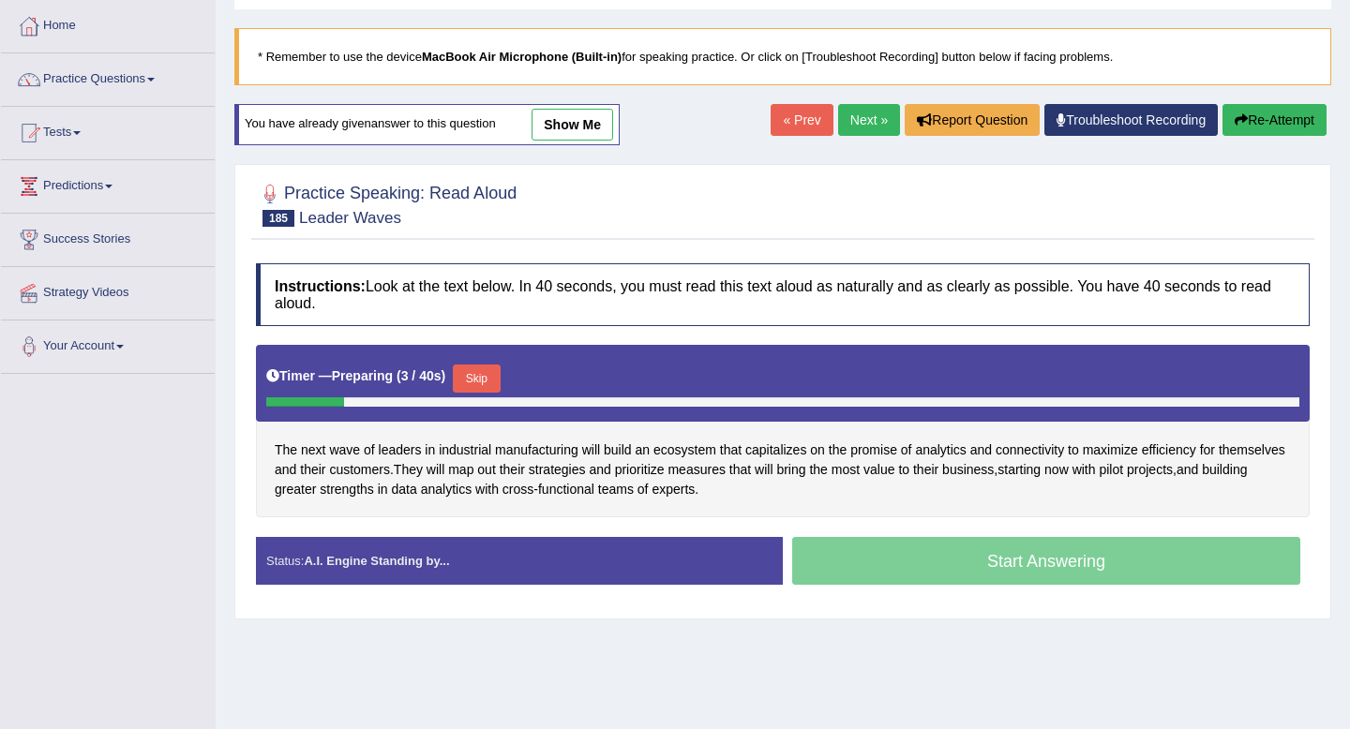
click at [577, 118] on link "show me" at bounding box center [573, 125] width 82 height 32
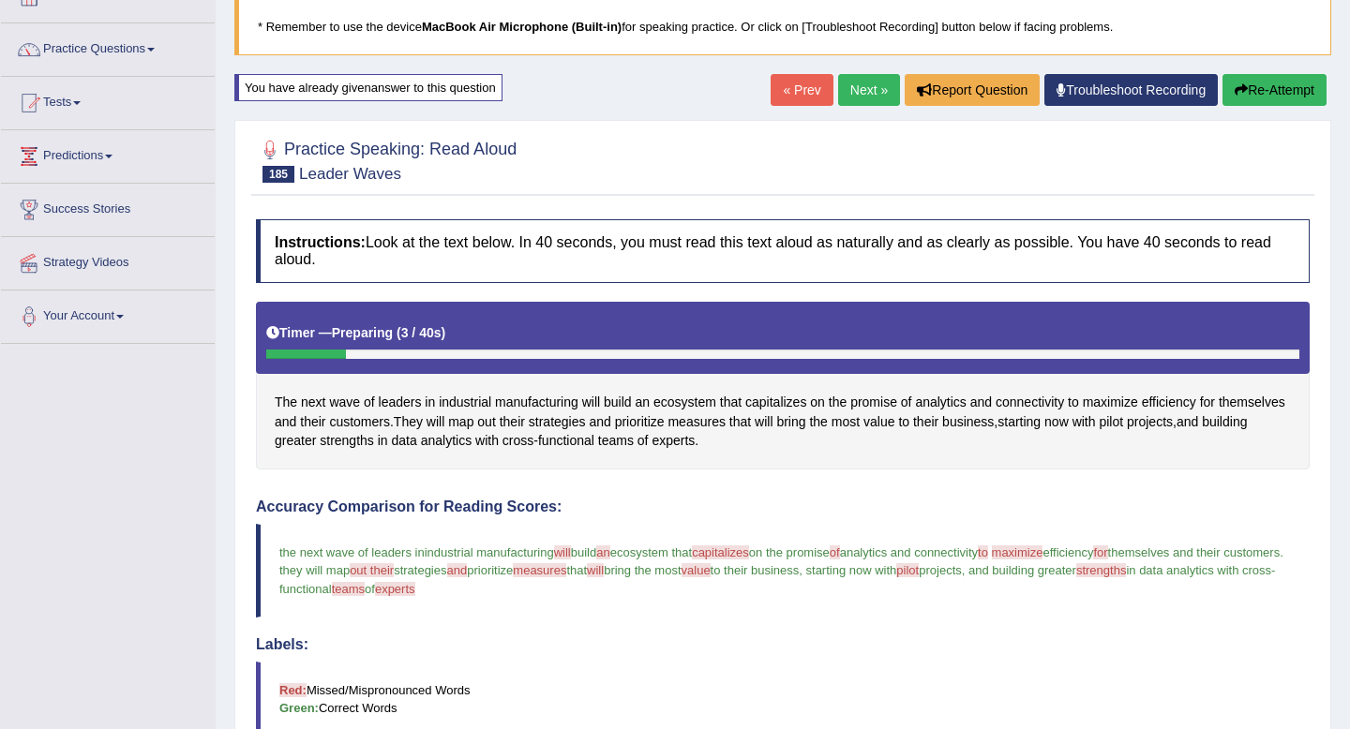
scroll to position [0, 0]
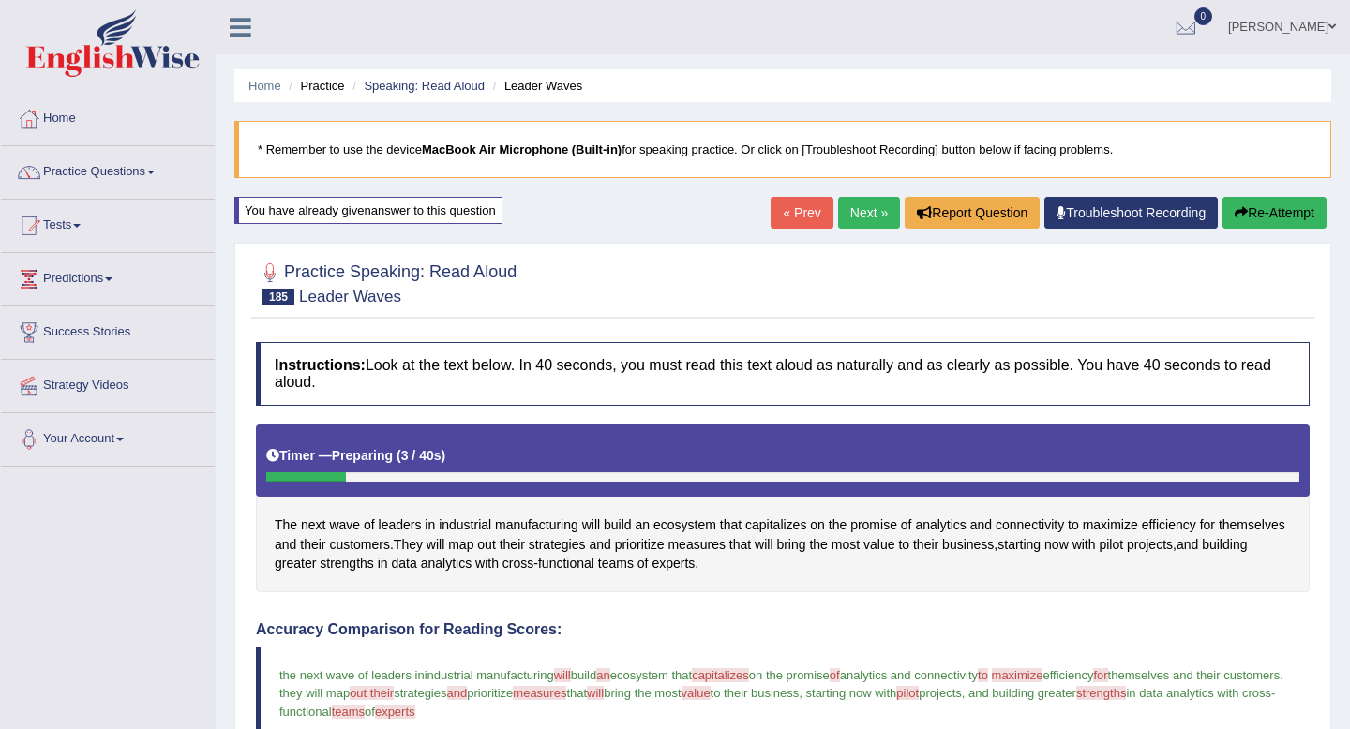
click at [860, 207] on link "Next »" at bounding box center [869, 213] width 62 height 32
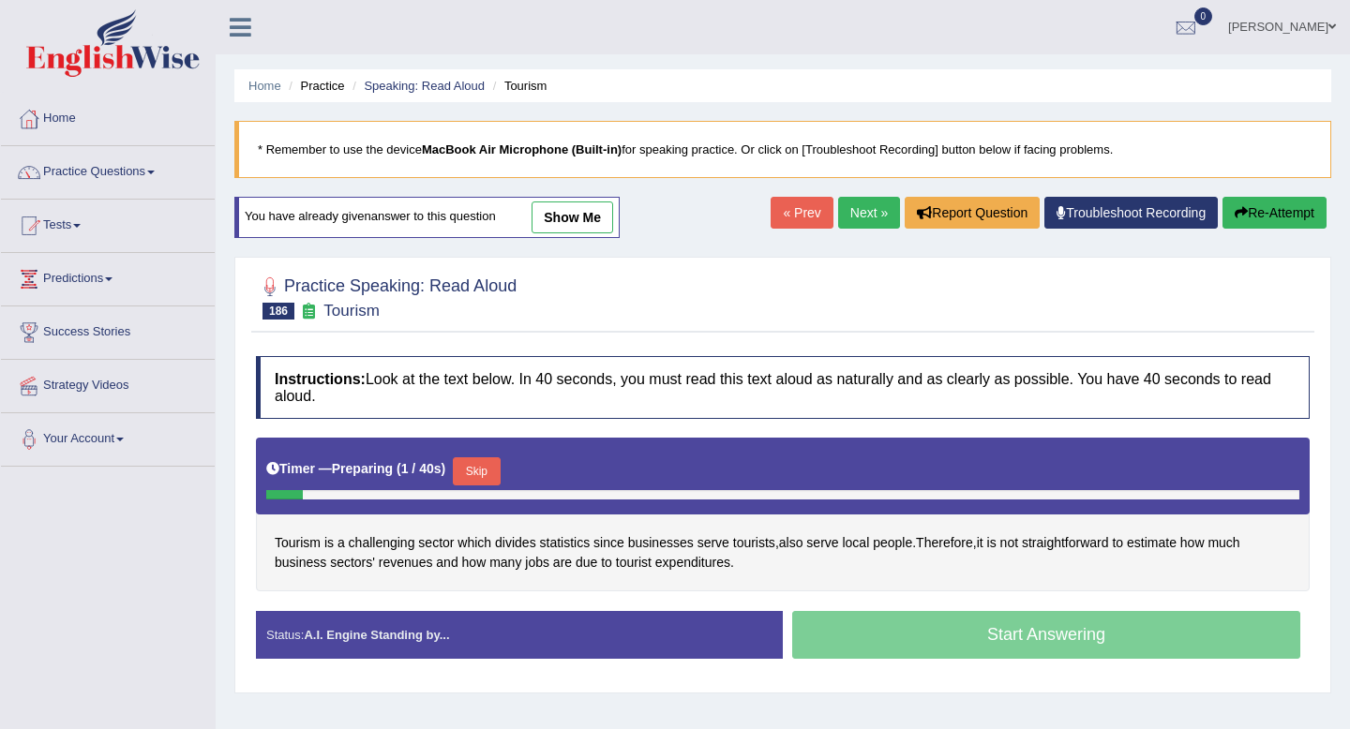
click at [575, 206] on link "show me" at bounding box center [573, 218] width 82 height 32
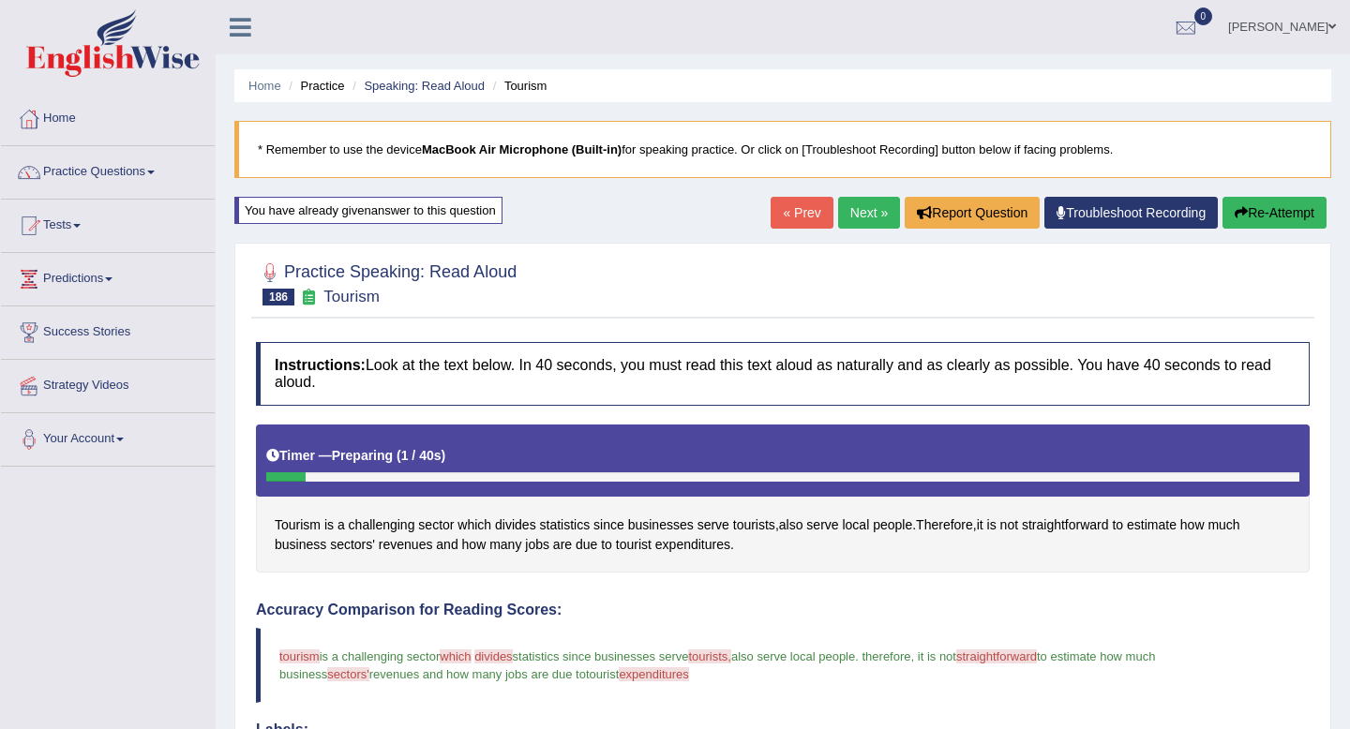
click at [865, 206] on link "Next »" at bounding box center [869, 213] width 62 height 32
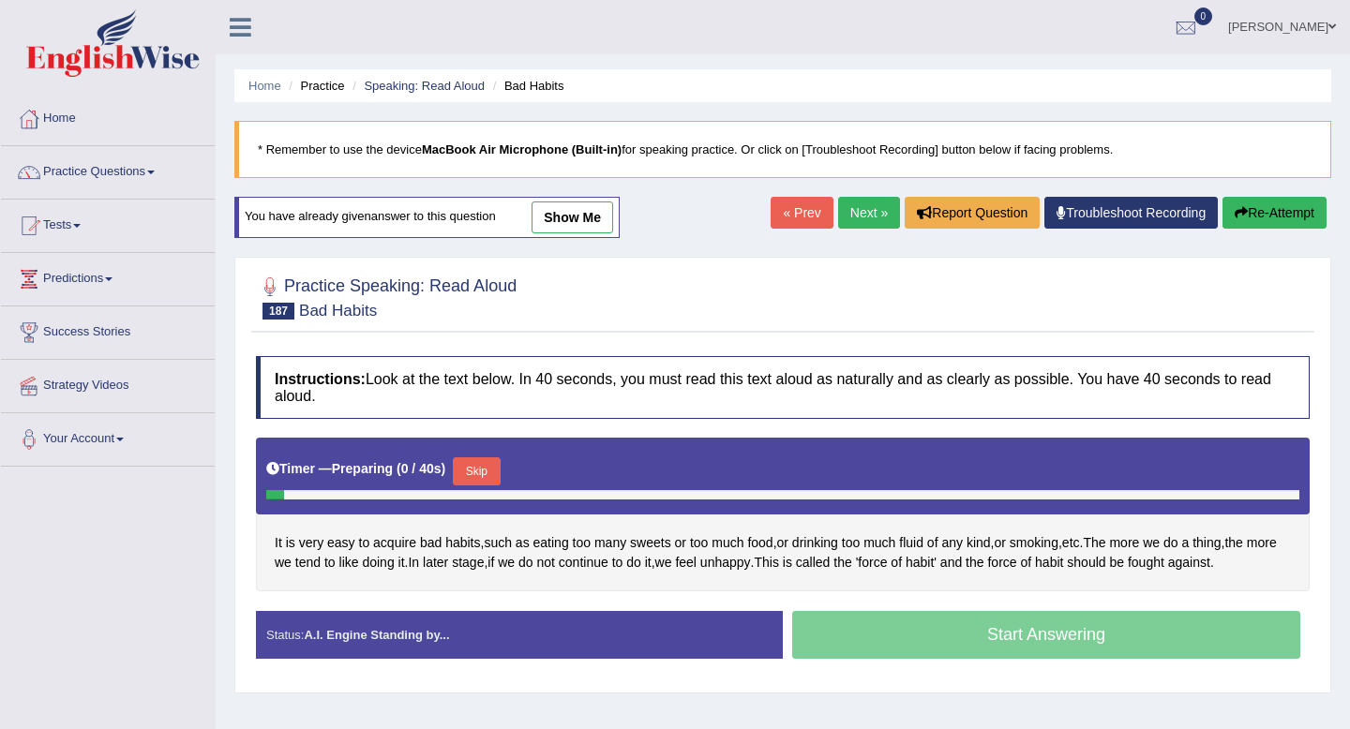
click at [581, 222] on link "show me" at bounding box center [573, 218] width 82 height 32
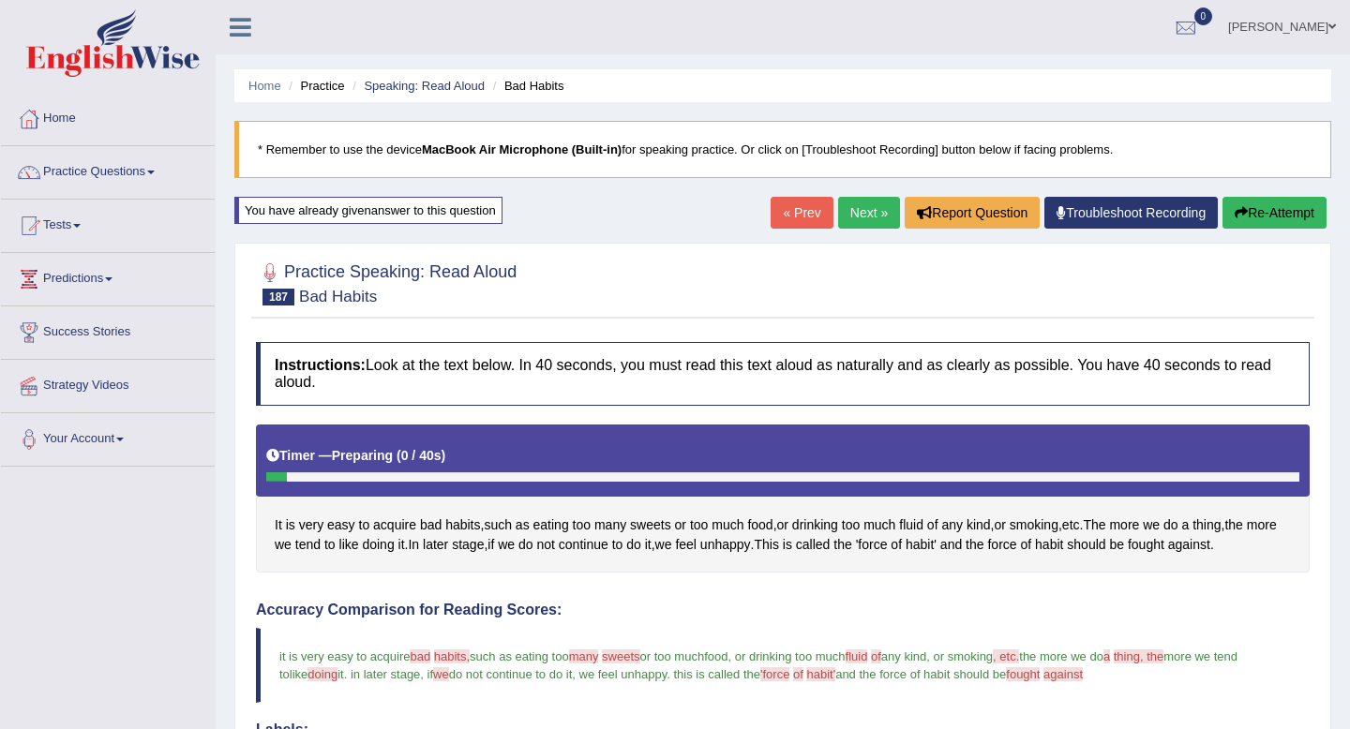
click at [854, 210] on link "Next »" at bounding box center [869, 213] width 62 height 32
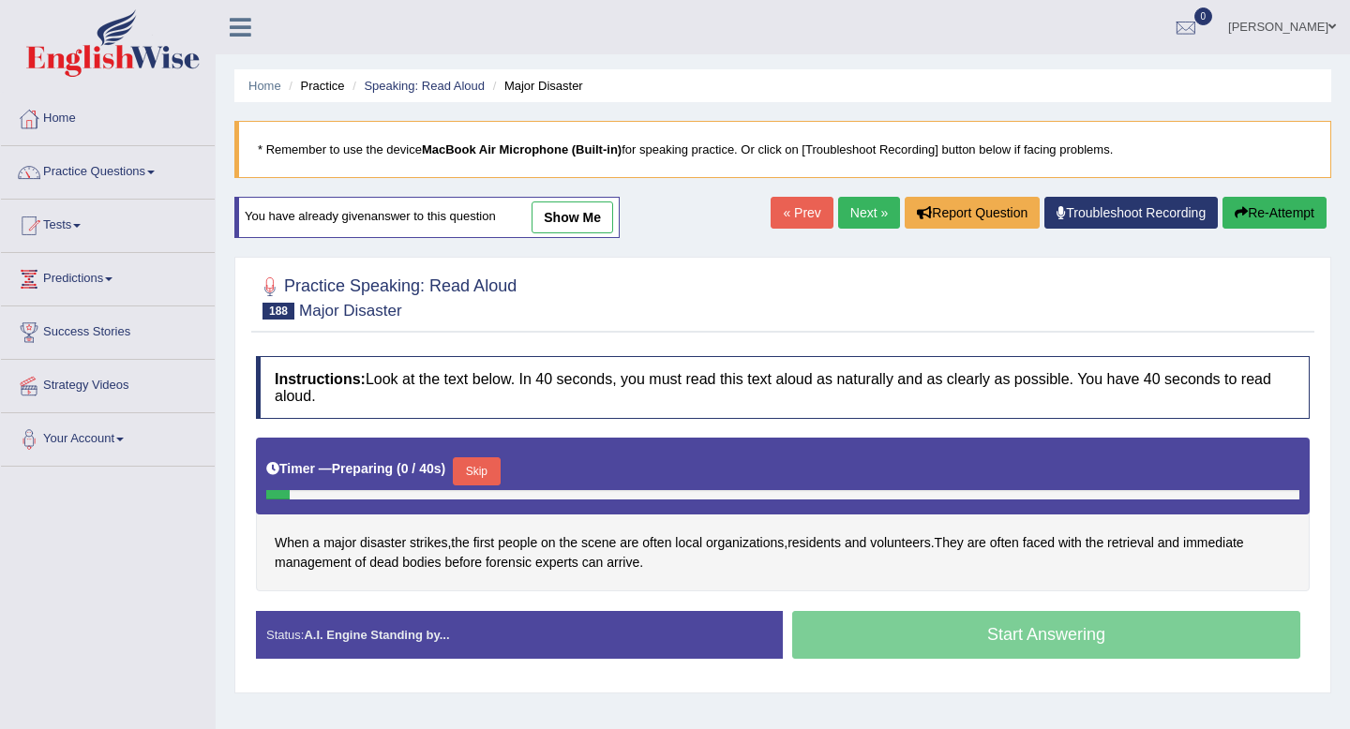
click at [583, 223] on link "show me" at bounding box center [573, 218] width 82 height 32
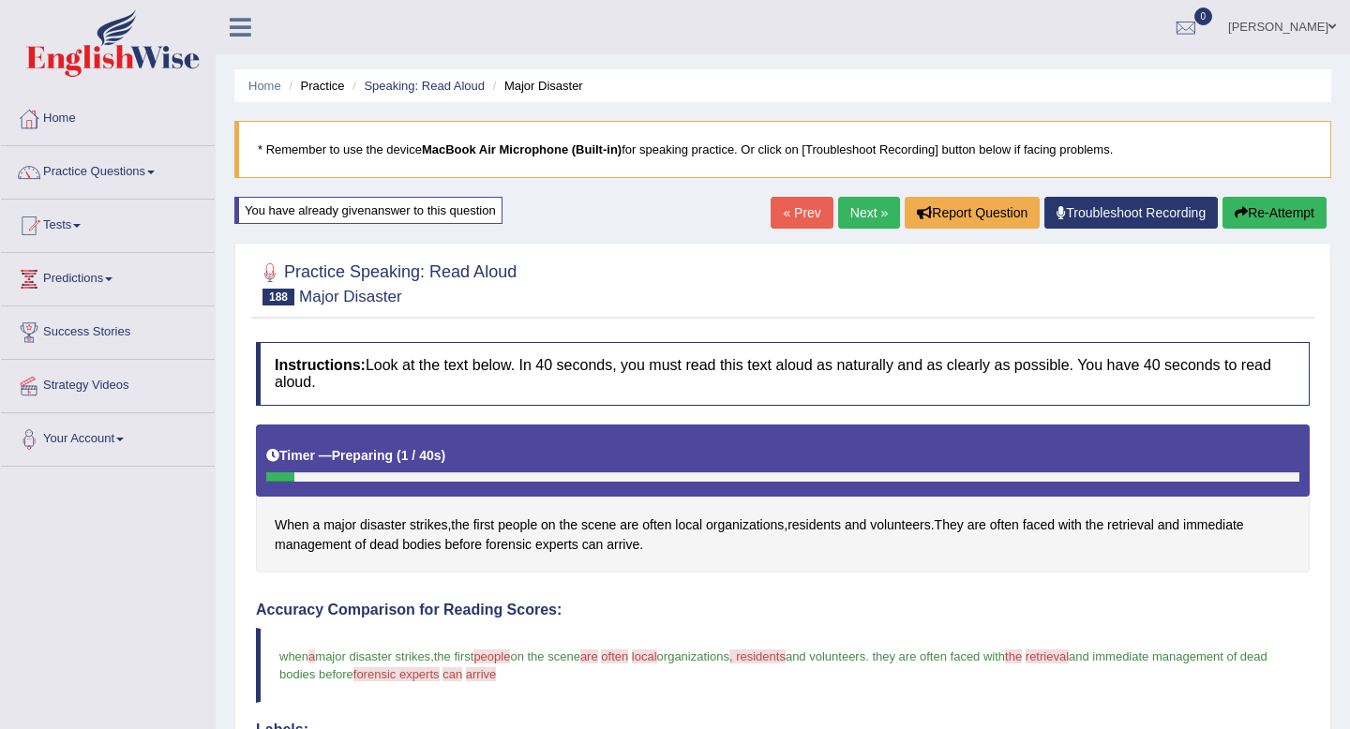
click at [390, 76] on ul "Home Practice Speaking: Read Aloud Major Disaster" at bounding box center [782, 85] width 1097 height 33
click at [397, 80] on link "Speaking: Read Aloud" at bounding box center [424, 86] width 121 height 14
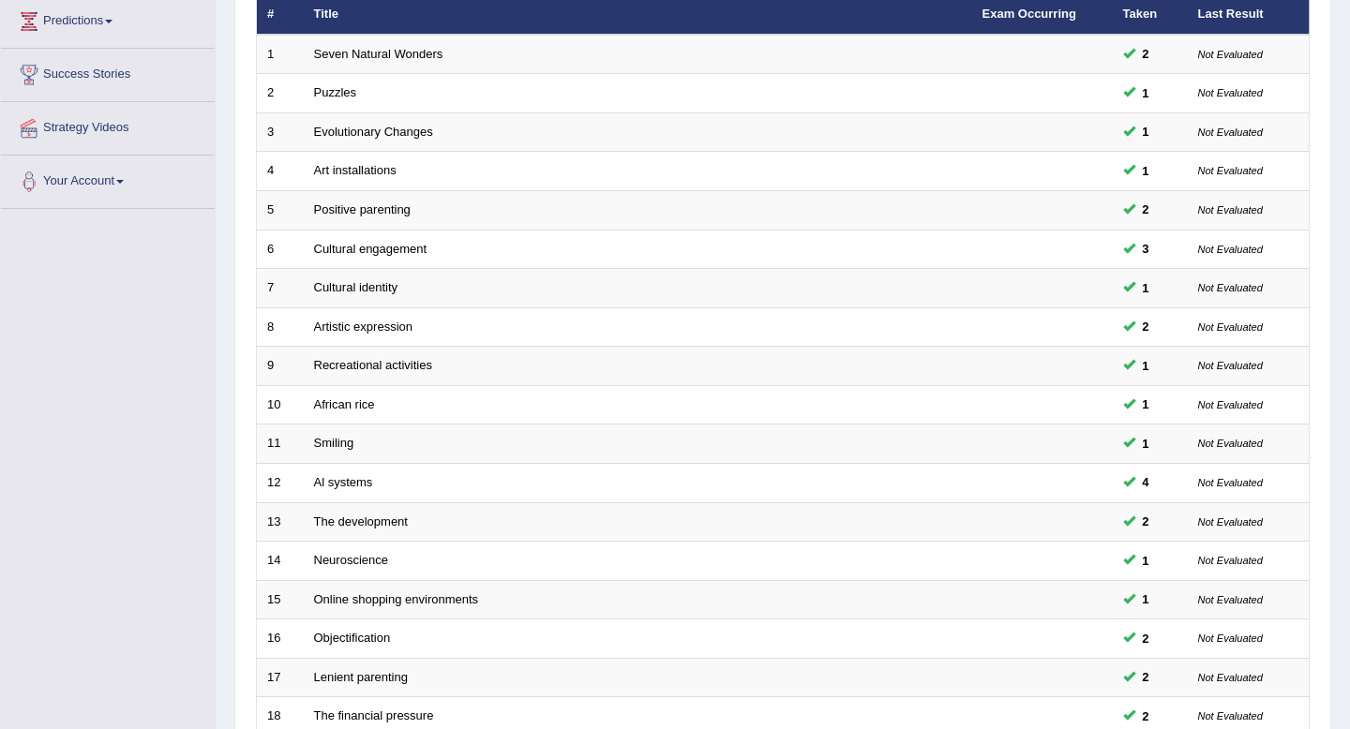
scroll to position [512, 0]
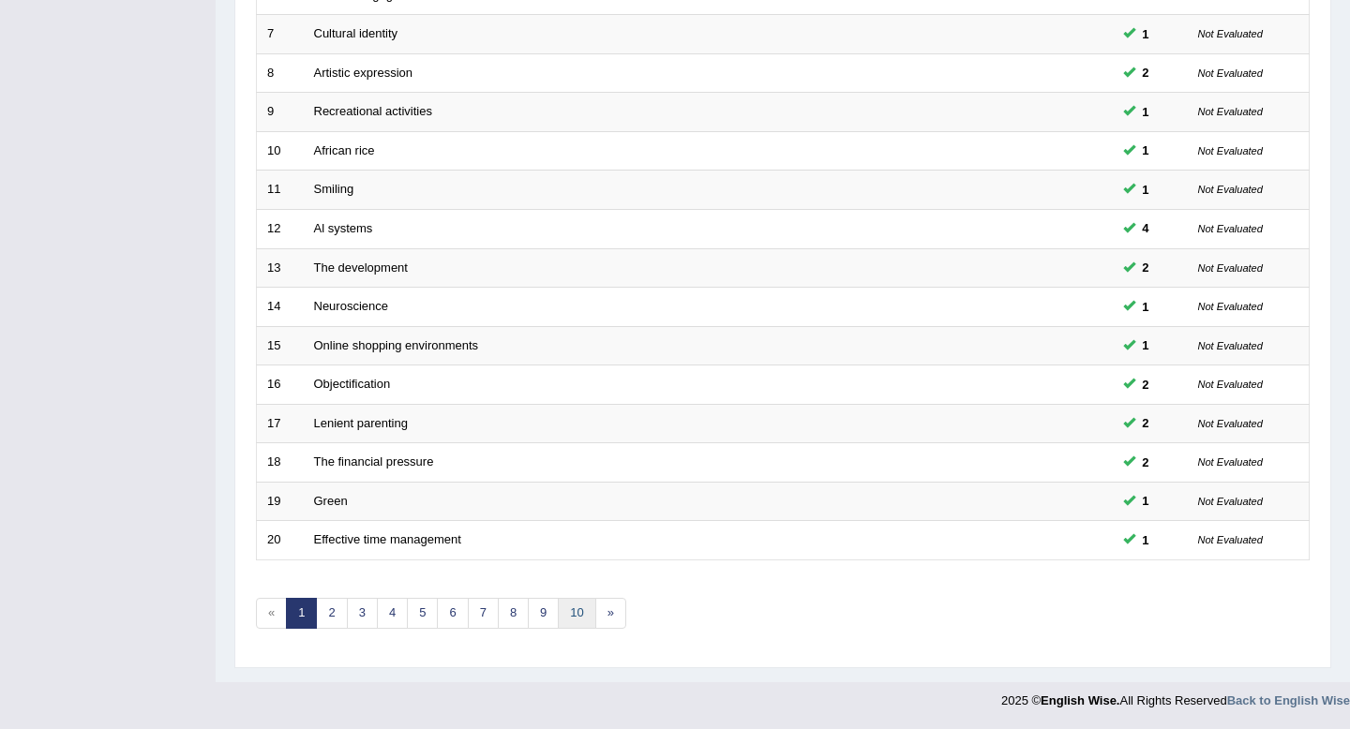
click at [580, 608] on link "10" at bounding box center [577, 613] width 38 height 31
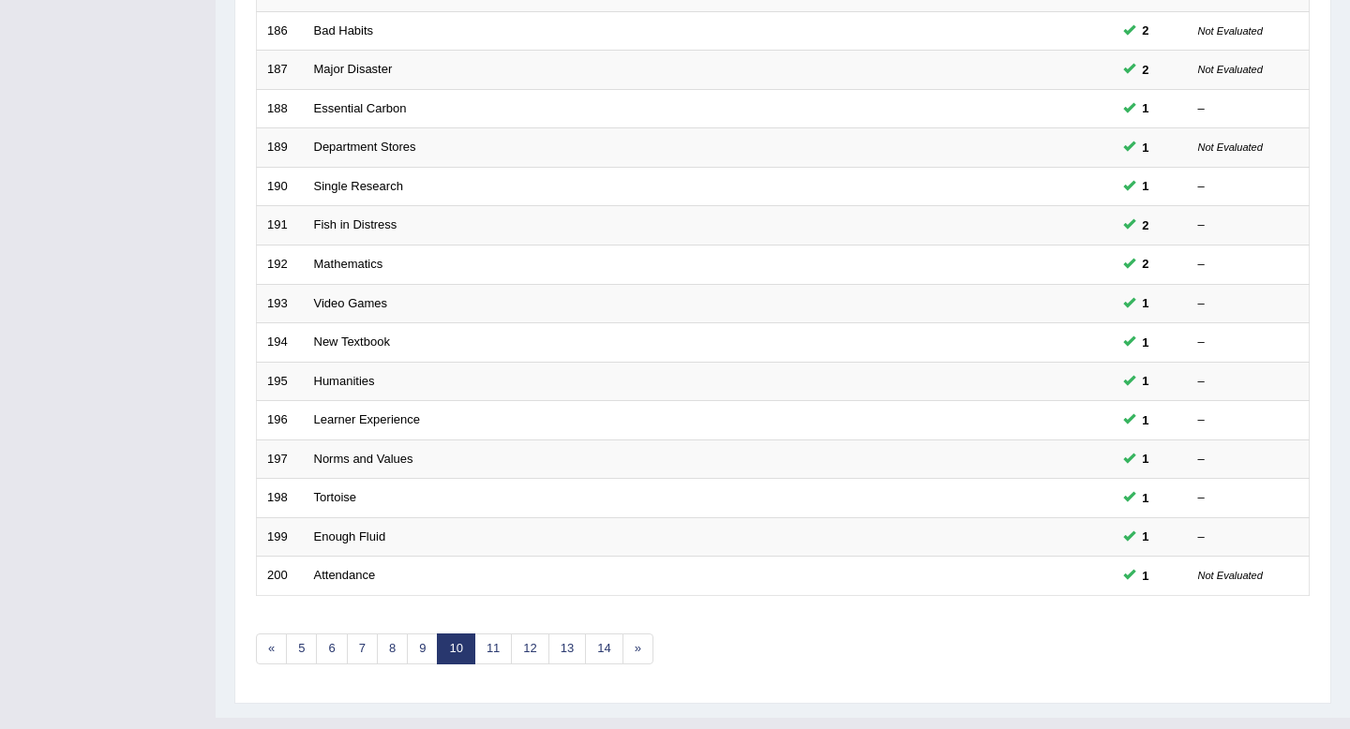
scroll to position [512, 0]
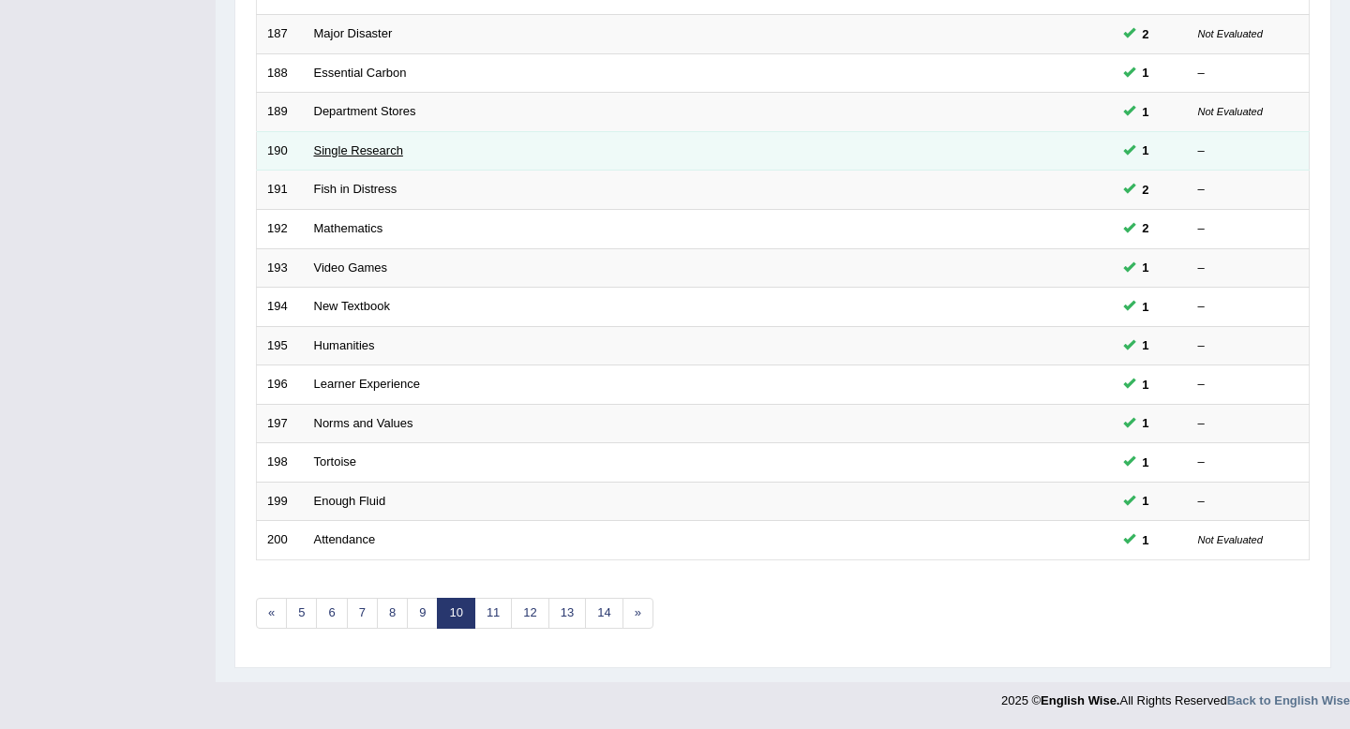
click at [378, 146] on link "Single Research" at bounding box center [358, 150] width 89 height 14
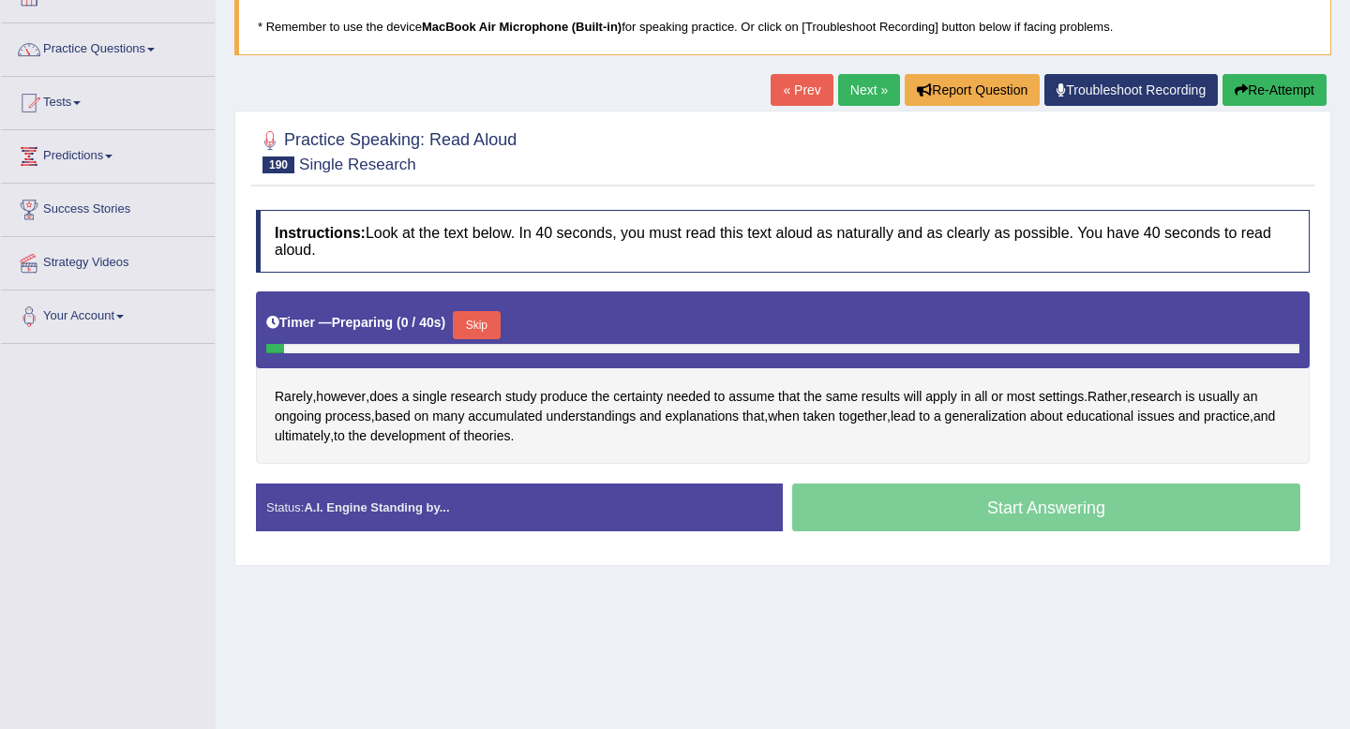
scroll to position [162, 0]
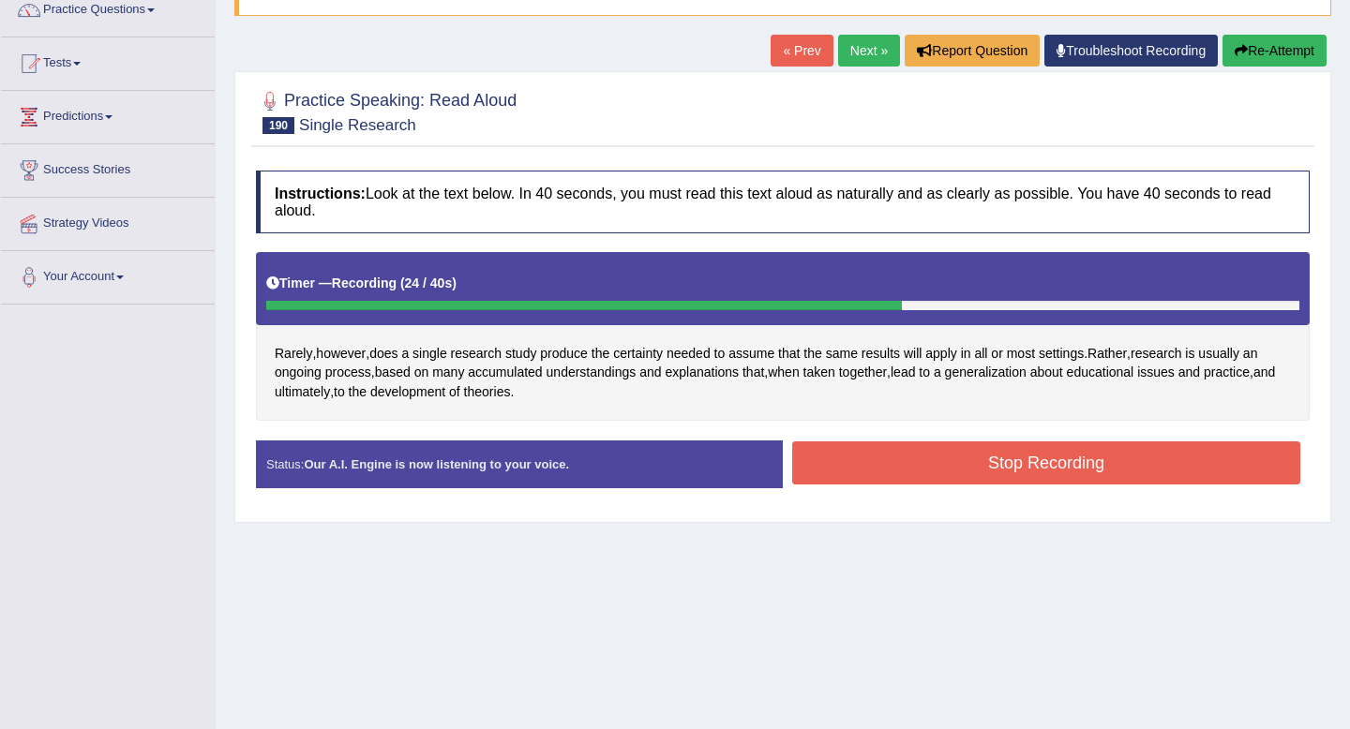
click at [889, 458] on button "Stop Recording" at bounding box center [1046, 463] width 508 height 43
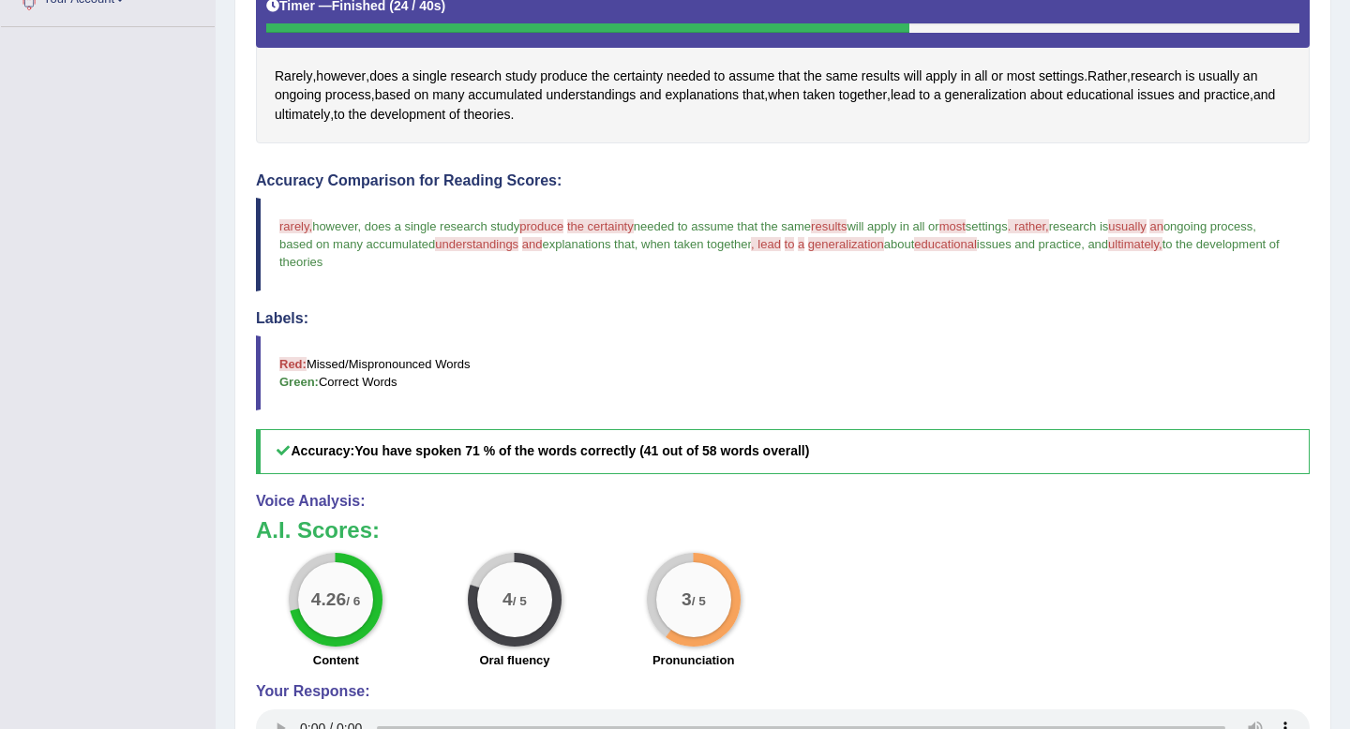
scroll to position [439, 0]
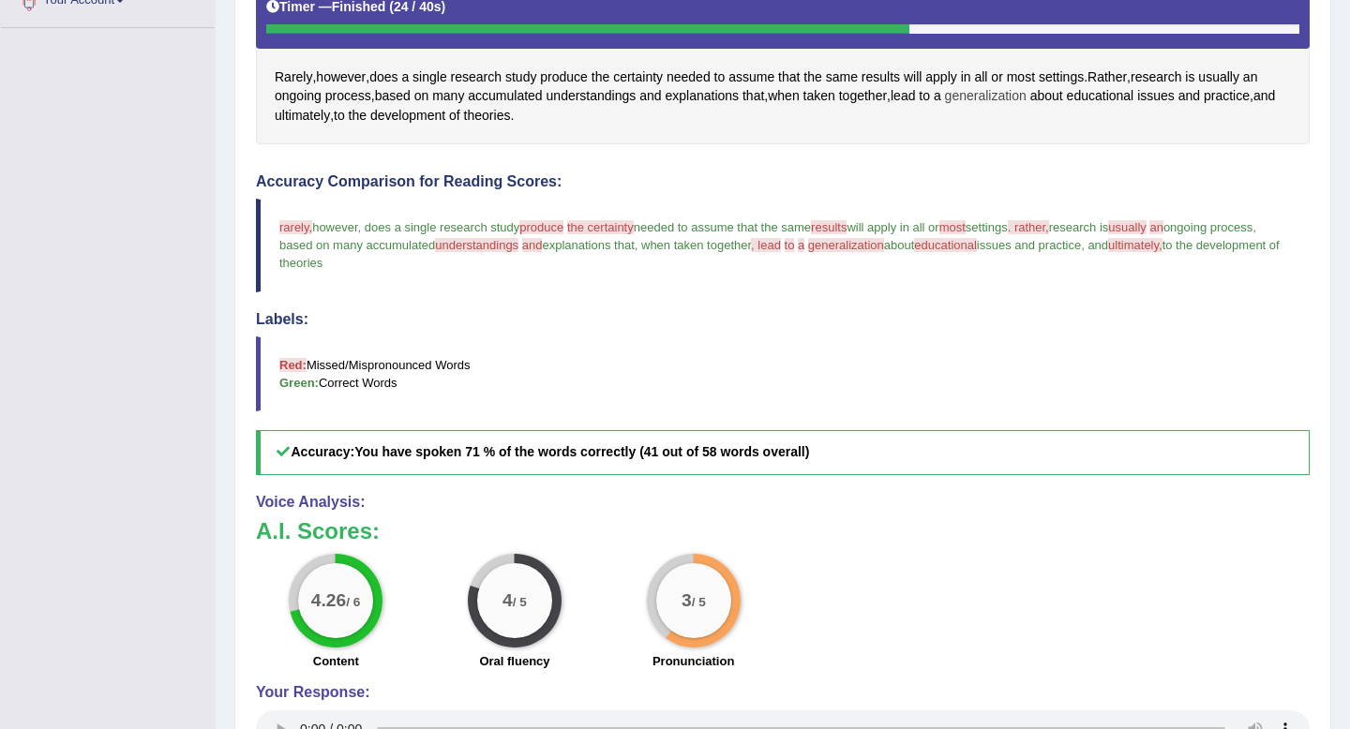
click at [1027, 100] on span "generalization" at bounding box center [986, 96] width 82 height 20
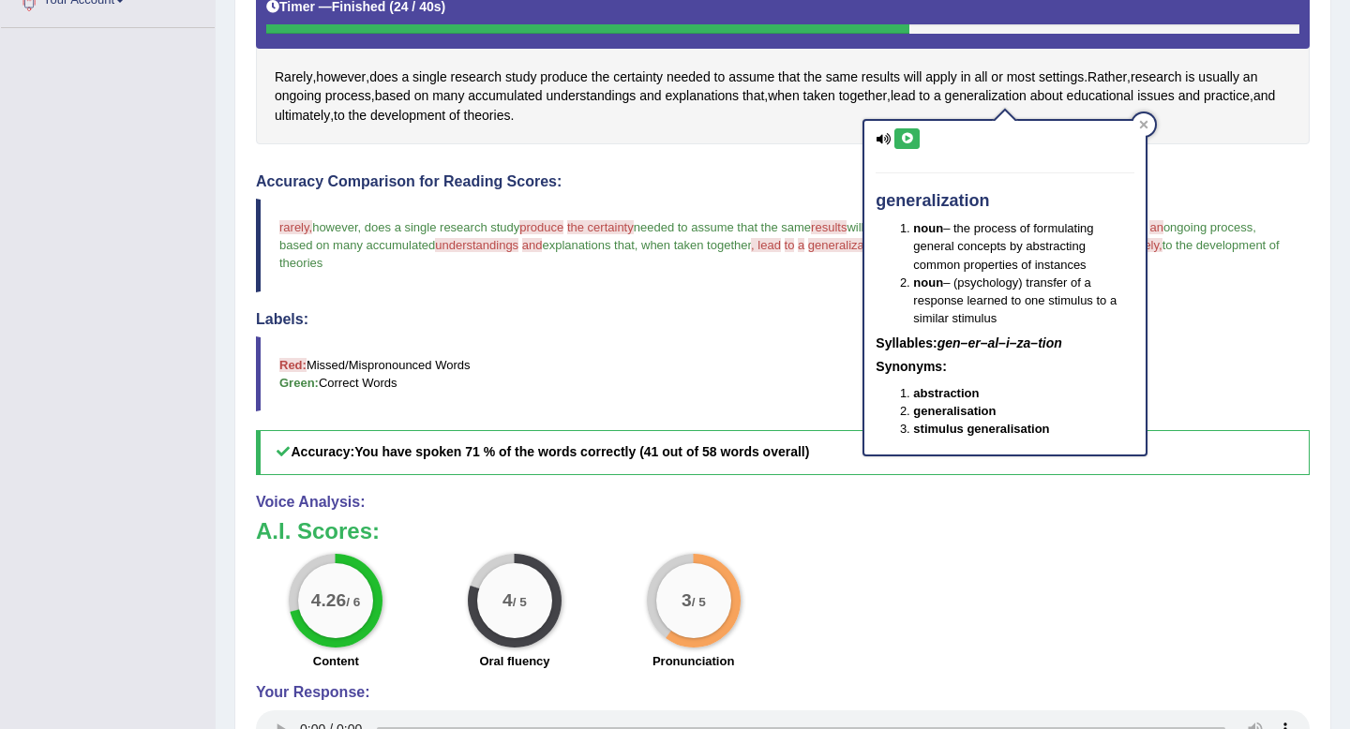
click at [904, 142] on icon at bounding box center [907, 138] width 14 height 11
click at [1136, 122] on div at bounding box center [1144, 124] width 23 height 23
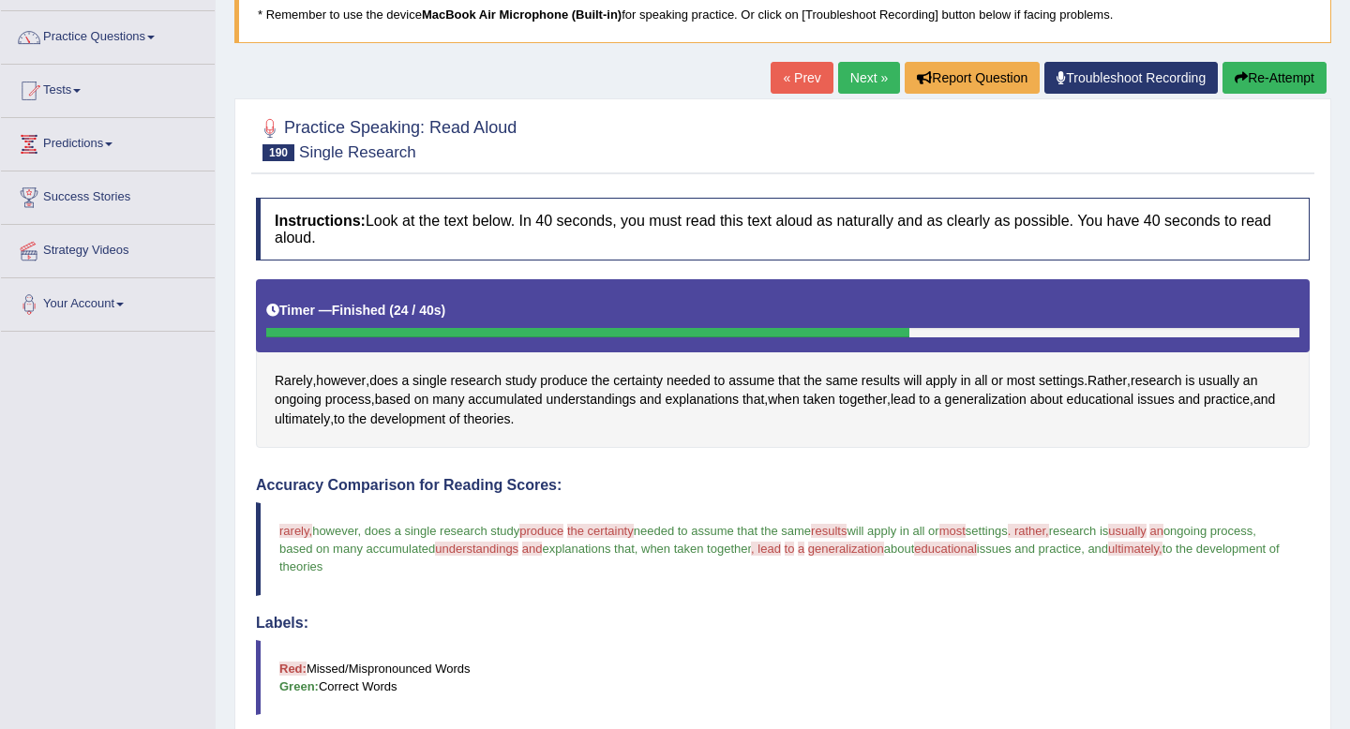
scroll to position [81, 0]
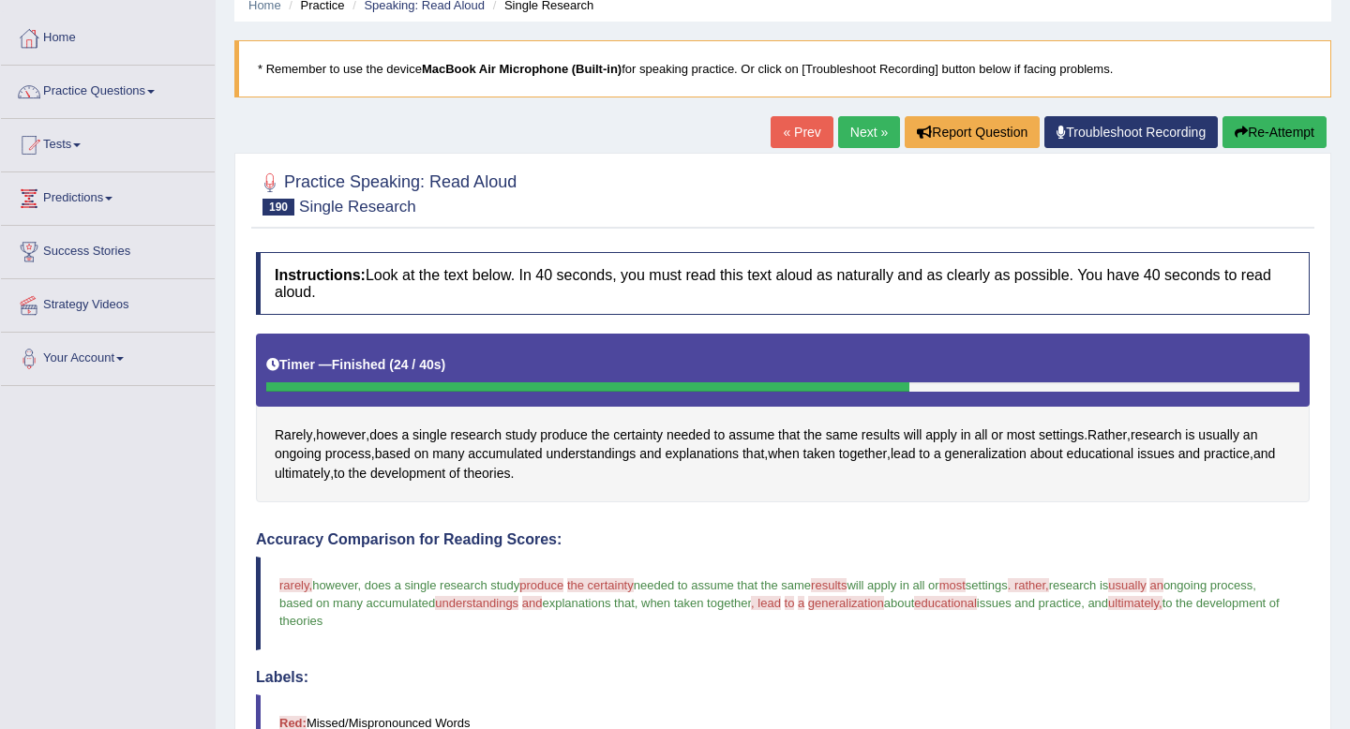
click at [846, 123] on link "Next »" at bounding box center [869, 132] width 62 height 32
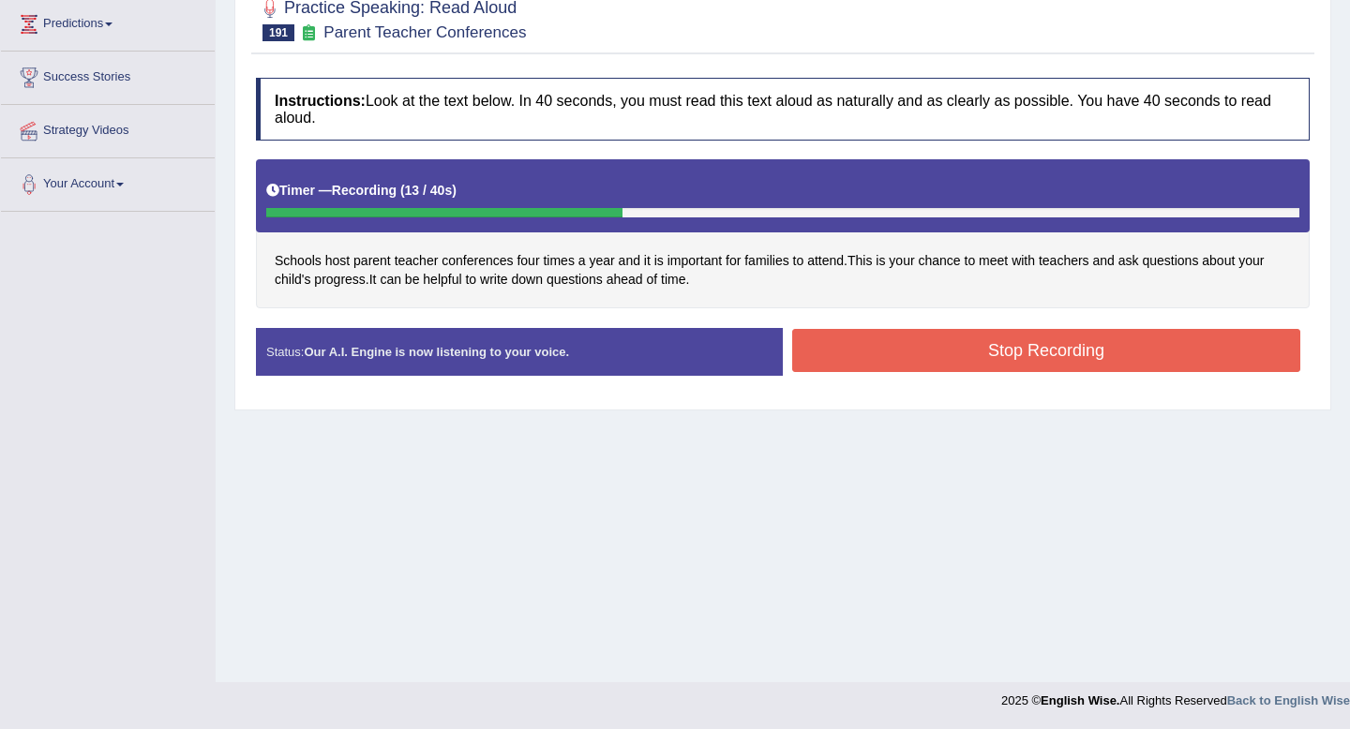
click at [897, 363] on button "Stop Recording" at bounding box center [1046, 350] width 508 height 43
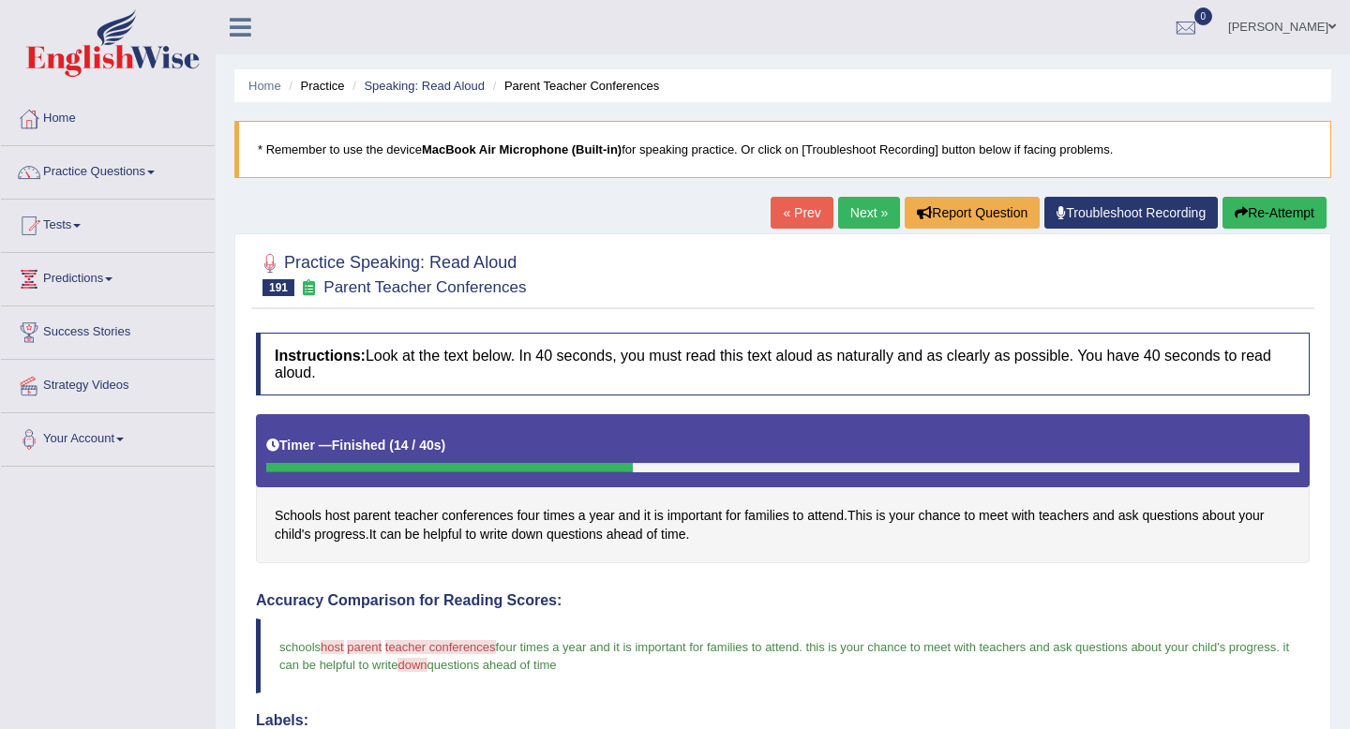
click at [859, 215] on link "Next »" at bounding box center [869, 213] width 62 height 32
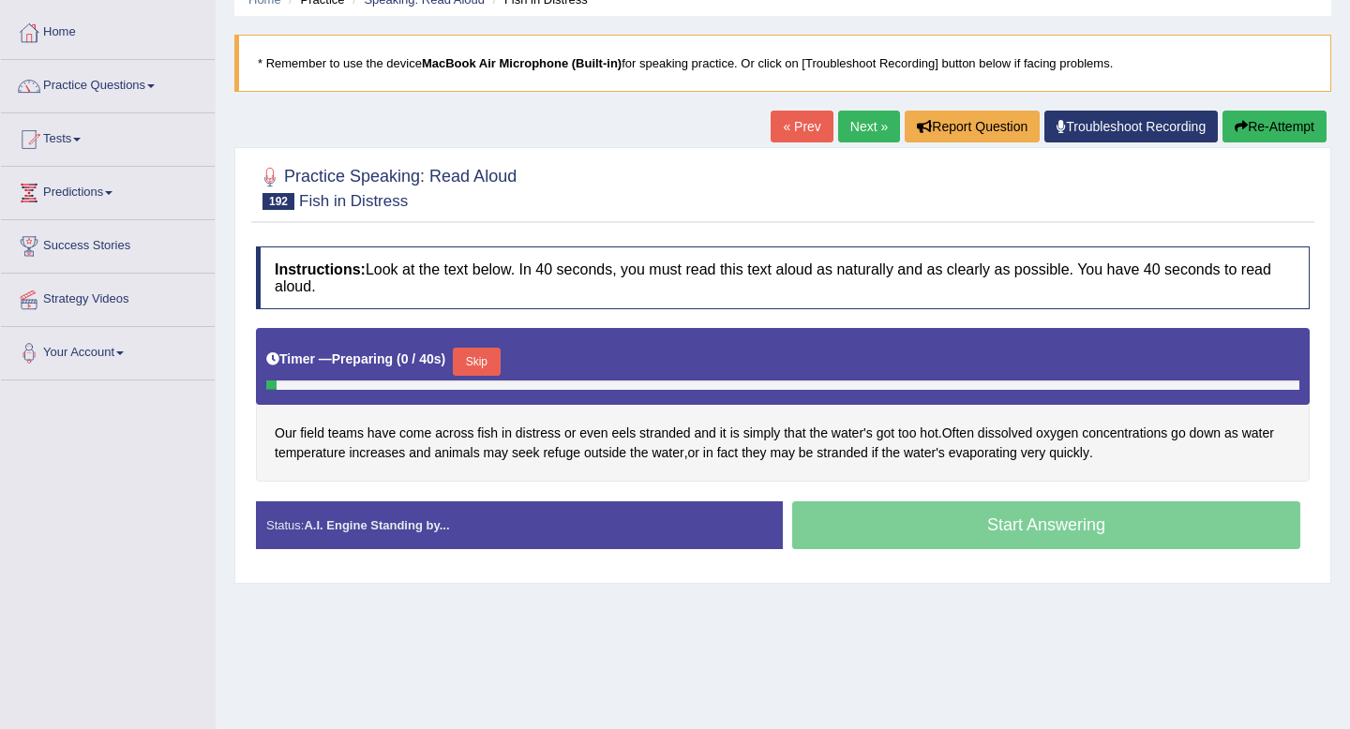
scroll to position [147, 0]
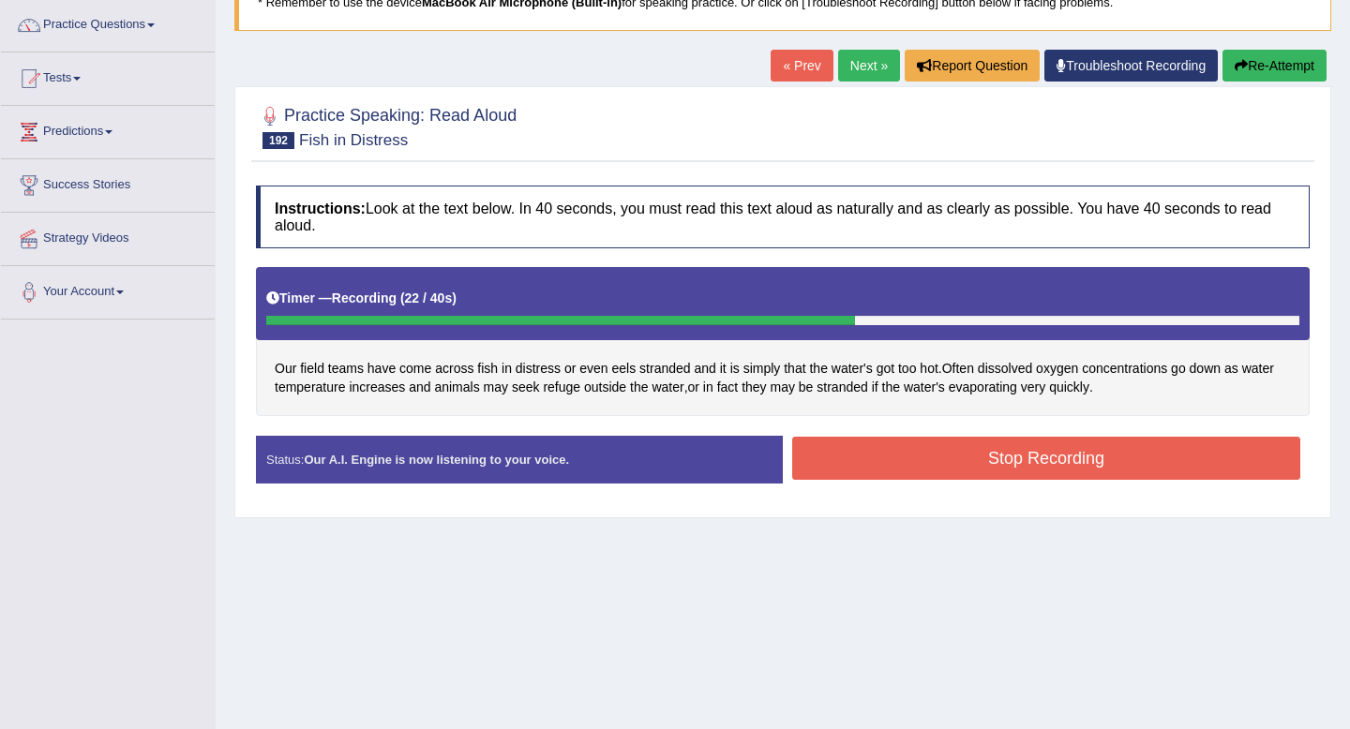
click at [928, 444] on button "Stop Recording" at bounding box center [1046, 458] width 508 height 43
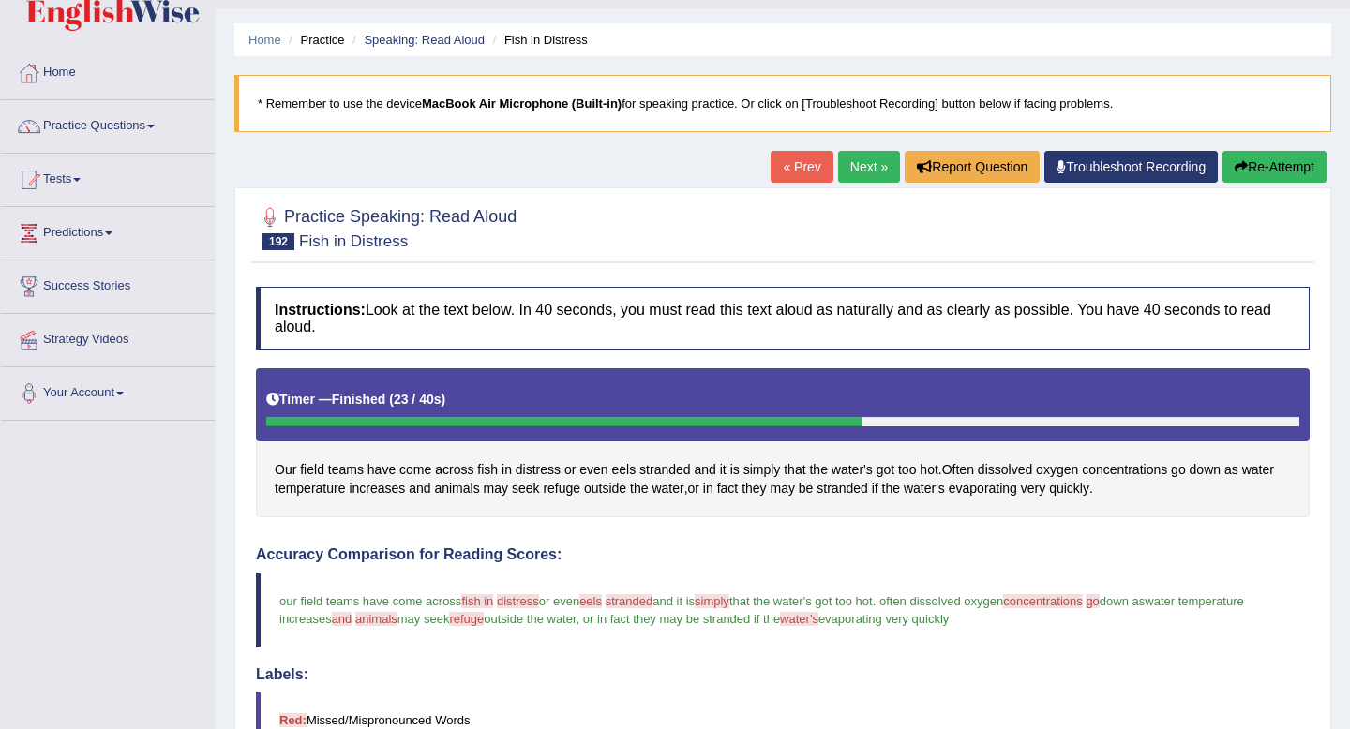
scroll to position [0, 0]
